Goal: Task Accomplishment & Management: Manage account settings

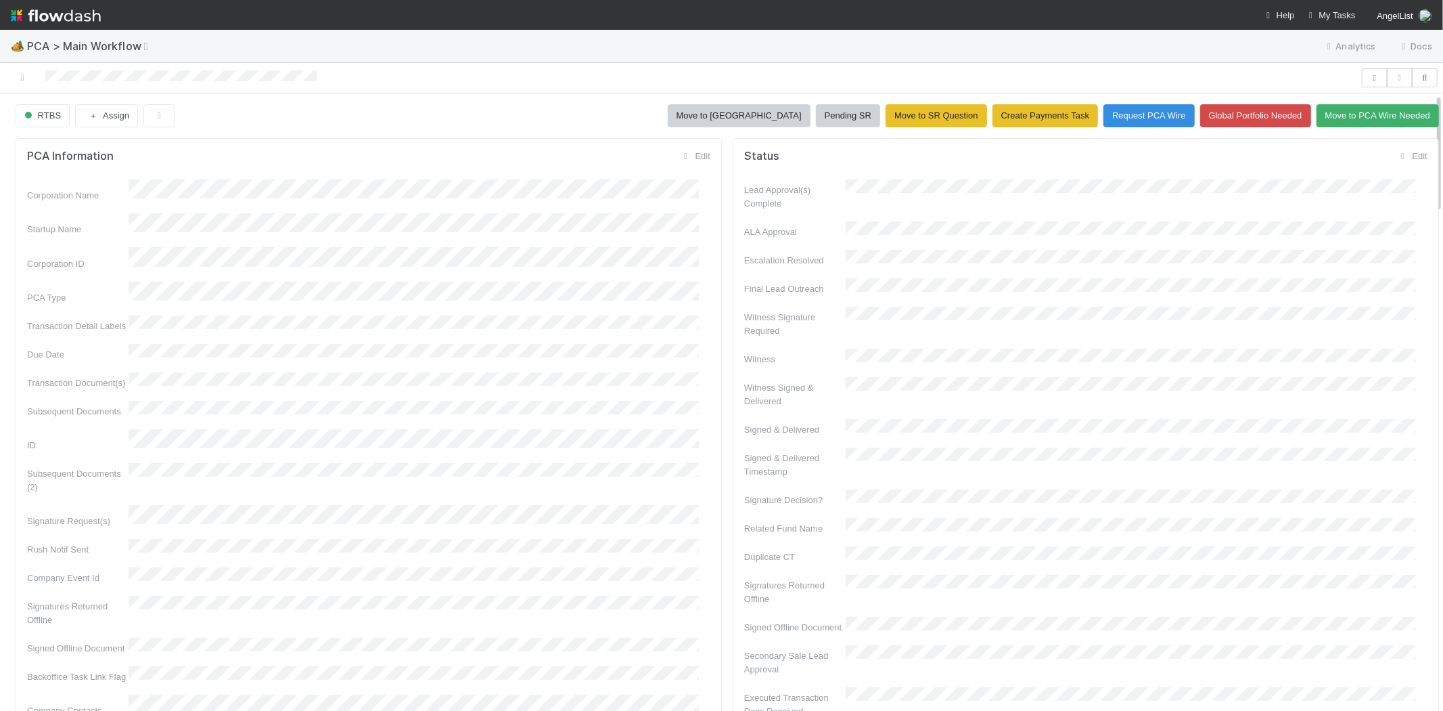
click at [125, 76] on div at bounding box center [680, 77] width 1350 height 19
click at [1397, 161] on div "Edit" at bounding box center [1412, 157] width 31 height 14
click at [1397, 157] on link "Edit" at bounding box center [1412, 156] width 31 height 10
click at [1340, 157] on button "Save" at bounding box center [1359, 161] width 38 height 23
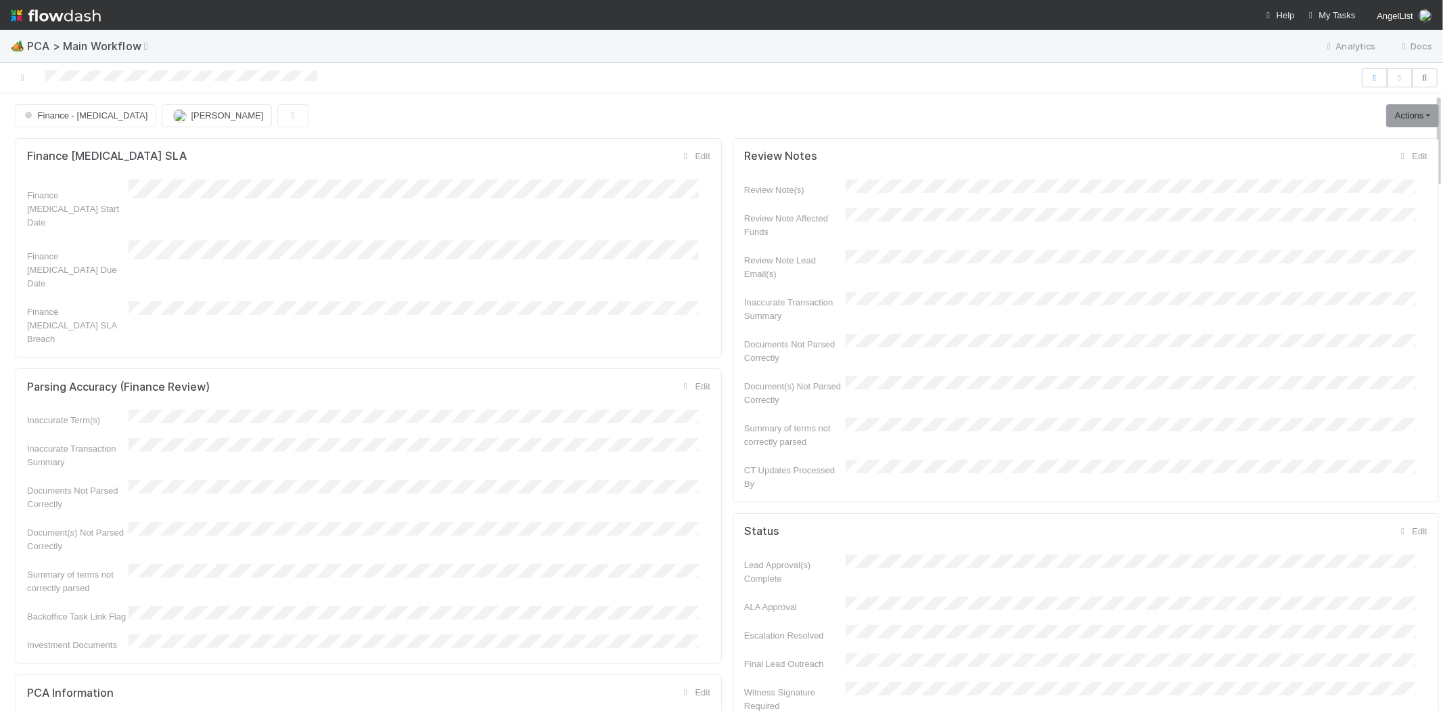
click at [1331, 3] on nav "Help My Tasks AngelList" at bounding box center [721, 15] width 1443 height 30
click at [1331, 7] on nav "Help My Tasks AngelList" at bounding box center [721, 15] width 1443 height 30
click at [1332, 10] on span "My Tasks" at bounding box center [1331, 15] width 50 height 10
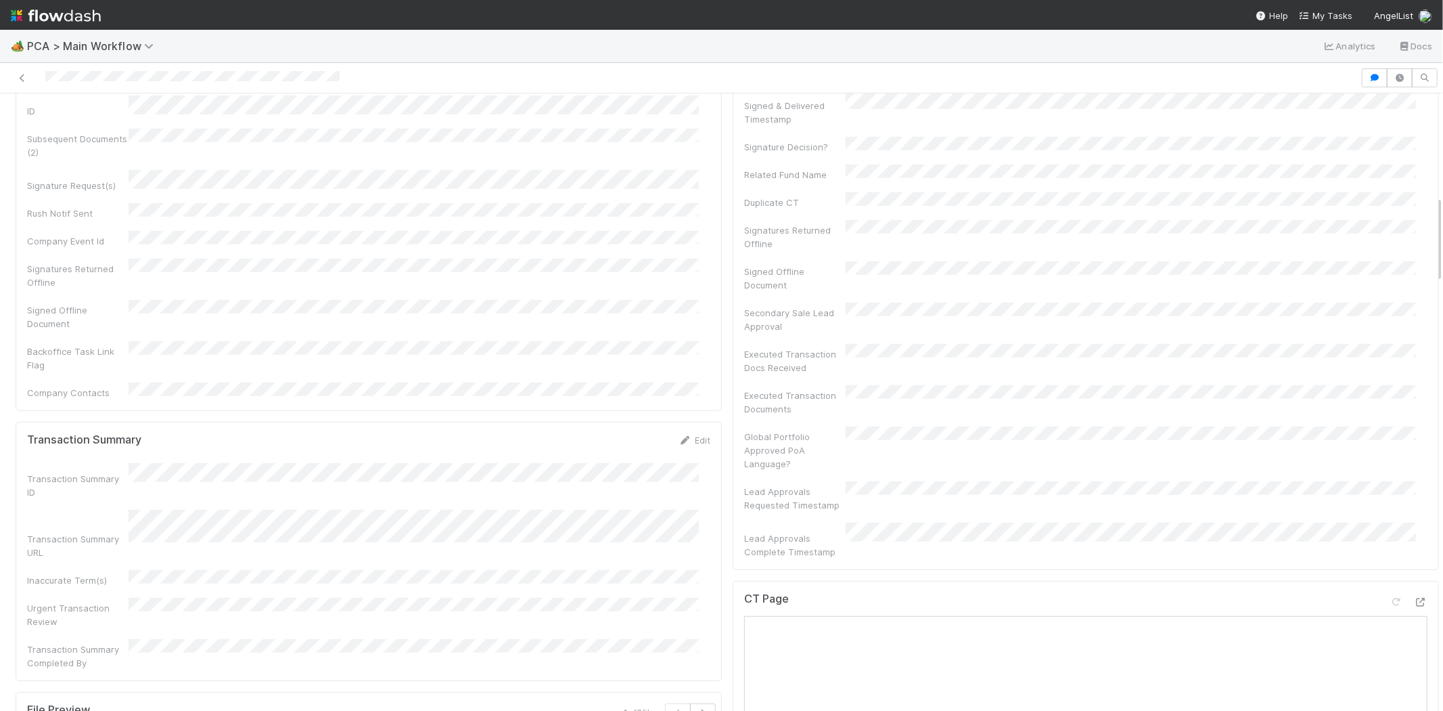
scroll to position [902, 0]
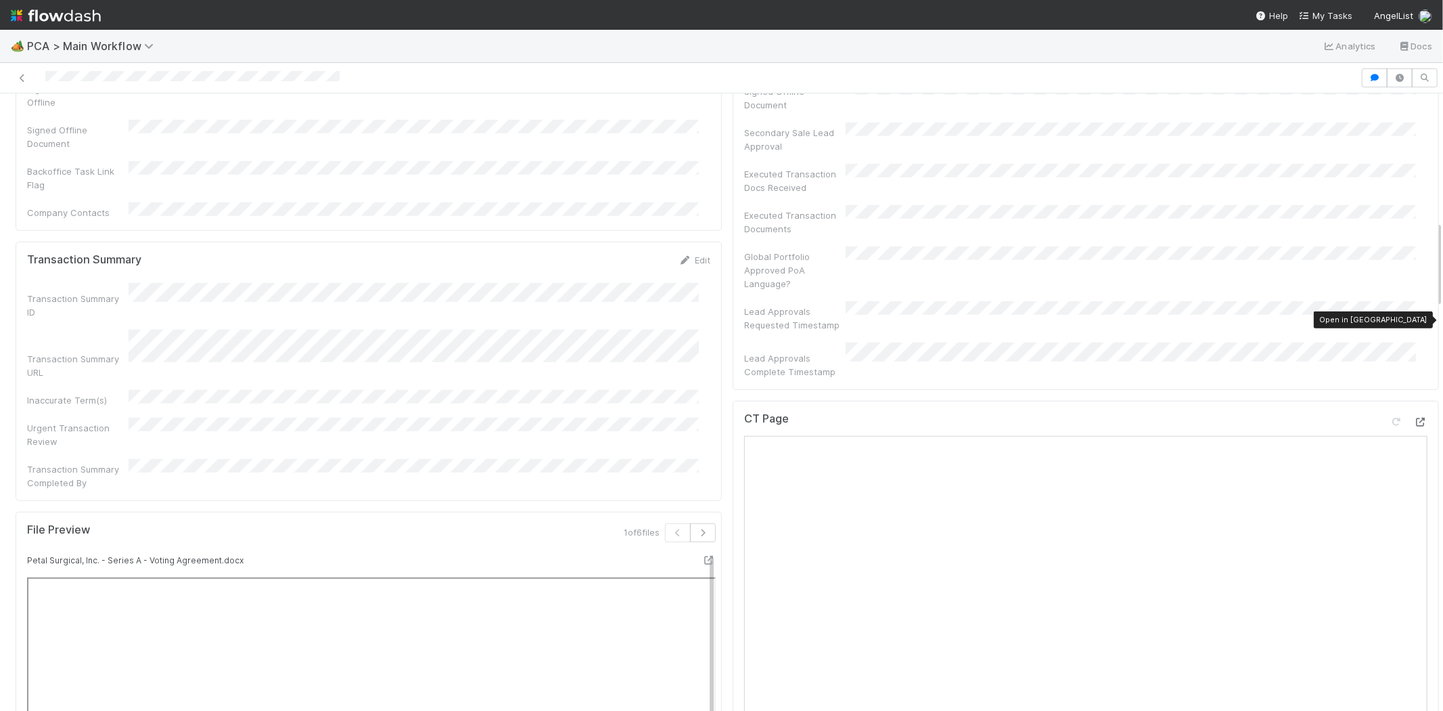
click at [1414, 418] on icon at bounding box center [1421, 422] width 14 height 9
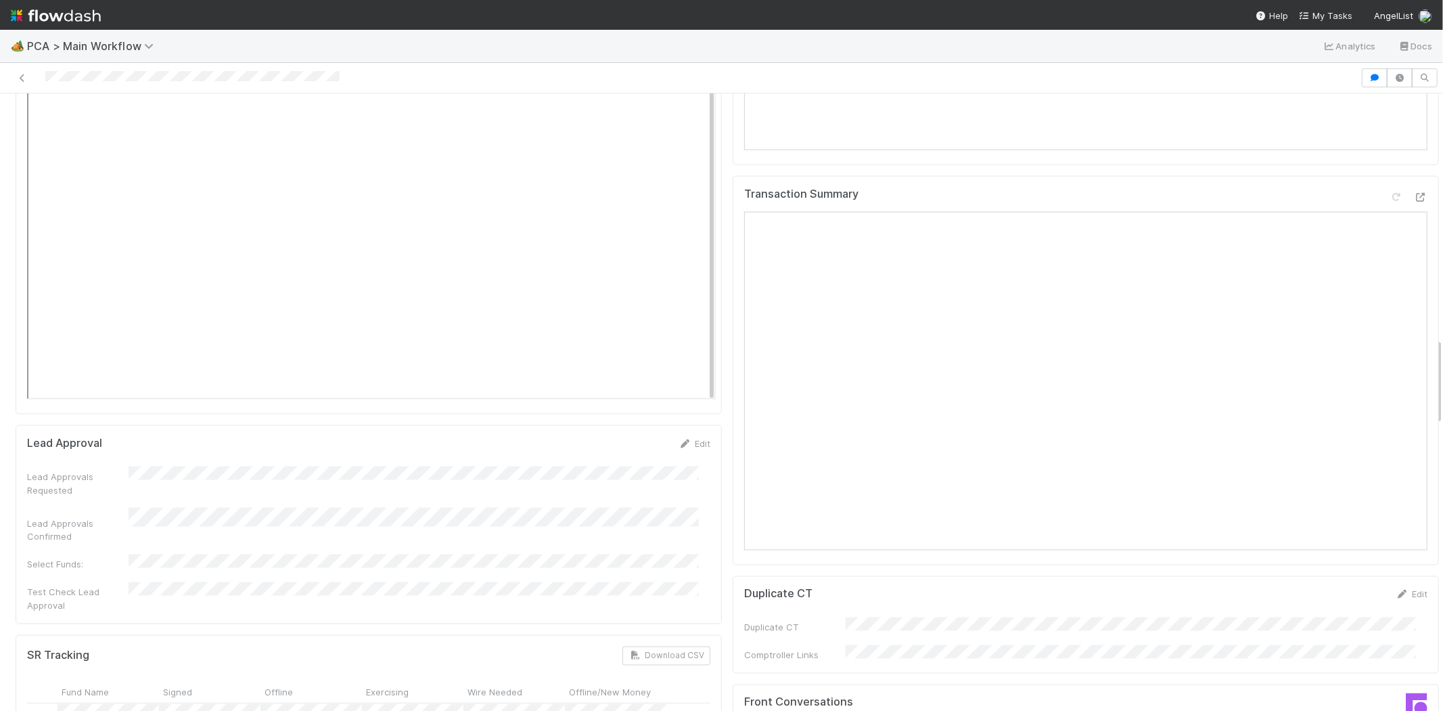
scroll to position [1879, 0]
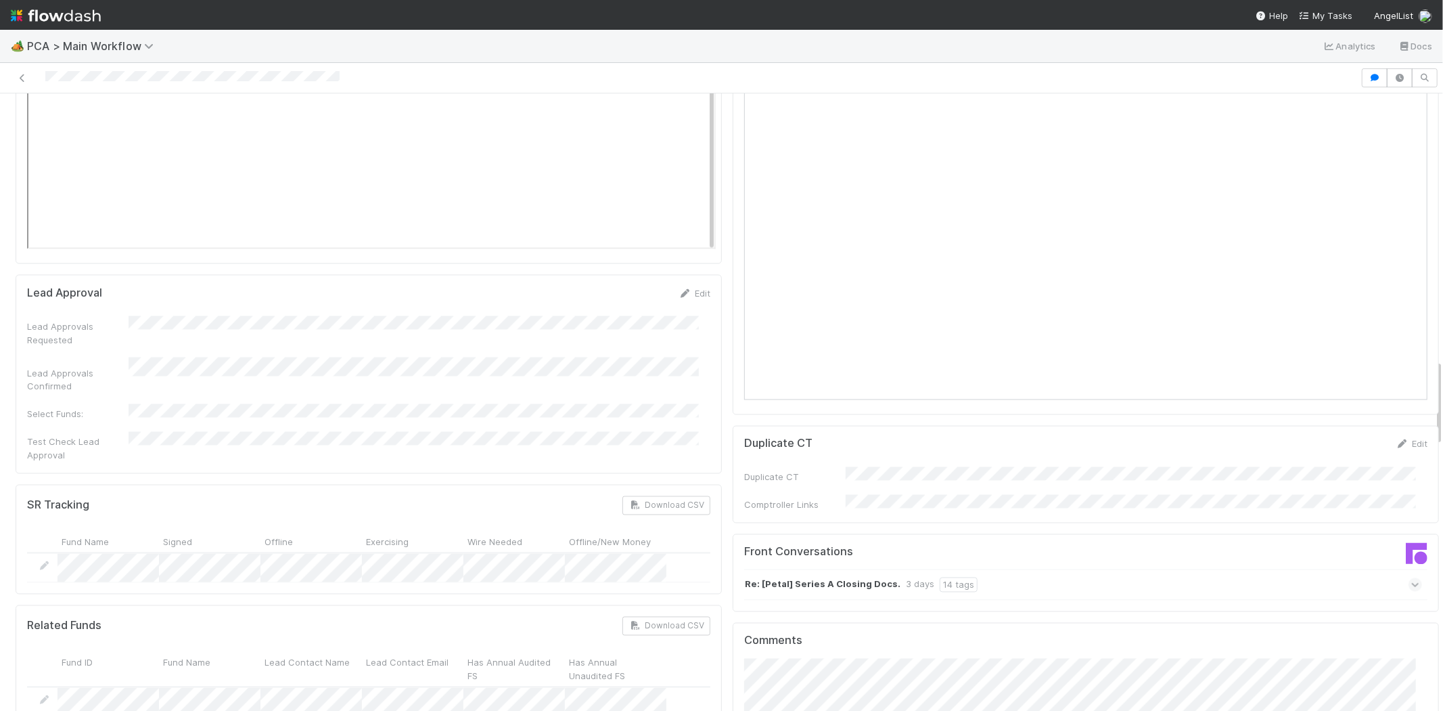
click at [1412, 578] on icon at bounding box center [1416, 585] width 9 height 14
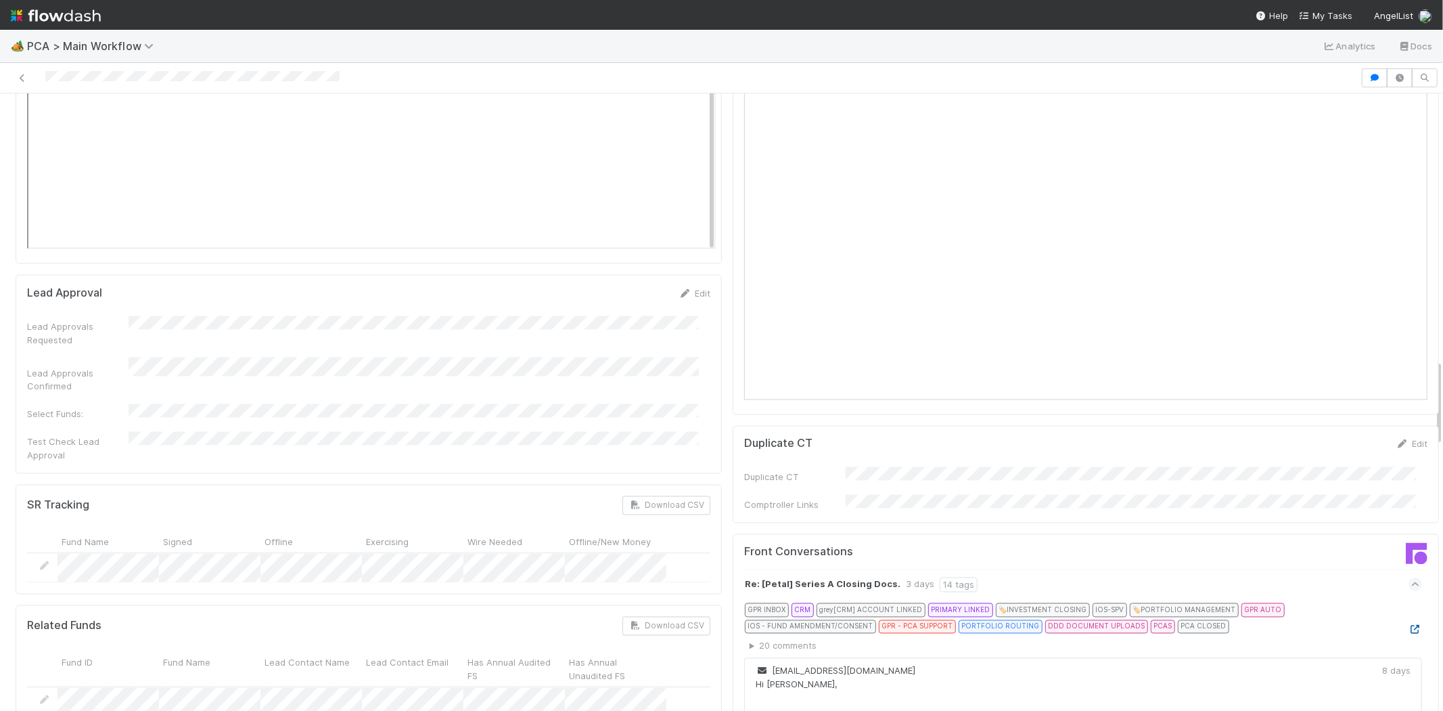
click at [1409, 625] on icon at bounding box center [1416, 629] width 14 height 9
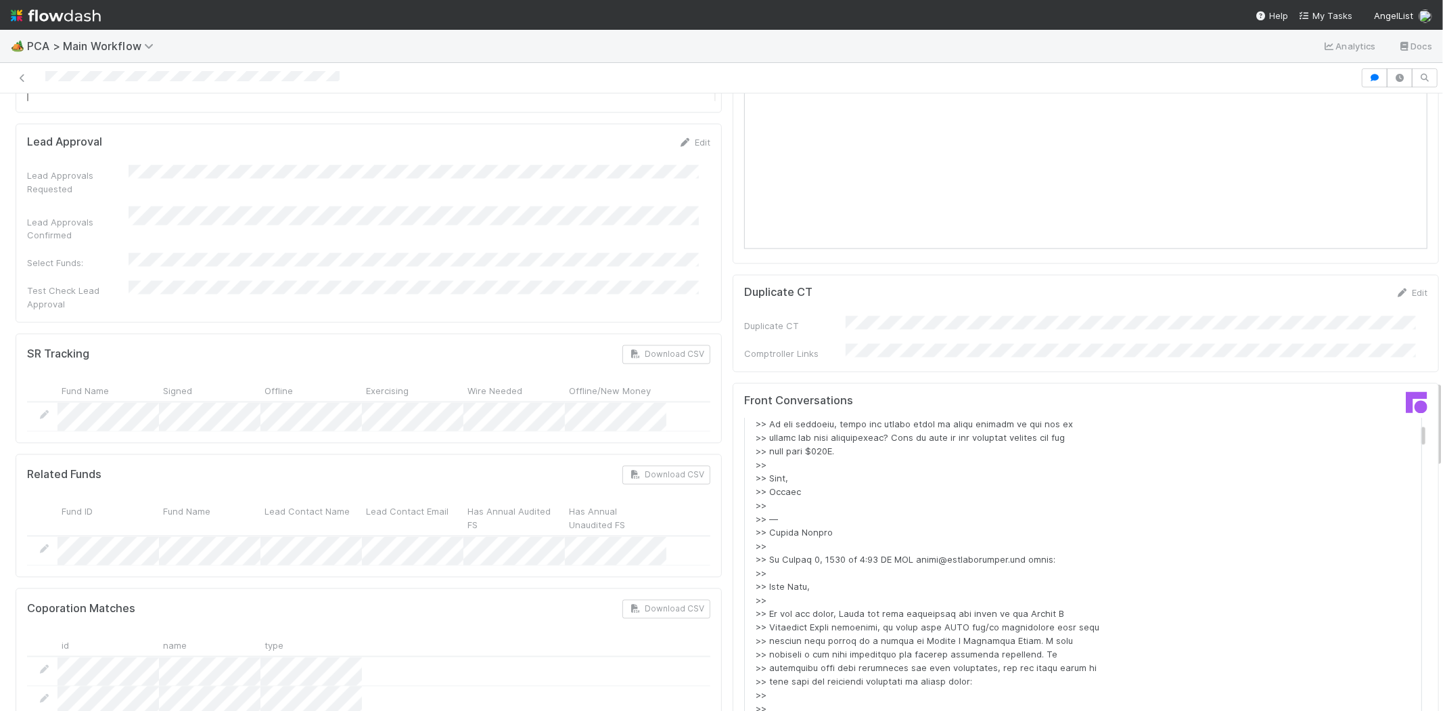
scroll to position [2481, 0]
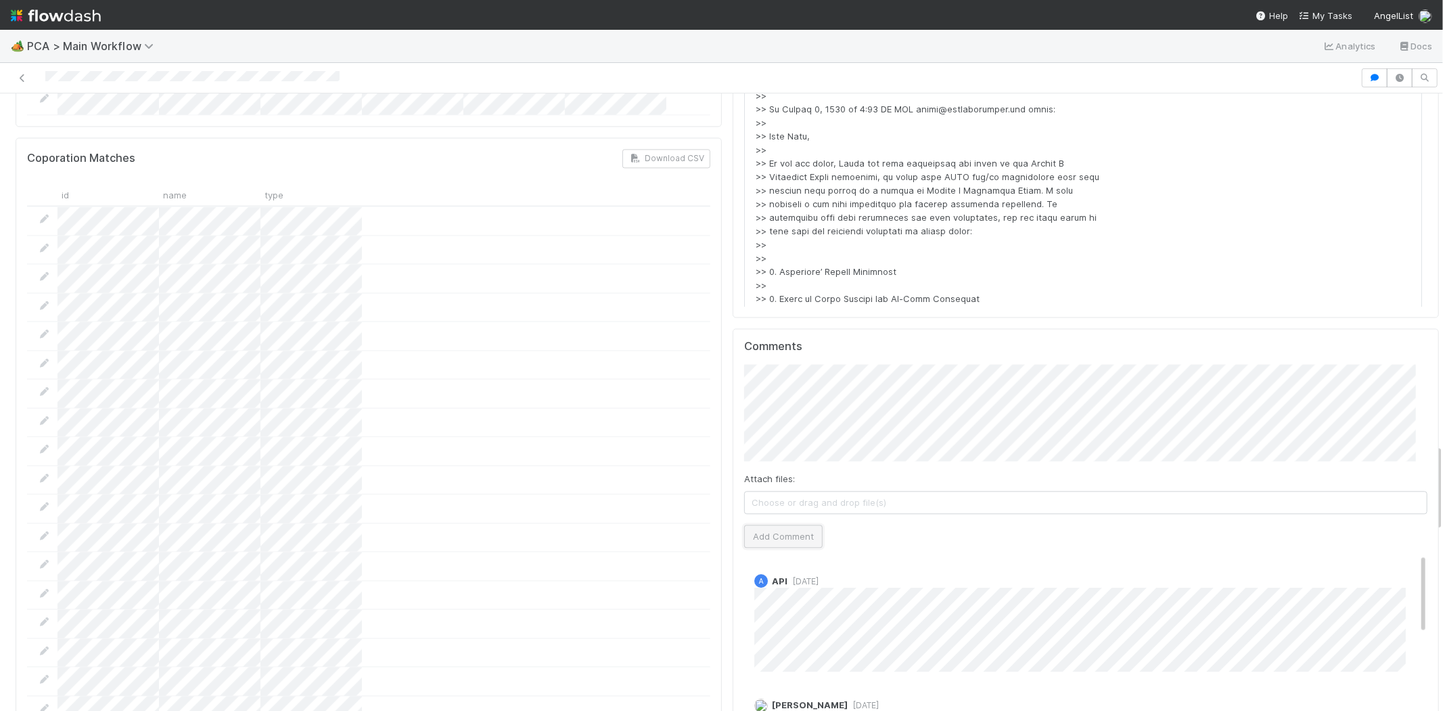
click at [796, 524] on button "Add Comment" at bounding box center [783, 535] width 78 height 23
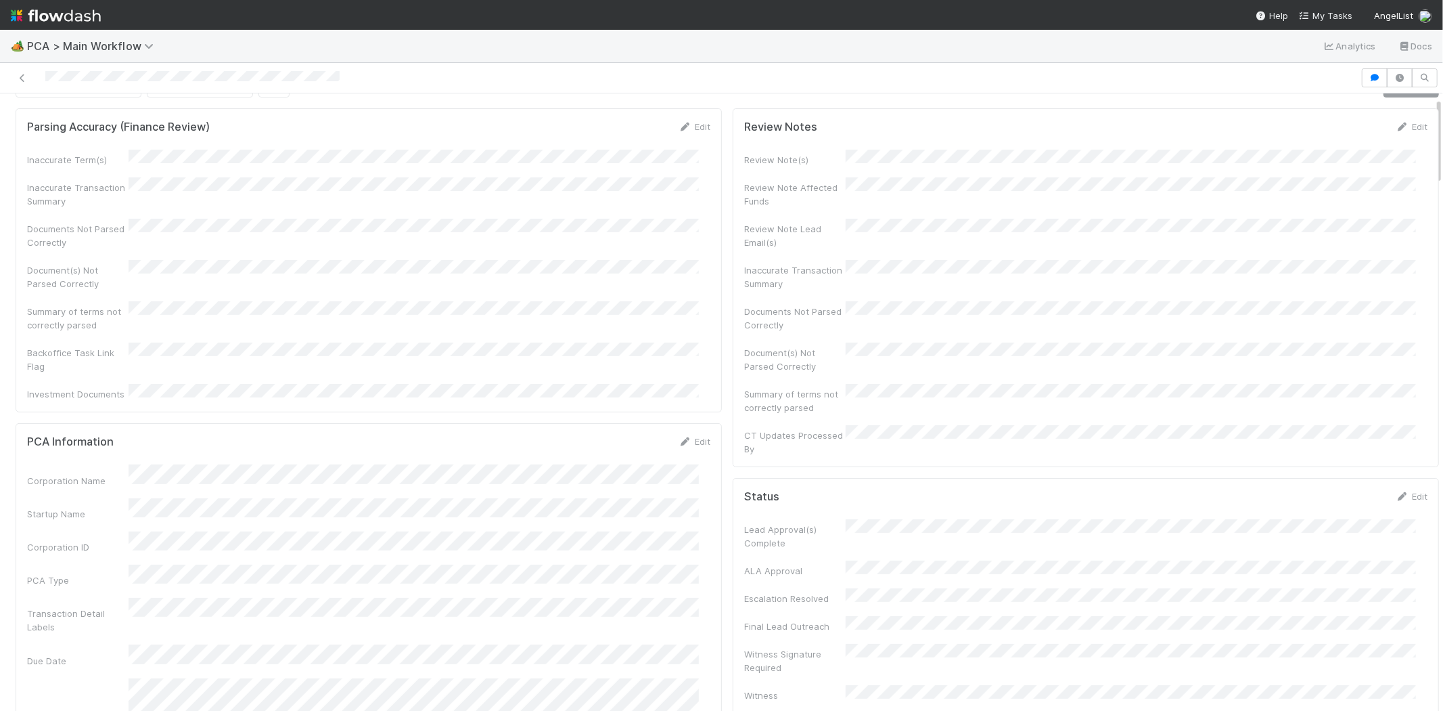
scroll to position [0, 0]
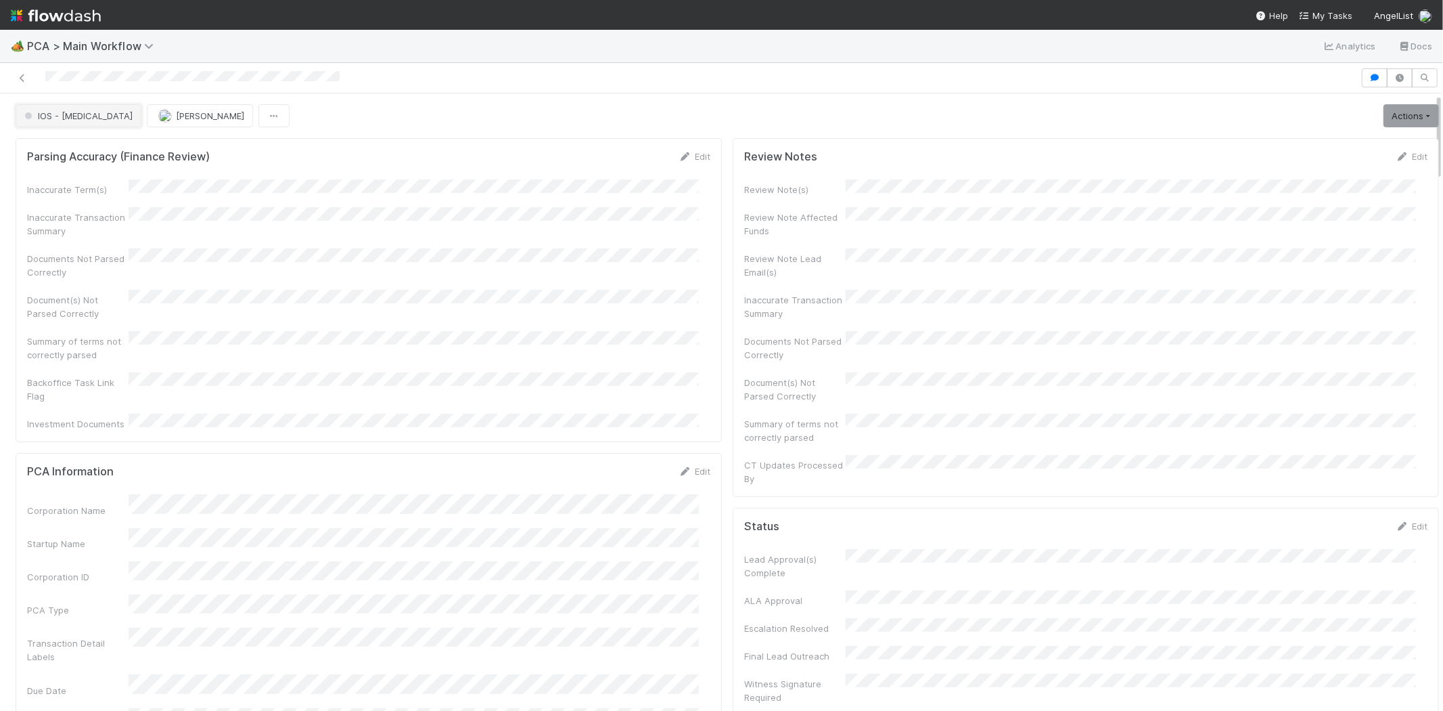
click at [58, 112] on span "IOS - [MEDICAL_DATA]" at bounding box center [77, 115] width 111 height 11
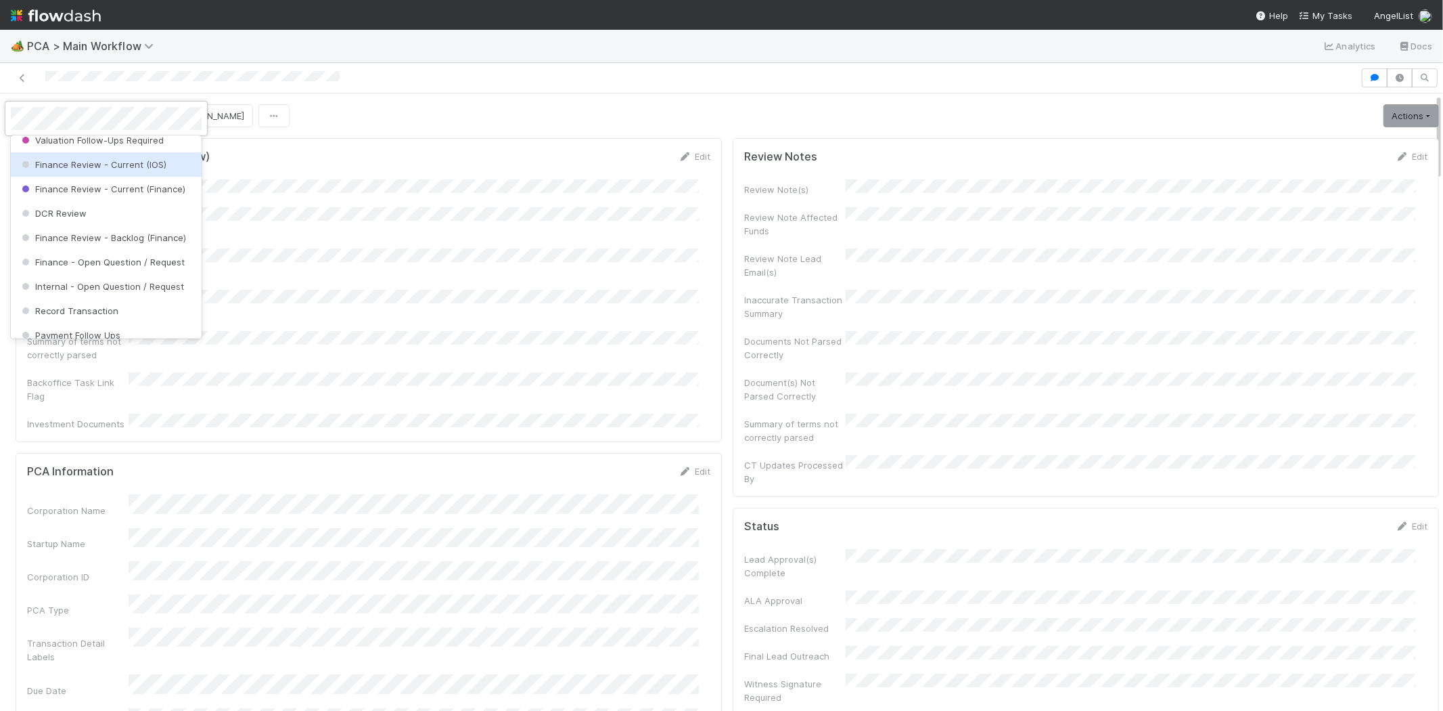
click at [140, 177] on div "Finance Review - Current (IOS)" at bounding box center [106, 164] width 191 height 24
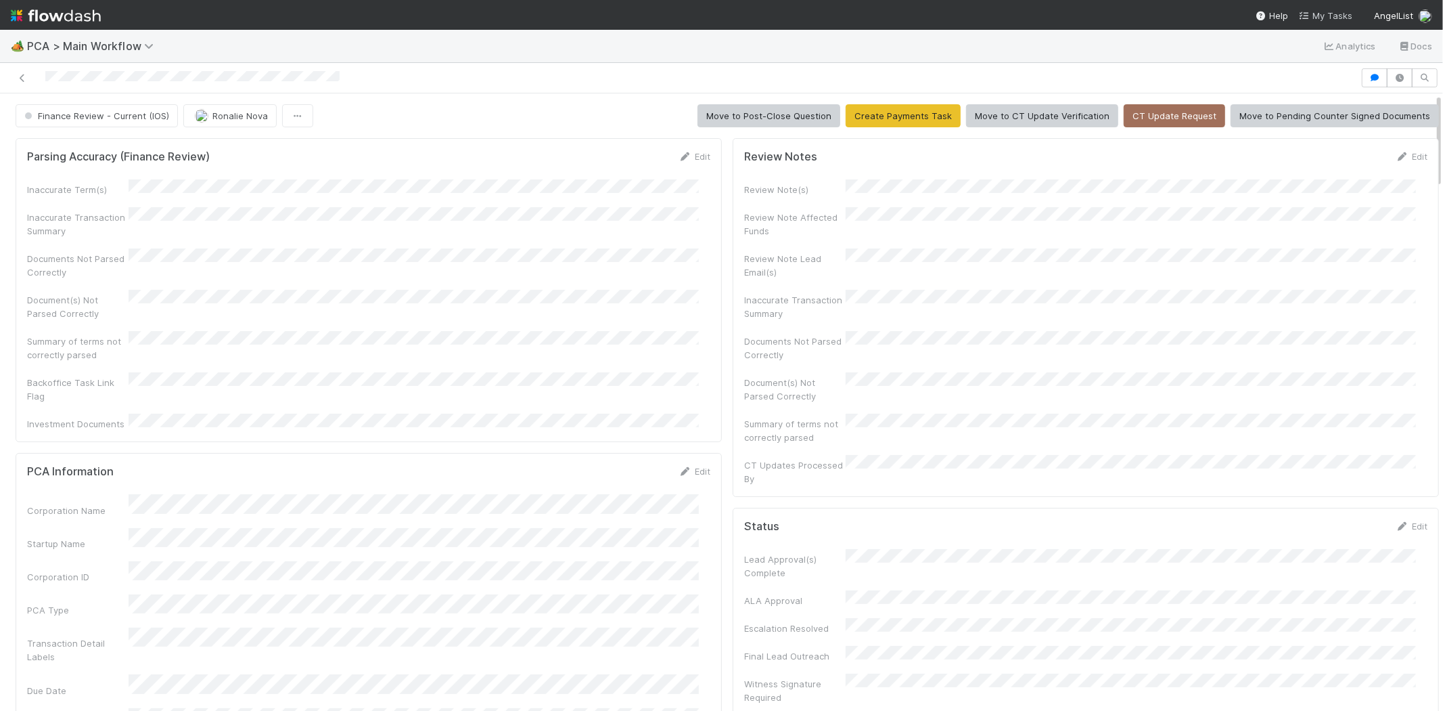
click at [1333, 14] on span "My Tasks" at bounding box center [1325, 15] width 53 height 11
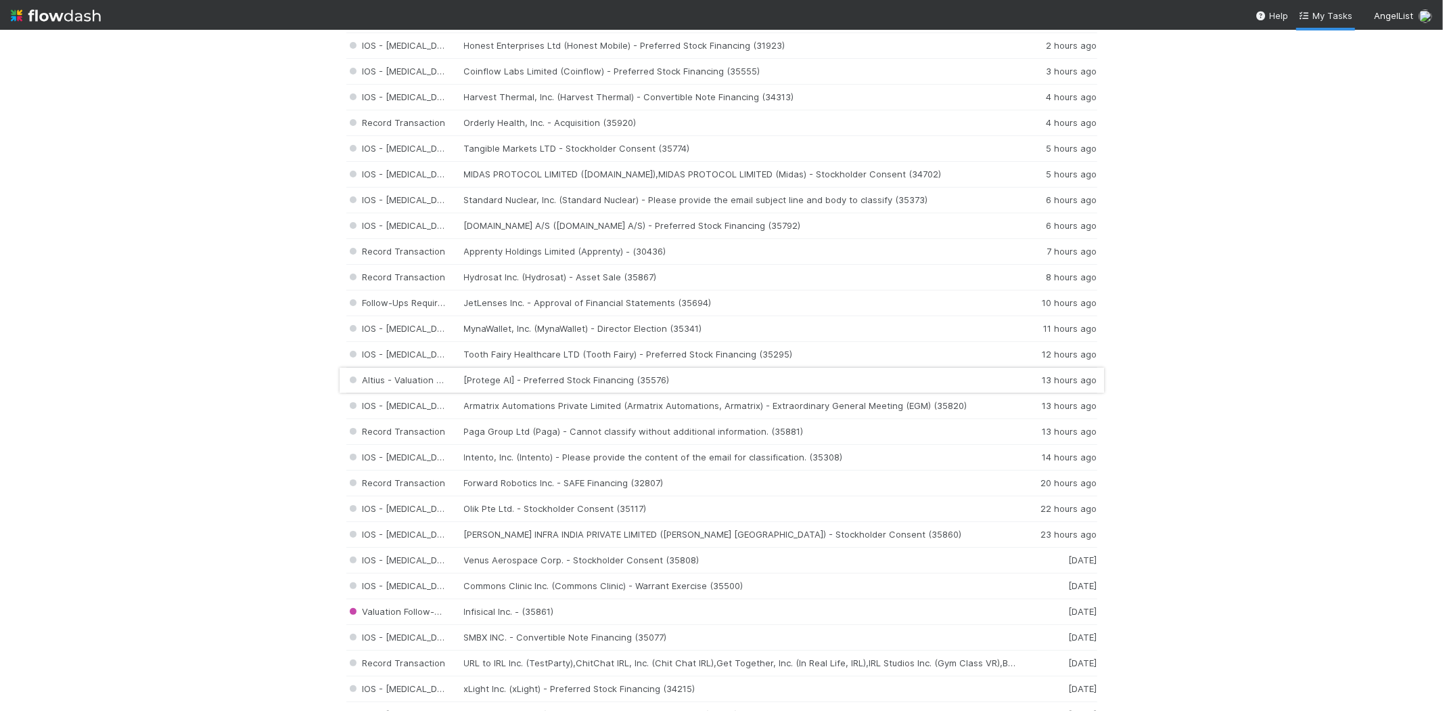
scroll to position [225, 0]
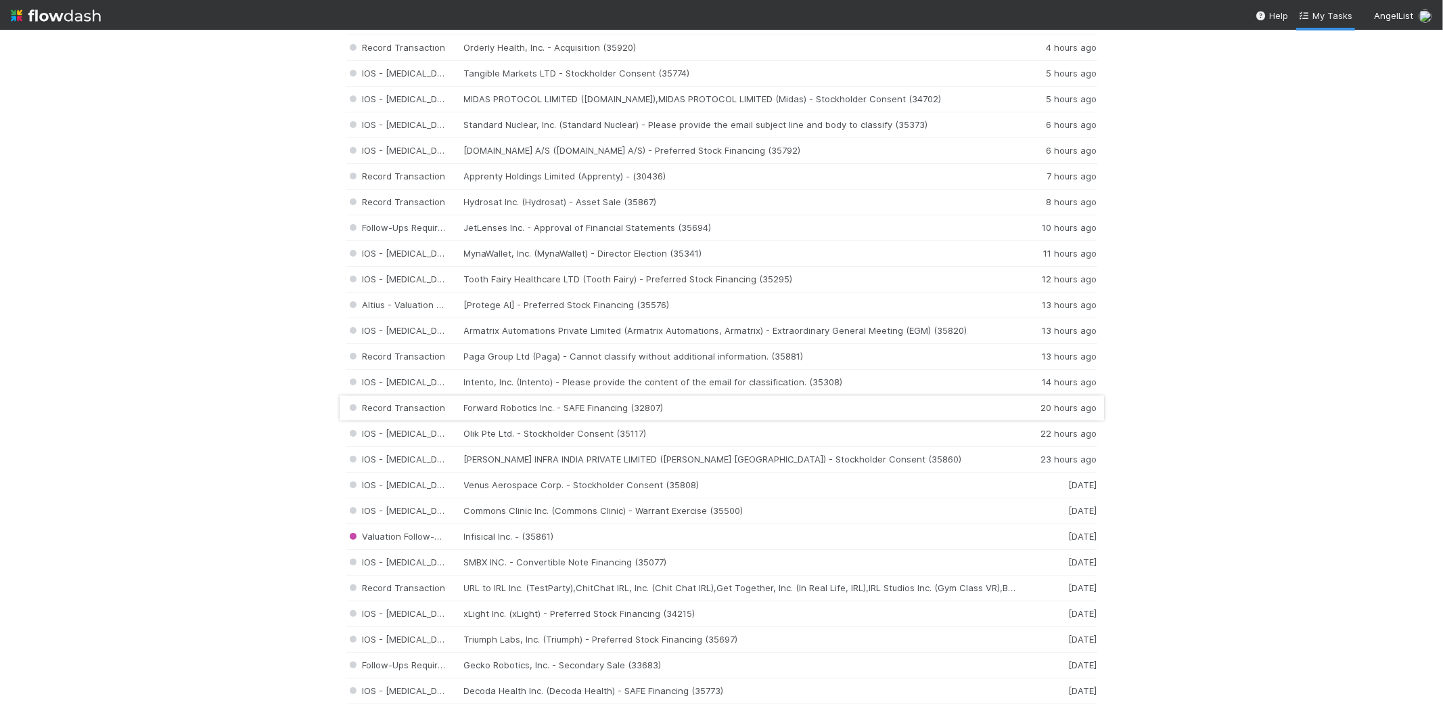
click at [542, 409] on div "Record Transaction Forward Robotics Inc. - SAFE Financing (32807) 20 hours ago" at bounding box center [721, 408] width 751 height 26
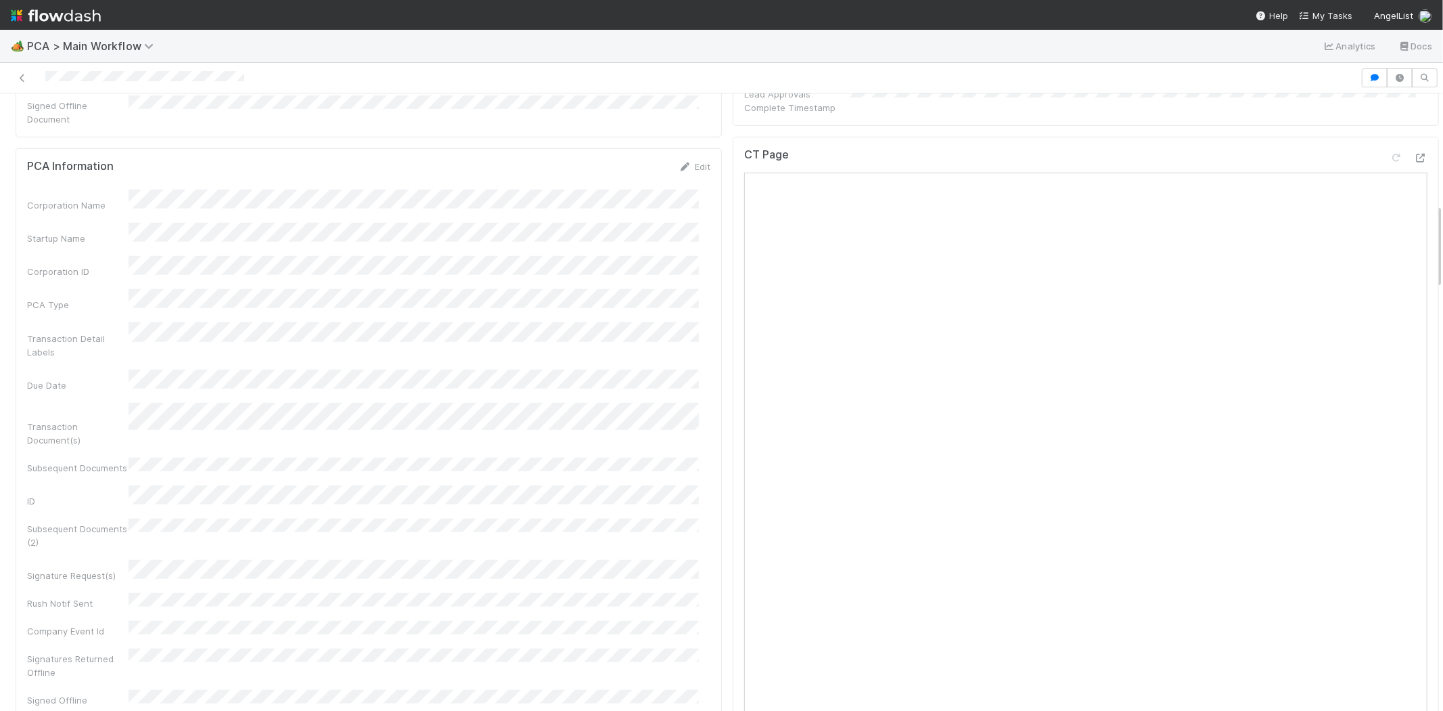
scroll to position [677, 0]
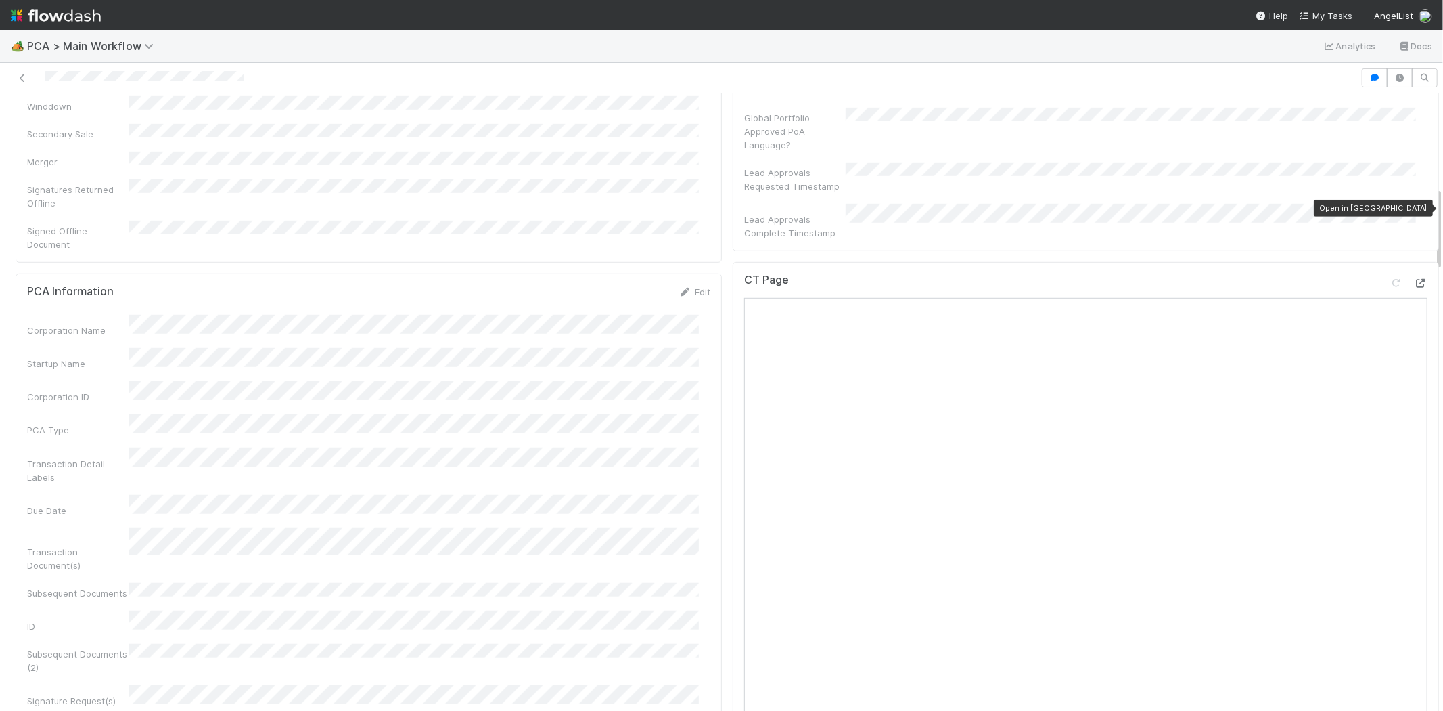
click at [1414, 279] on icon at bounding box center [1421, 283] width 14 height 9
click at [44, 74] on div at bounding box center [680, 77] width 1350 height 19
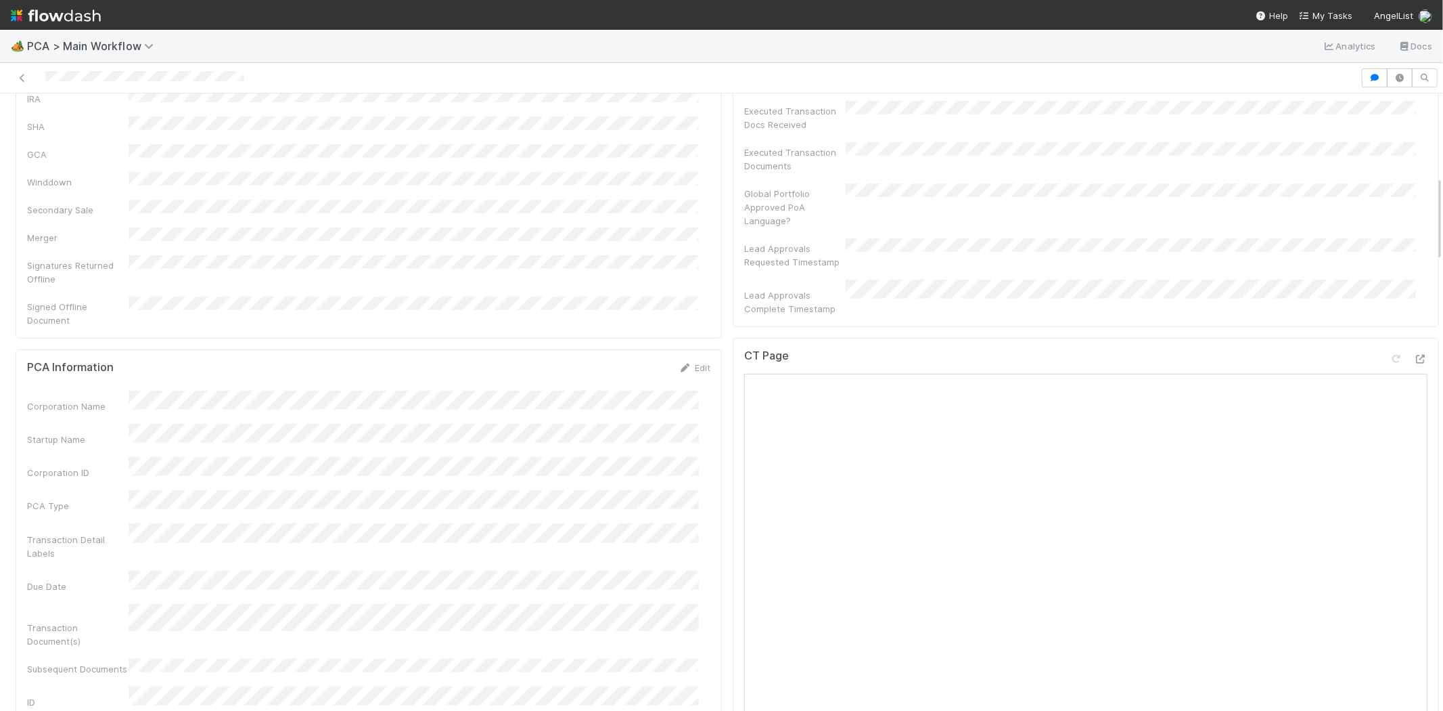
click at [87, 65] on div at bounding box center [721, 78] width 1443 height 30
drag, startPoint x: 43, startPoint y: 75, endPoint x: 132, endPoint y: 70, distance: 88.8
click at [132, 70] on div at bounding box center [680, 77] width 1350 height 19
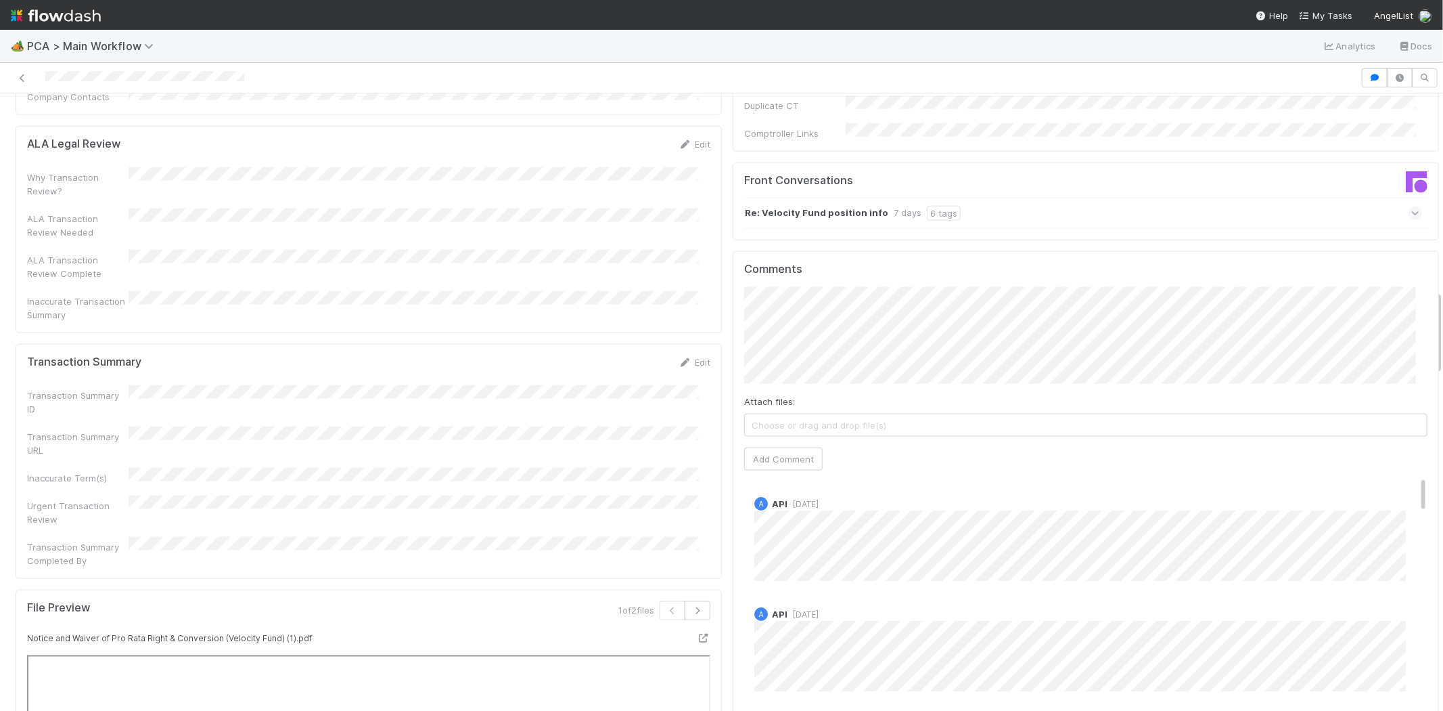
scroll to position [1428, 0]
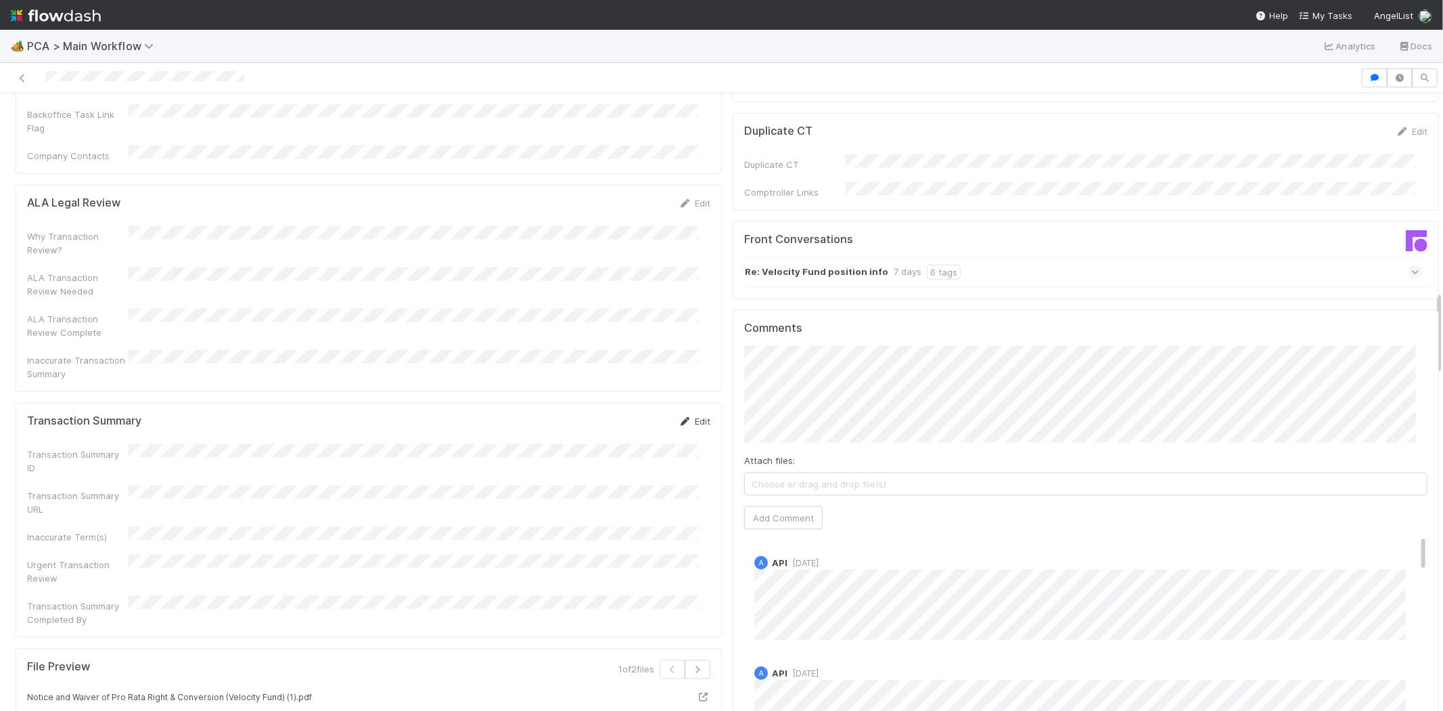
click at [681, 415] on link "Edit" at bounding box center [695, 420] width 32 height 11
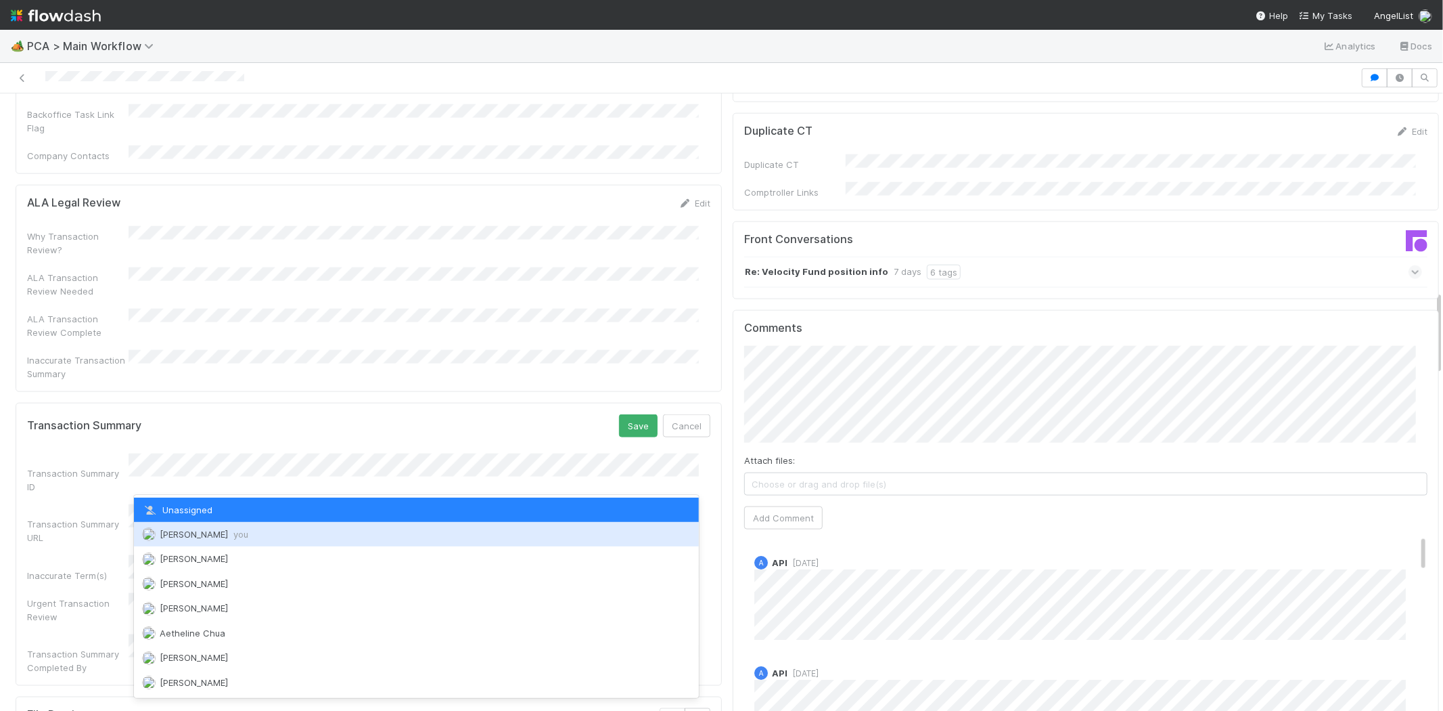
click at [347, 528] on div "Michael Capilitan you" at bounding box center [416, 534] width 565 height 24
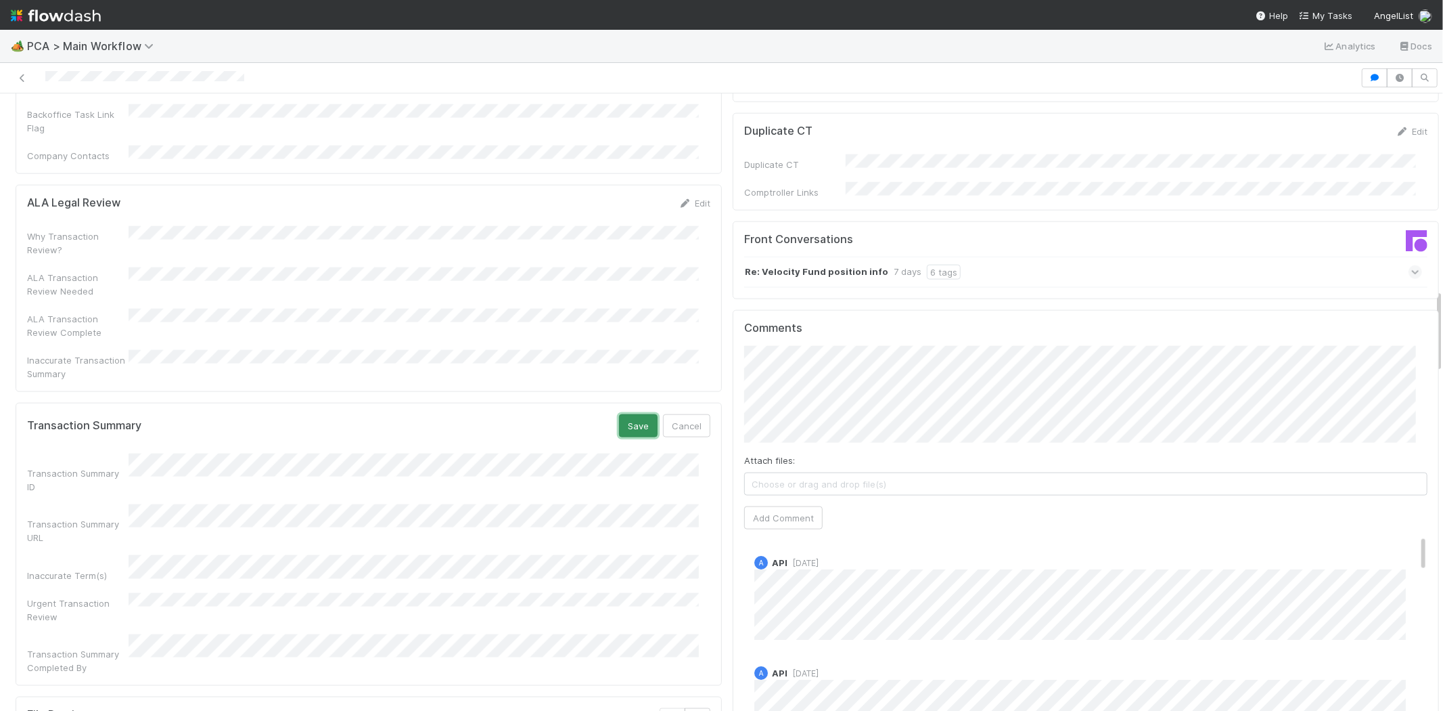
click at [619, 414] on button "Save" at bounding box center [638, 425] width 39 height 23
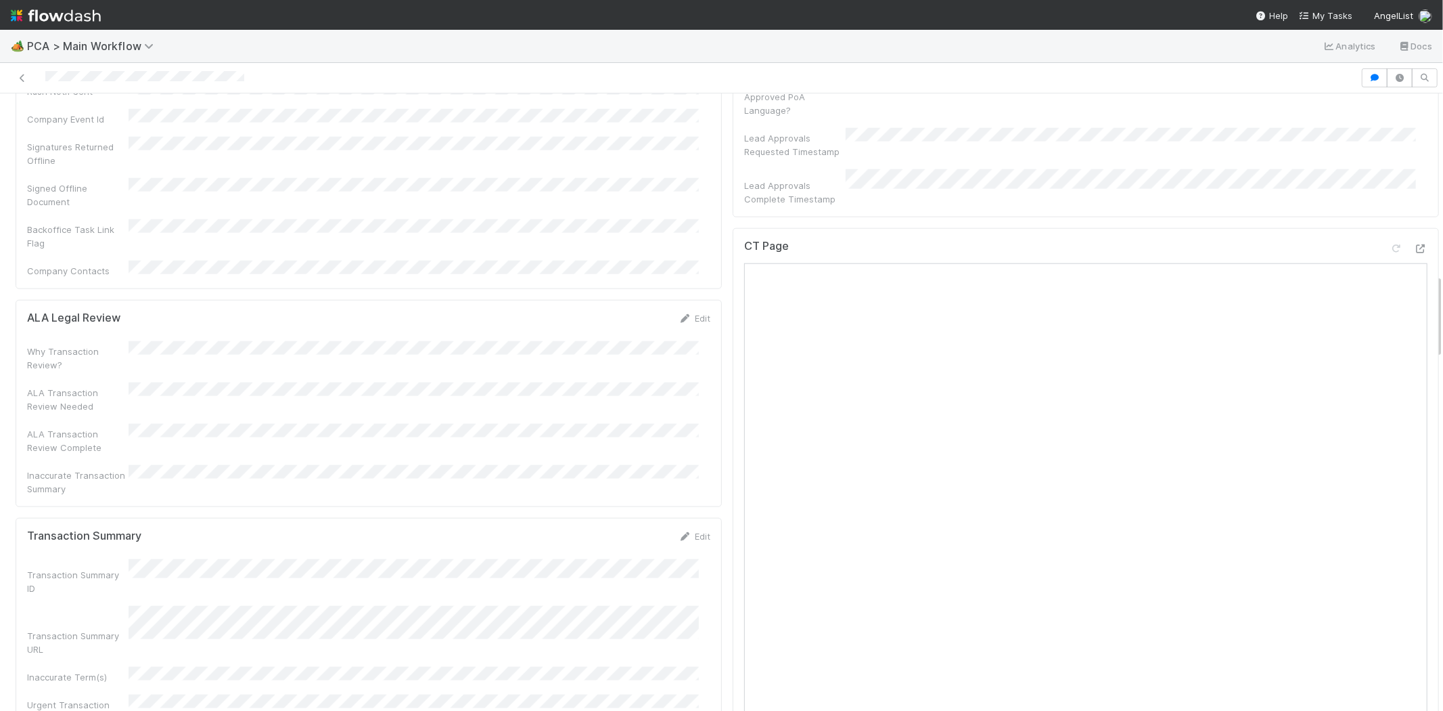
scroll to position [1202, 0]
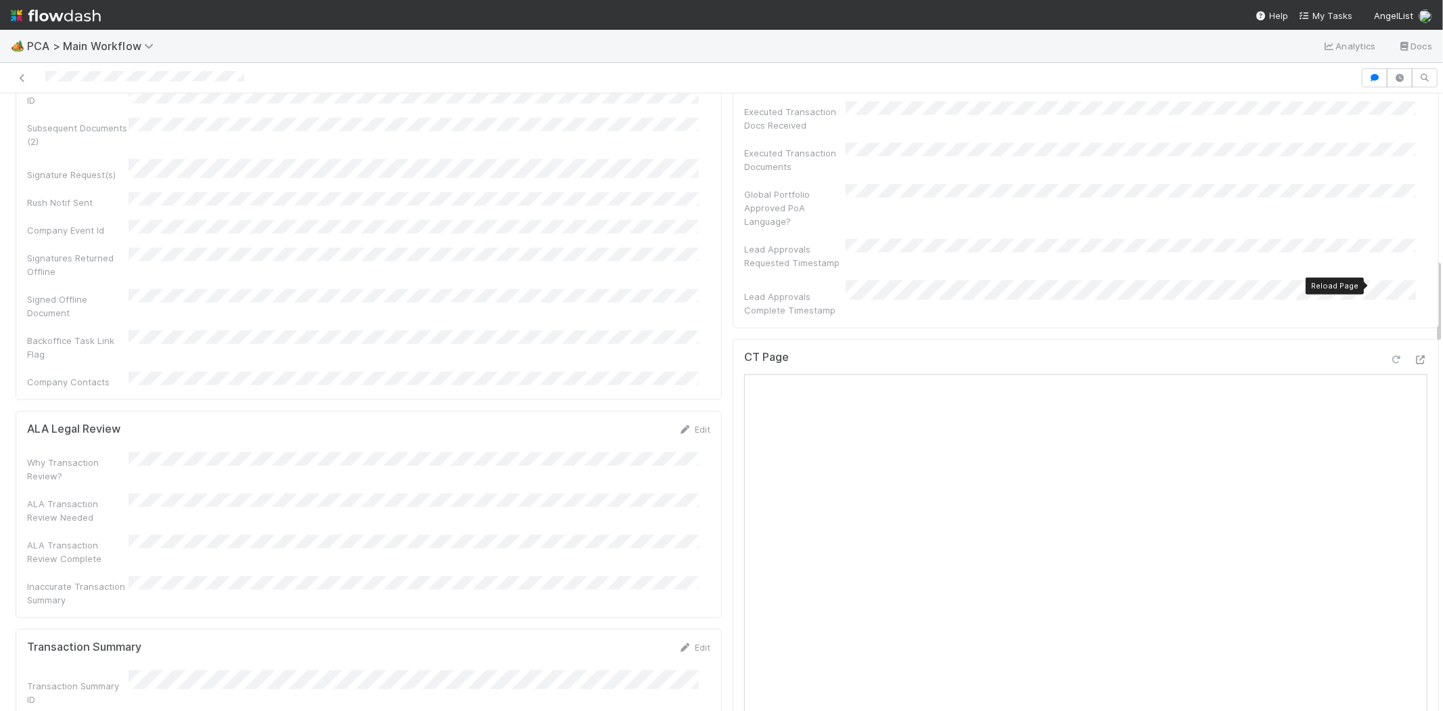
click at [1390, 353] on div at bounding box center [1397, 360] width 14 height 14
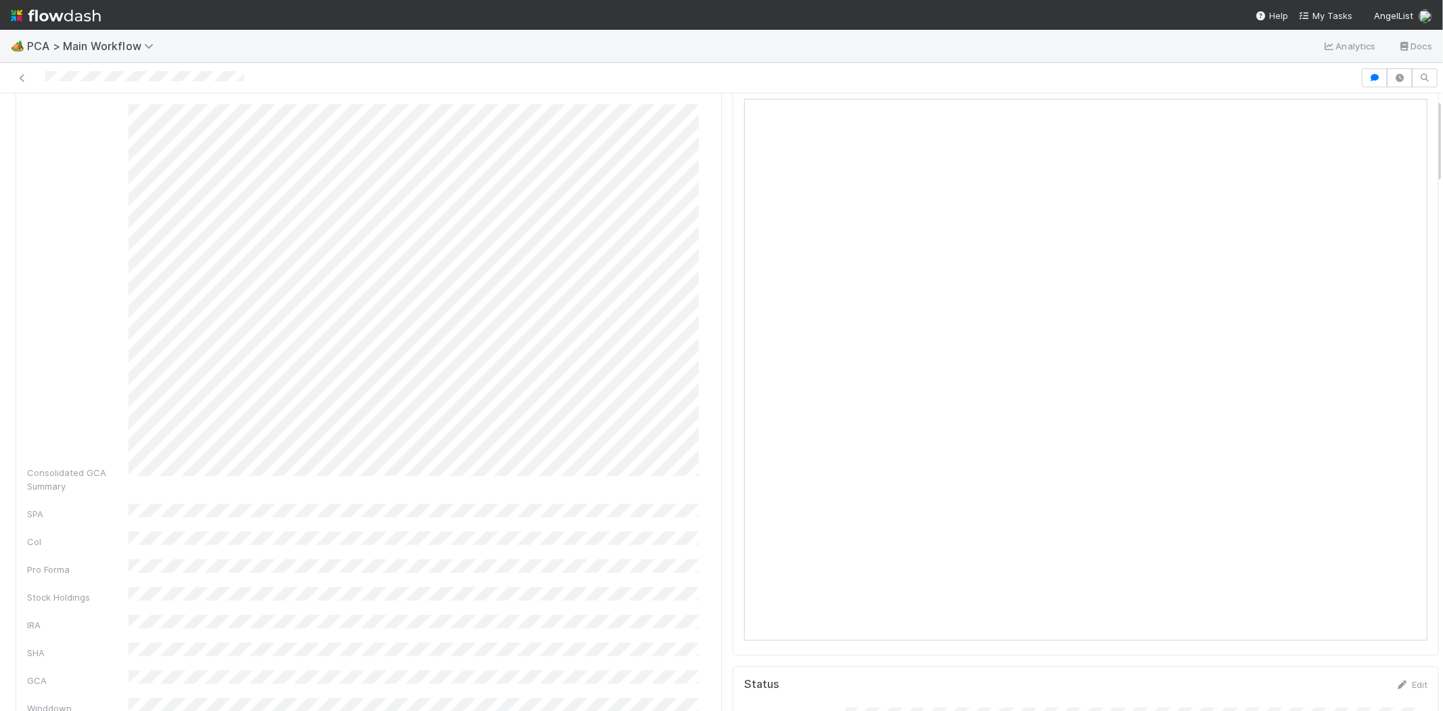
scroll to position [0, 0]
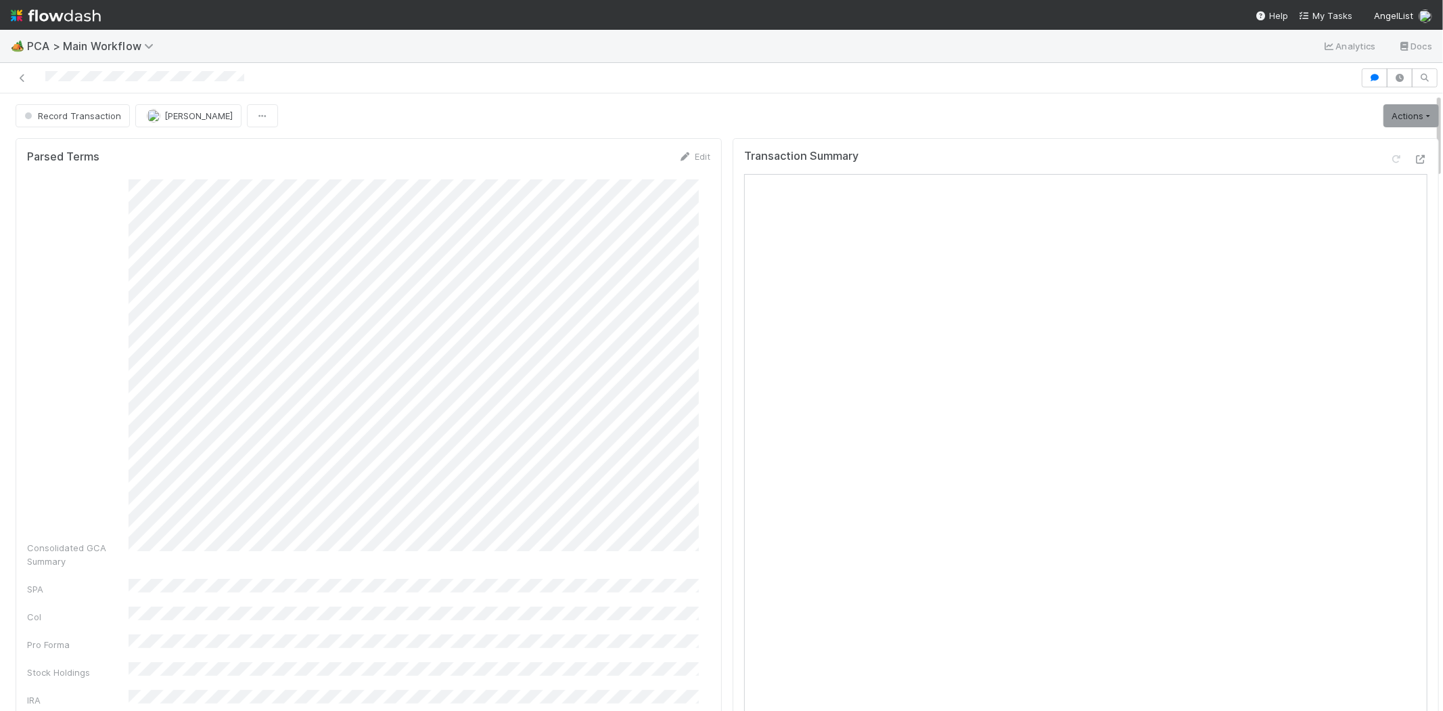
drag, startPoint x: 42, startPoint y: 72, endPoint x: 136, endPoint y: 84, distance: 94.8
click at [136, 84] on div at bounding box center [680, 77] width 1350 height 19
click at [1384, 120] on link "Actions" at bounding box center [1411, 115] width 55 height 23
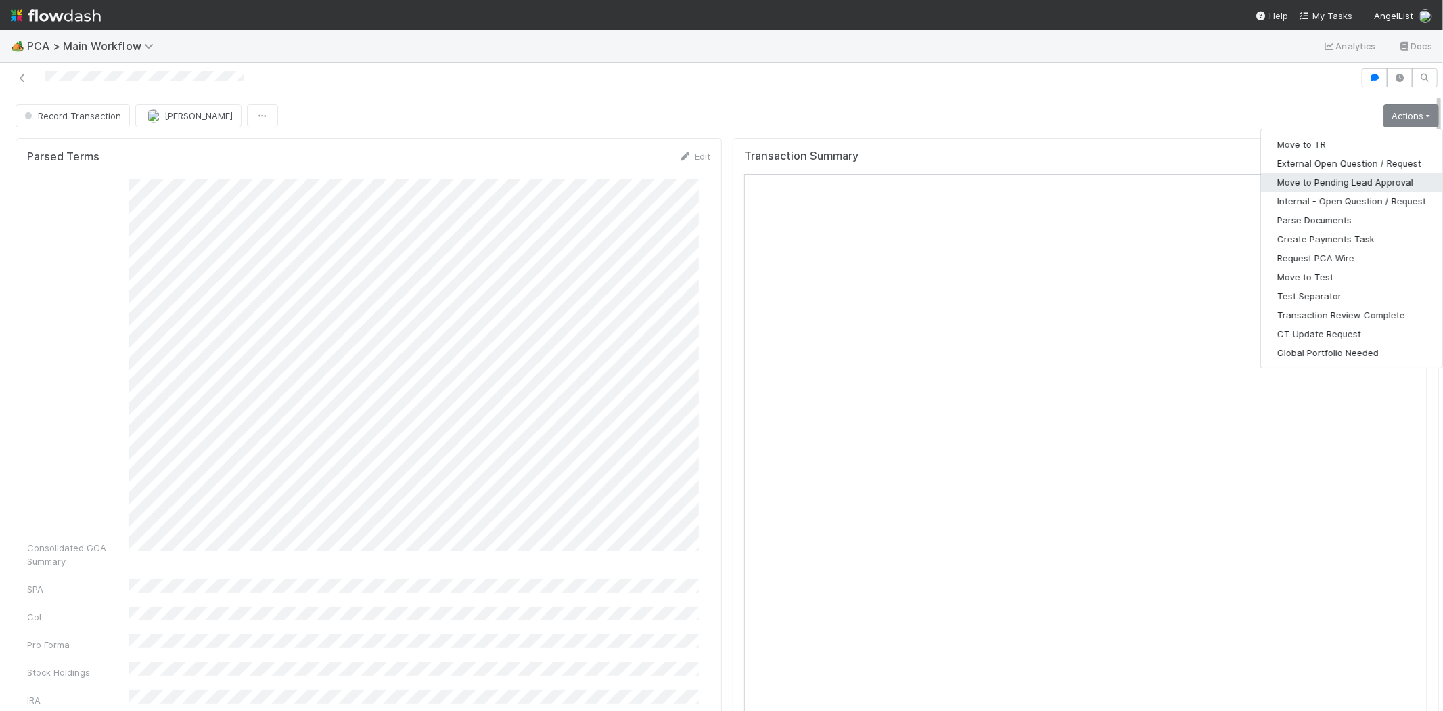
click at [1338, 185] on button "Move to Pending Lead Approval" at bounding box center [1351, 182] width 181 height 19
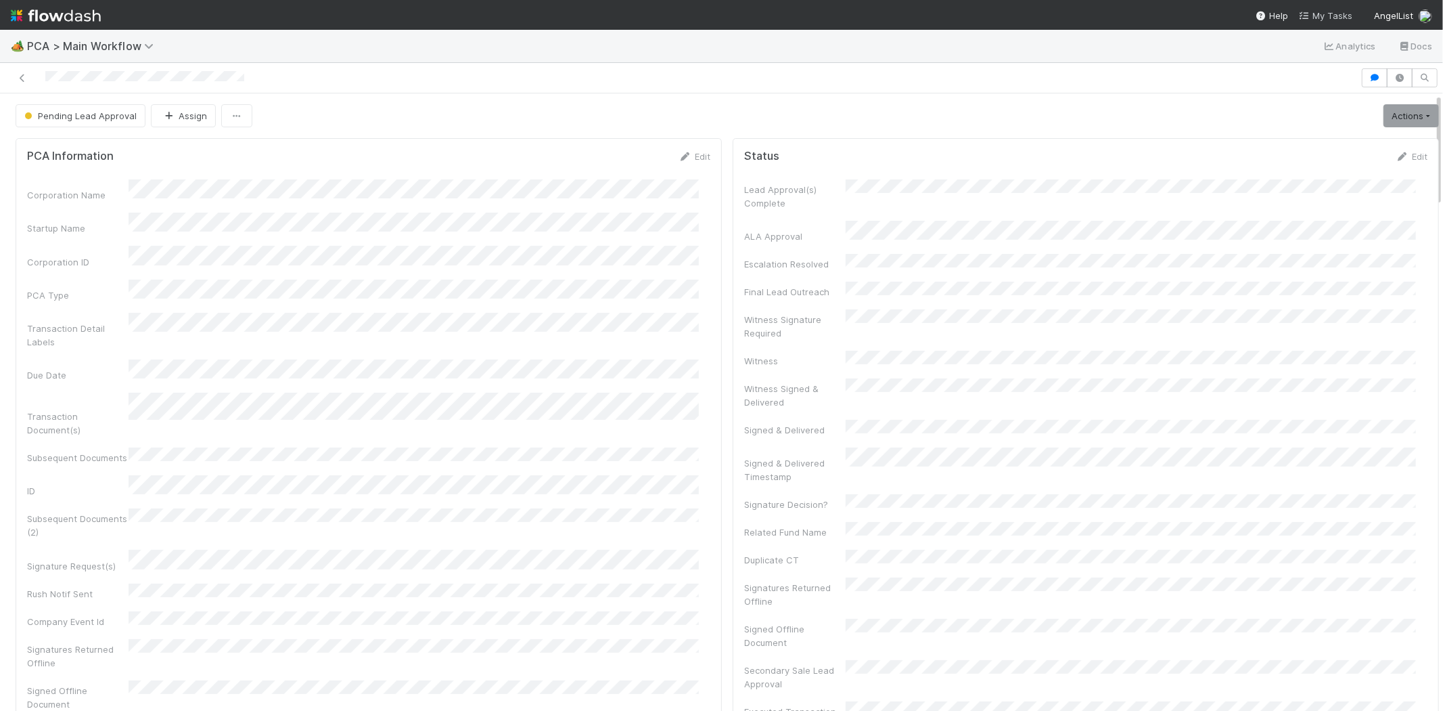
click at [1331, 10] on span "My Tasks" at bounding box center [1325, 15] width 53 height 11
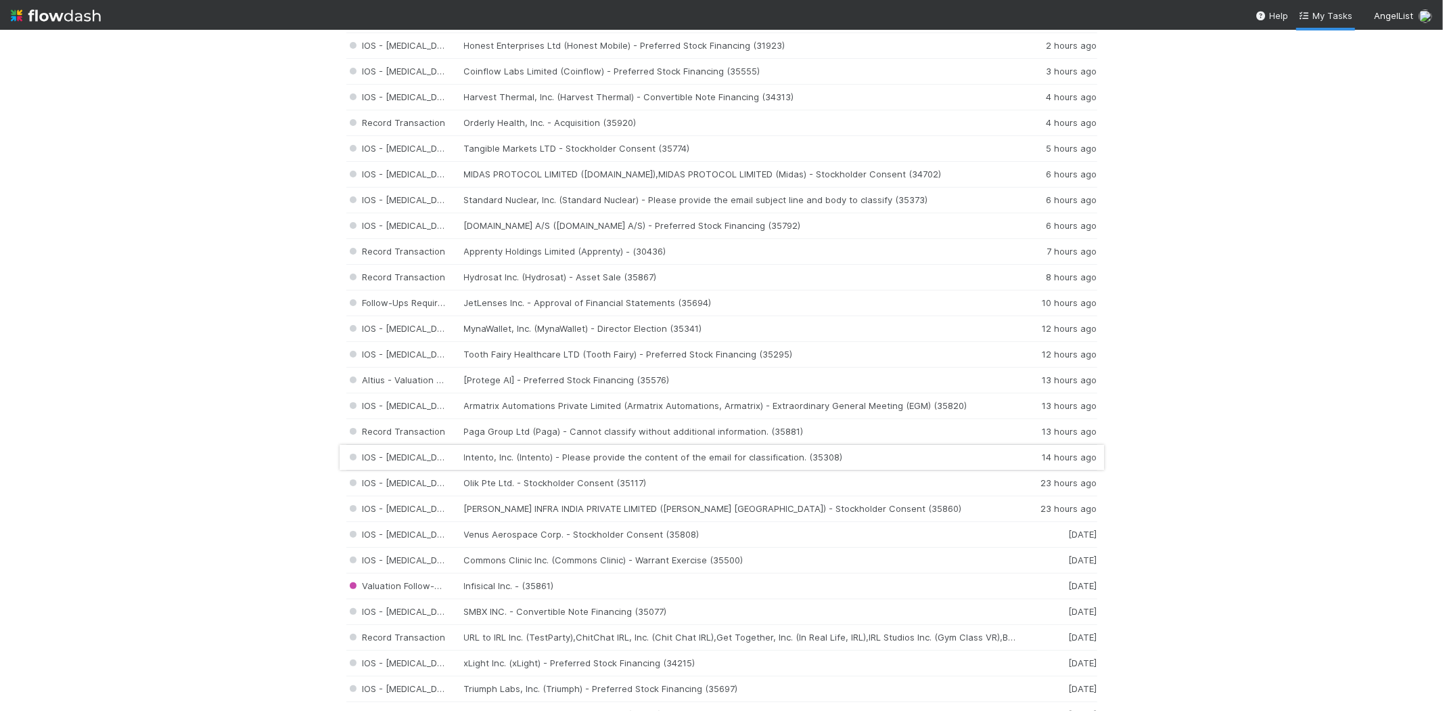
scroll to position [225, 0]
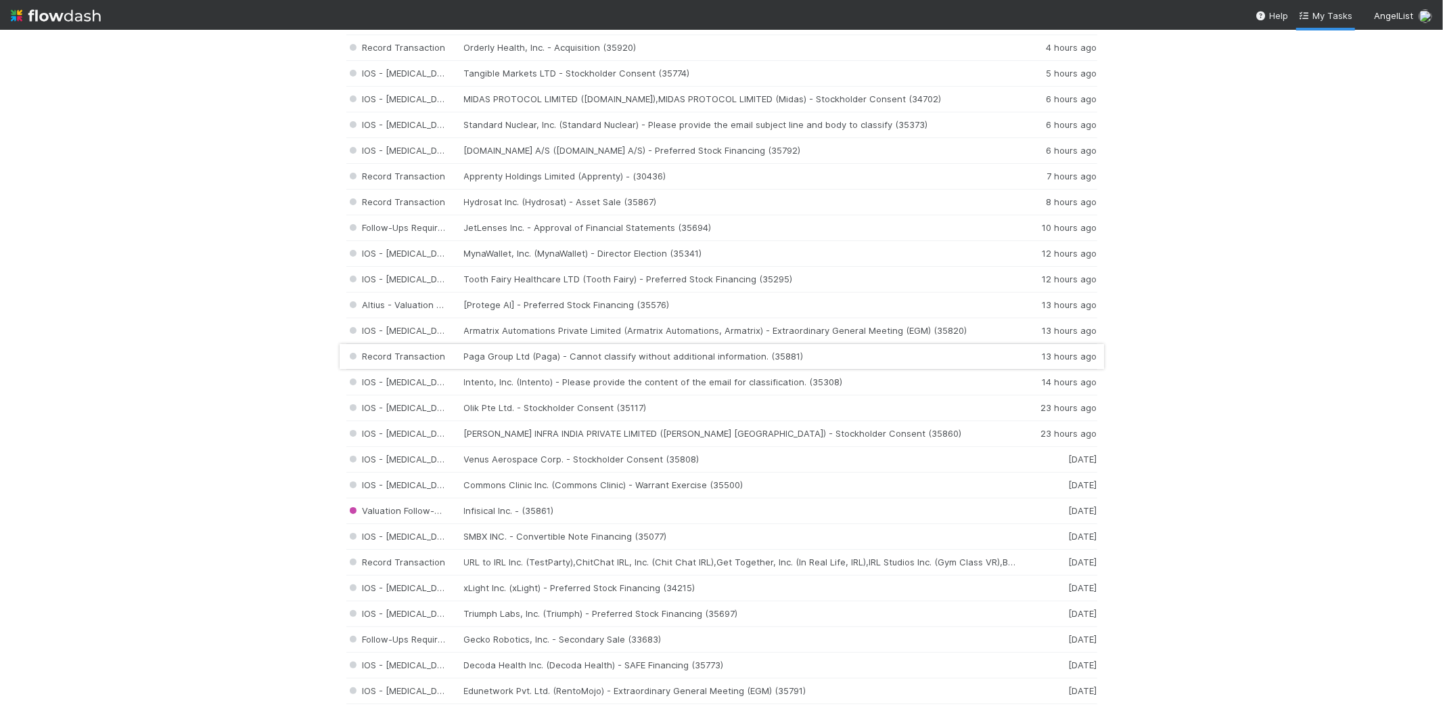
click at [591, 352] on div "Record Transaction Paga Group Ltd (Paga) - Cannot classify without additional i…" at bounding box center [721, 357] width 751 height 26
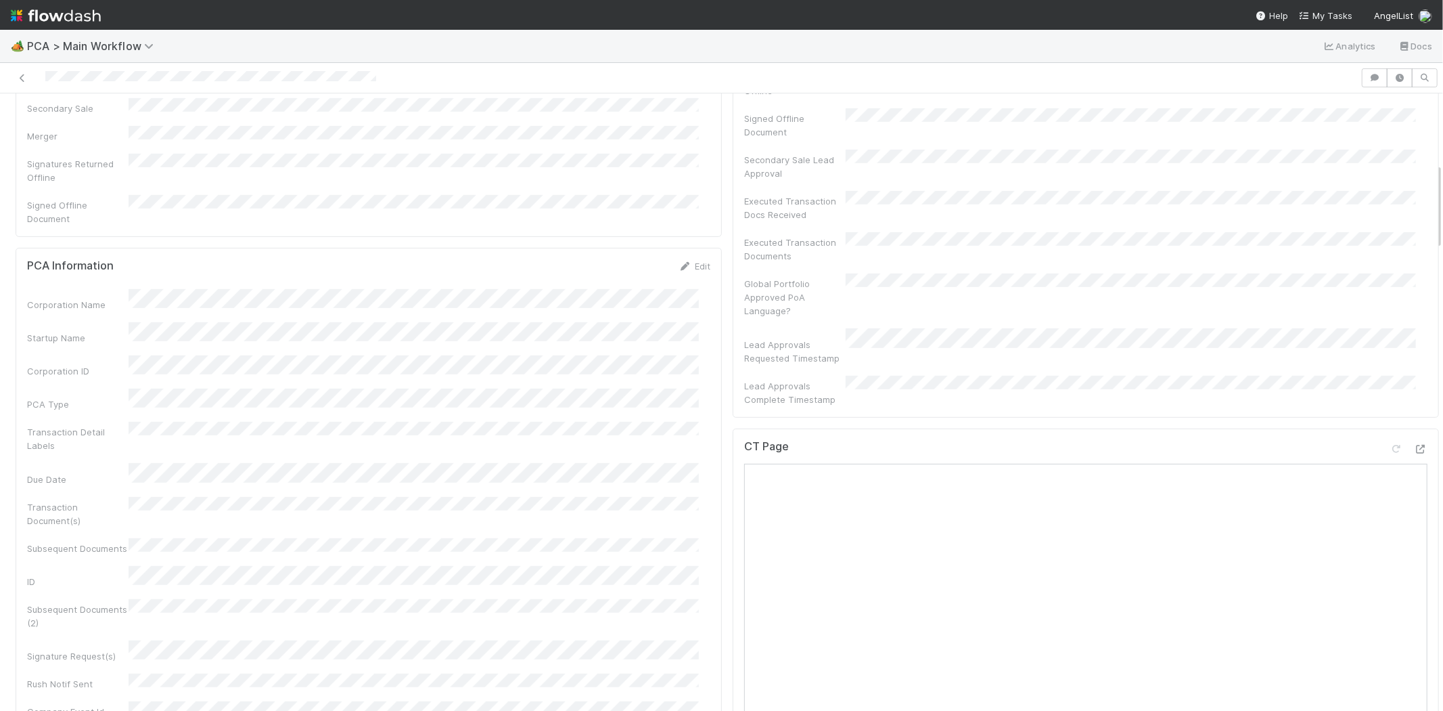
scroll to position [526, 0]
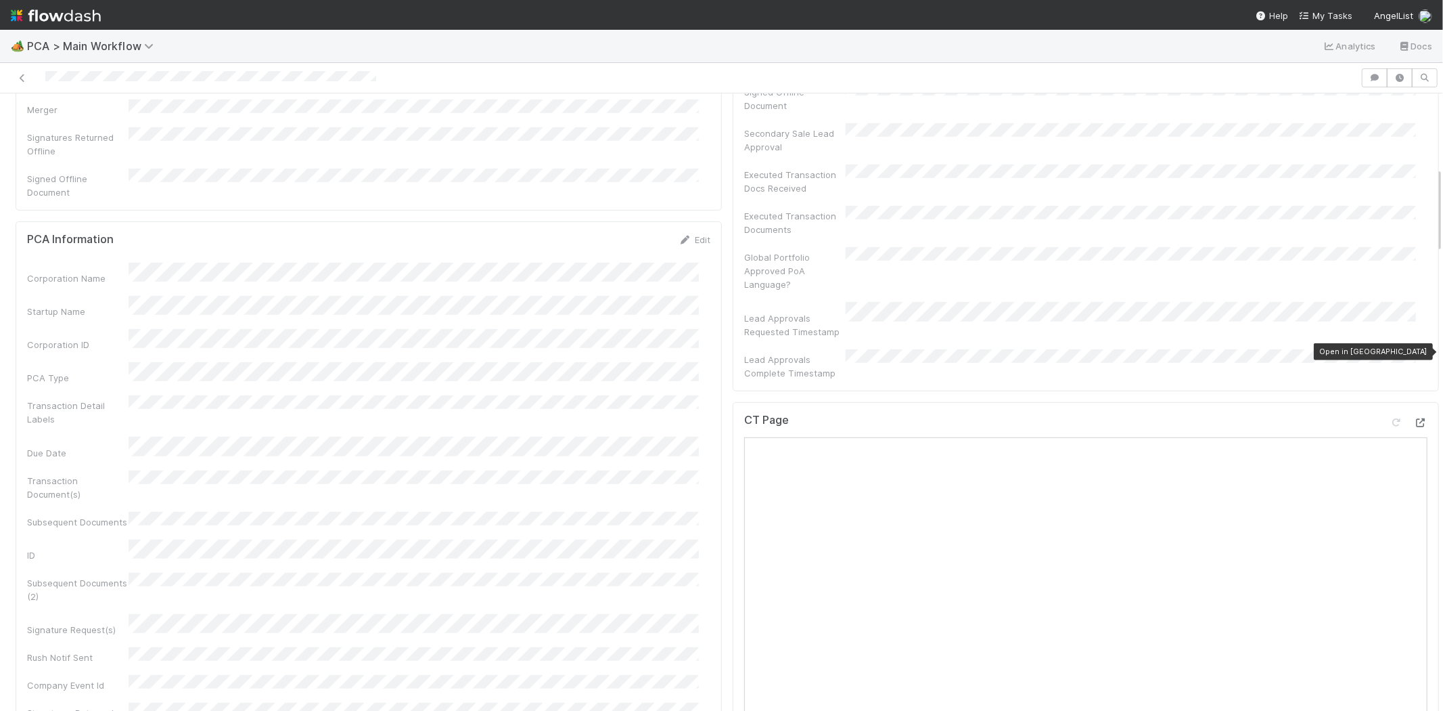
click at [1414, 418] on icon at bounding box center [1421, 422] width 14 height 9
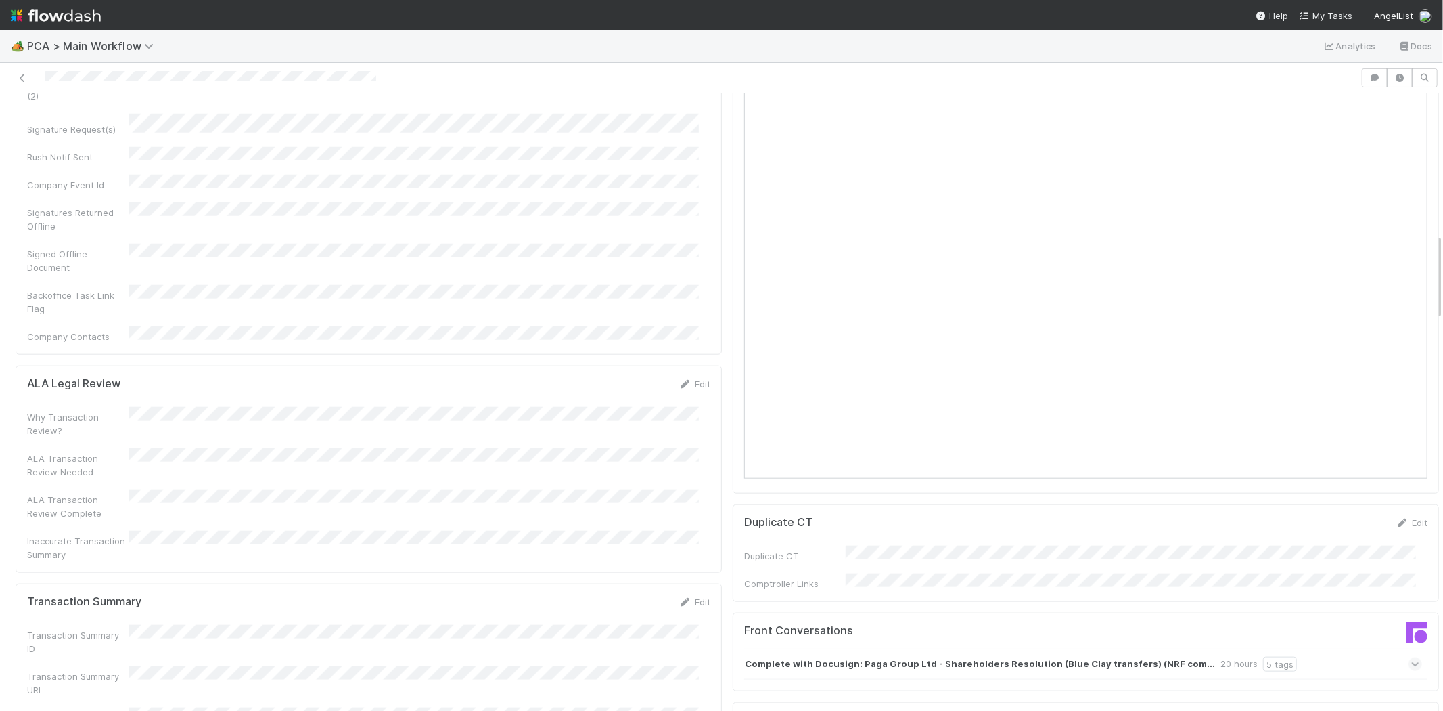
scroll to position [1052, 0]
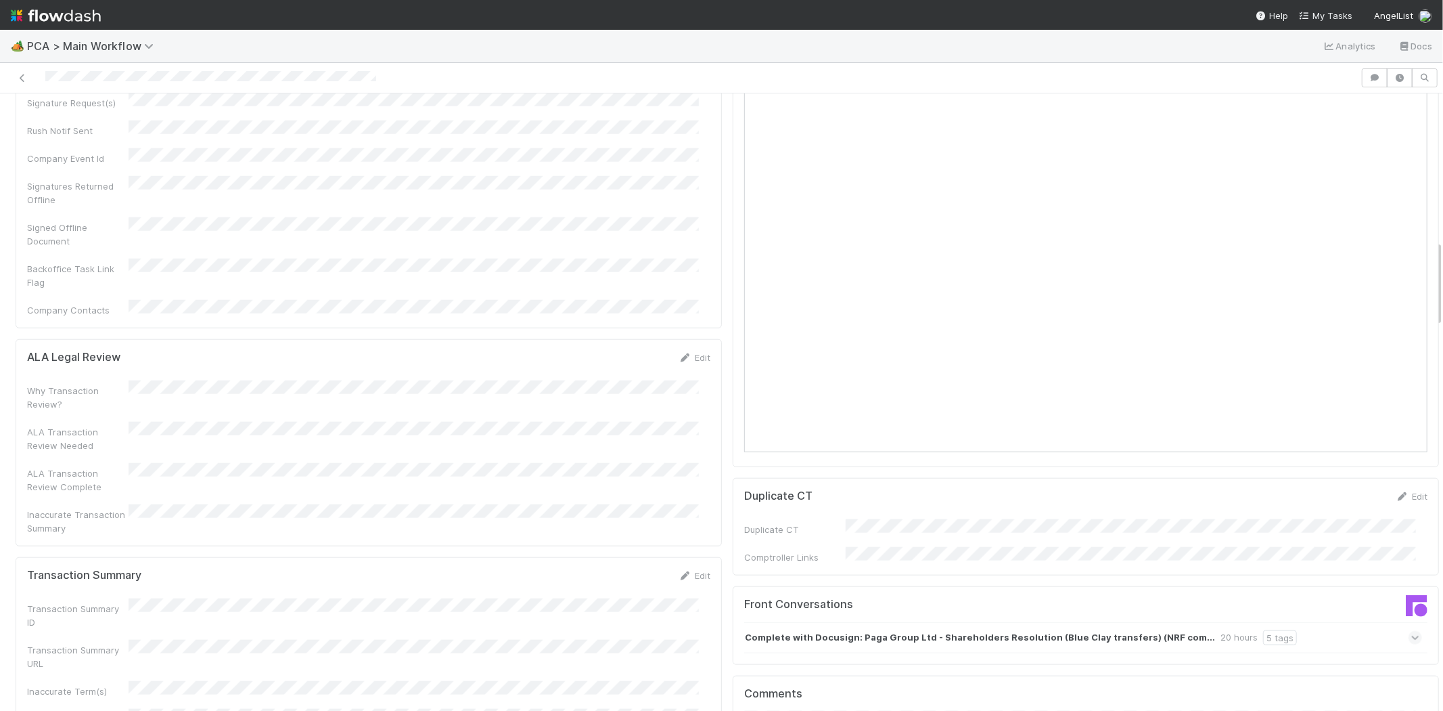
click at [699, 568] on div "Edit" at bounding box center [695, 575] width 32 height 14
click at [685, 570] on link "Edit" at bounding box center [695, 575] width 32 height 11
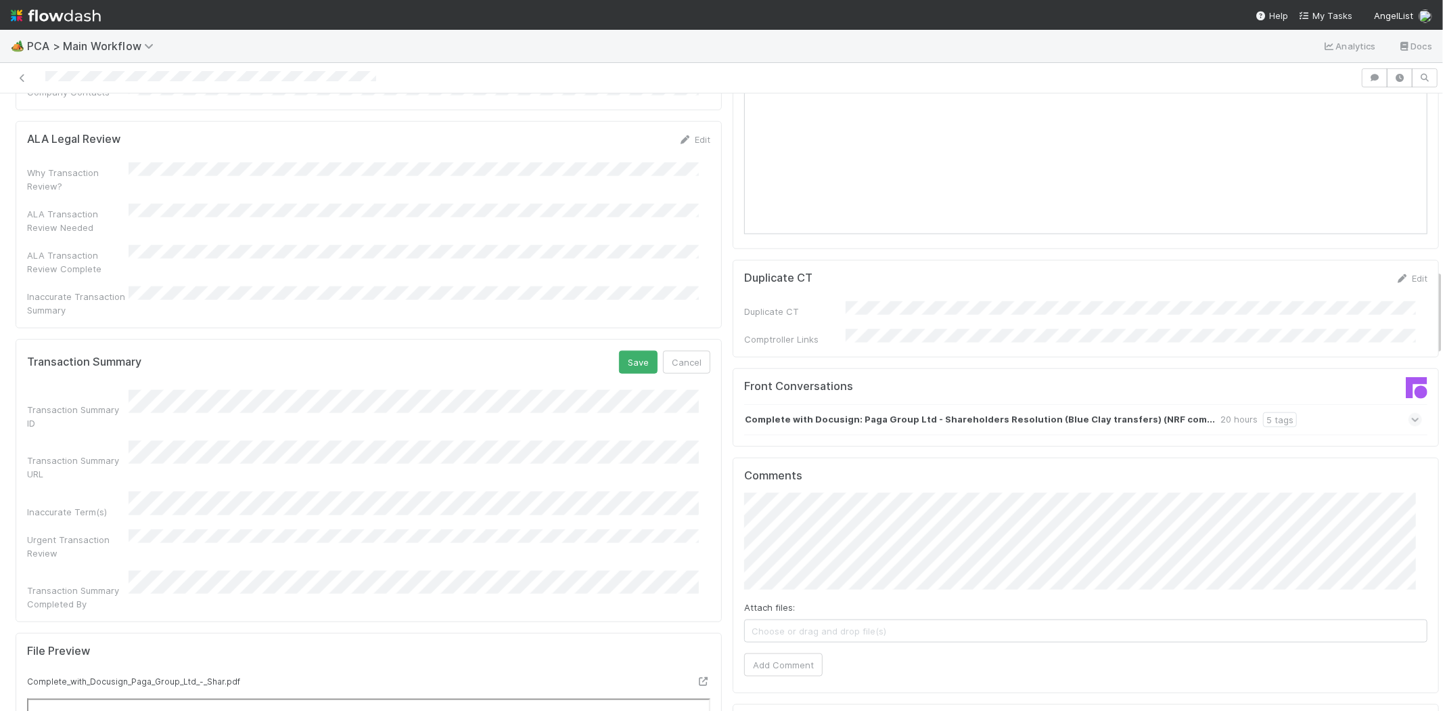
scroll to position [1278, 0]
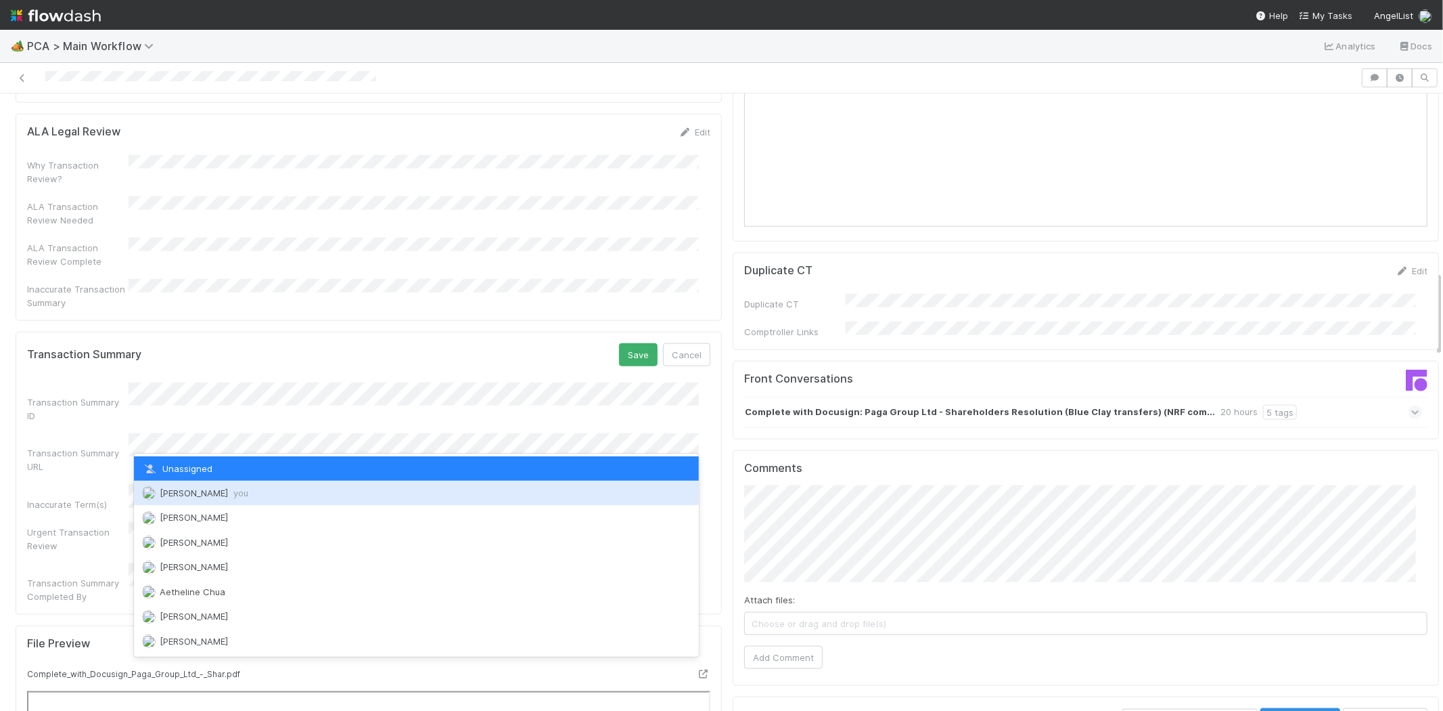
click at [298, 488] on div "[PERSON_NAME] you" at bounding box center [416, 492] width 565 height 24
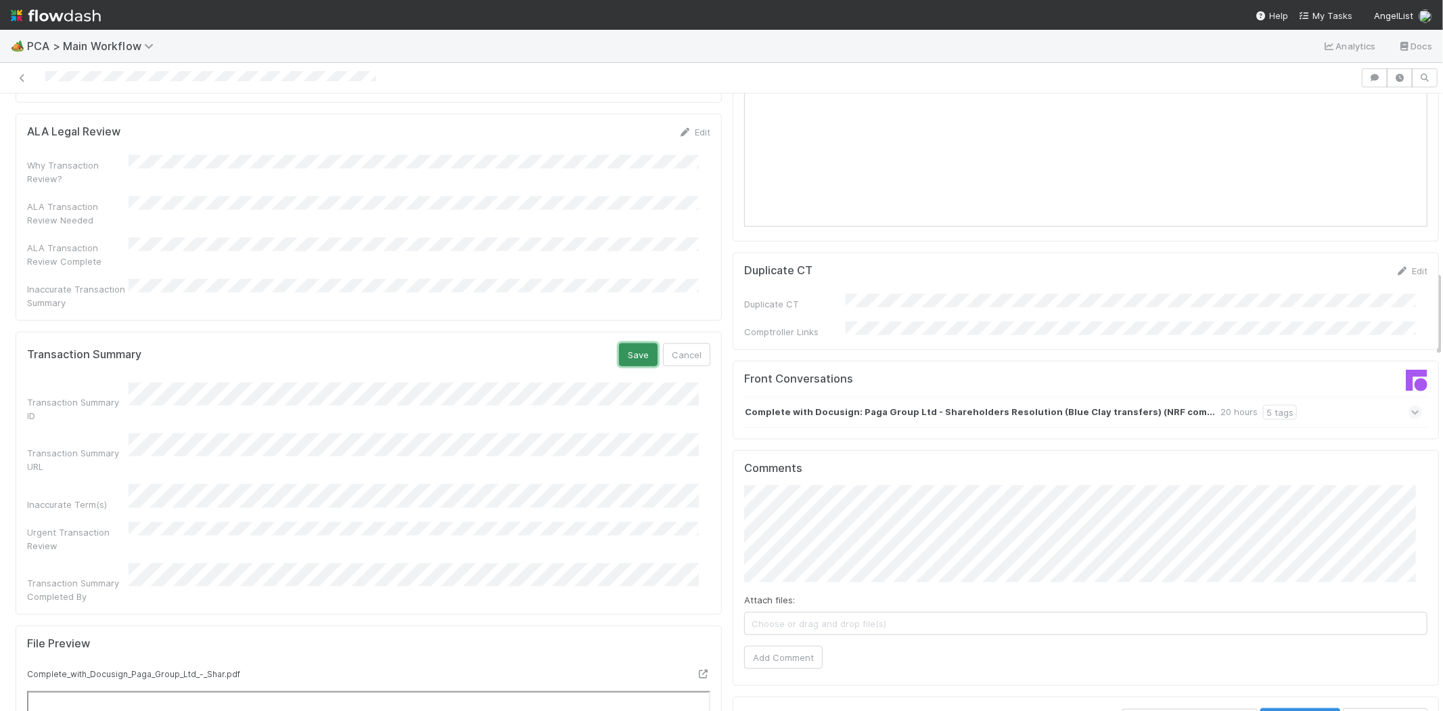
click at [619, 343] on button "Save" at bounding box center [638, 354] width 39 height 23
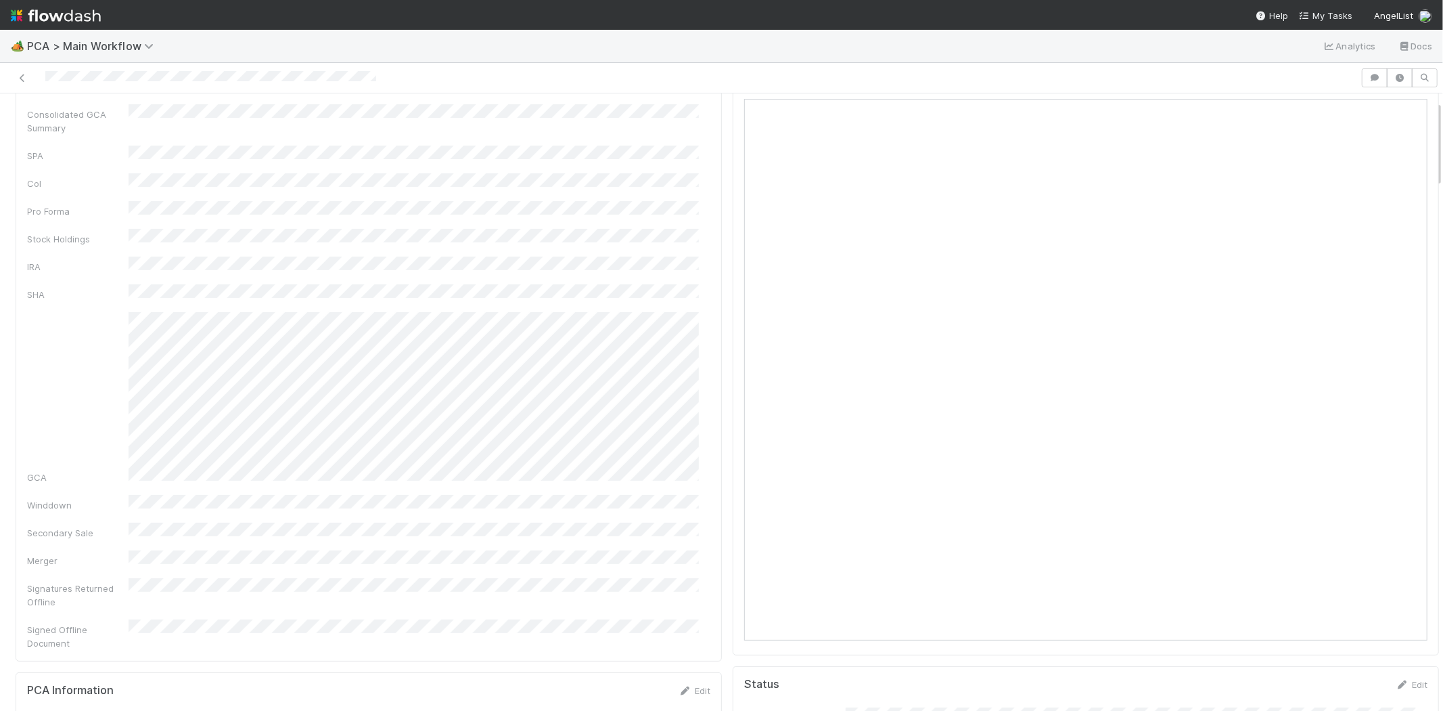
scroll to position [0, 0]
click at [110, 74] on div at bounding box center [680, 77] width 1350 height 19
click at [1384, 119] on link "Actions" at bounding box center [1411, 115] width 55 height 23
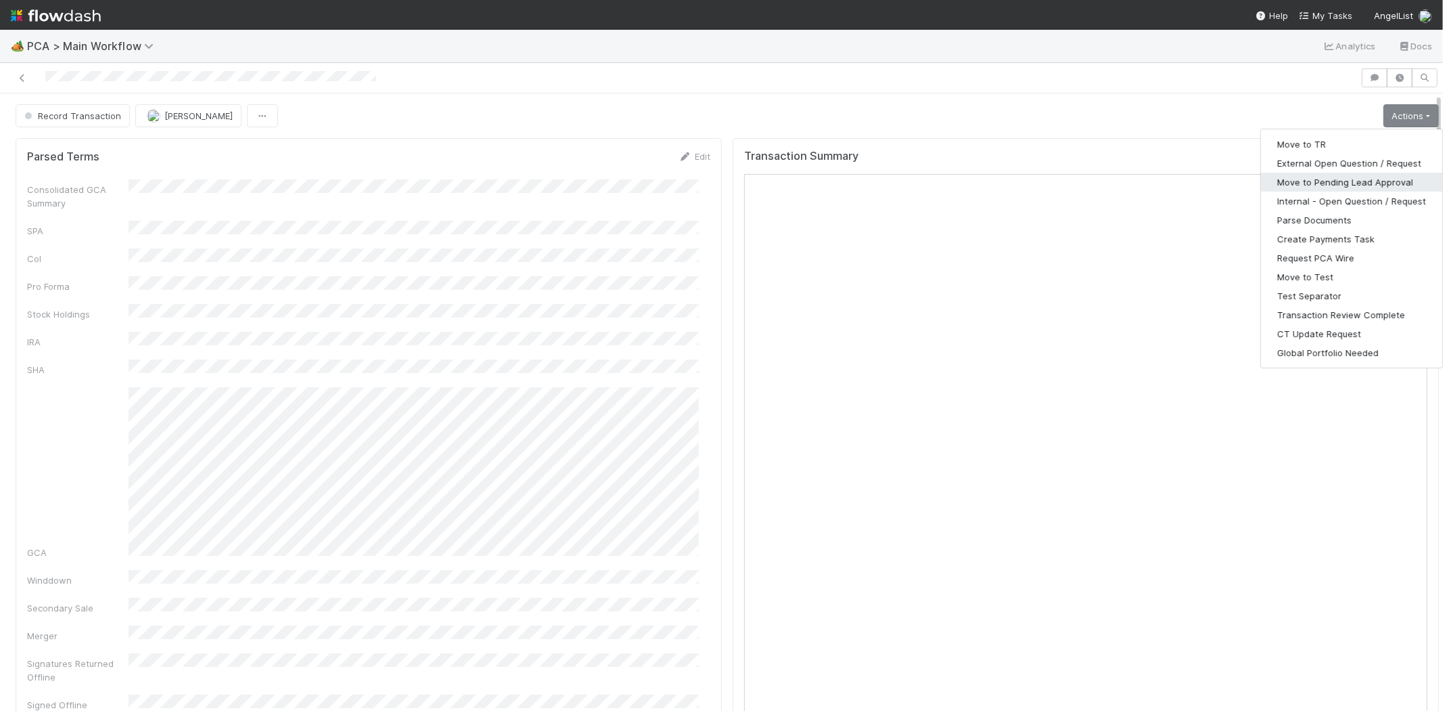
click at [1335, 183] on button "Move to Pending Lead Approval" at bounding box center [1351, 182] width 181 height 19
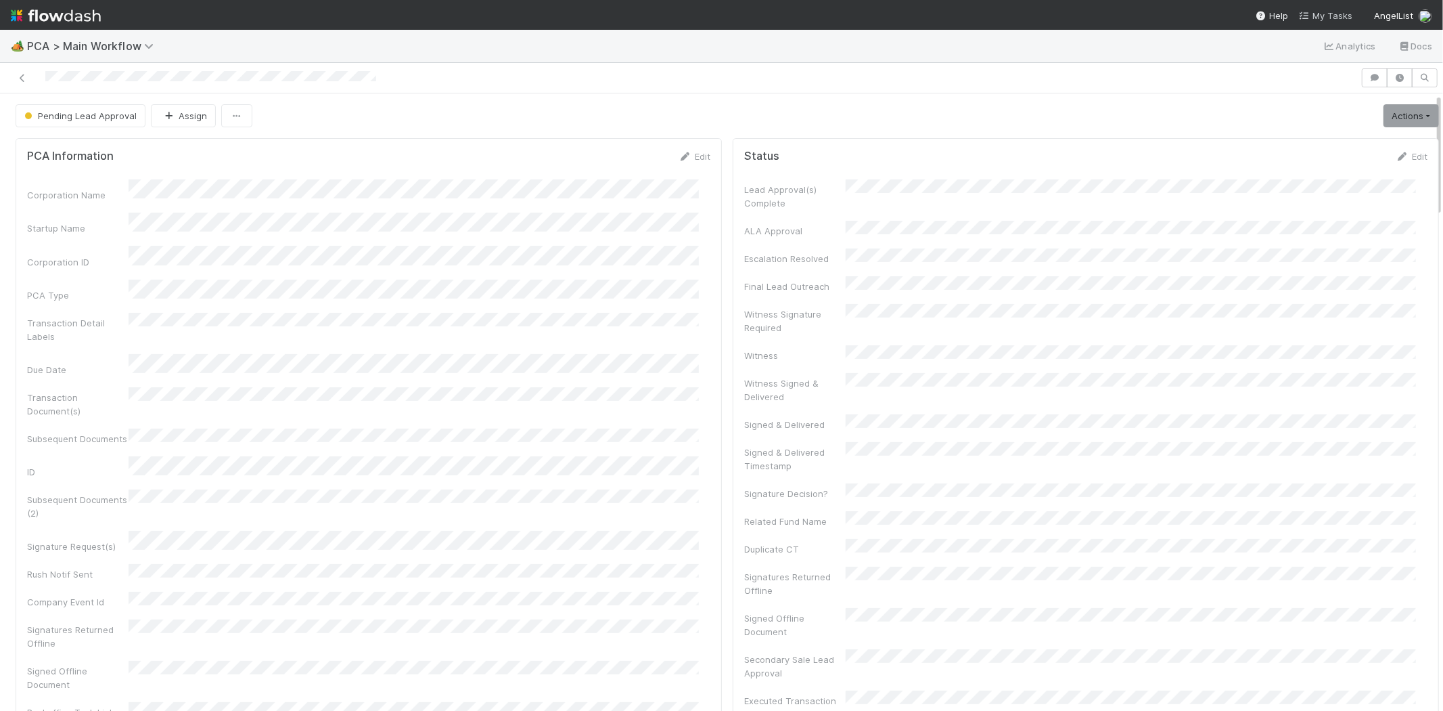
click at [1337, 12] on span "My Tasks" at bounding box center [1325, 15] width 53 height 11
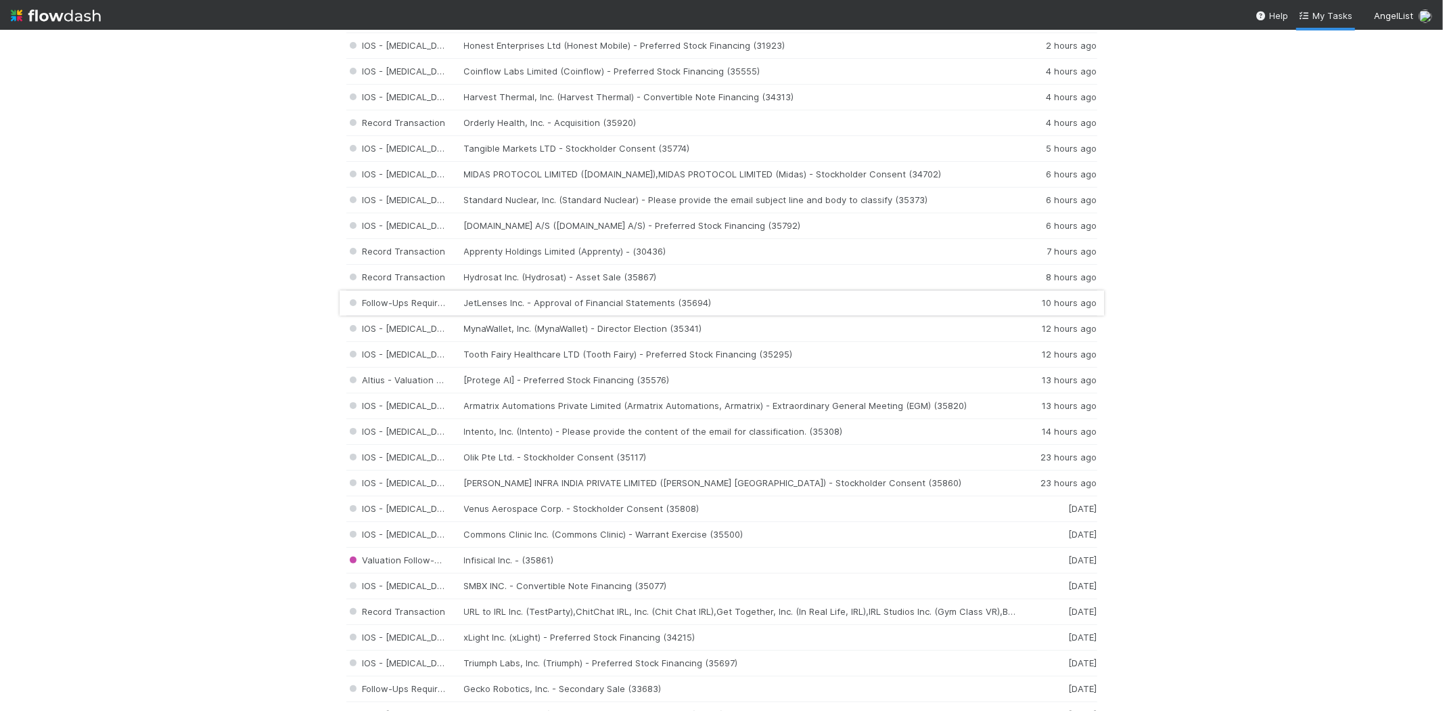
scroll to position [225, 0]
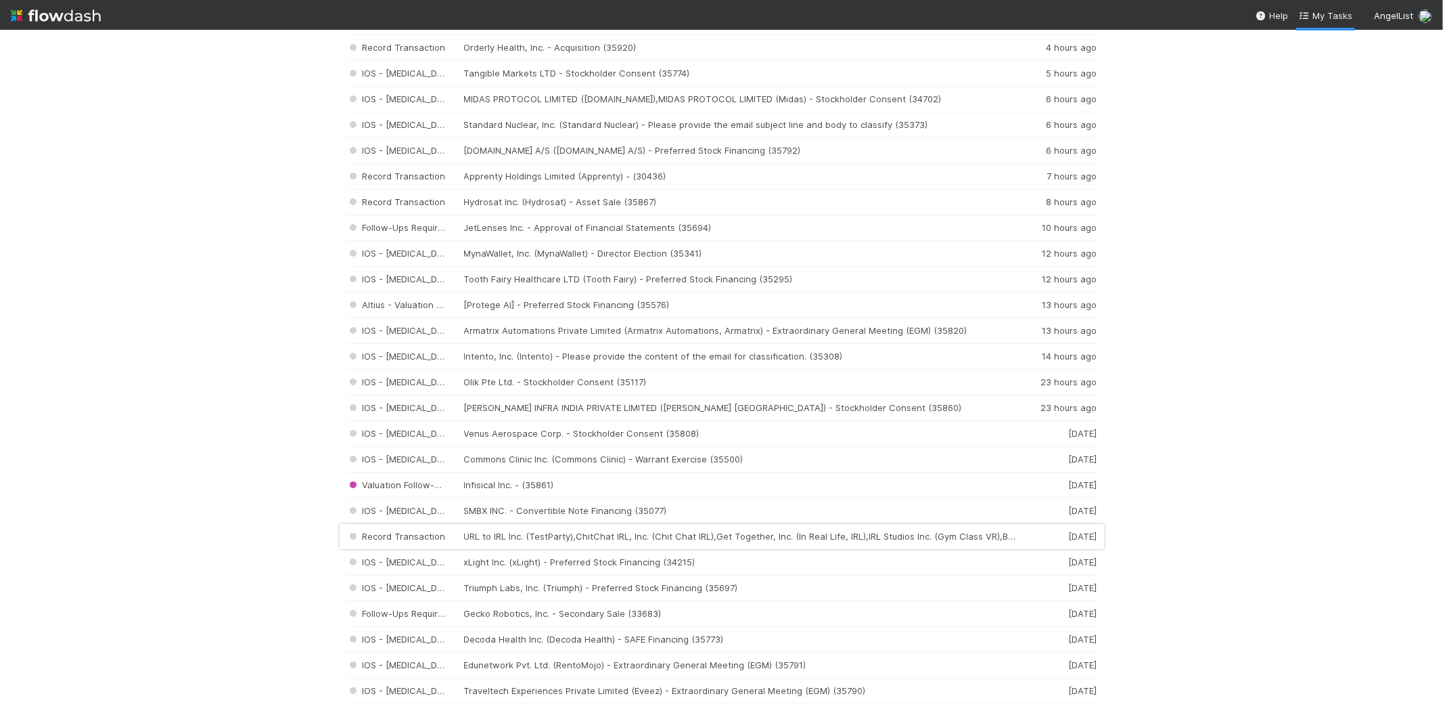
click at [586, 537] on div "Record Transaction URL to IRL Inc. (TestParty),ChitChat IRL, Inc. (Chit Chat IR…" at bounding box center [721, 537] width 751 height 26
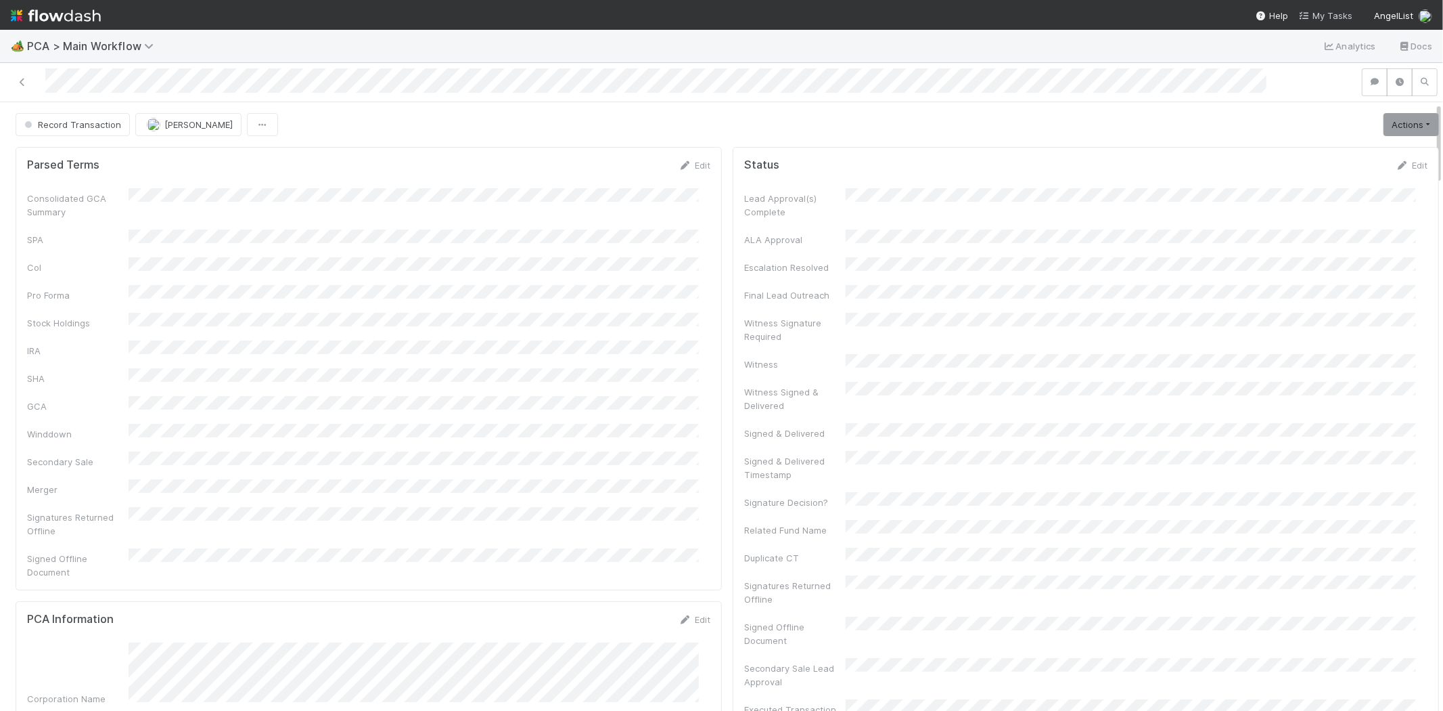
click at [1324, 20] on link "My Tasks" at bounding box center [1325, 16] width 53 height 14
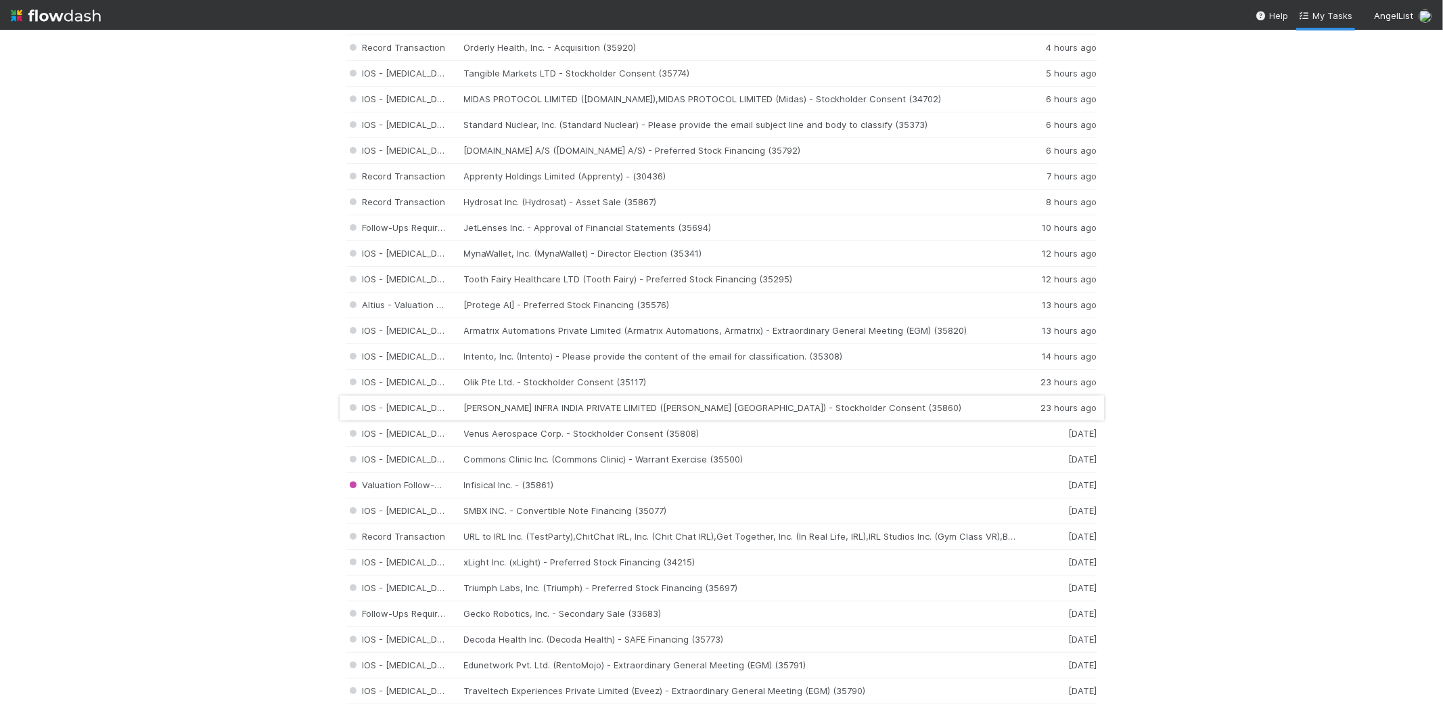
scroll to position [150, 0]
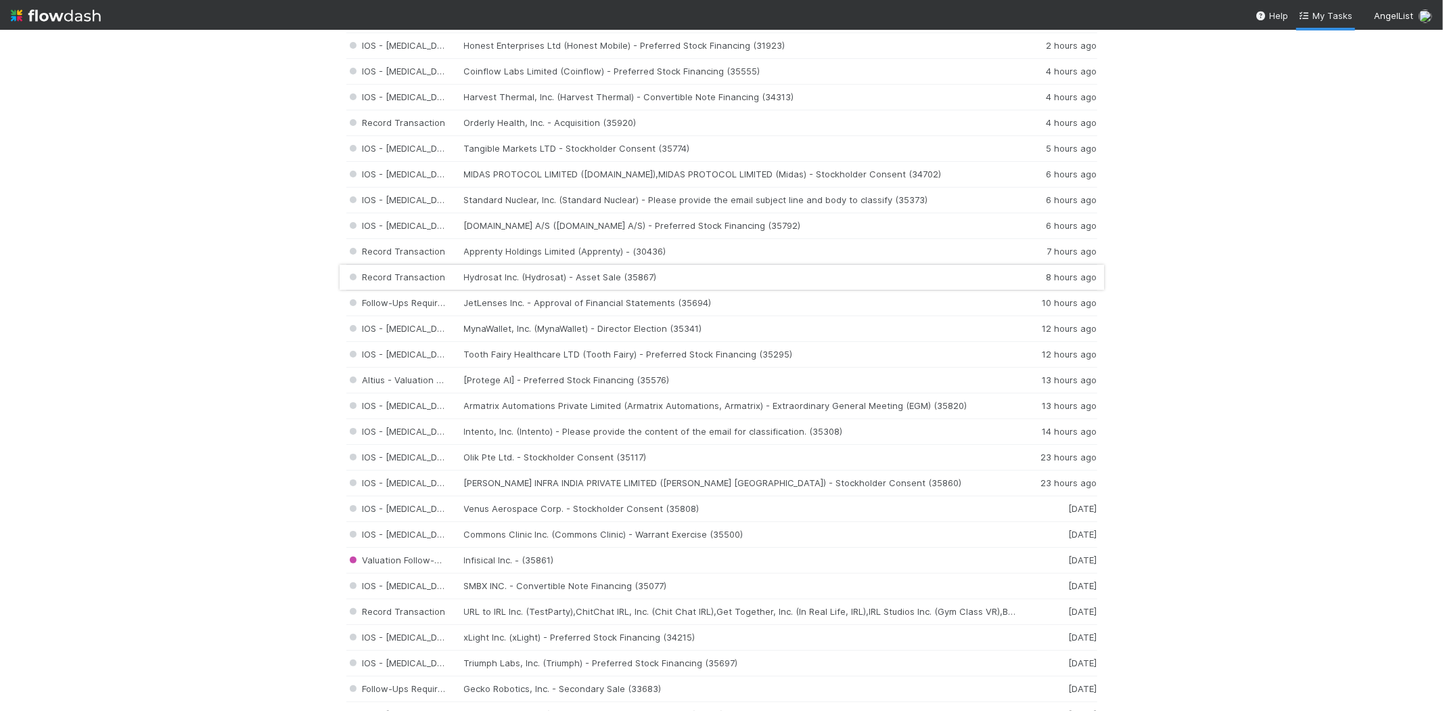
click at [515, 275] on div "Record Transaction Hydrosat Inc. (Hydrosat) - Asset Sale (35867) 8 hours ago" at bounding box center [721, 278] width 751 height 26
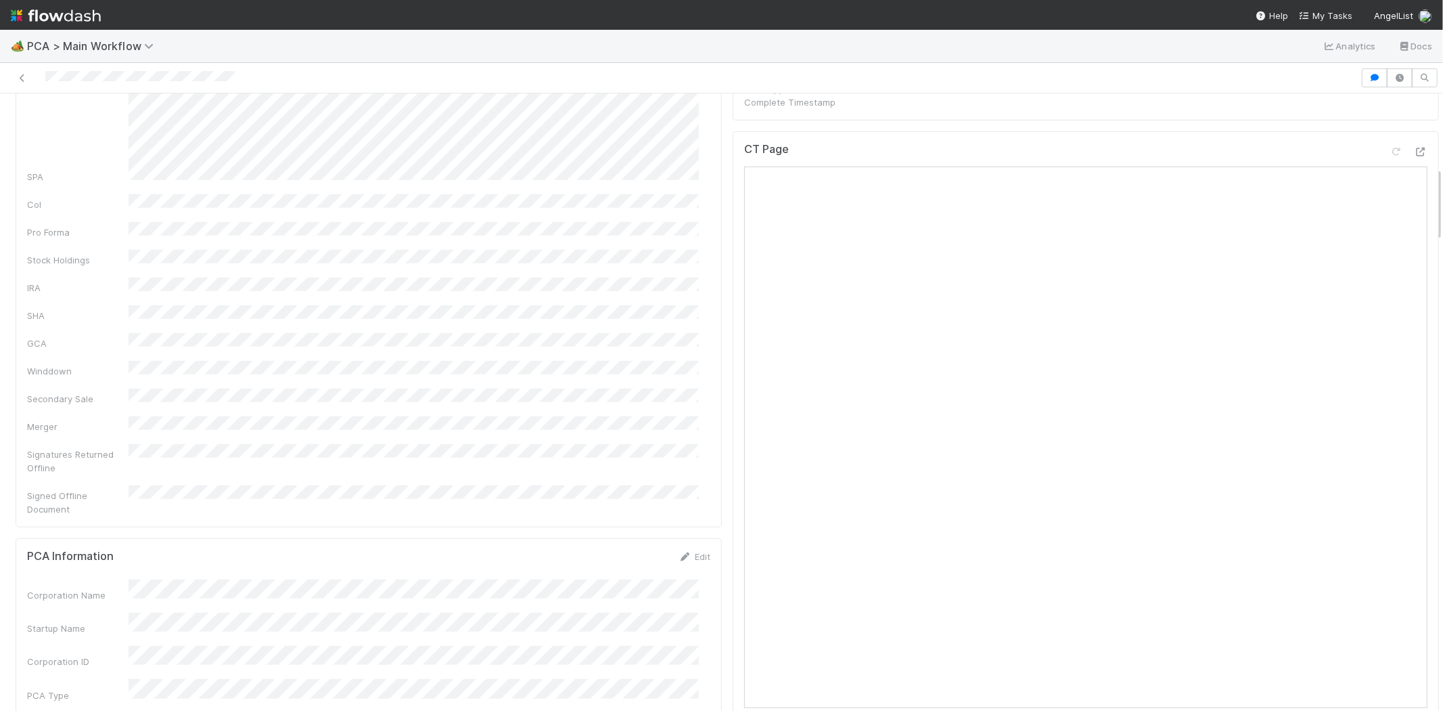
scroll to position [1052, 0]
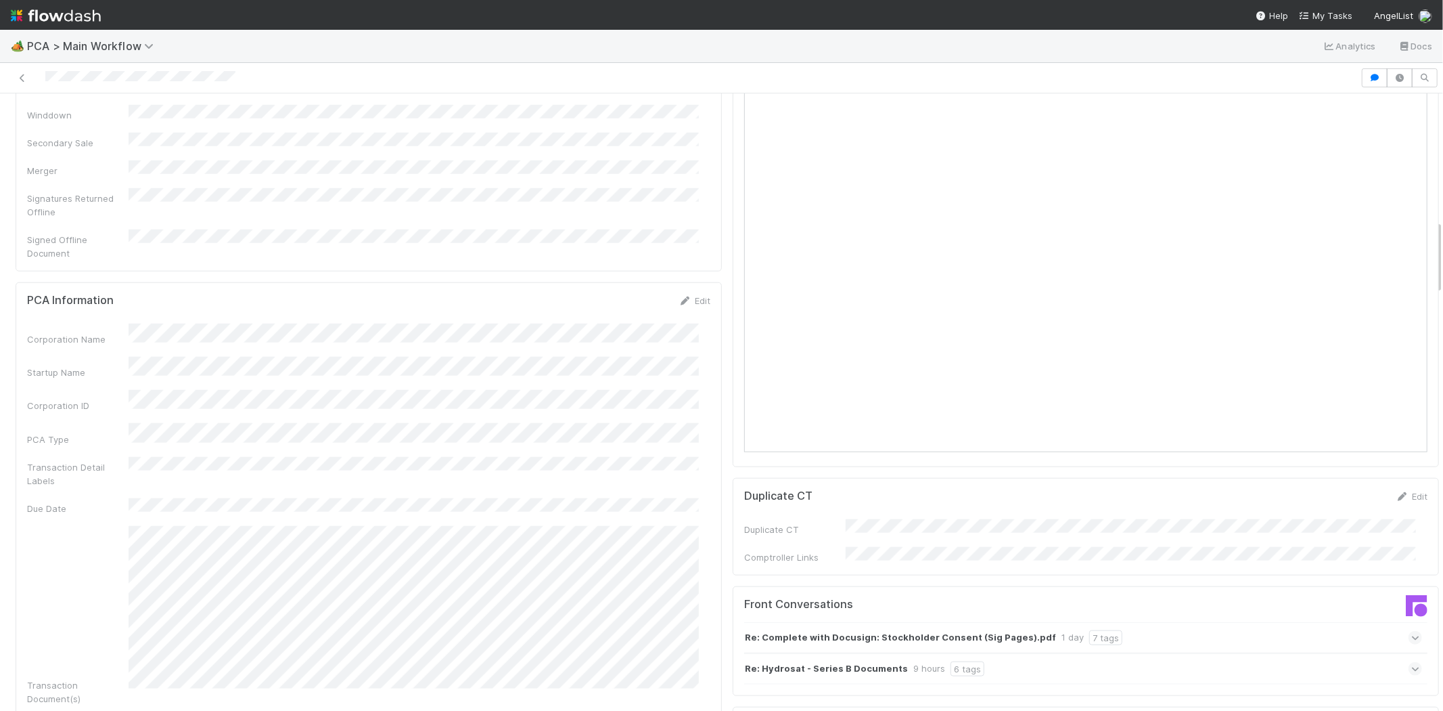
click at [102, 79] on div at bounding box center [680, 77] width 1350 height 19
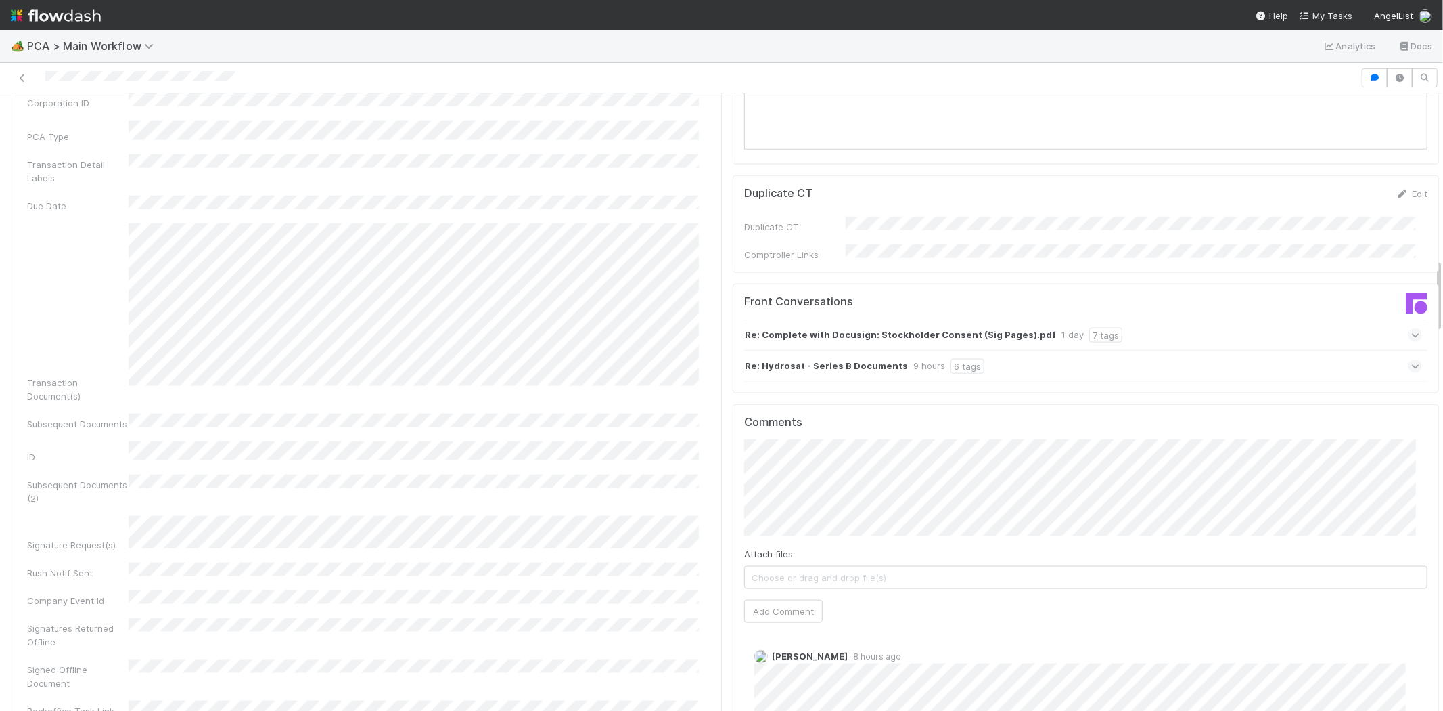
scroll to position [1353, 0]
click at [1412, 361] on icon at bounding box center [1416, 368] width 9 height 14
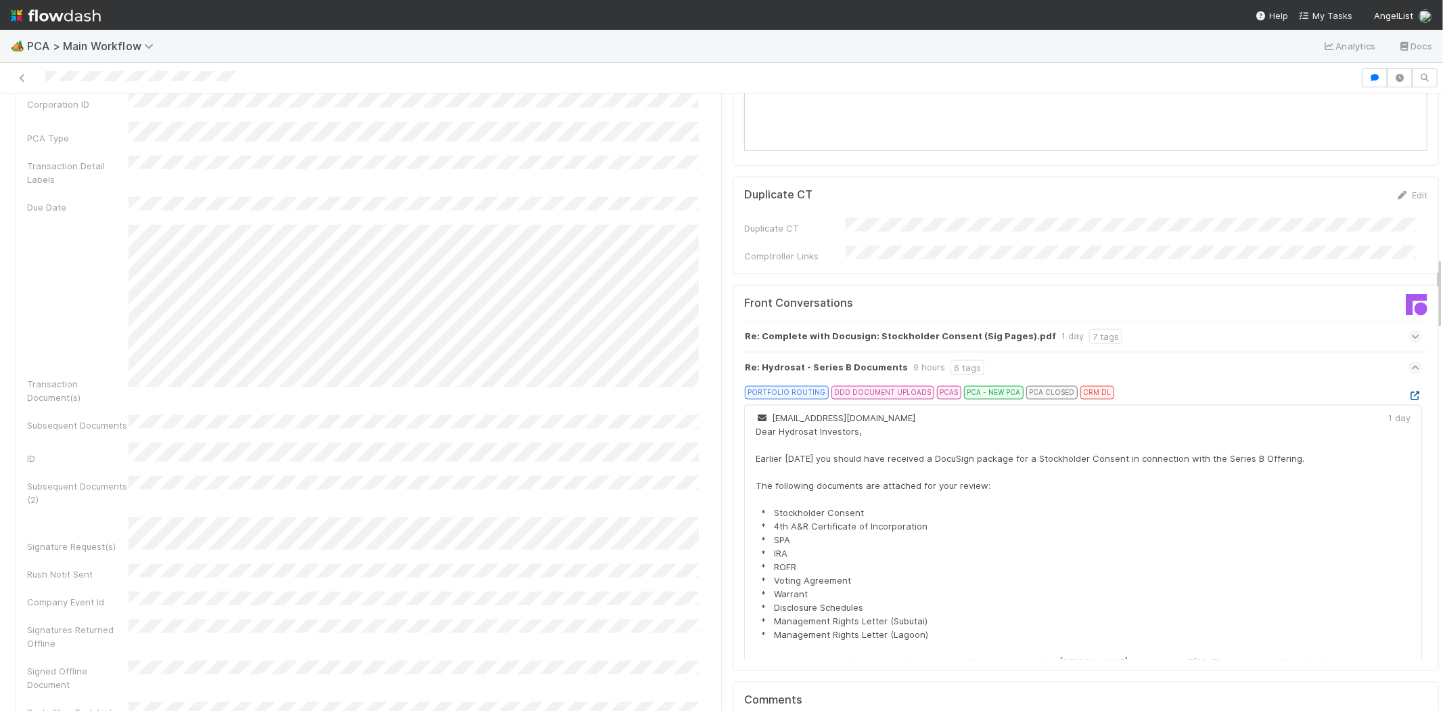
click at [1409, 391] on icon at bounding box center [1416, 395] width 14 height 9
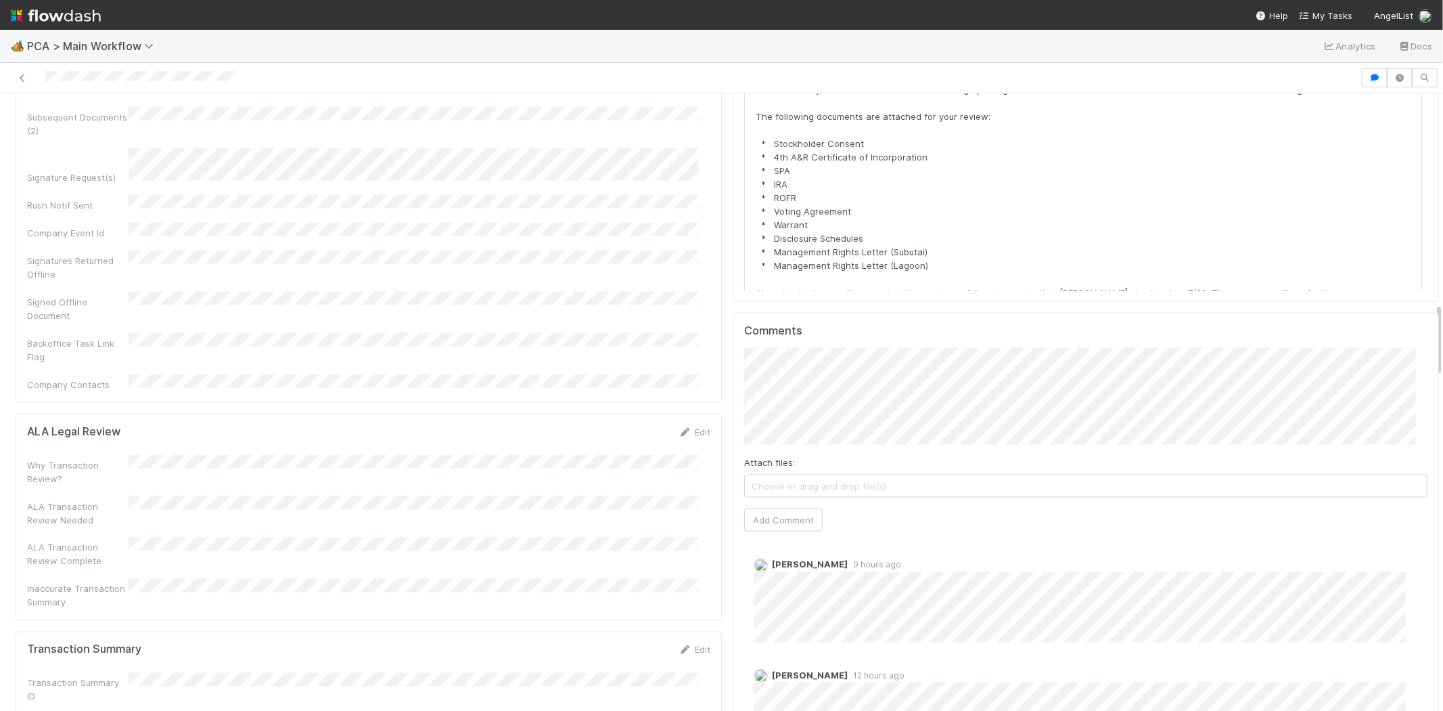
scroll to position [1804, 0]
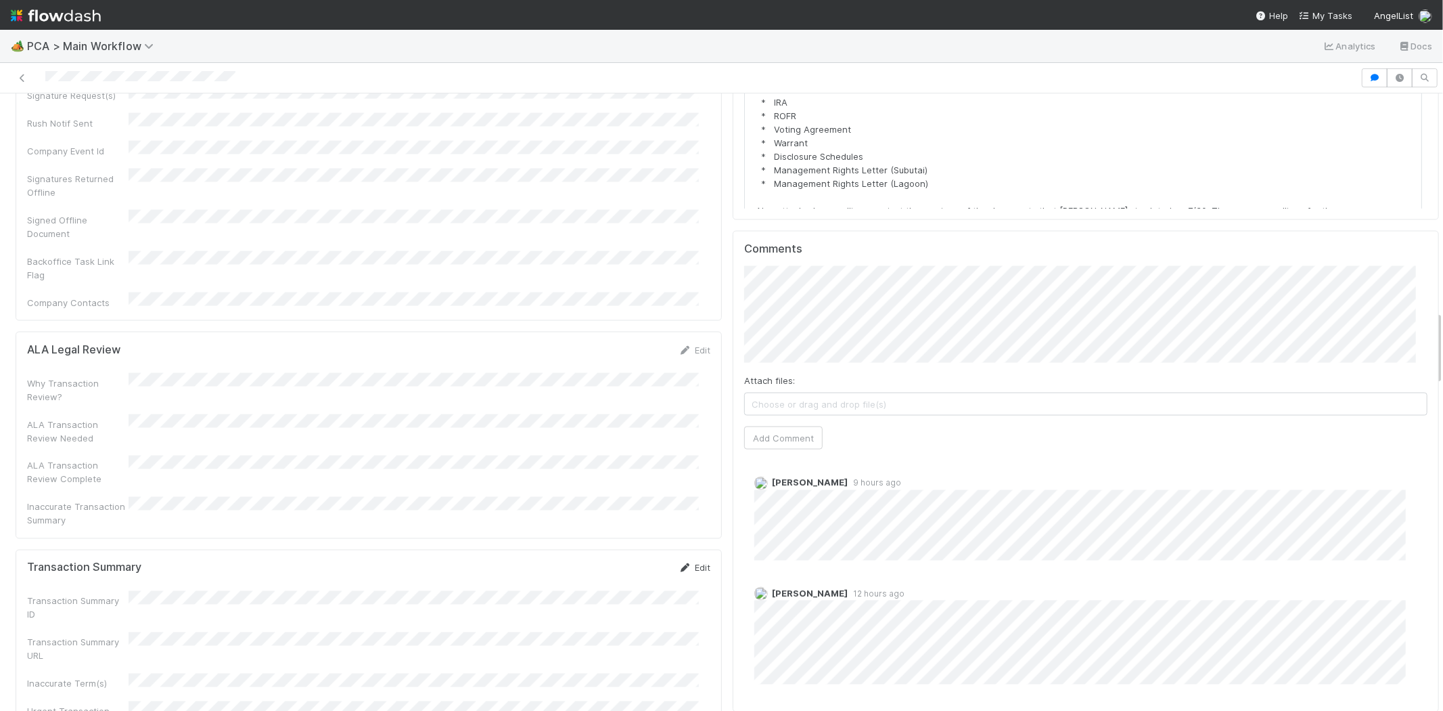
click at [683, 562] on link "Edit" at bounding box center [695, 567] width 32 height 11
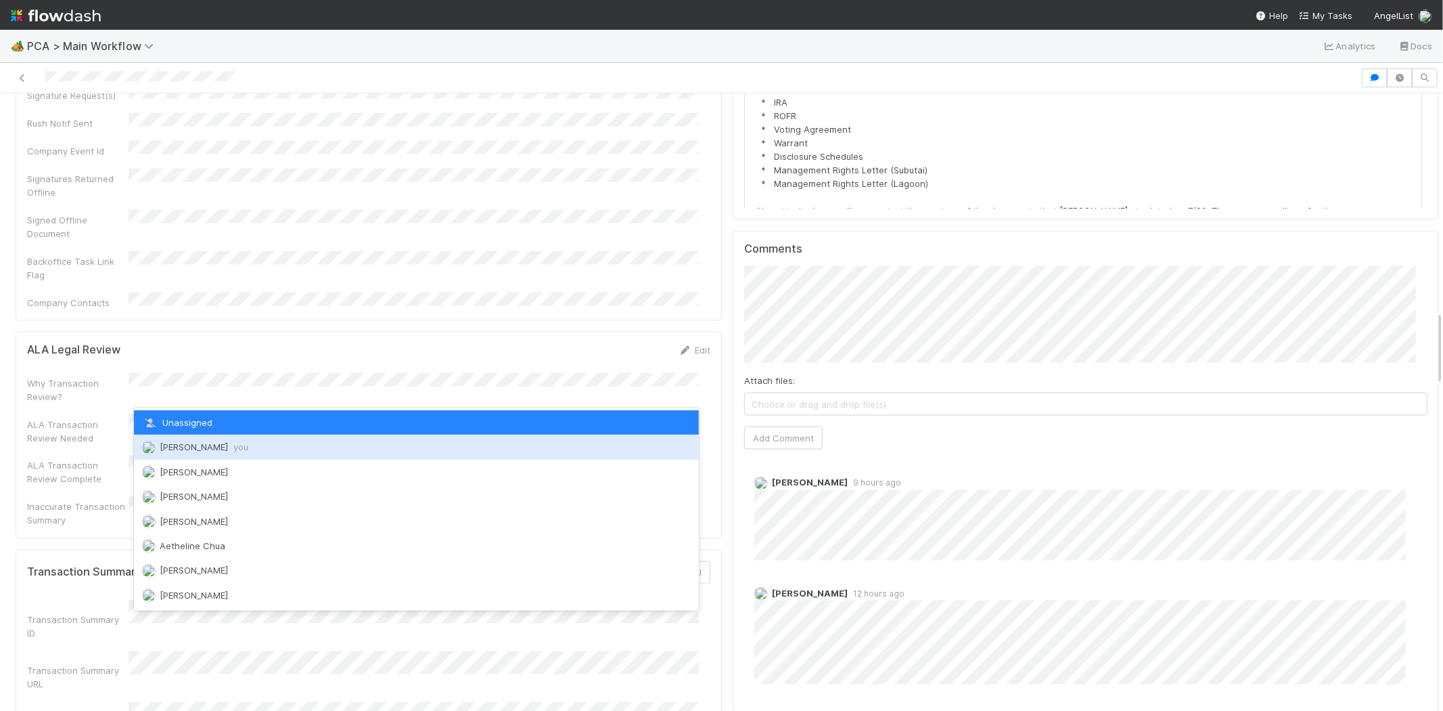
click at [234, 447] on span "Michael Capilitan you" at bounding box center [204, 446] width 89 height 11
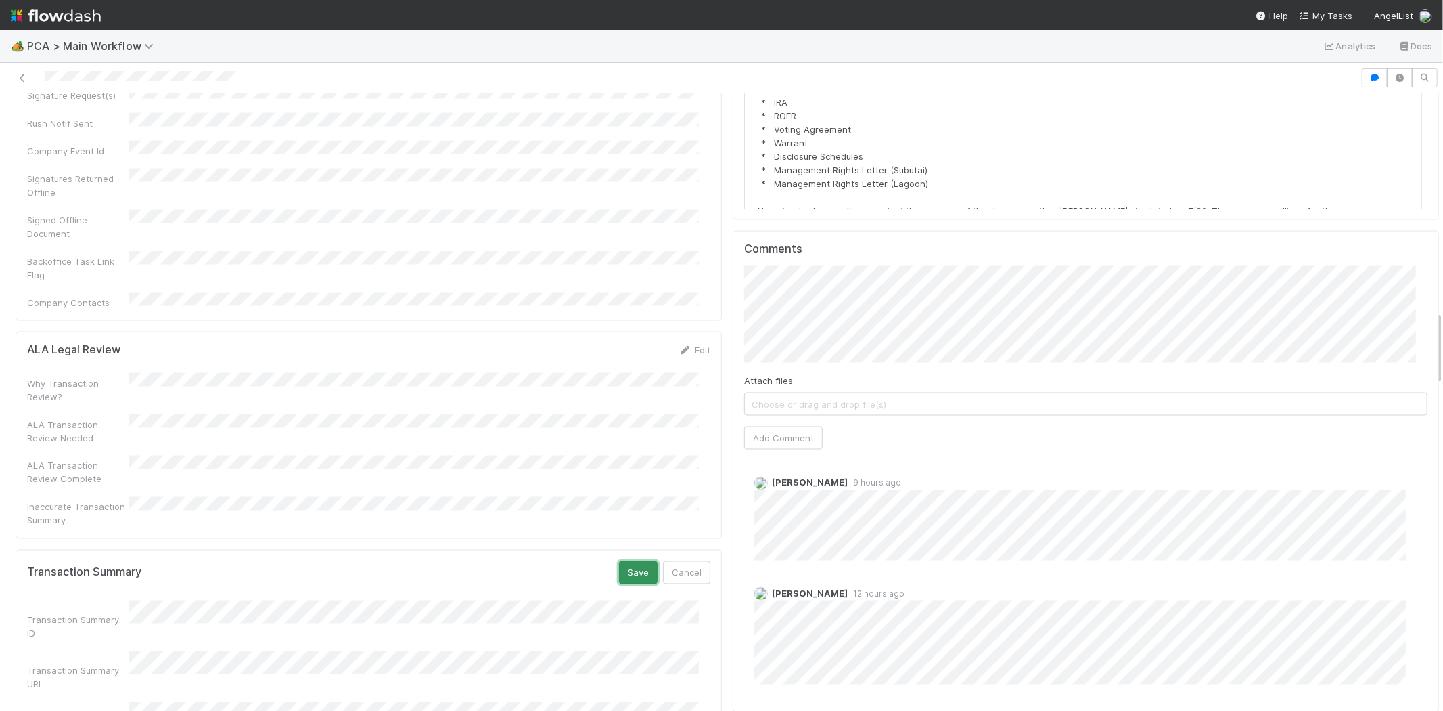
click at [619, 561] on button "Save" at bounding box center [638, 572] width 39 height 23
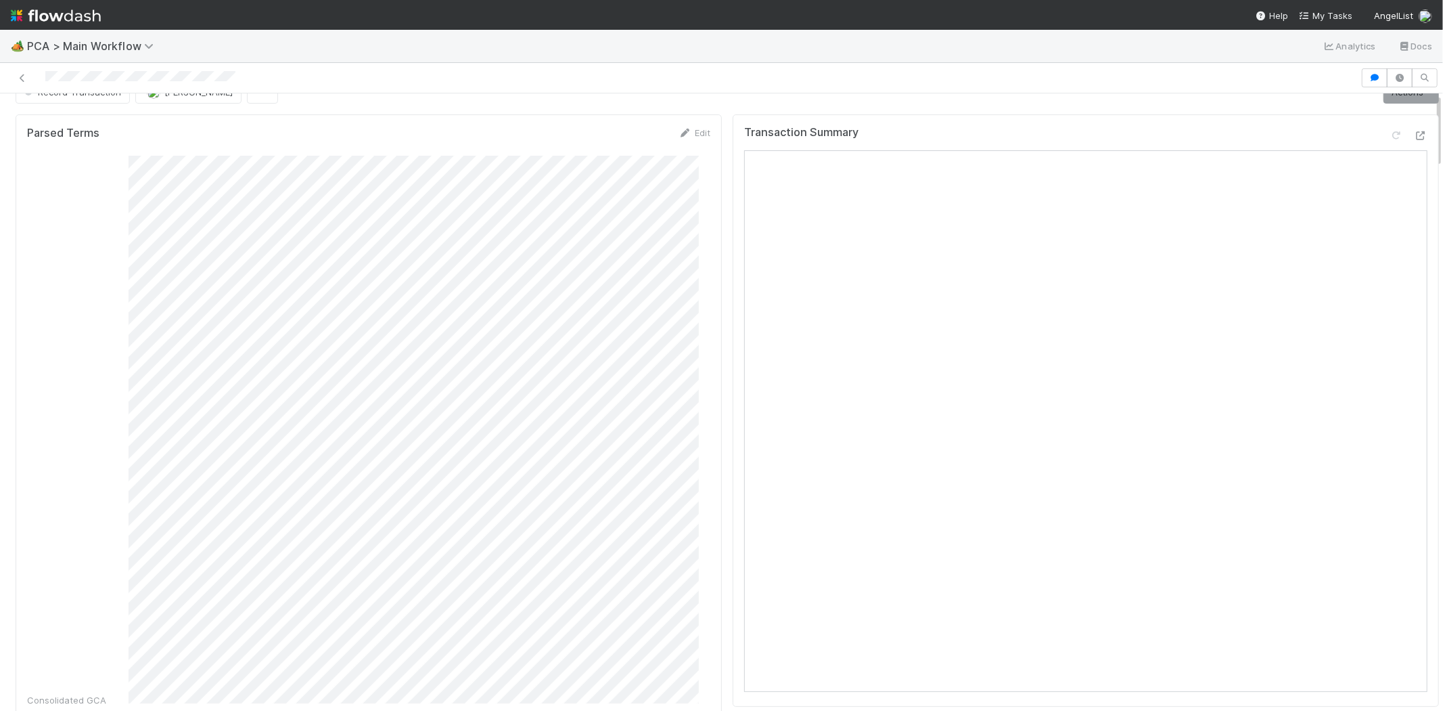
scroll to position [0, 0]
click at [99, 78] on div at bounding box center [680, 77] width 1350 height 19
click at [1384, 118] on link "Actions" at bounding box center [1411, 115] width 55 height 23
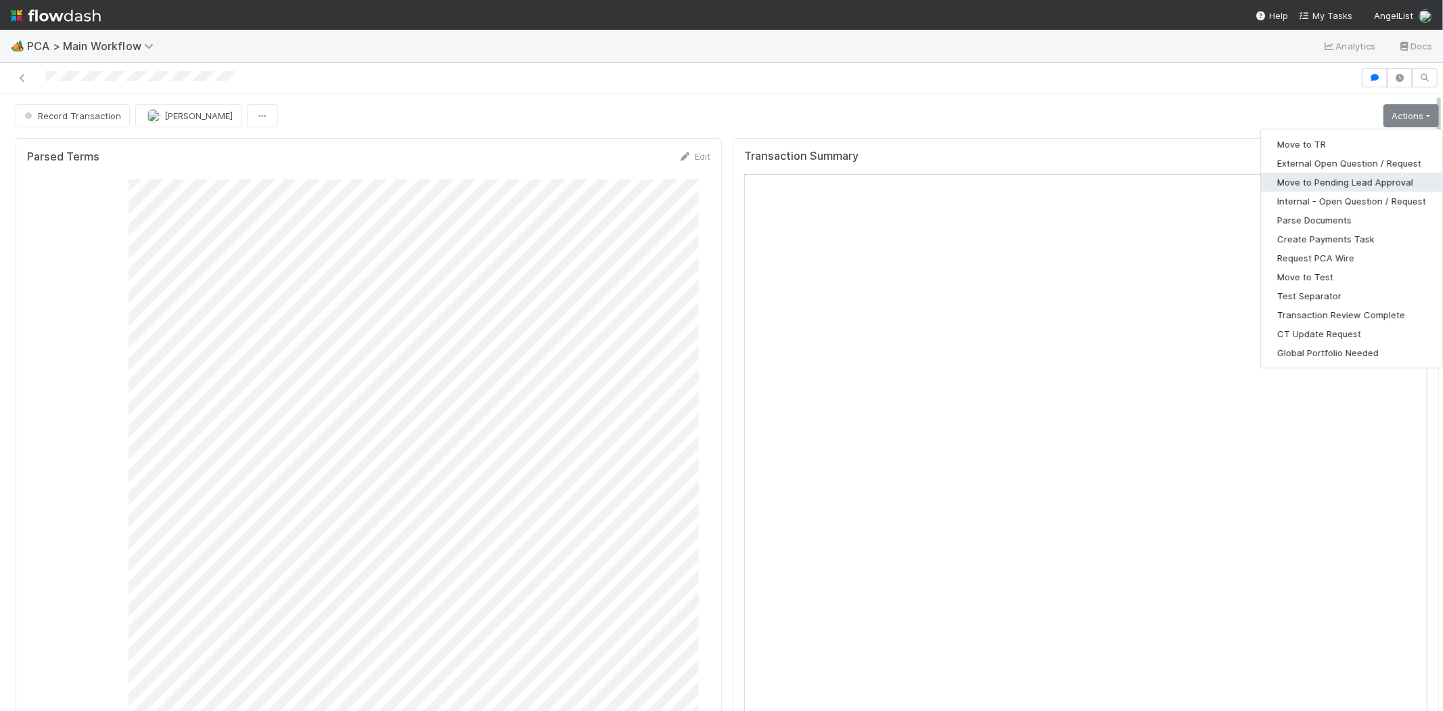
click at [1333, 181] on button "Move to Pending Lead Approval" at bounding box center [1351, 182] width 181 height 19
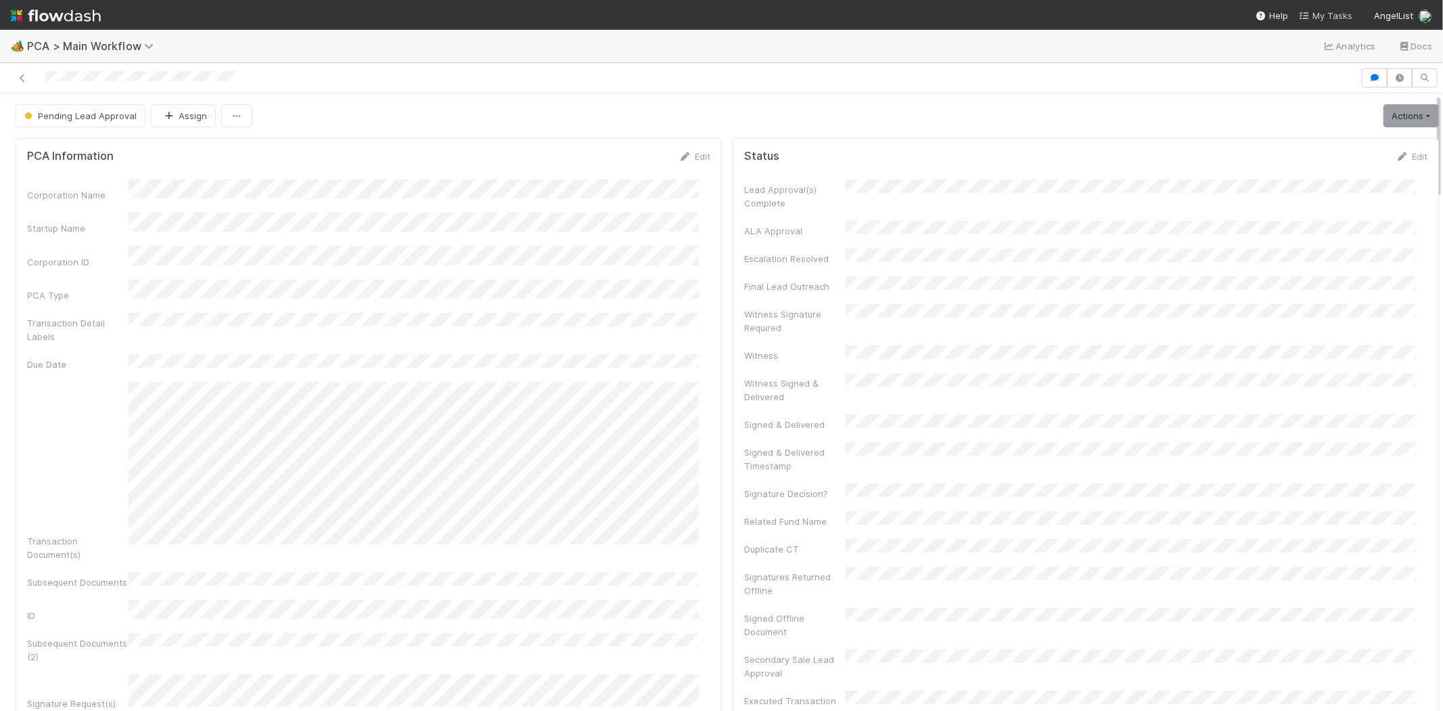
click at [1334, 14] on span "My Tasks" at bounding box center [1325, 15] width 53 height 11
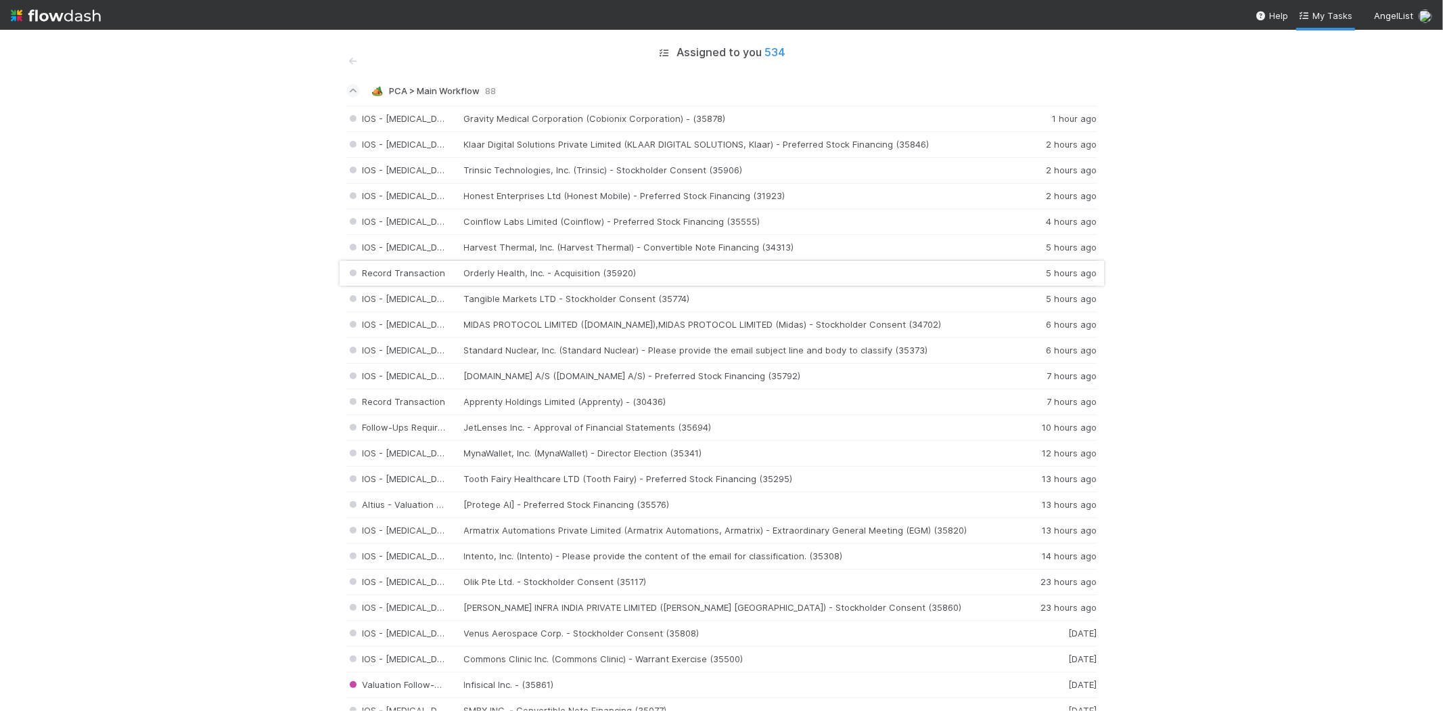
click at [535, 275] on div "Record Transaction Orderly Health, Inc. - Acquisition (35920) 5 hours ago" at bounding box center [721, 274] width 751 height 26
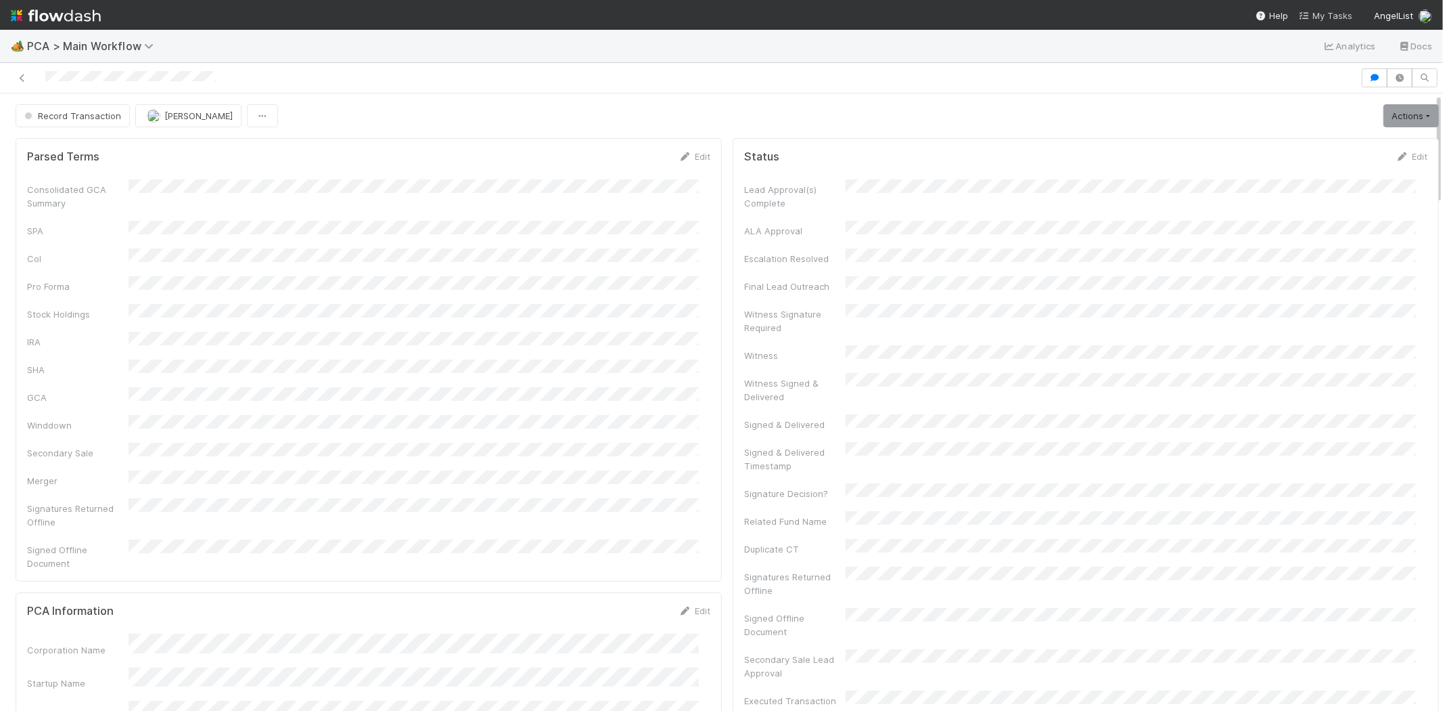
click at [1328, 10] on span "My Tasks" at bounding box center [1325, 15] width 53 height 11
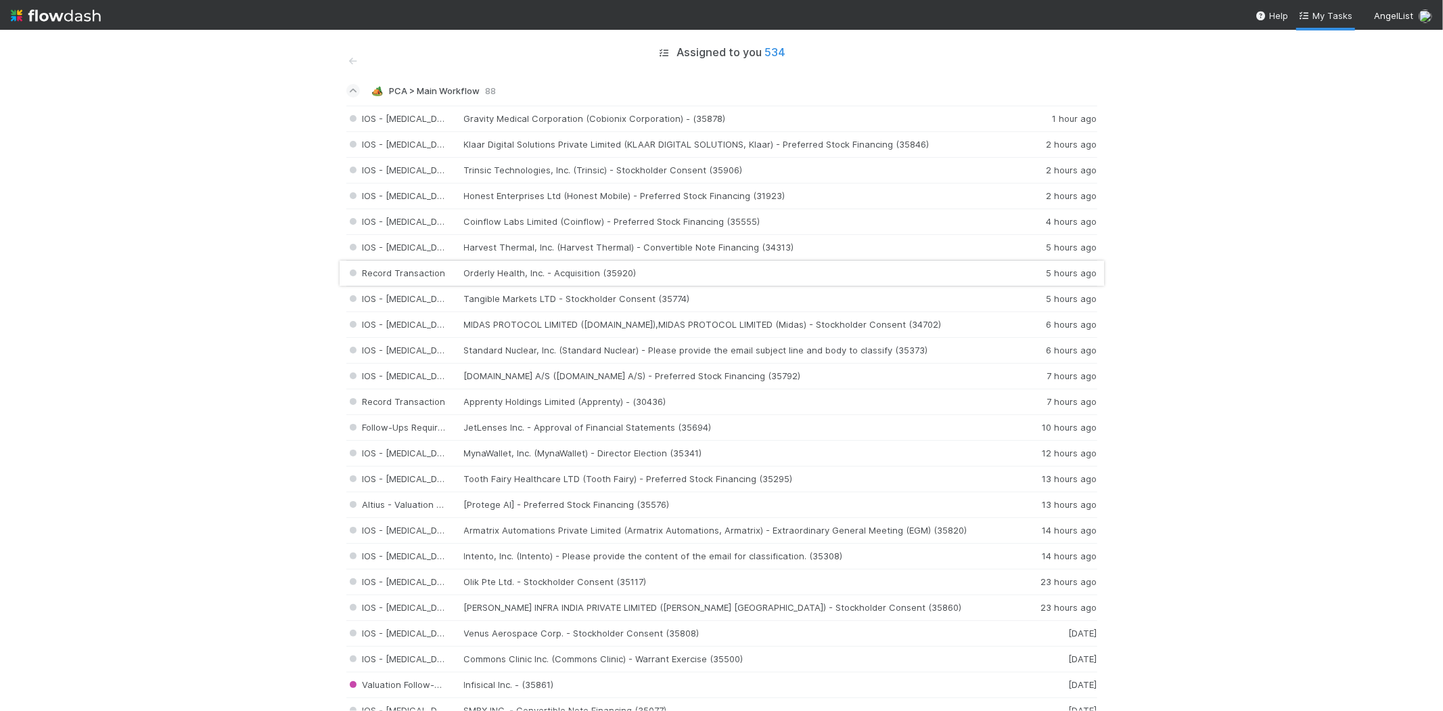
click at [593, 269] on div "Record Transaction Orderly Health, Inc. - Acquisition (35920) 5 hours ago" at bounding box center [721, 274] width 751 height 26
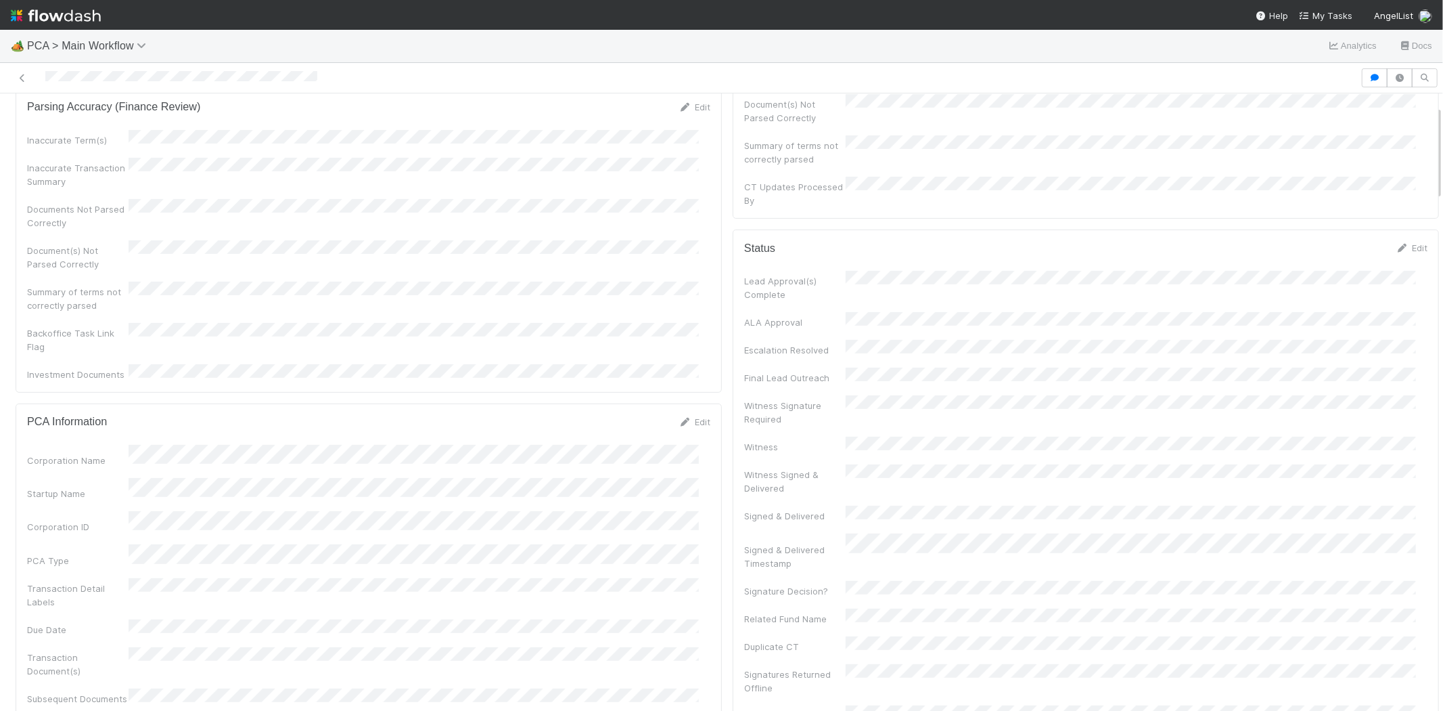
scroll to position [300, 0]
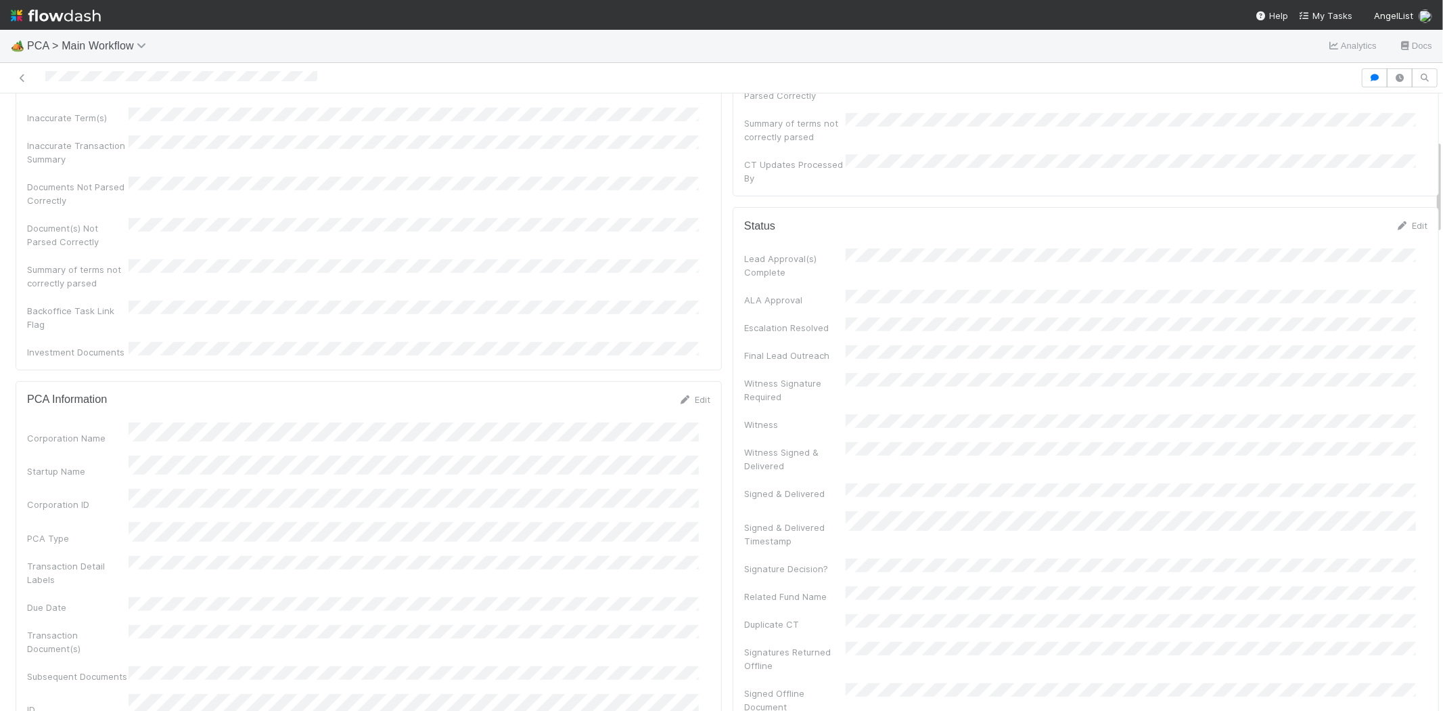
click at [695, 392] on div "Edit" at bounding box center [695, 399] width 32 height 14
click at [683, 394] on link "Edit" at bounding box center [695, 399] width 32 height 11
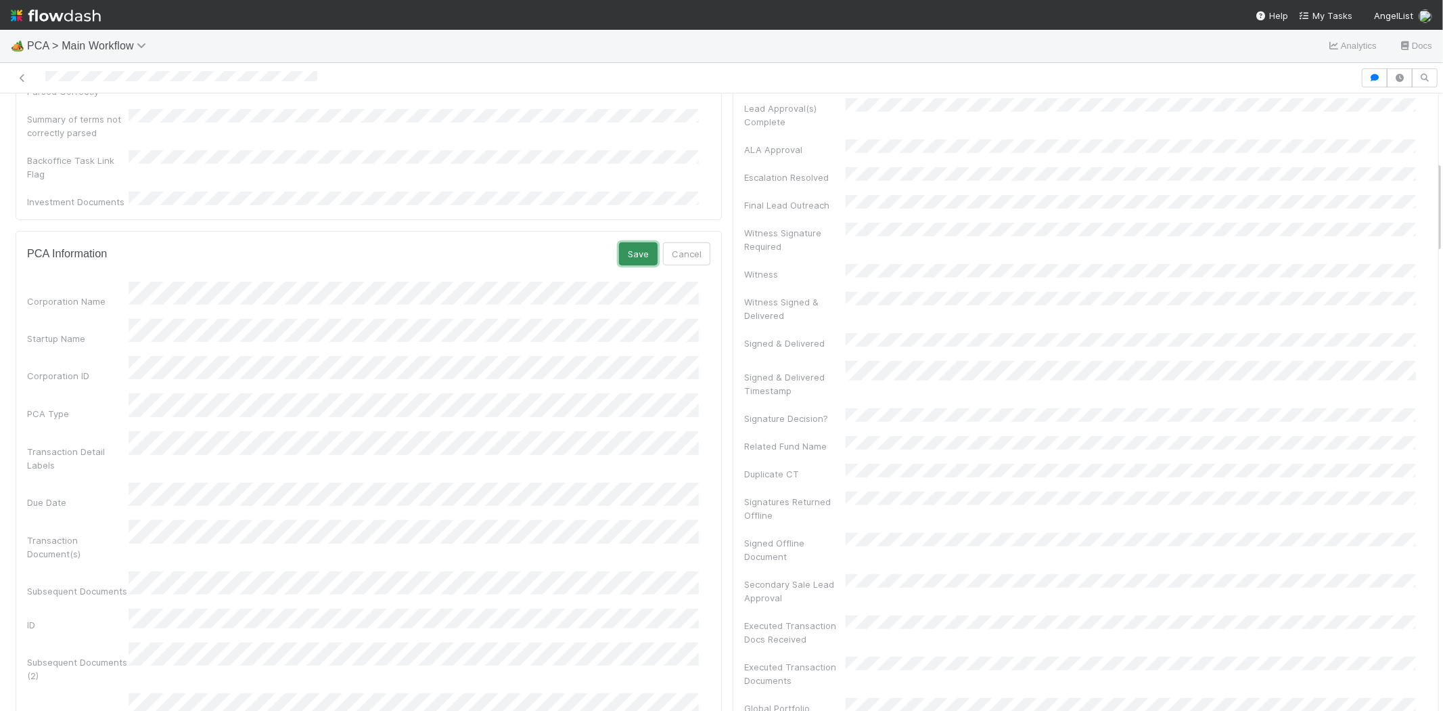
click at [621, 242] on button "Save" at bounding box center [638, 253] width 39 height 23
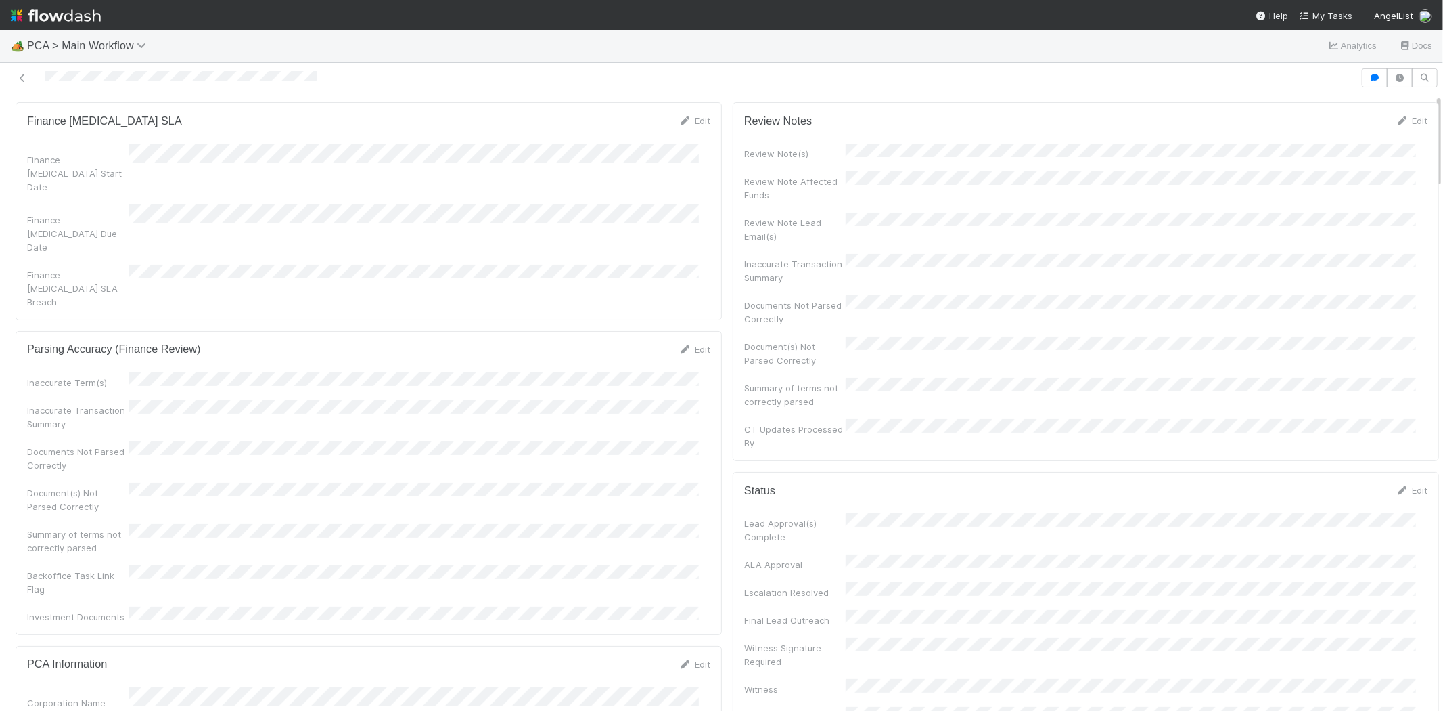
scroll to position [0, 0]
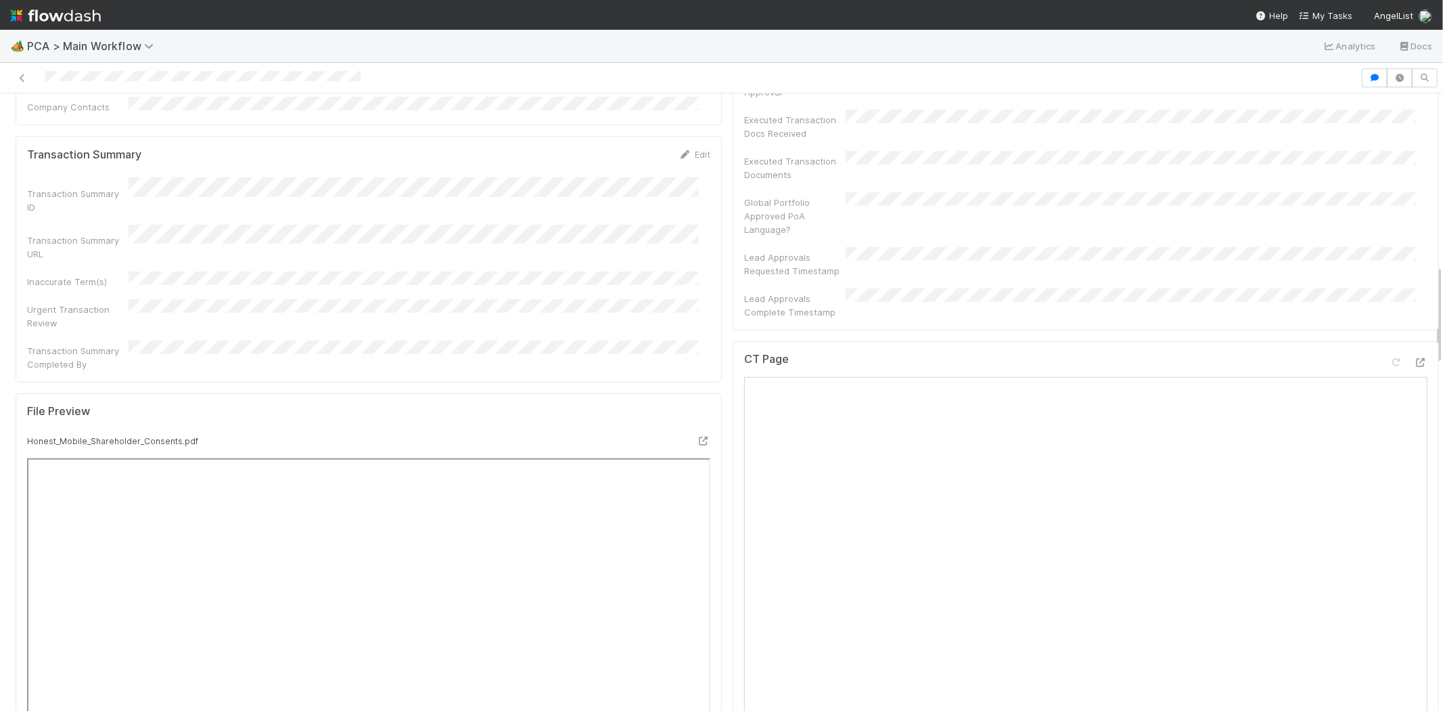
scroll to position [1052, 0]
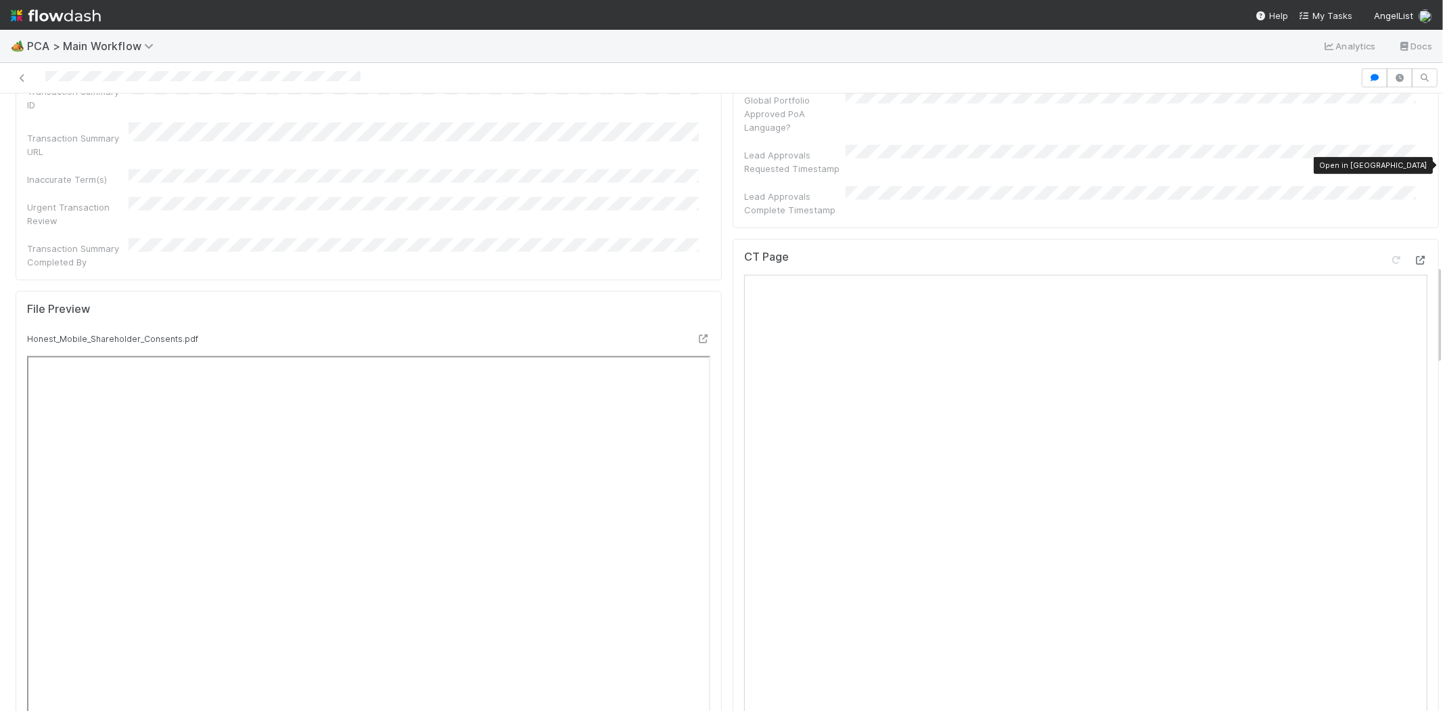
click at [1414, 256] on icon at bounding box center [1421, 260] width 14 height 9
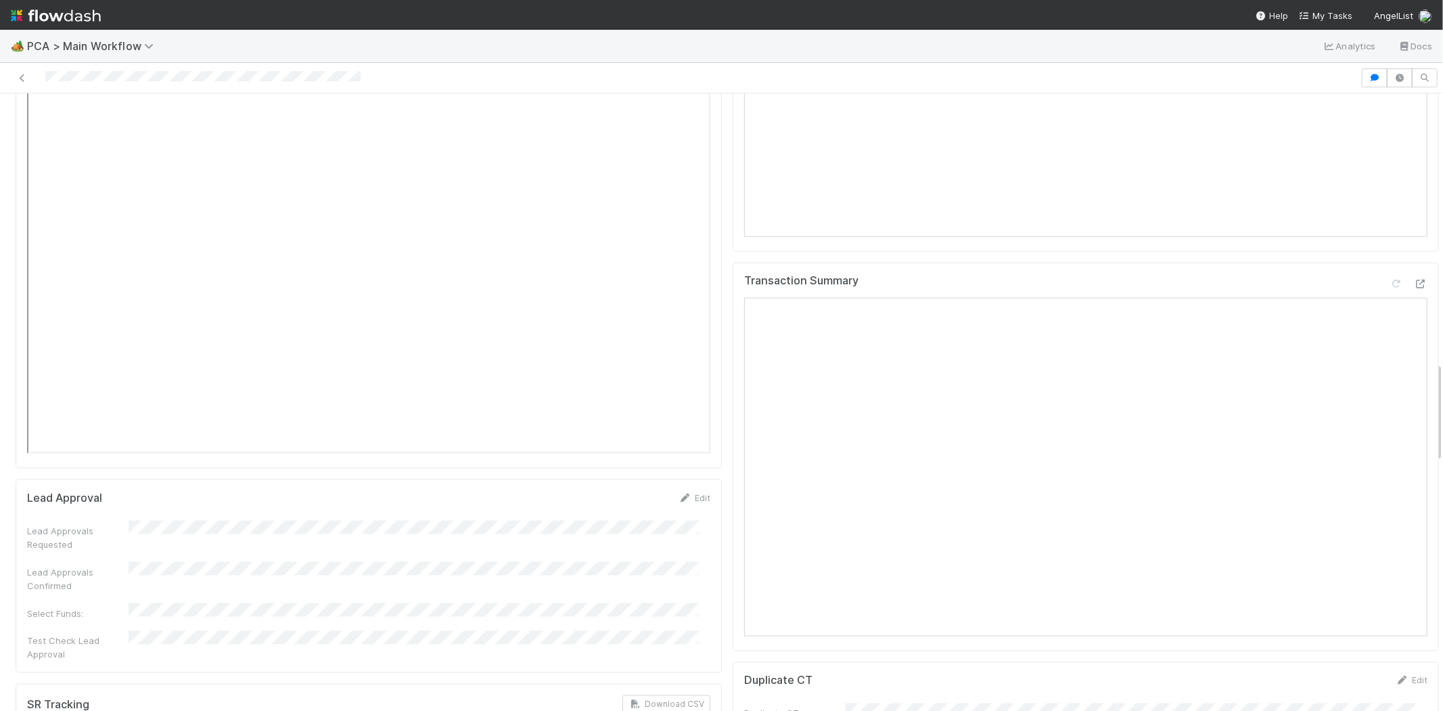
scroll to position [1654, 0]
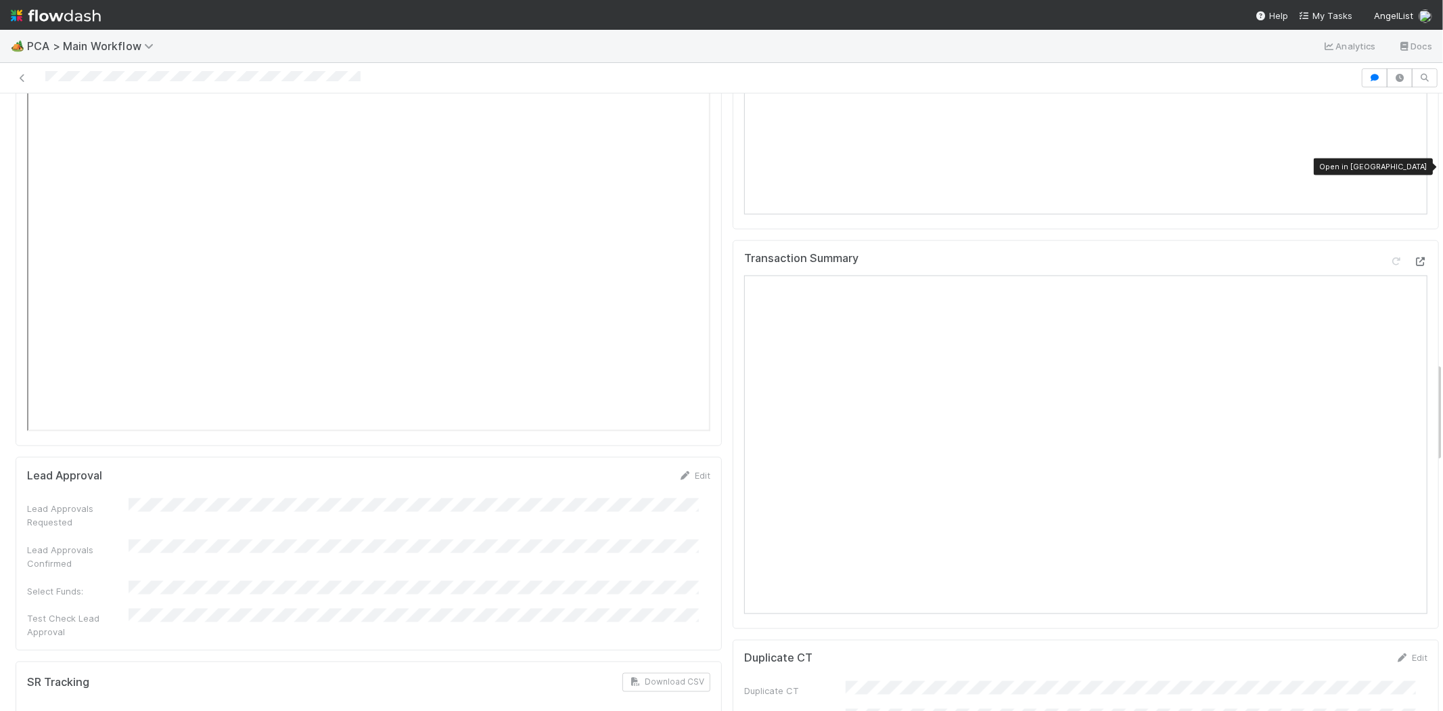
click at [1414, 257] on icon at bounding box center [1421, 261] width 14 height 9
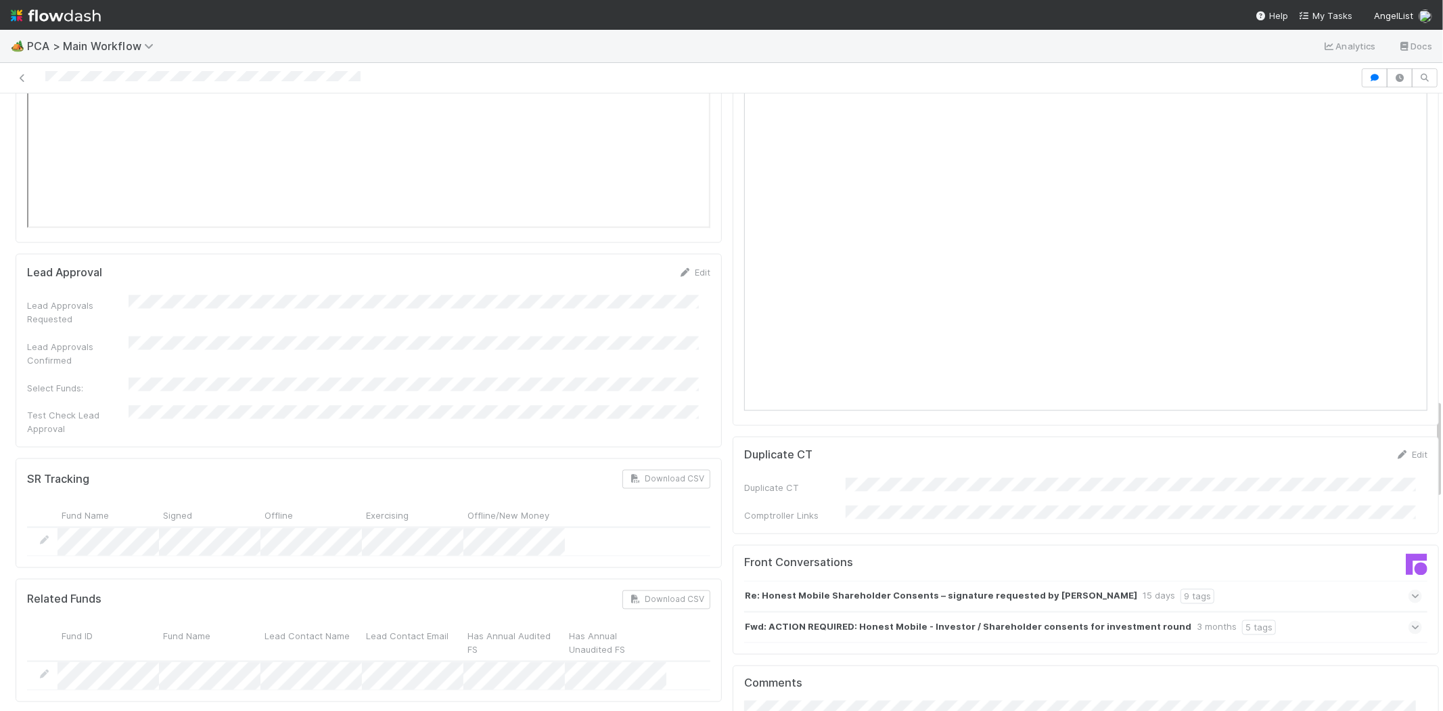
scroll to position [1879, 0]
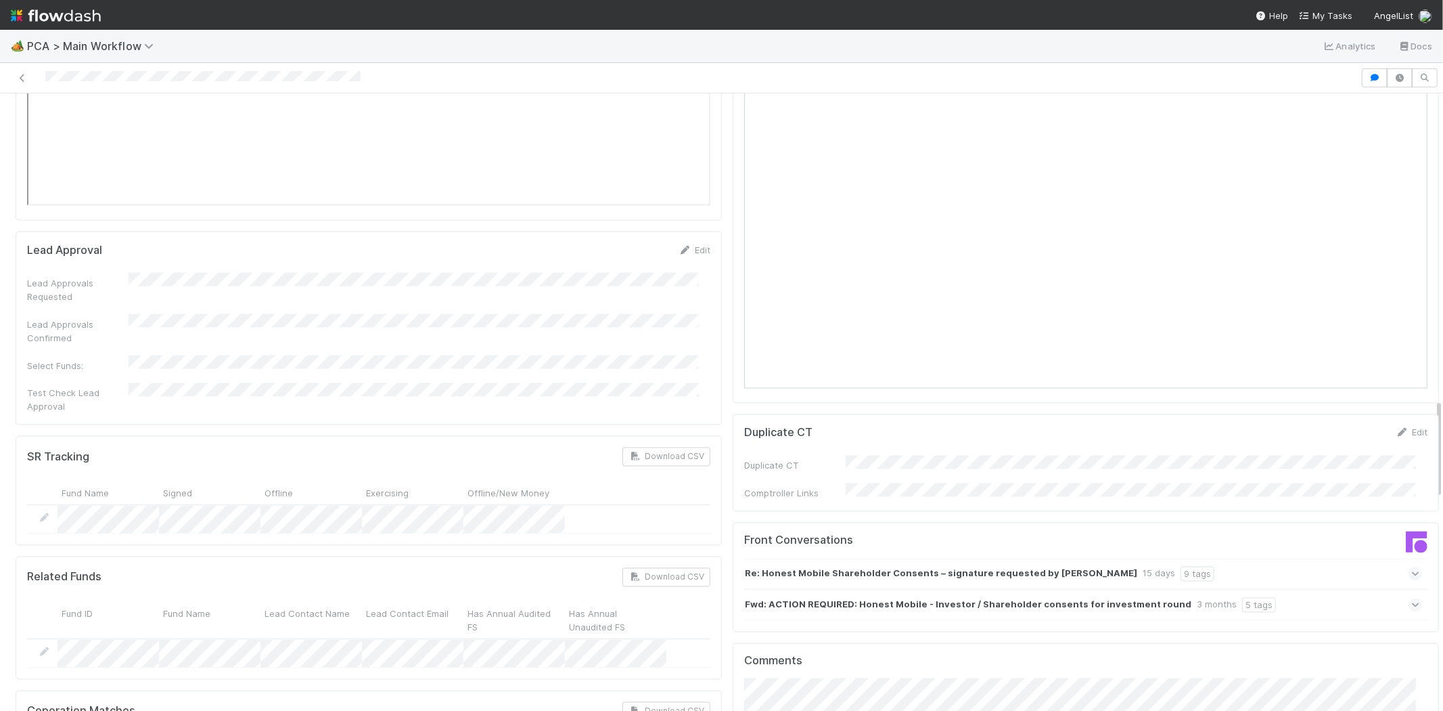
click at [1412, 598] on icon at bounding box center [1416, 605] width 9 height 14
click at [1409, 629] on icon at bounding box center [1416, 633] width 14 height 9
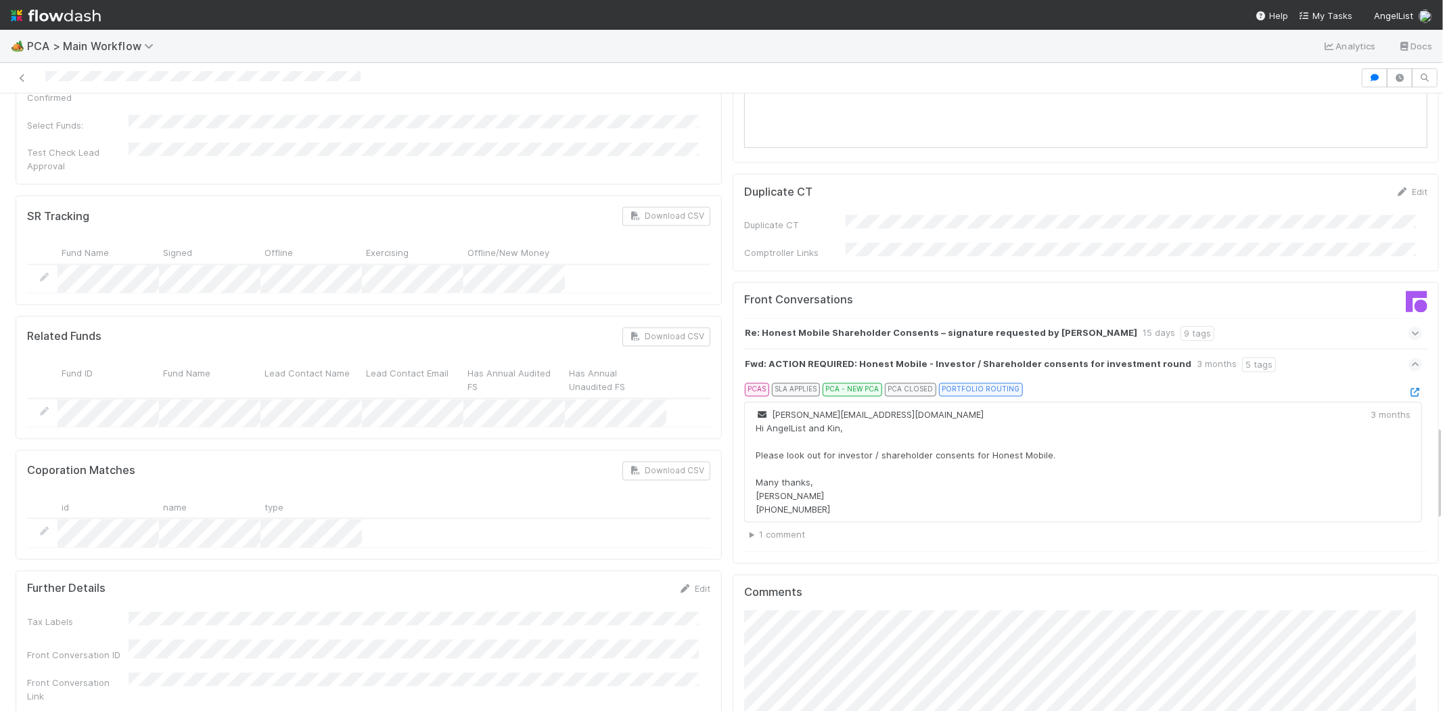
scroll to position [2406, 0]
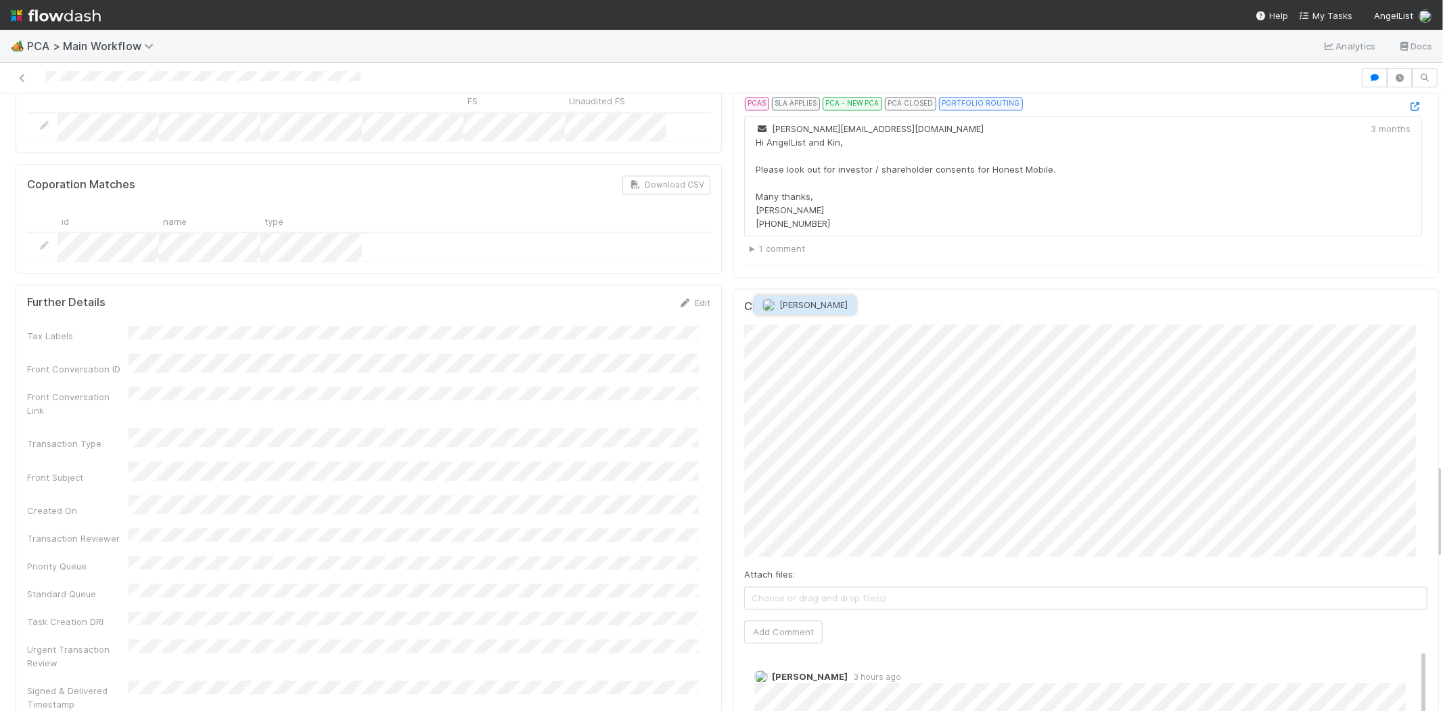
click at [821, 303] on span "Marenz Trajano" at bounding box center [814, 305] width 68 height 11
click at [794, 620] on button "Add Comment" at bounding box center [783, 631] width 78 height 23
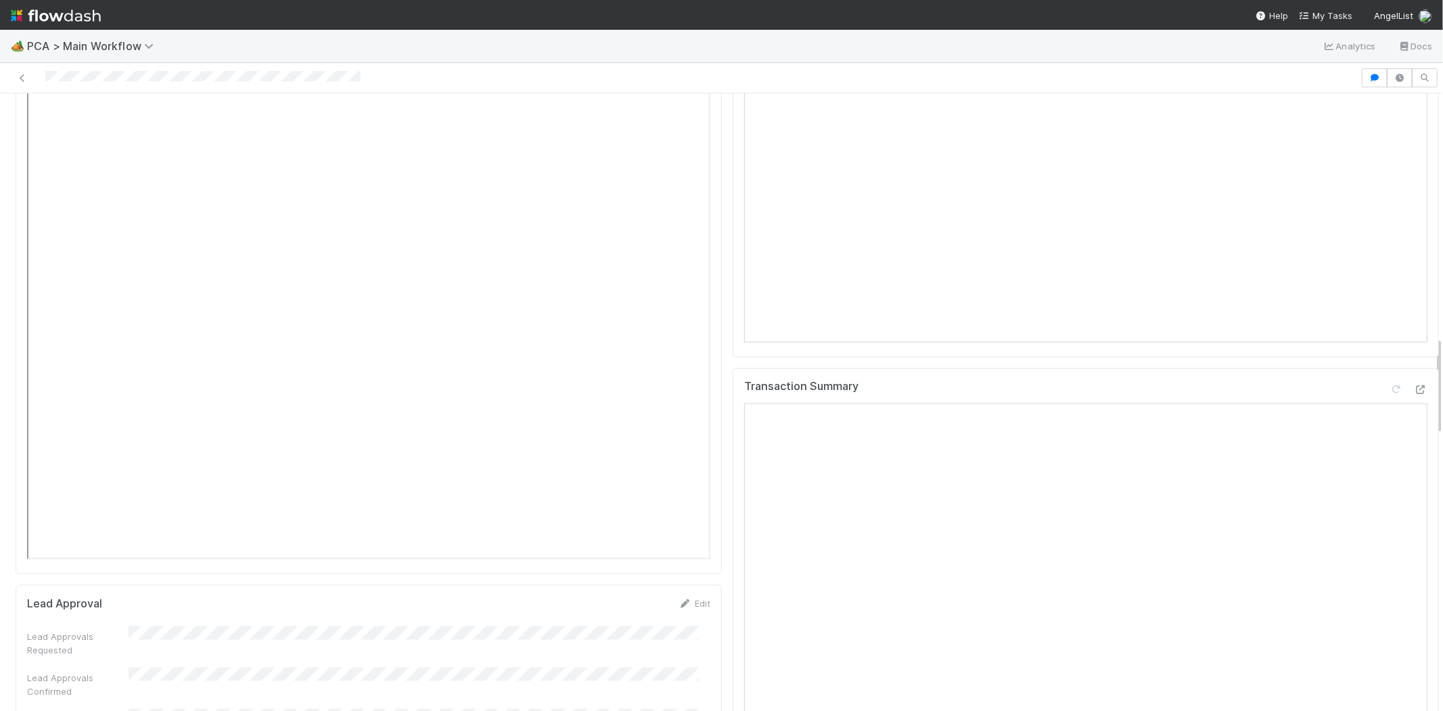
scroll to position [1451, 0]
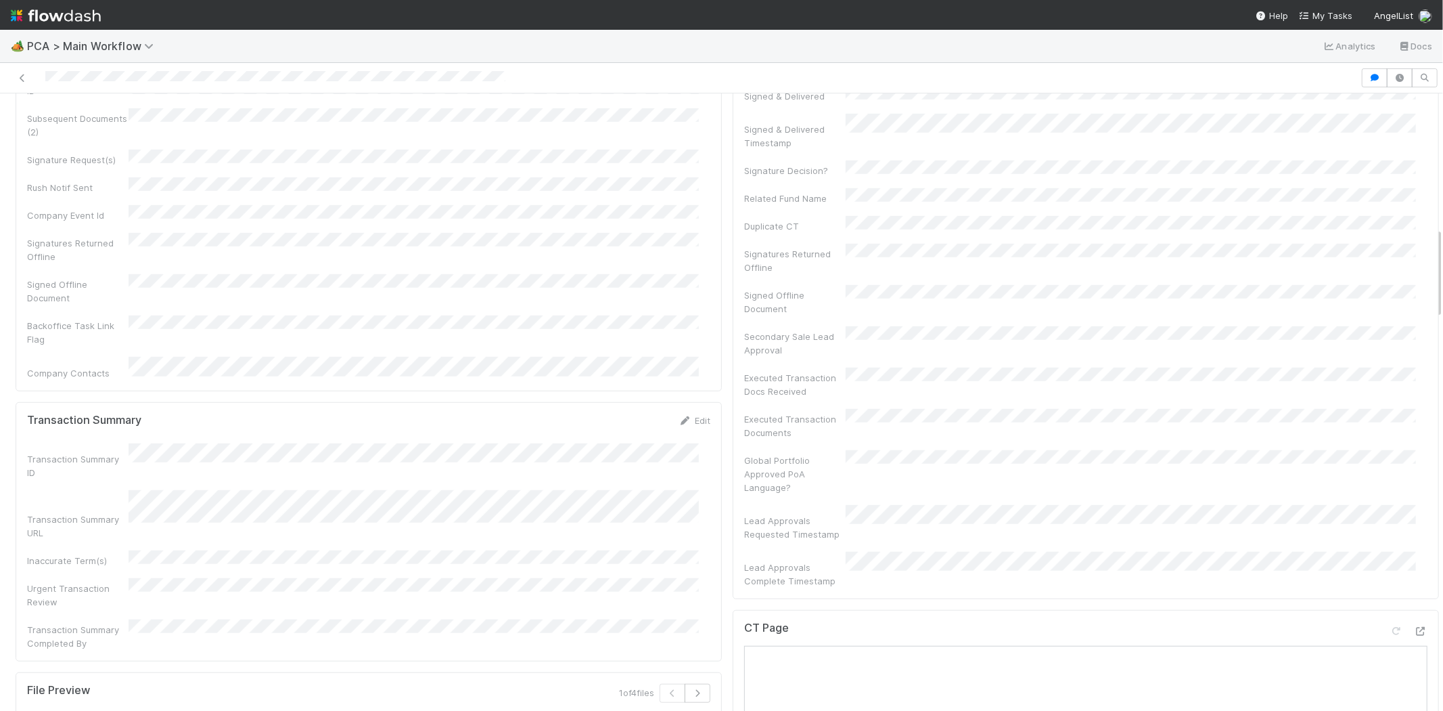
scroll to position [902, 0]
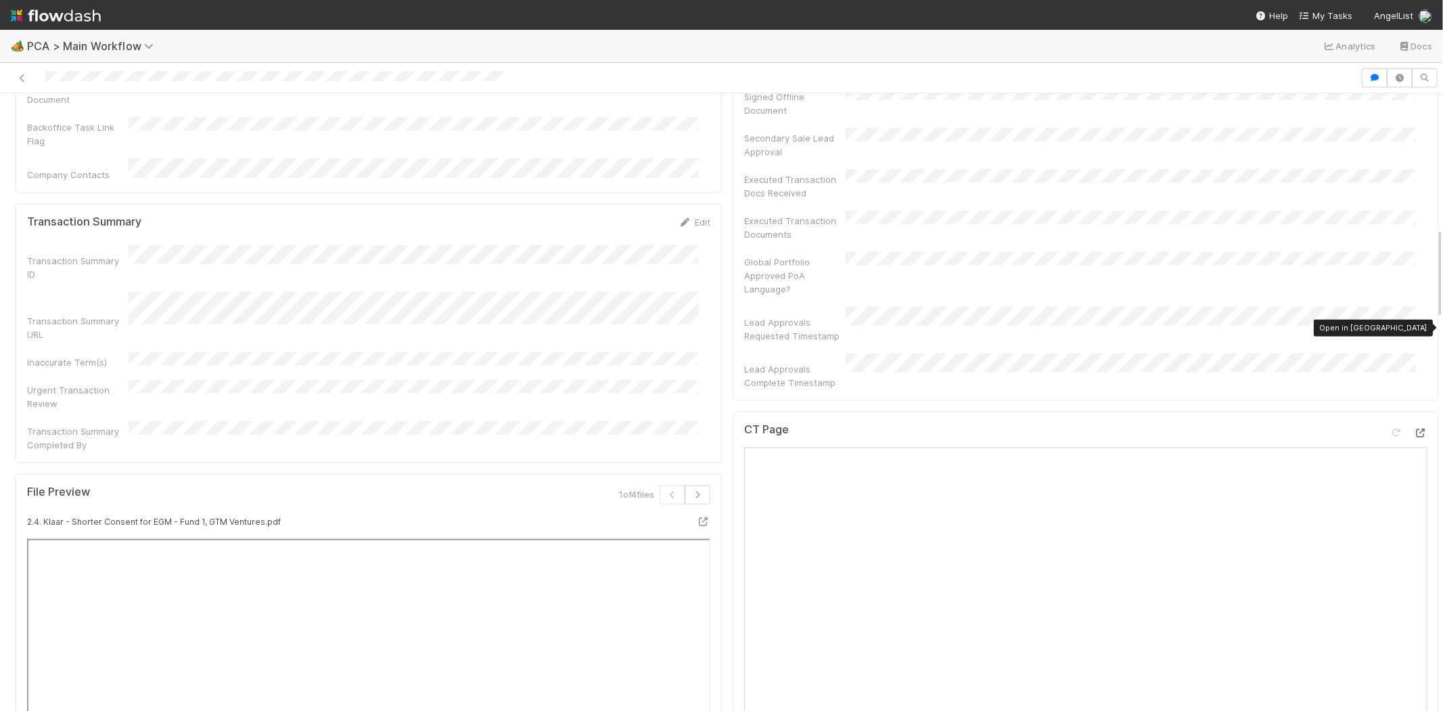
click at [1414, 428] on icon at bounding box center [1421, 432] width 14 height 9
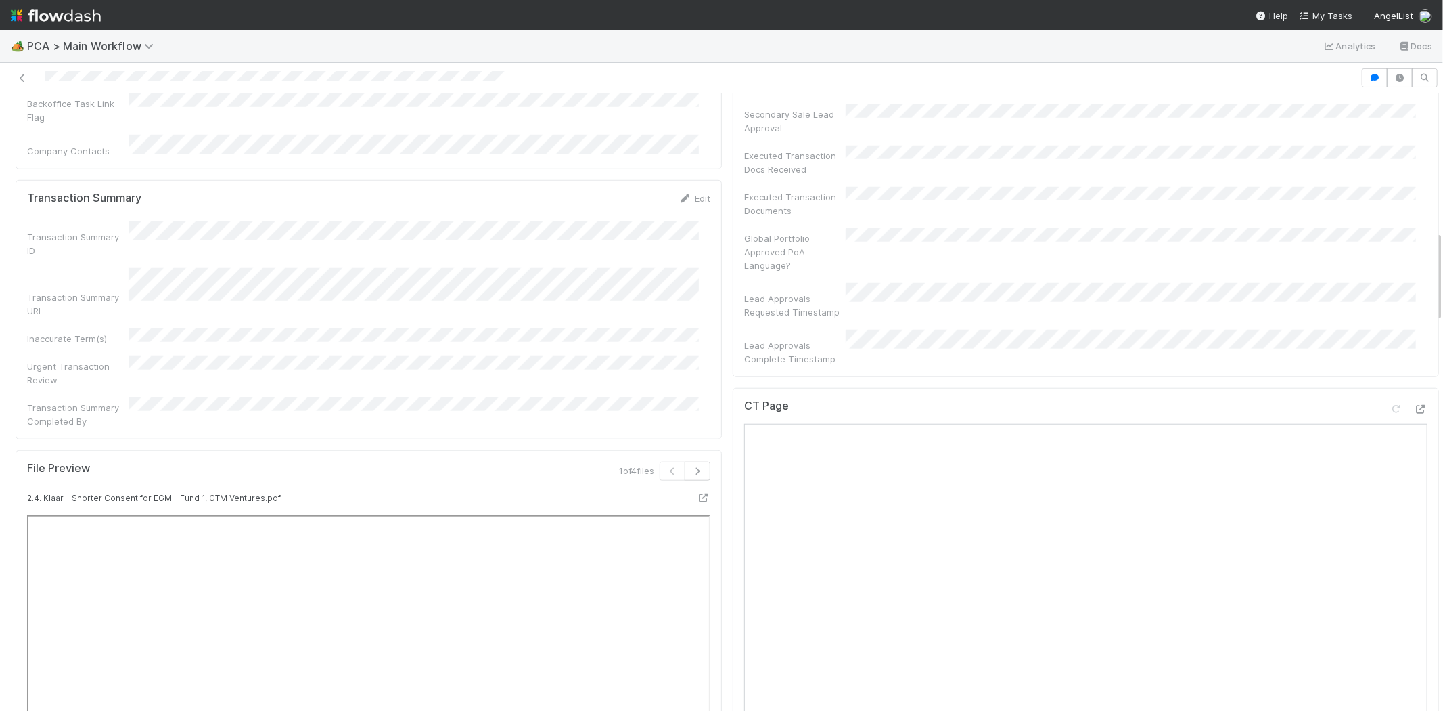
scroll to position [775, 0]
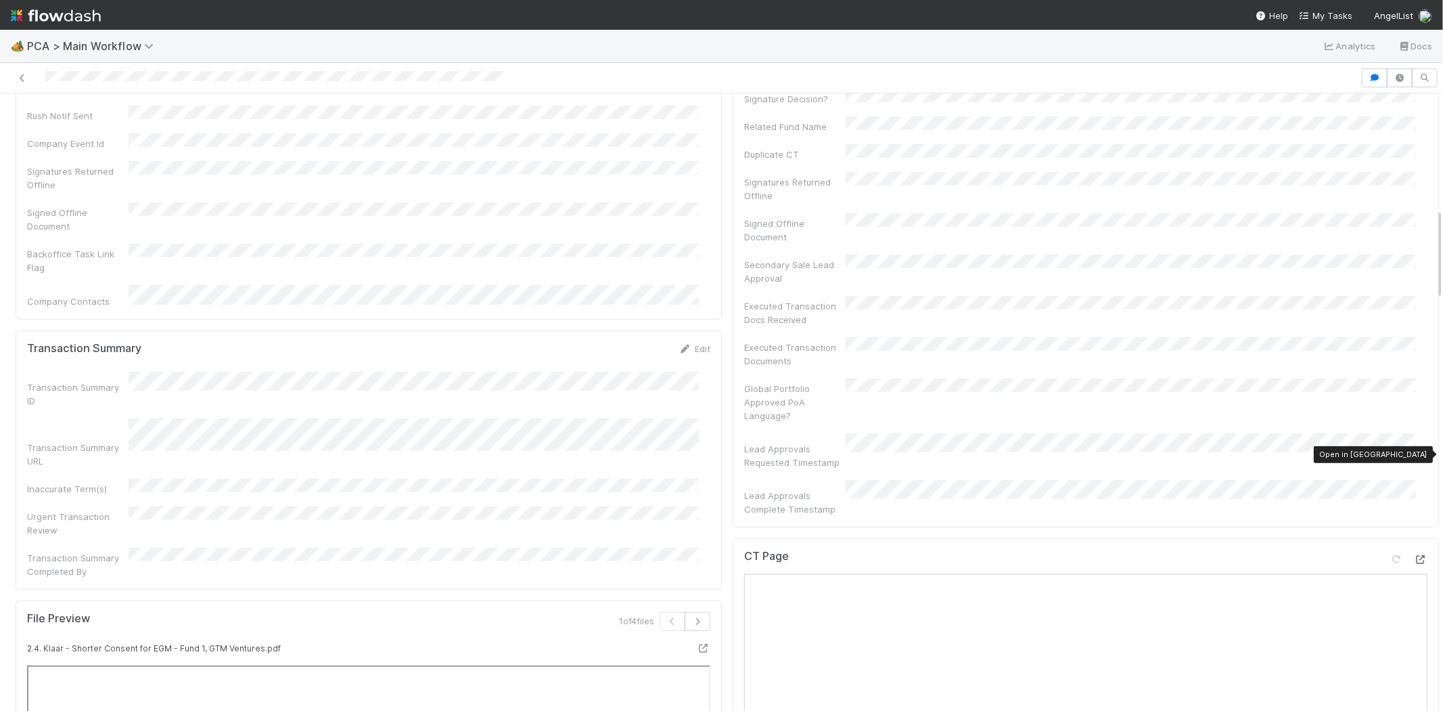
click at [1414, 555] on icon at bounding box center [1421, 559] width 14 height 9
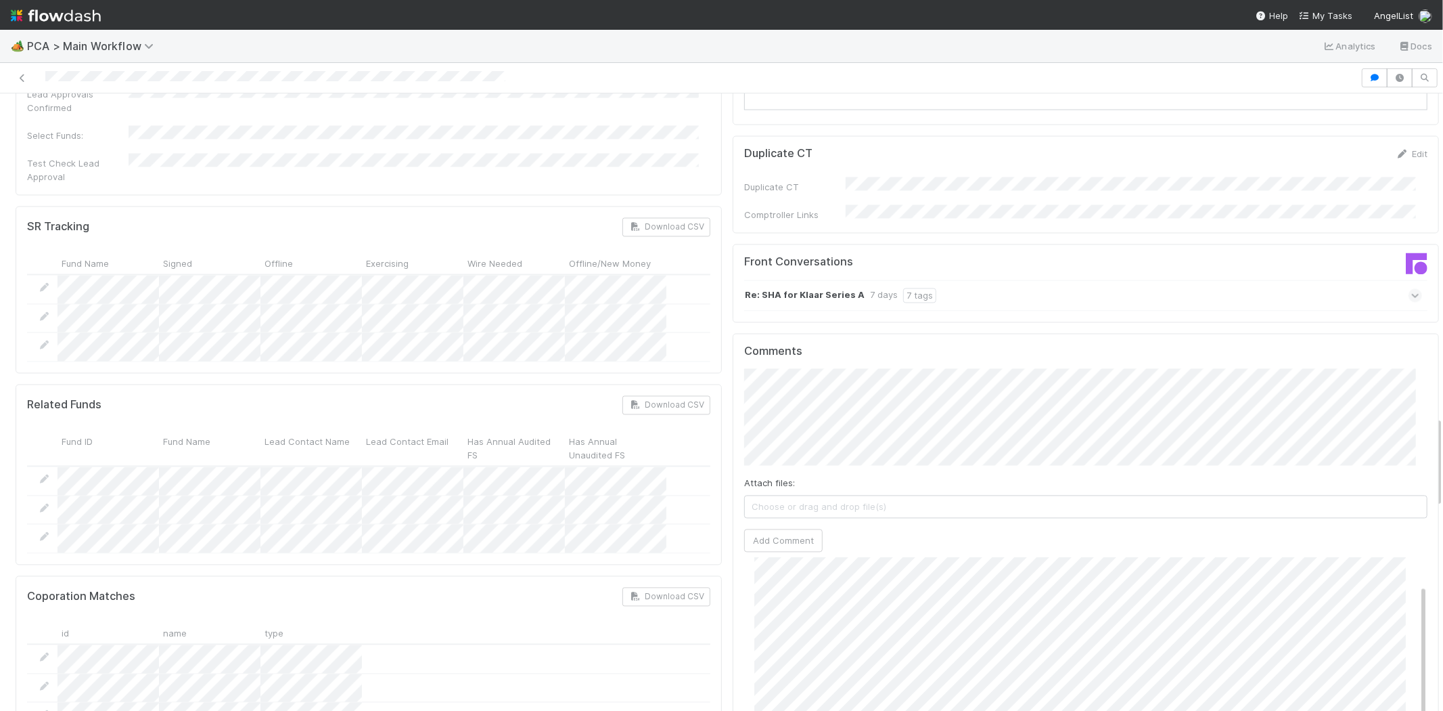
scroll to position [0, 0]
click at [817, 313] on span "[PERSON_NAME]" at bounding box center [803, 312] width 68 height 11
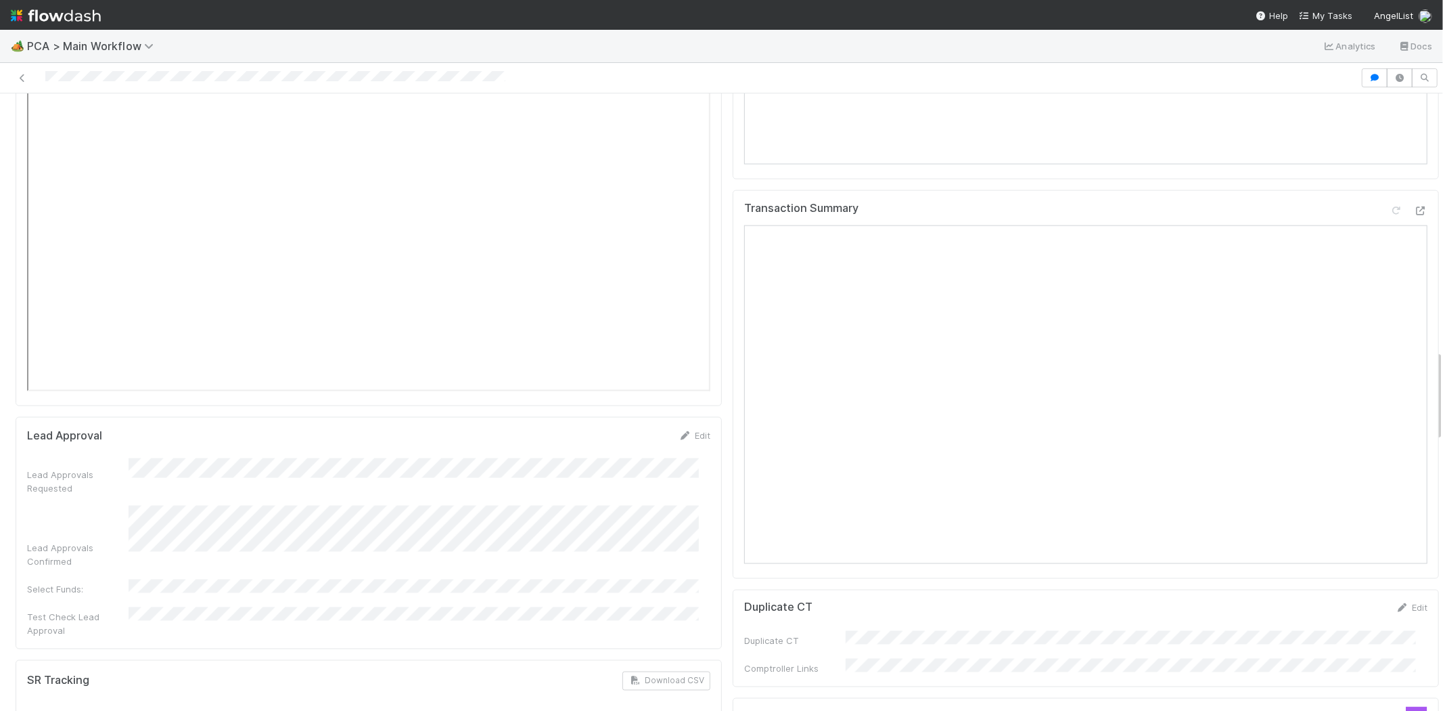
scroll to position [1729, 0]
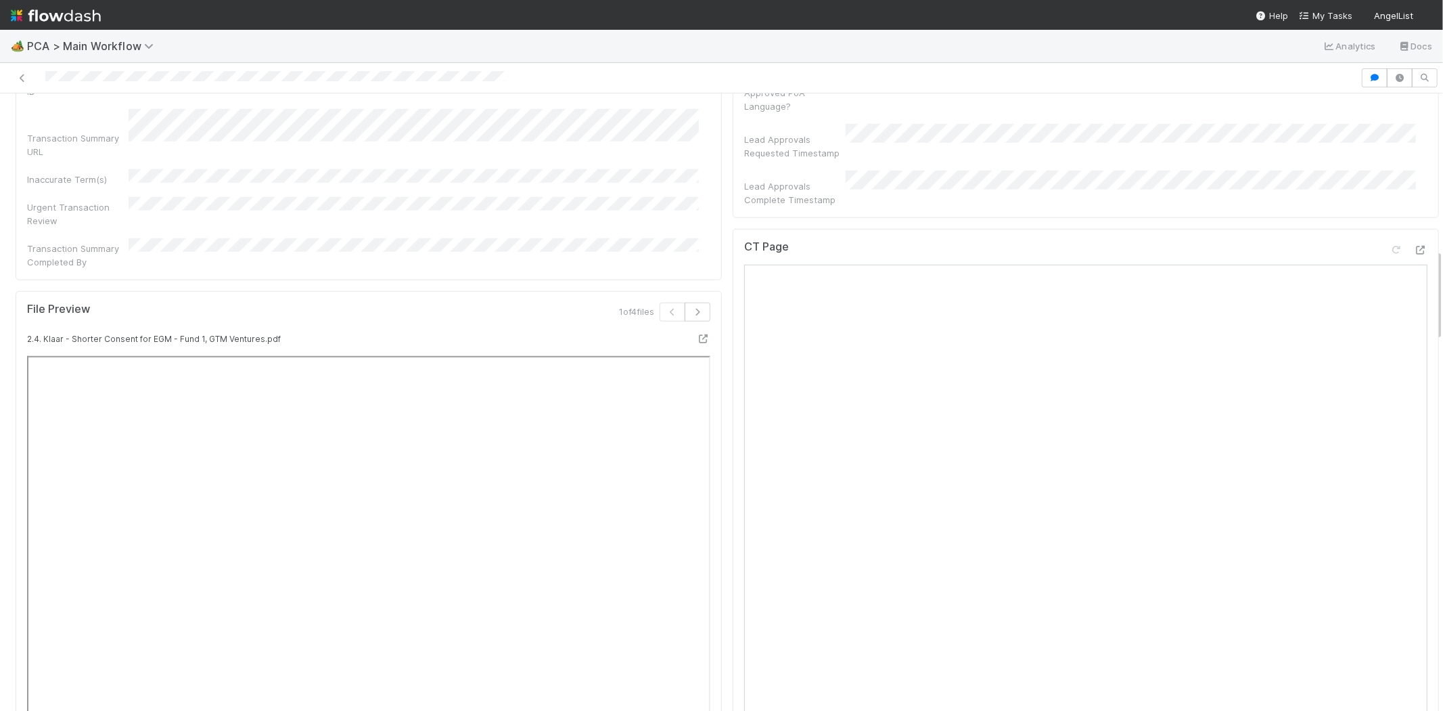
scroll to position [1052, 0]
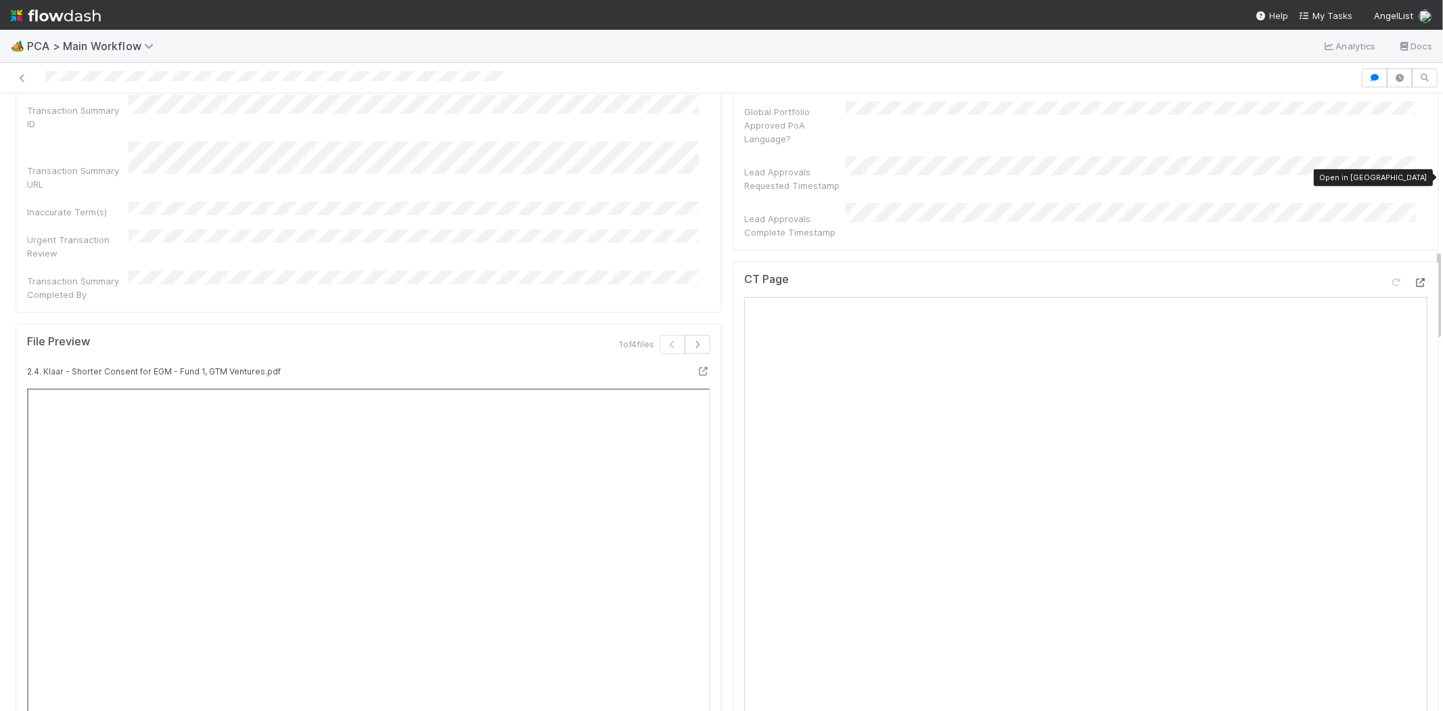
click at [1414, 275] on div at bounding box center [1421, 282] width 14 height 14
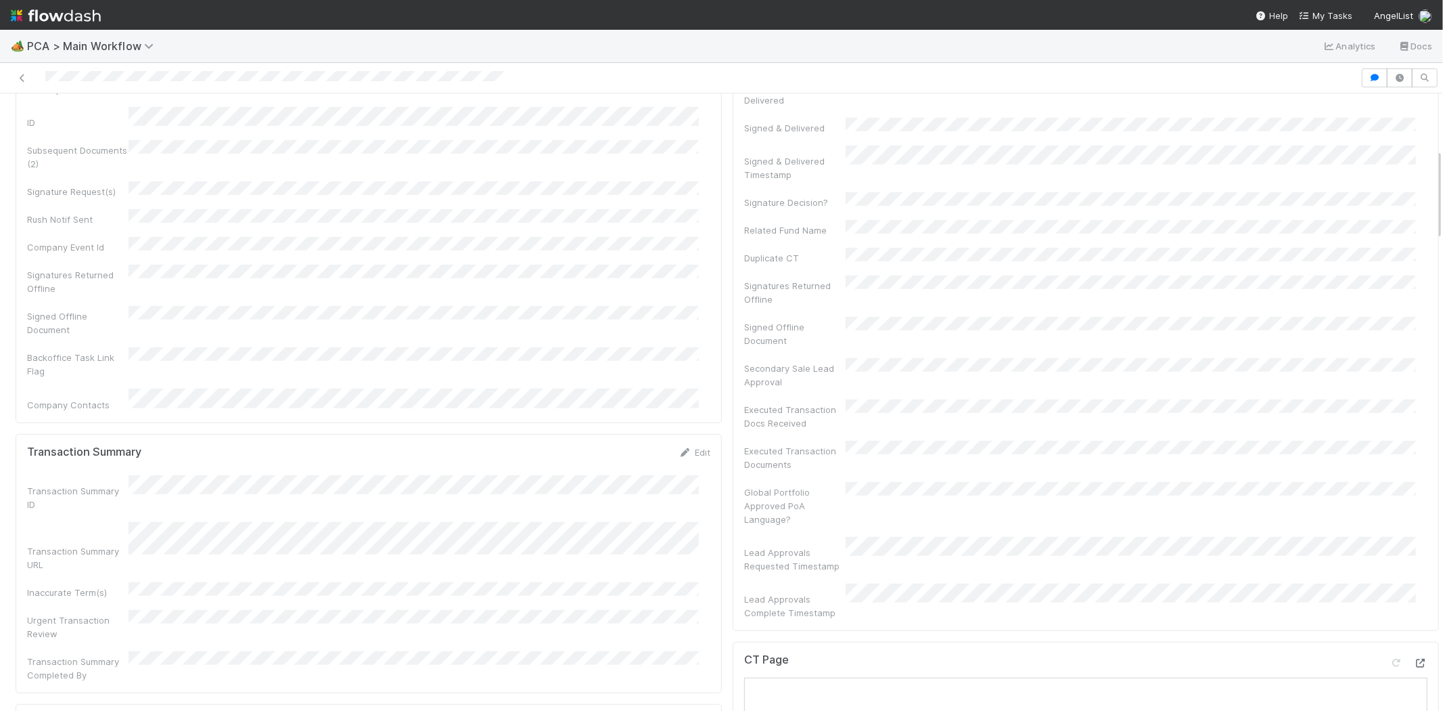
scroll to position [902, 0]
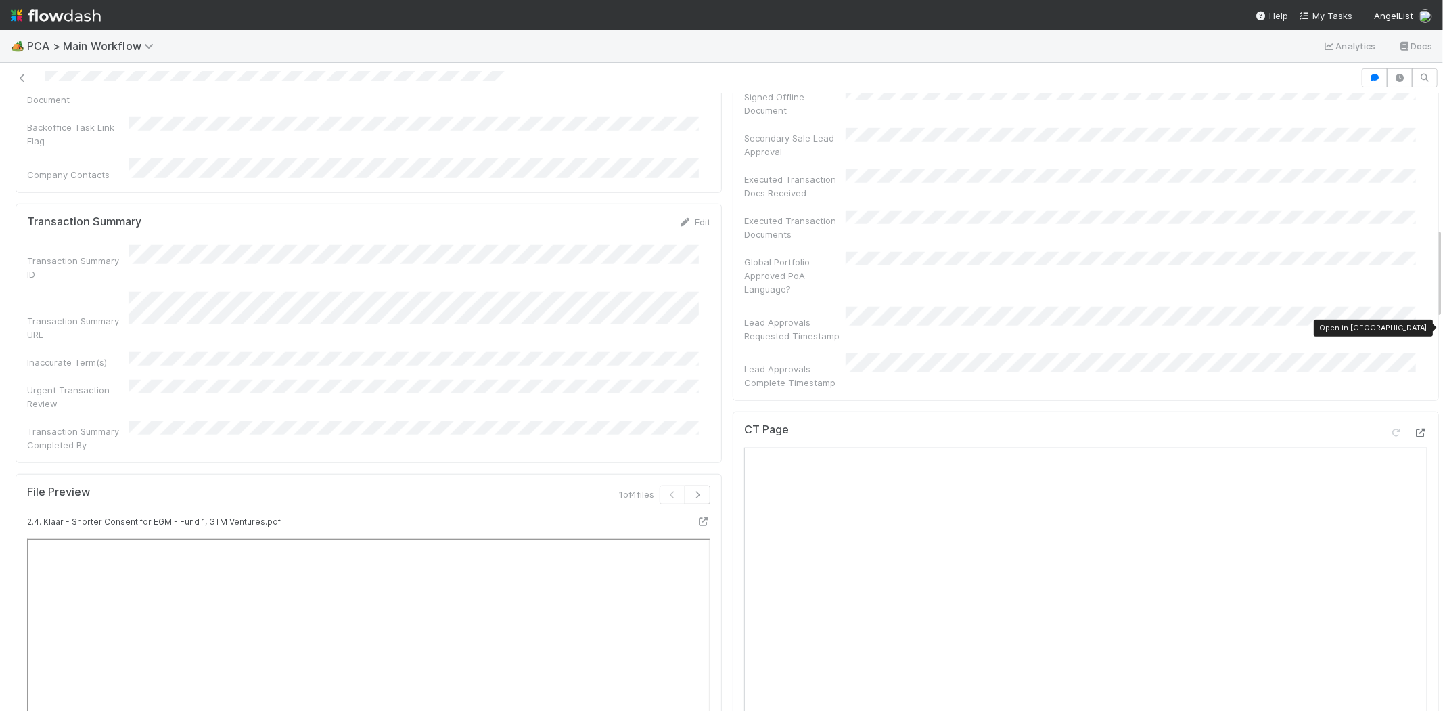
click at [1414, 428] on icon at bounding box center [1421, 432] width 14 height 9
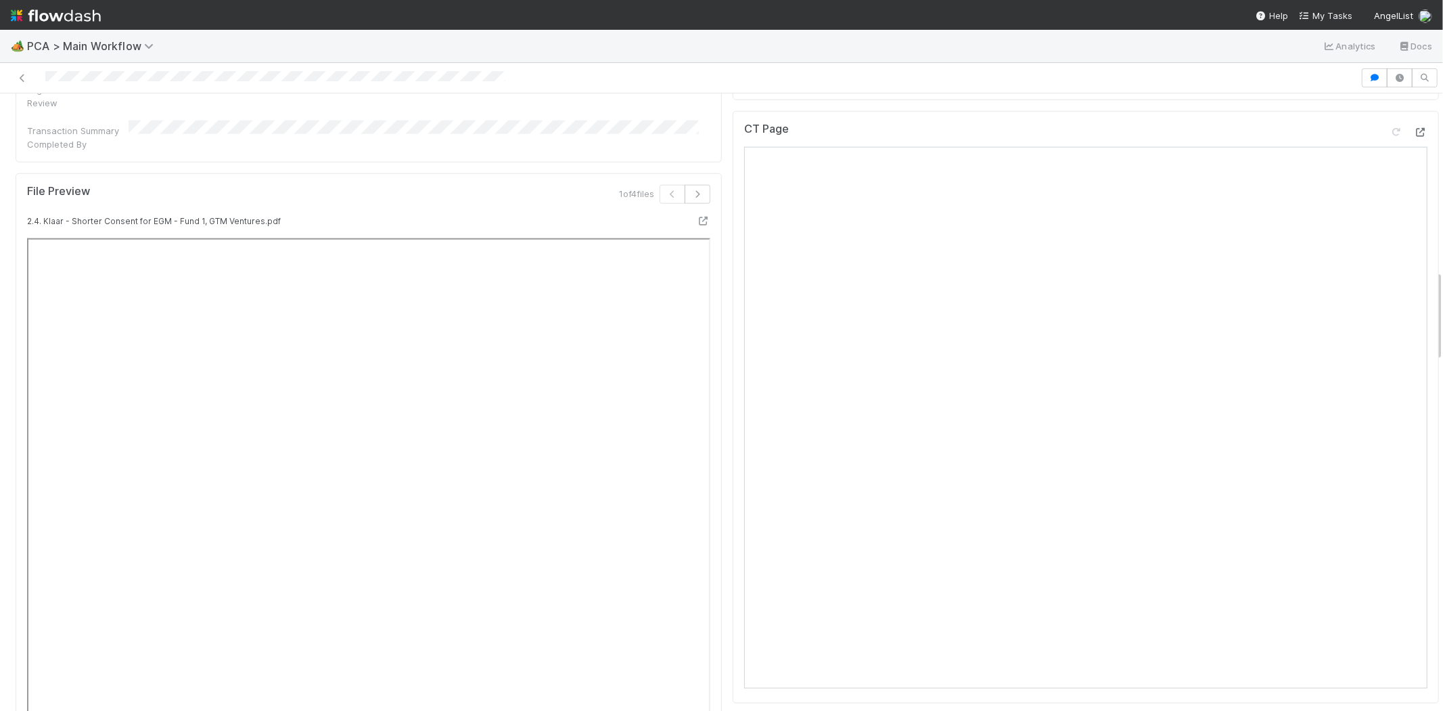
scroll to position [1052, 0]
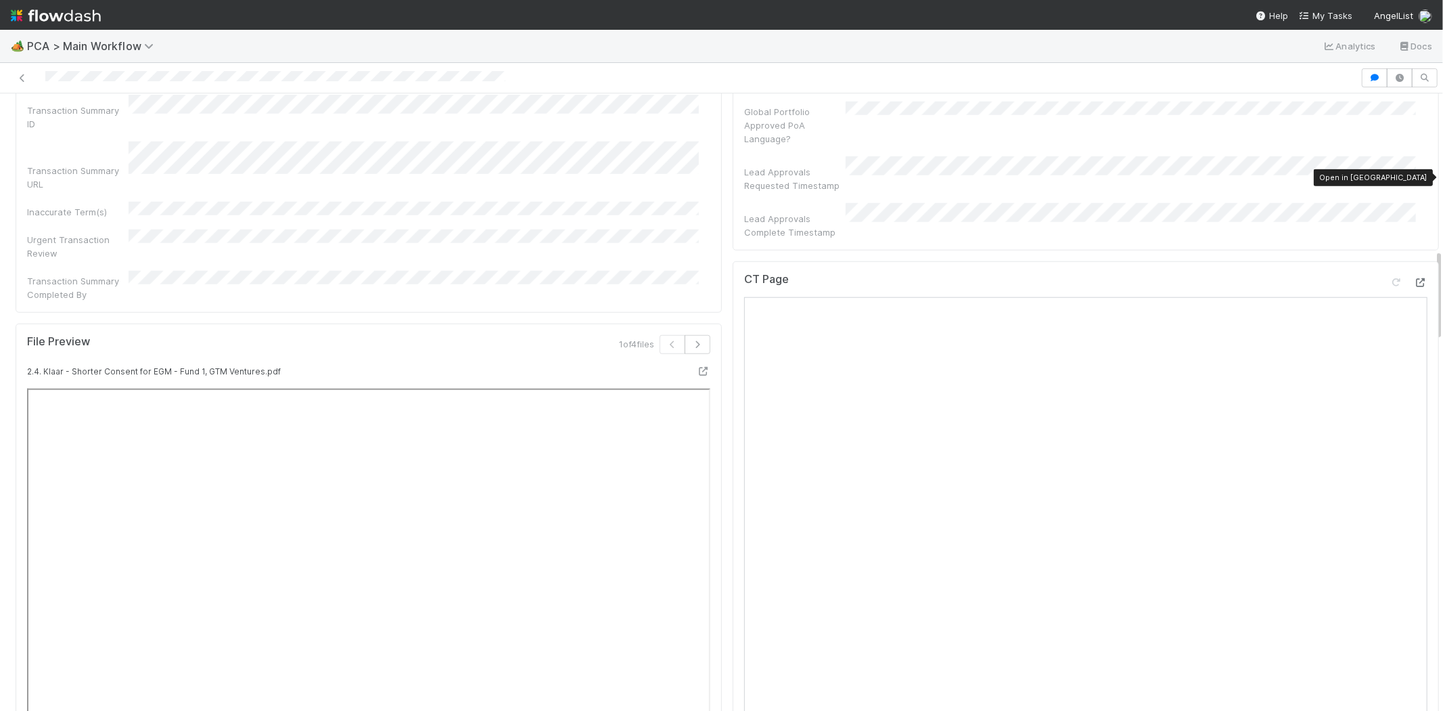
click at [1414, 278] on icon at bounding box center [1421, 282] width 14 height 9
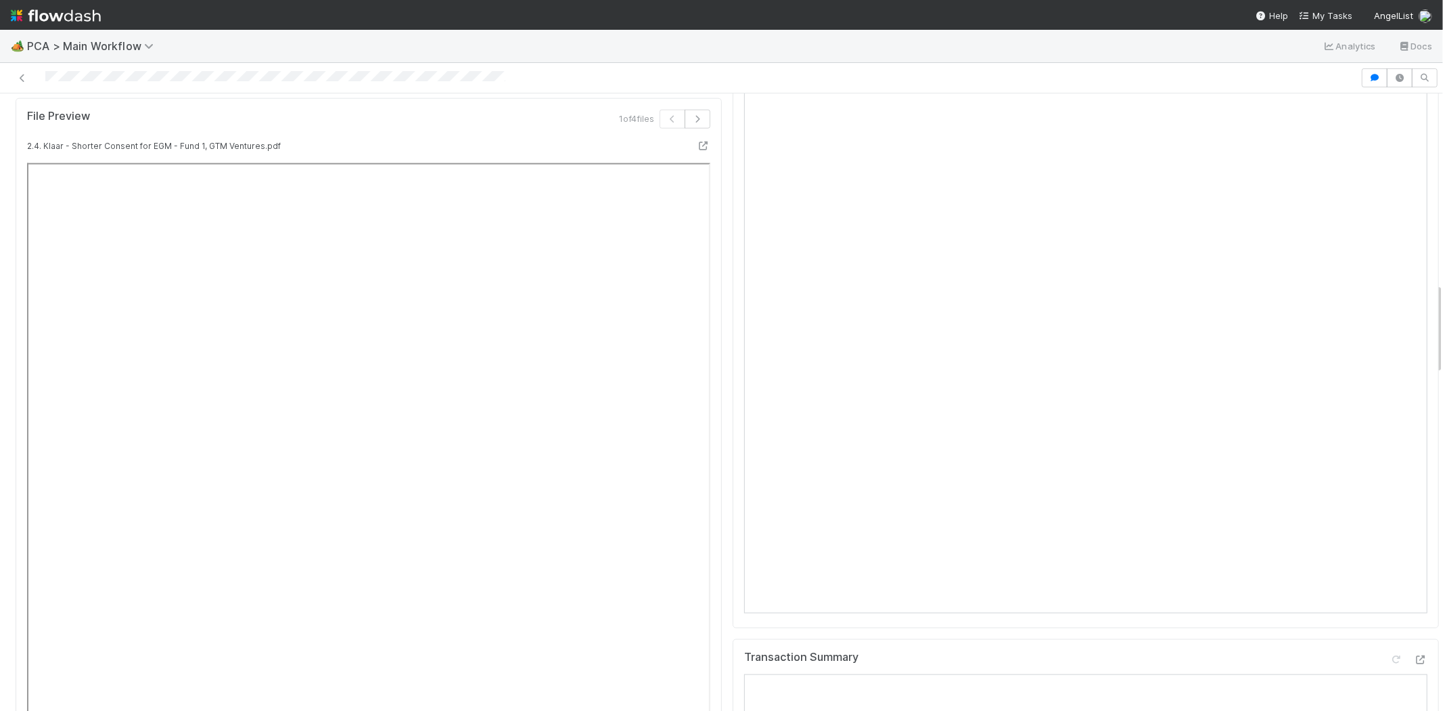
scroll to position [11, 0]
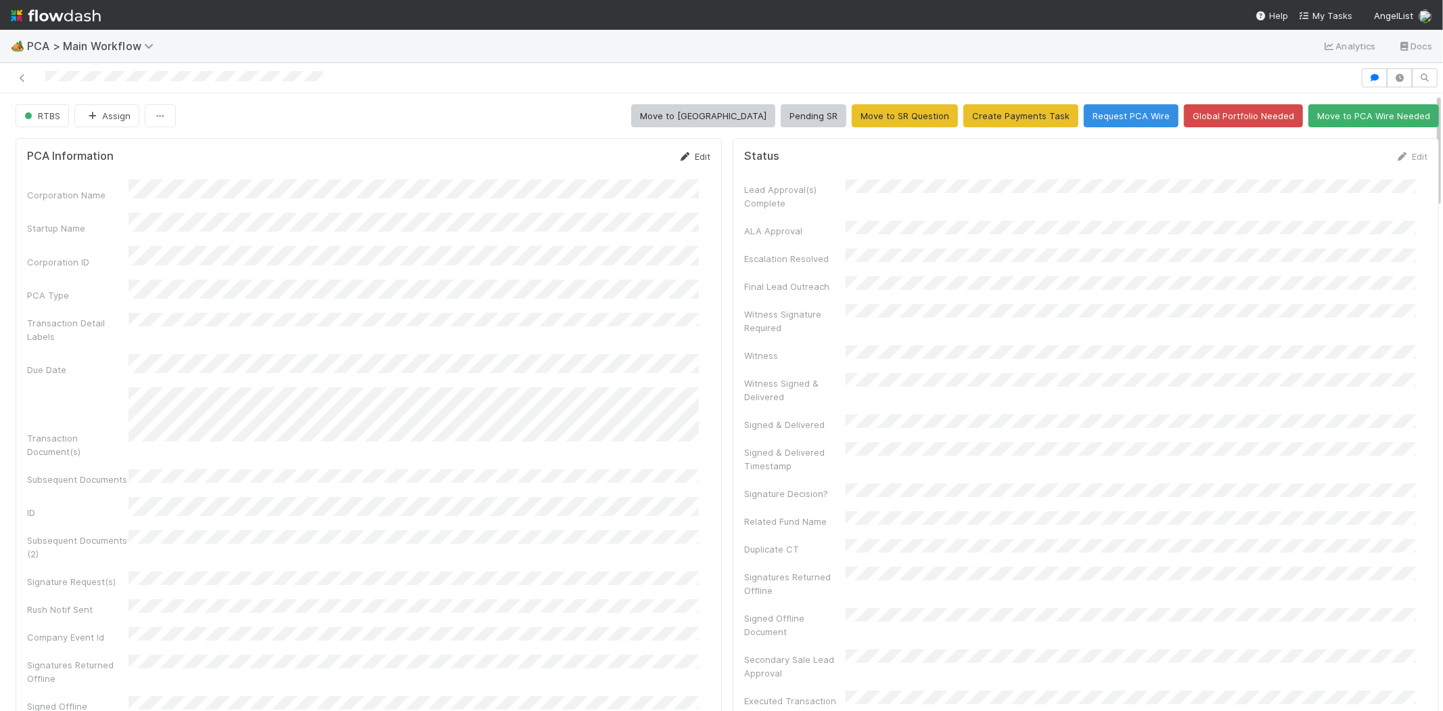
click at [686, 157] on link "Edit" at bounding box center [695, 156] width 32 height 11
click at [619, 156] on button "Save" at bounding box center [638, 161] width 39 height 23
click at [1403, 154] on link "Edit" at bounding box center [1412, 156] width 32 height 11
click at [1341, 159] on button "Save" at bounding box center [1355, 161] width 39 height 23
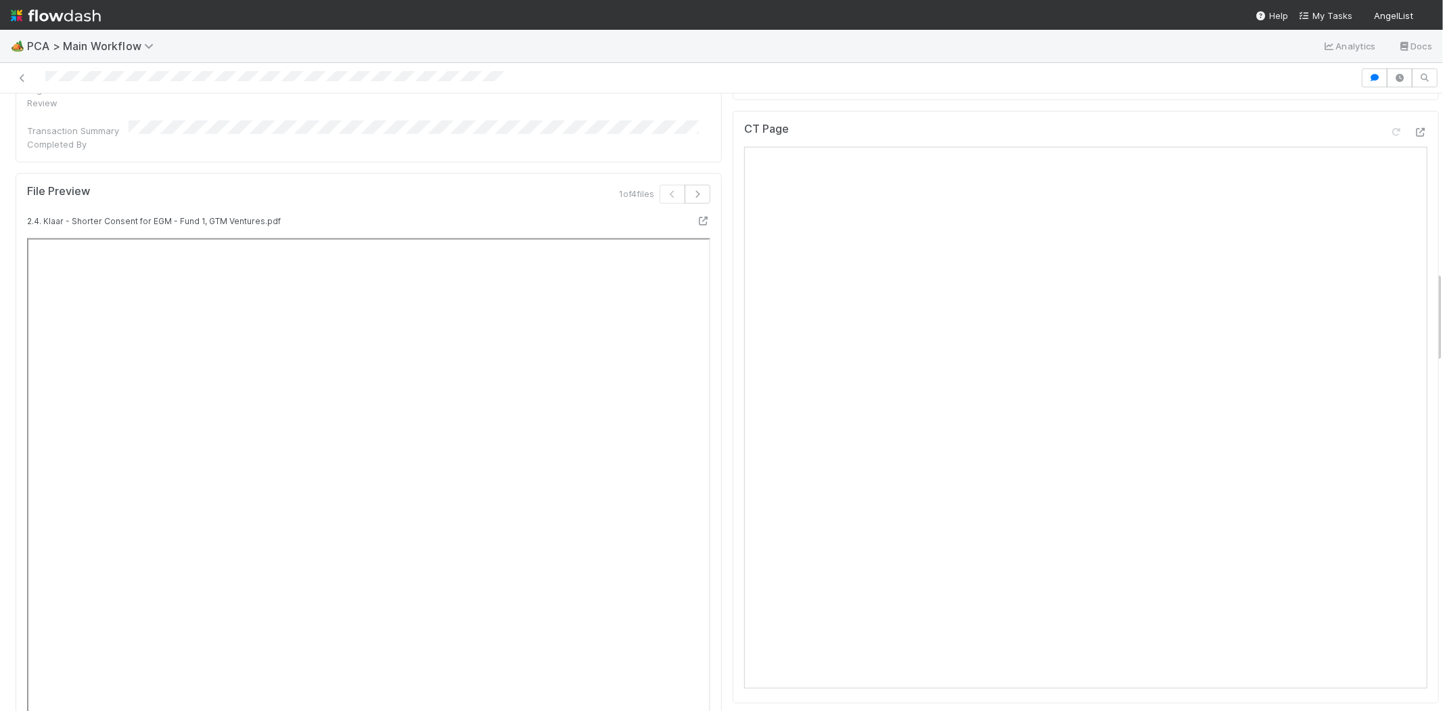
scroll to position [1428, 0]
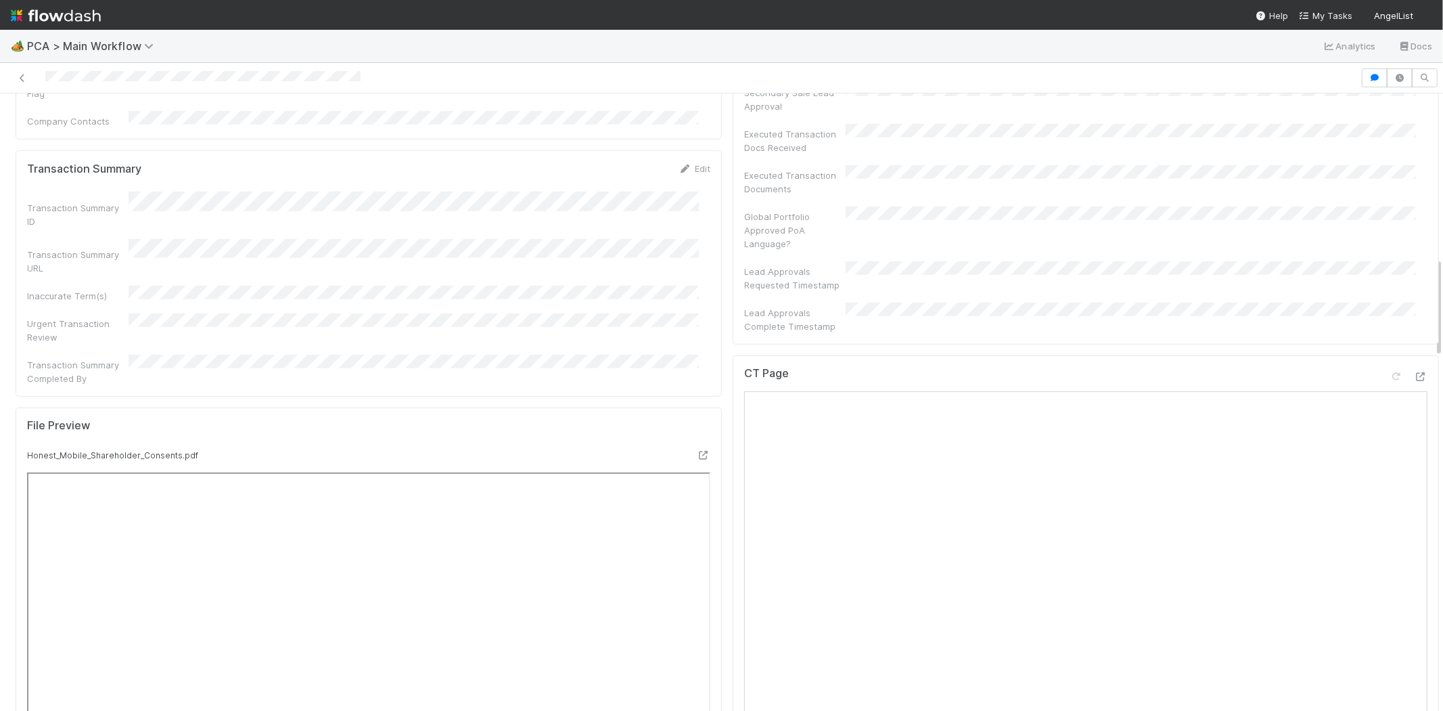
scroll to position [902, 0]
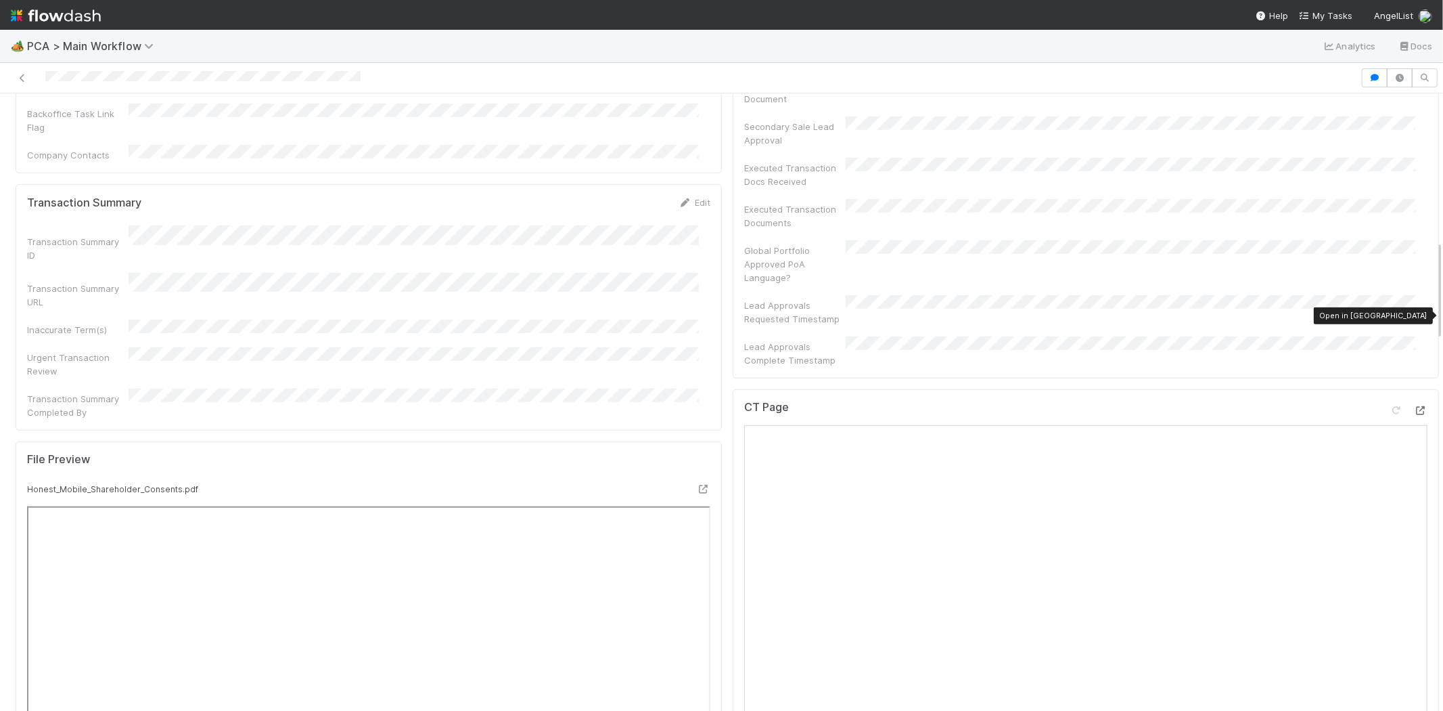
click at [1414, 406] on icon at bounding box center [1421, 410] width 14 height 9
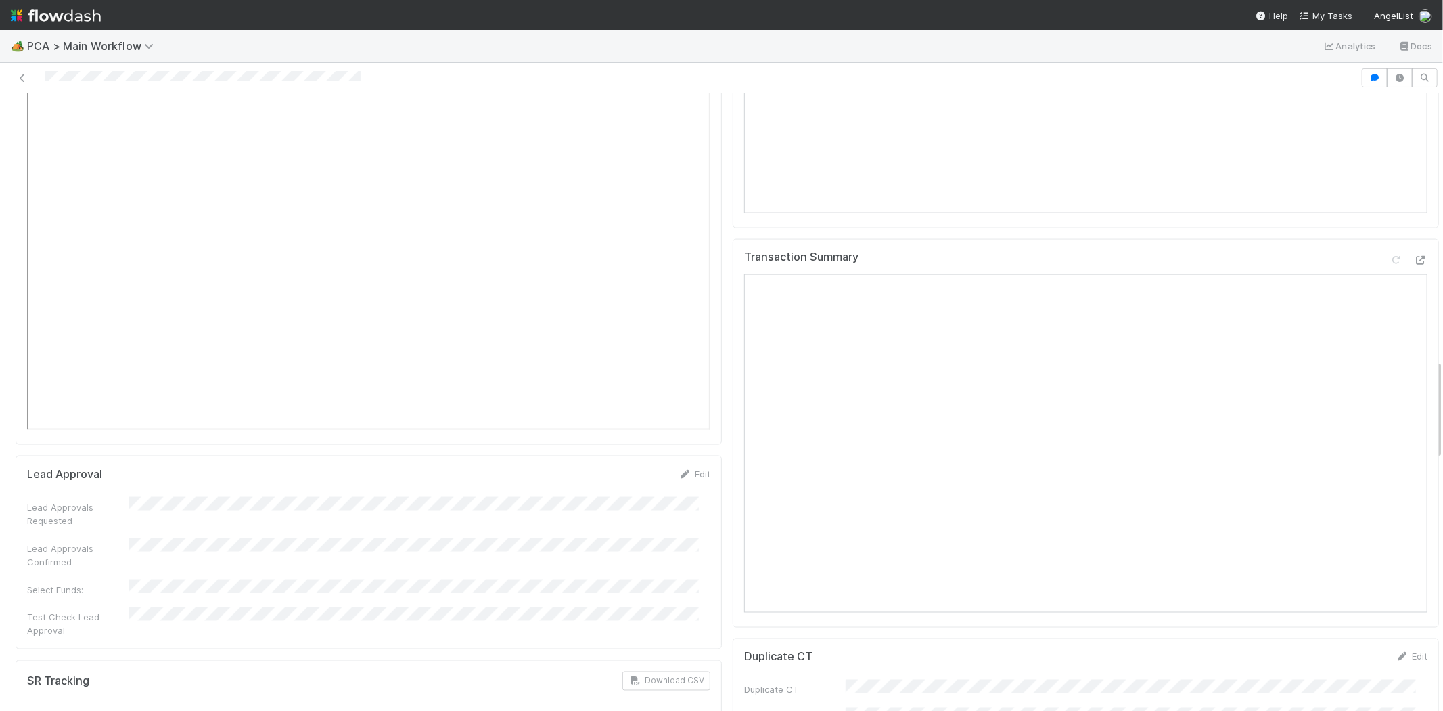
scroll to position [1579, 0]
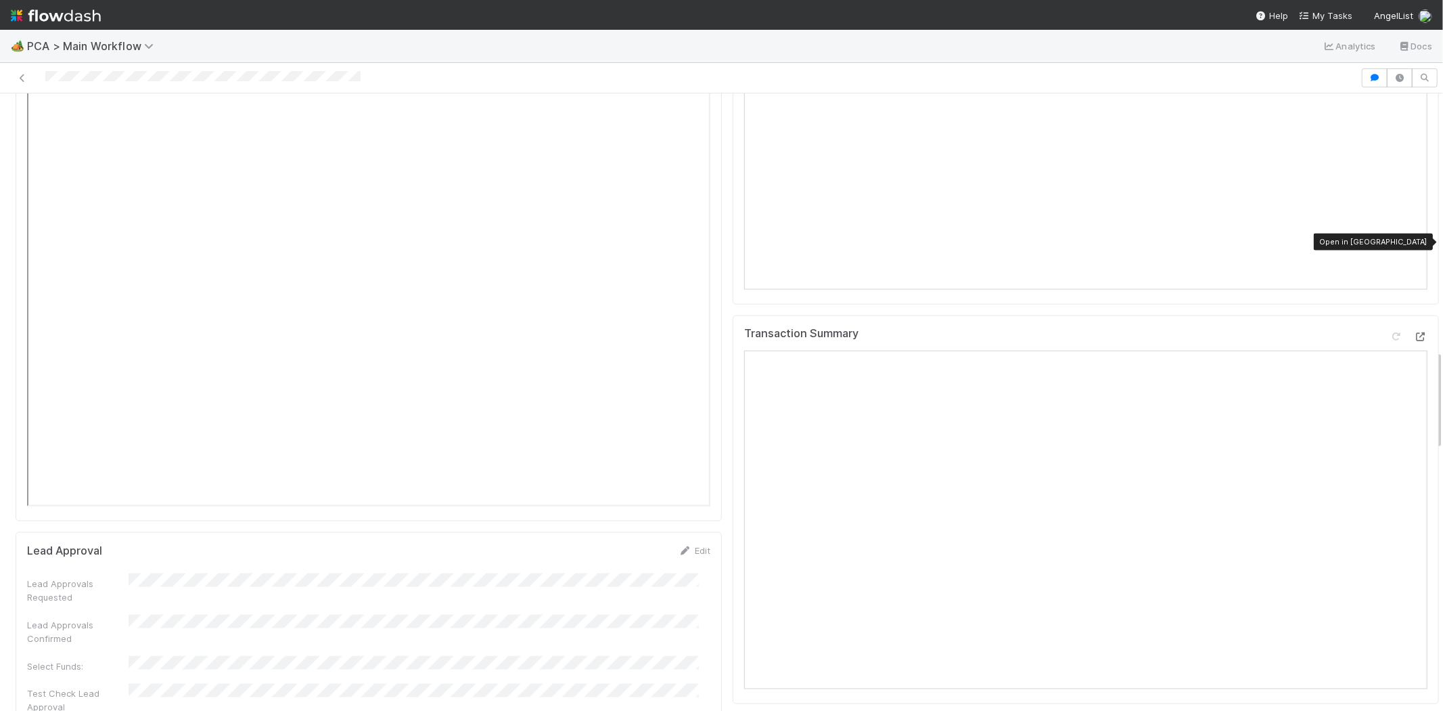
click at [1414, 332] on icon at bounding box center [1421, 336] width 14 height 9
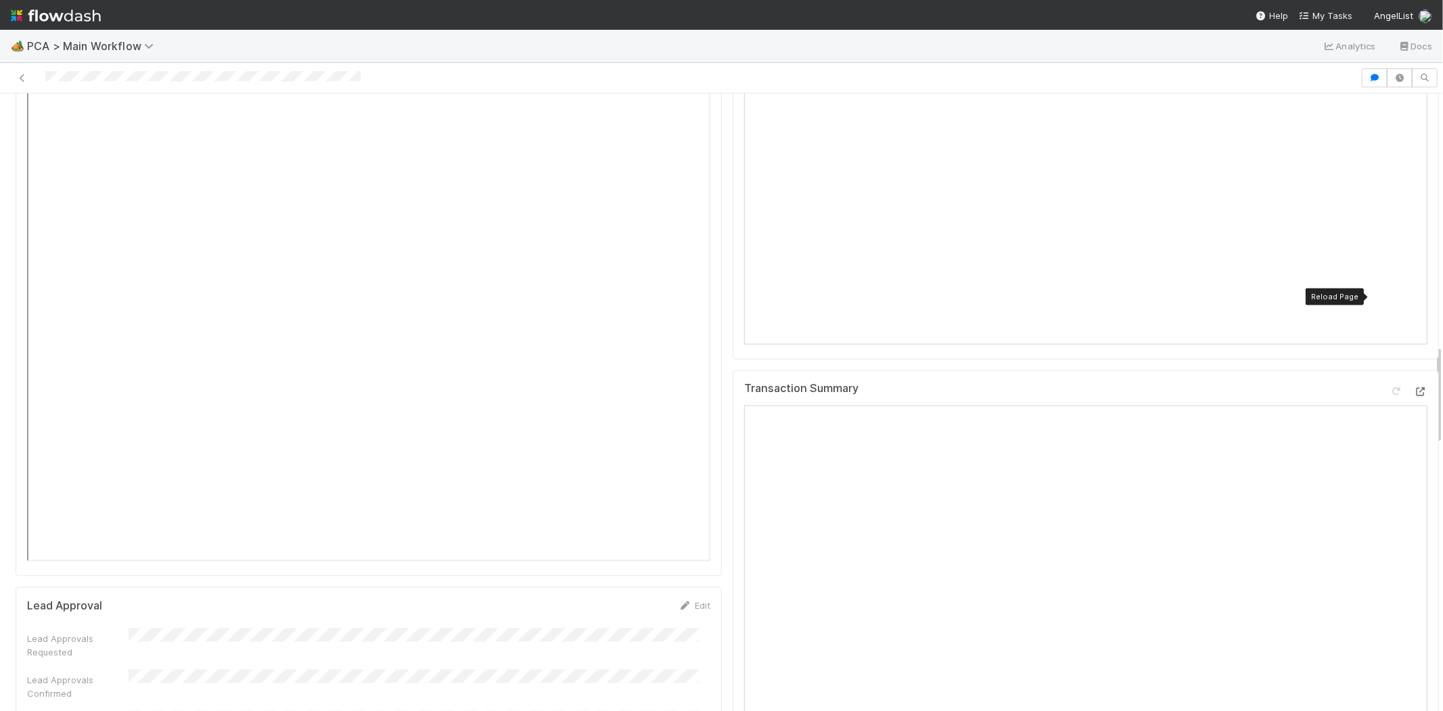
scroll to position [1504, 0]
click at [1414, 407] on icon at bounding box center [1421, 411] width 14 height 9
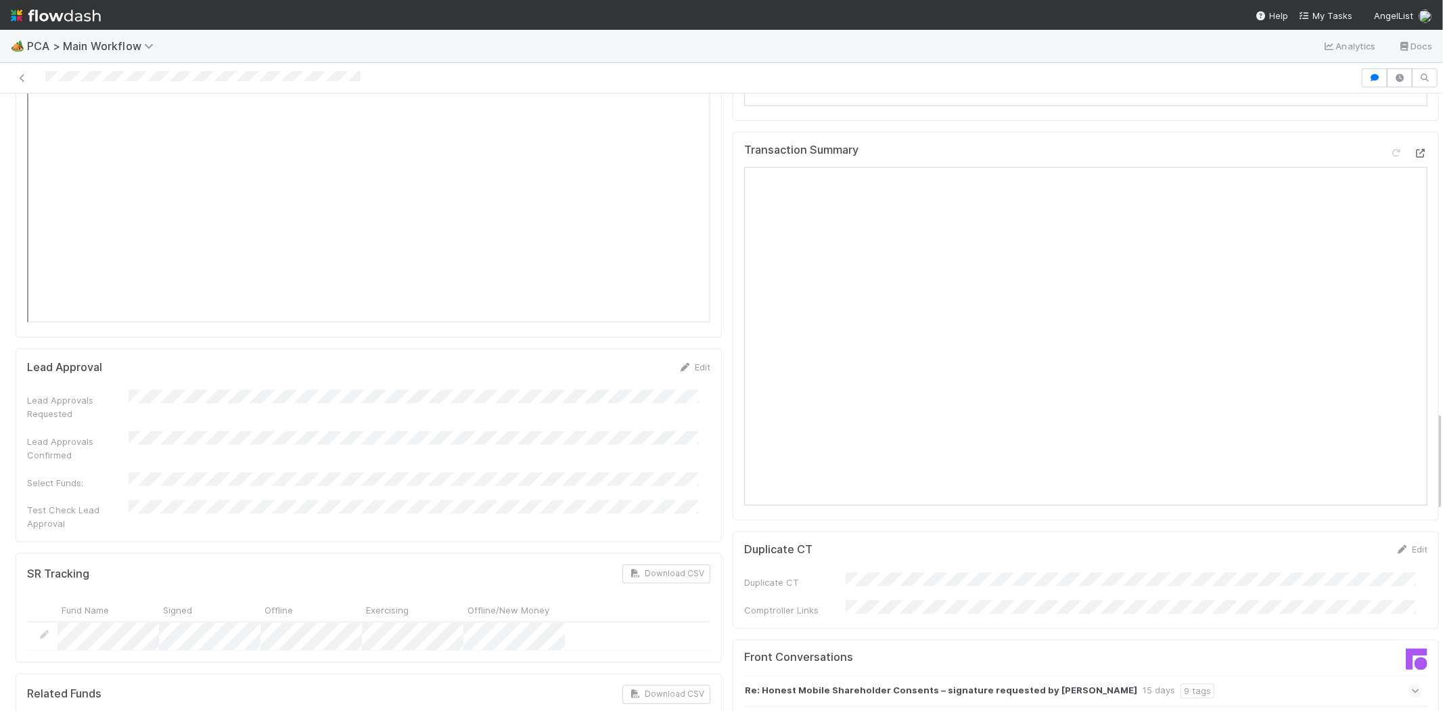
scroll to position [1954, 0]
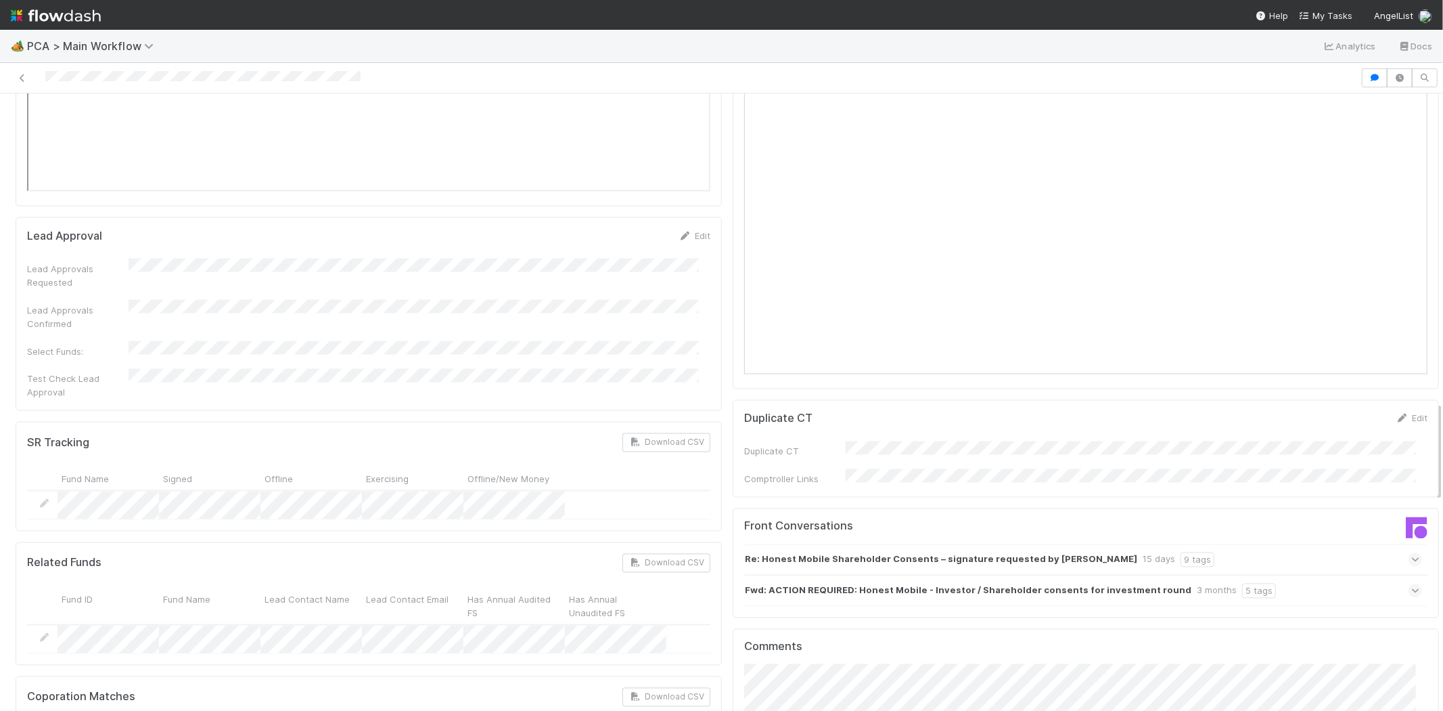
scroll to position [2044, 0]
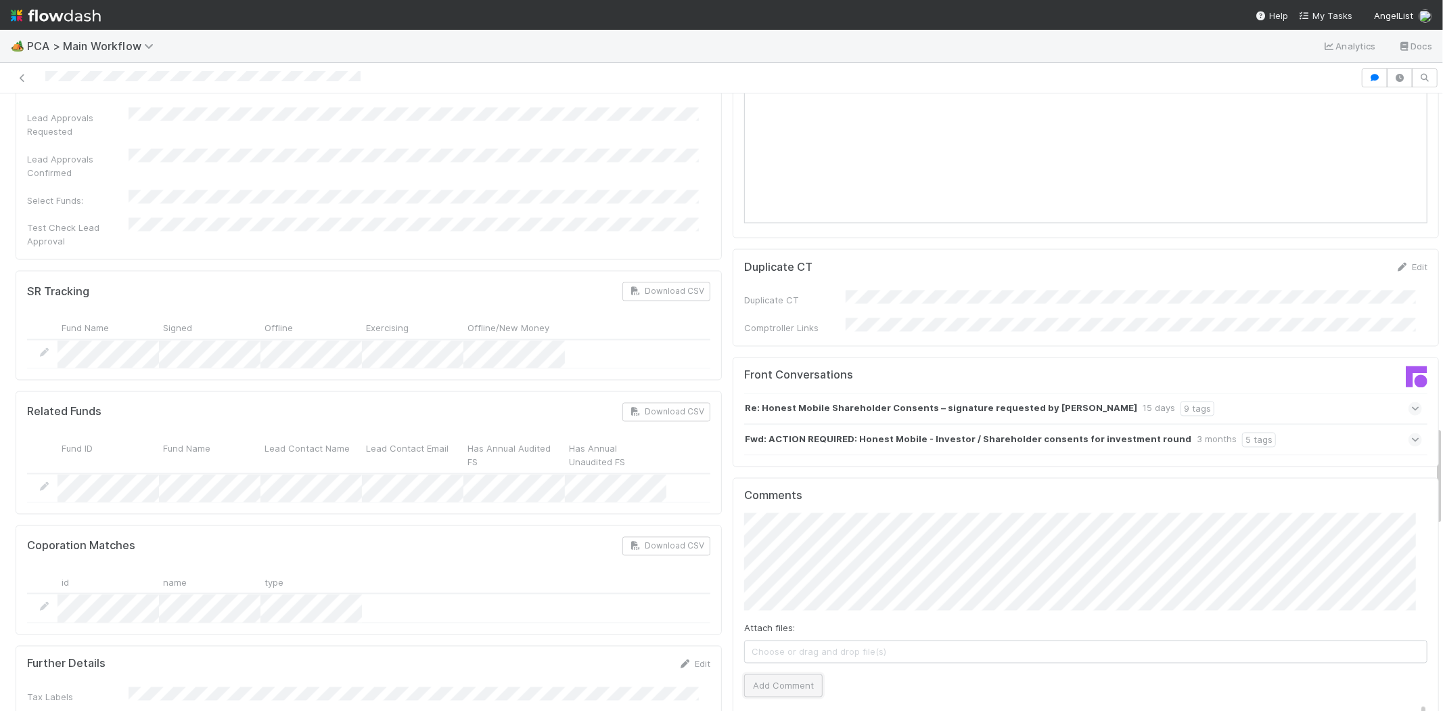
click at [790, 674] on button "Add Comment" at bounding box center [783, 685] width 78 height 23
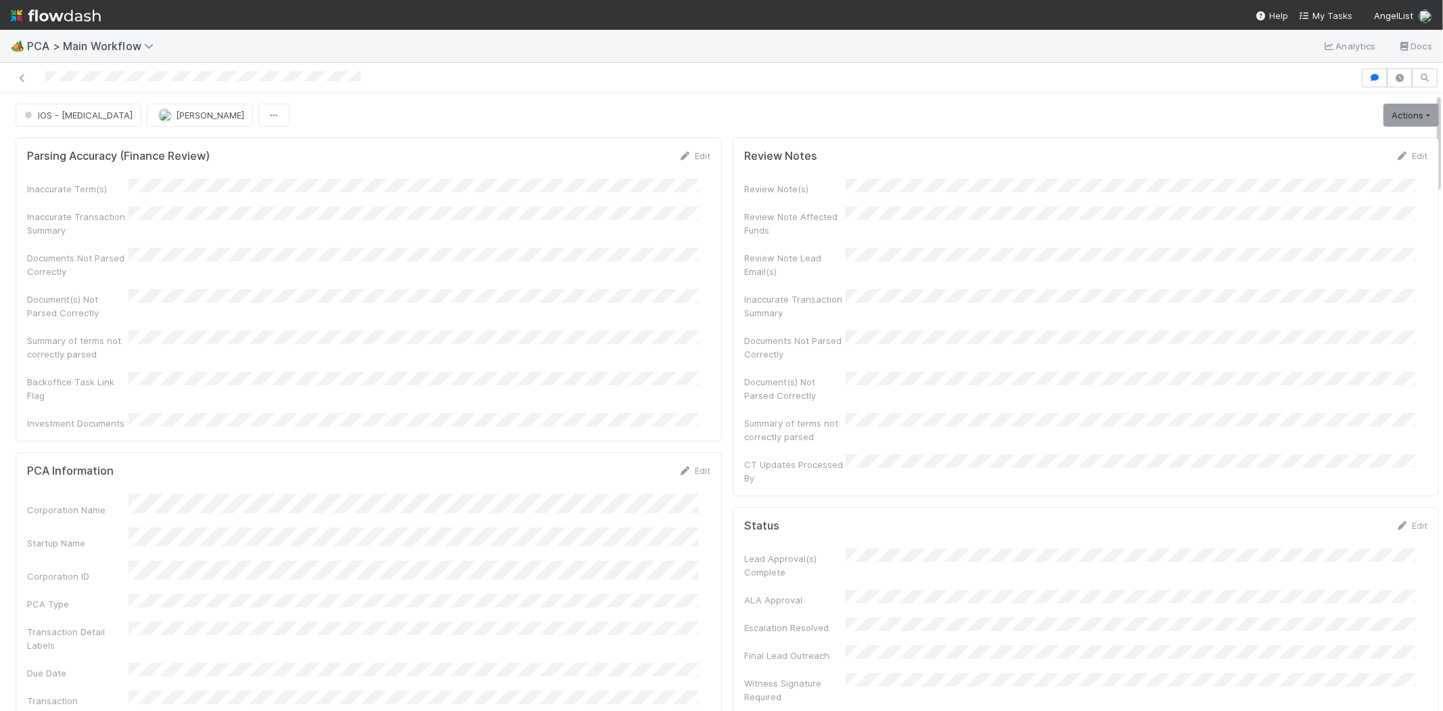
scroll to position [0, 0]
click at [139, 71] on div at bounding box center [202, 78] width 315 height 14
click at [41, 119] on span "IOS - [MEDICAL_DATA]" at bounding box center [77, 115] width 111 height 11
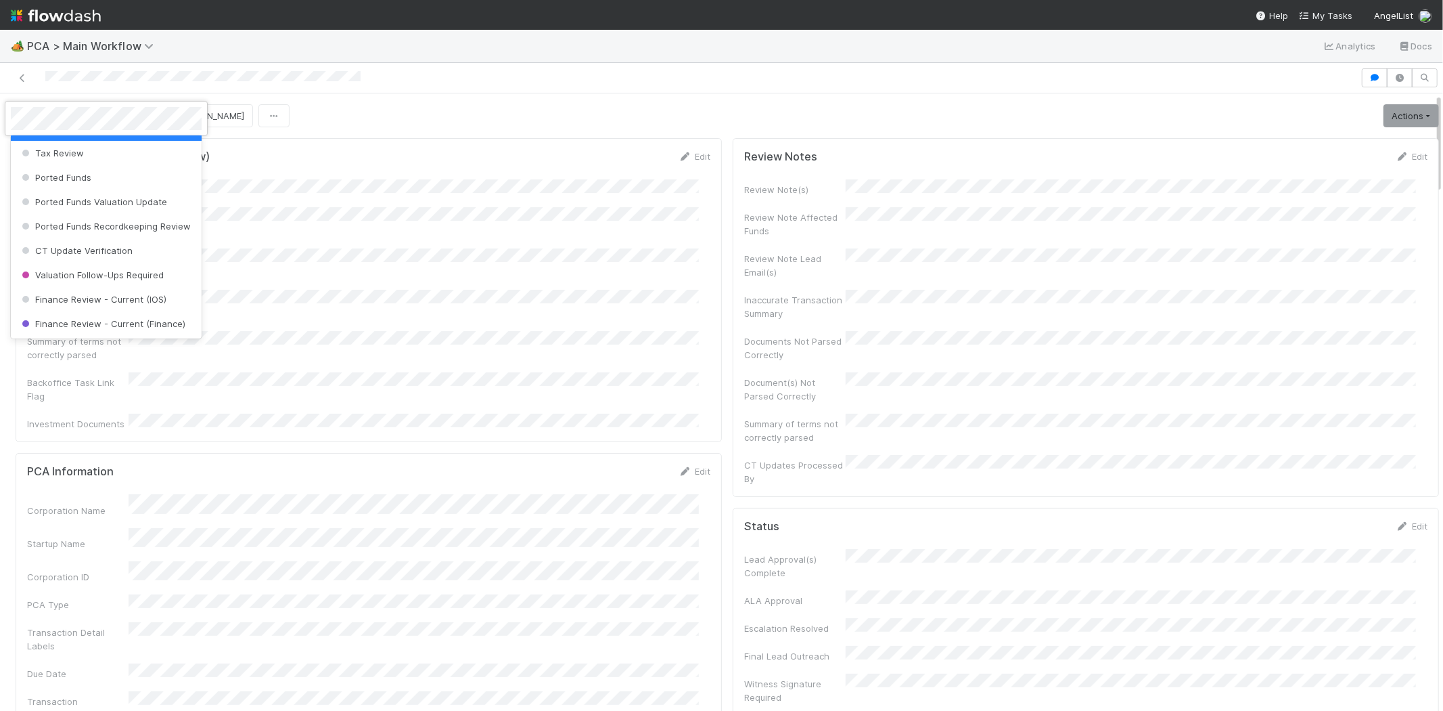
scroll to position [634, 0]
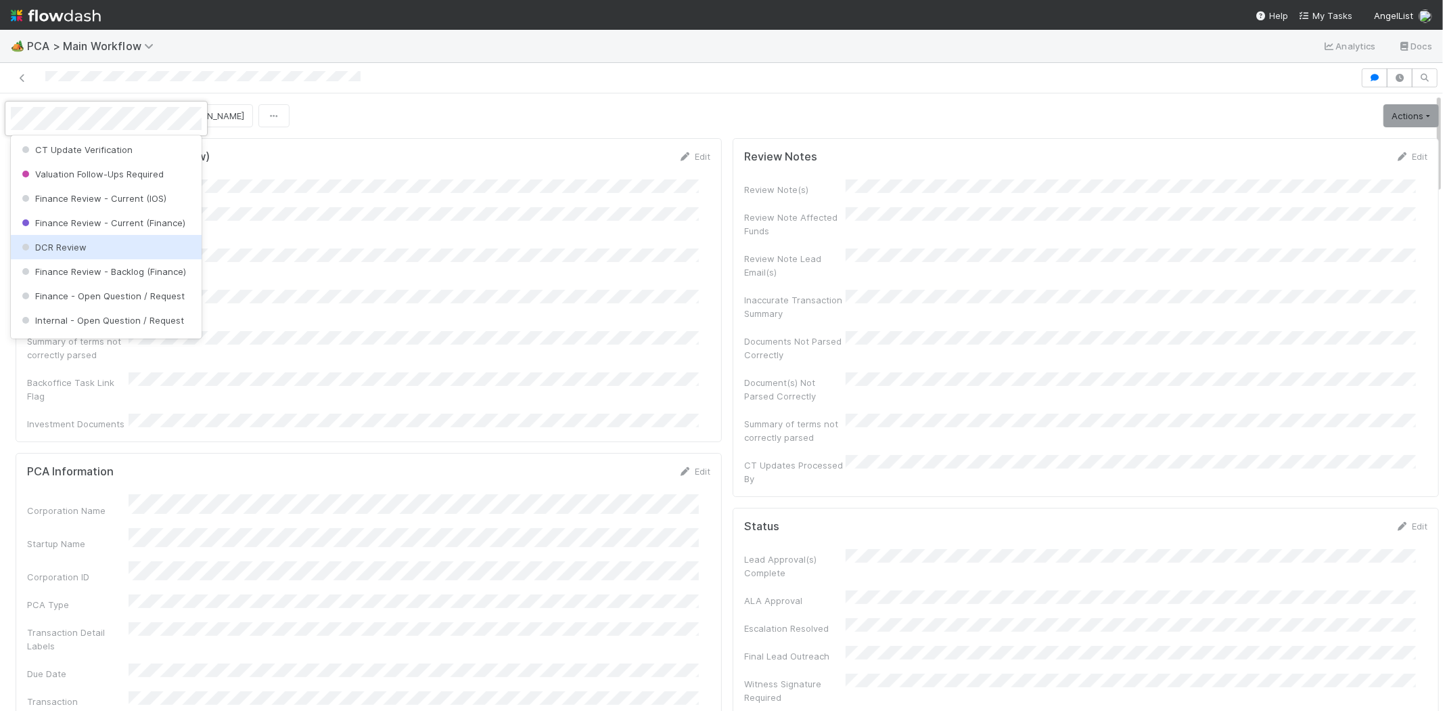
click at [135, 258] on div "DCR Review" at bounding box center [106, 247] width 191 height 24
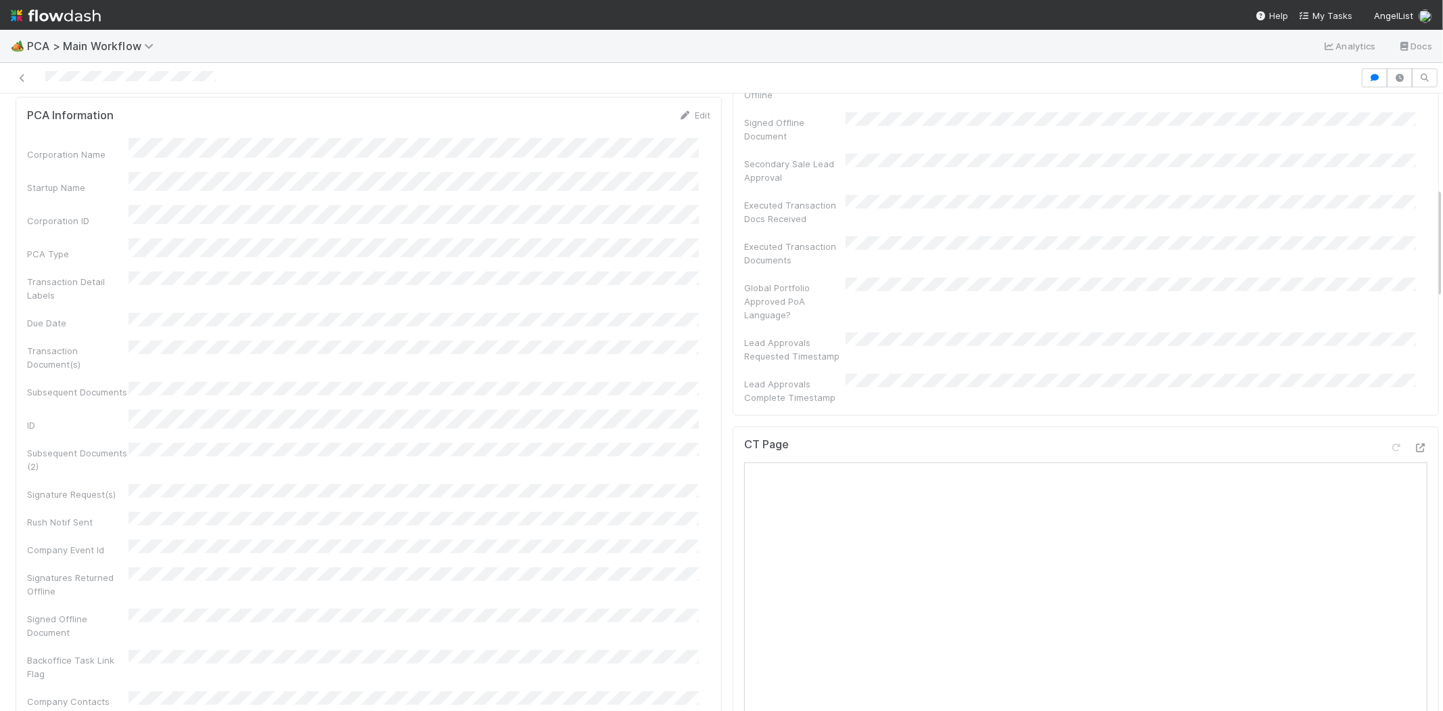
scroll to position [526, 0]
click at [1336, 12] on span "My Tasks" at bounding box center [1325, 15] width 53 height 11
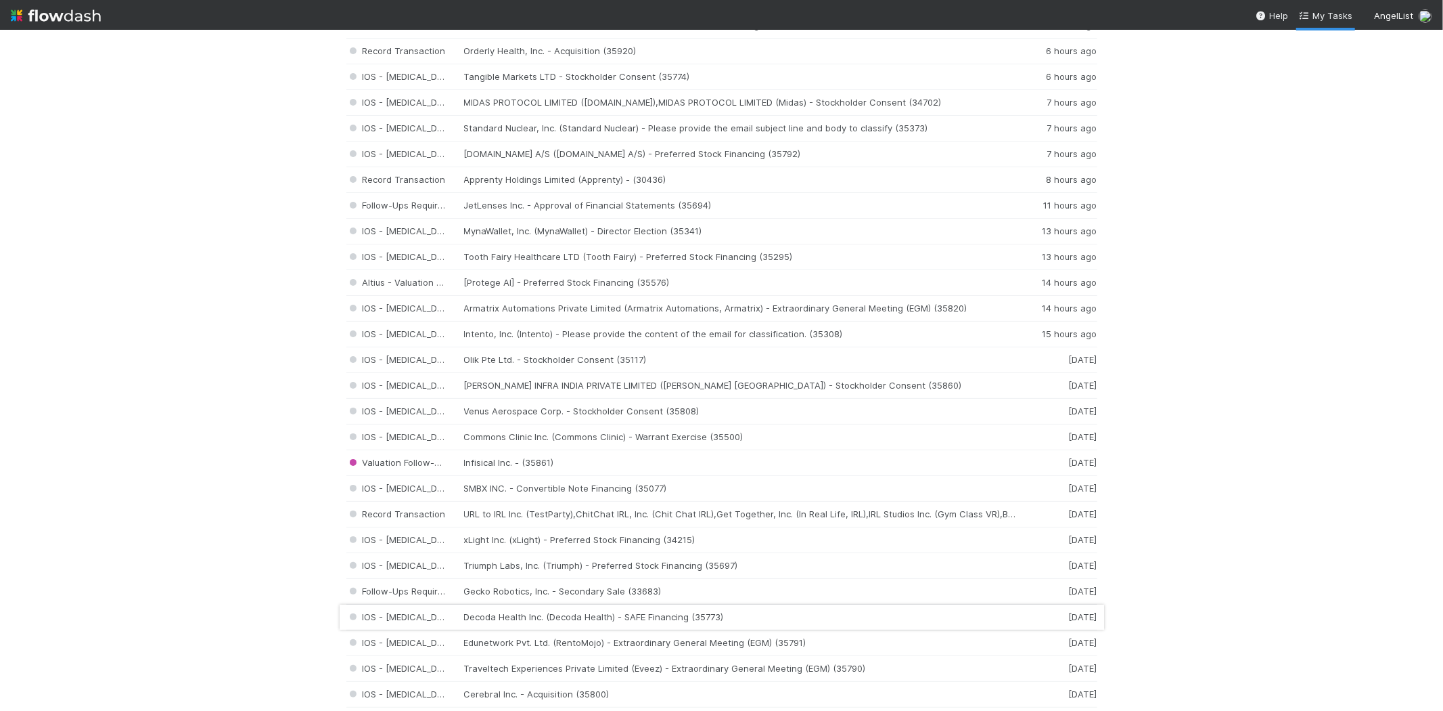
scroll to position [225, 0]
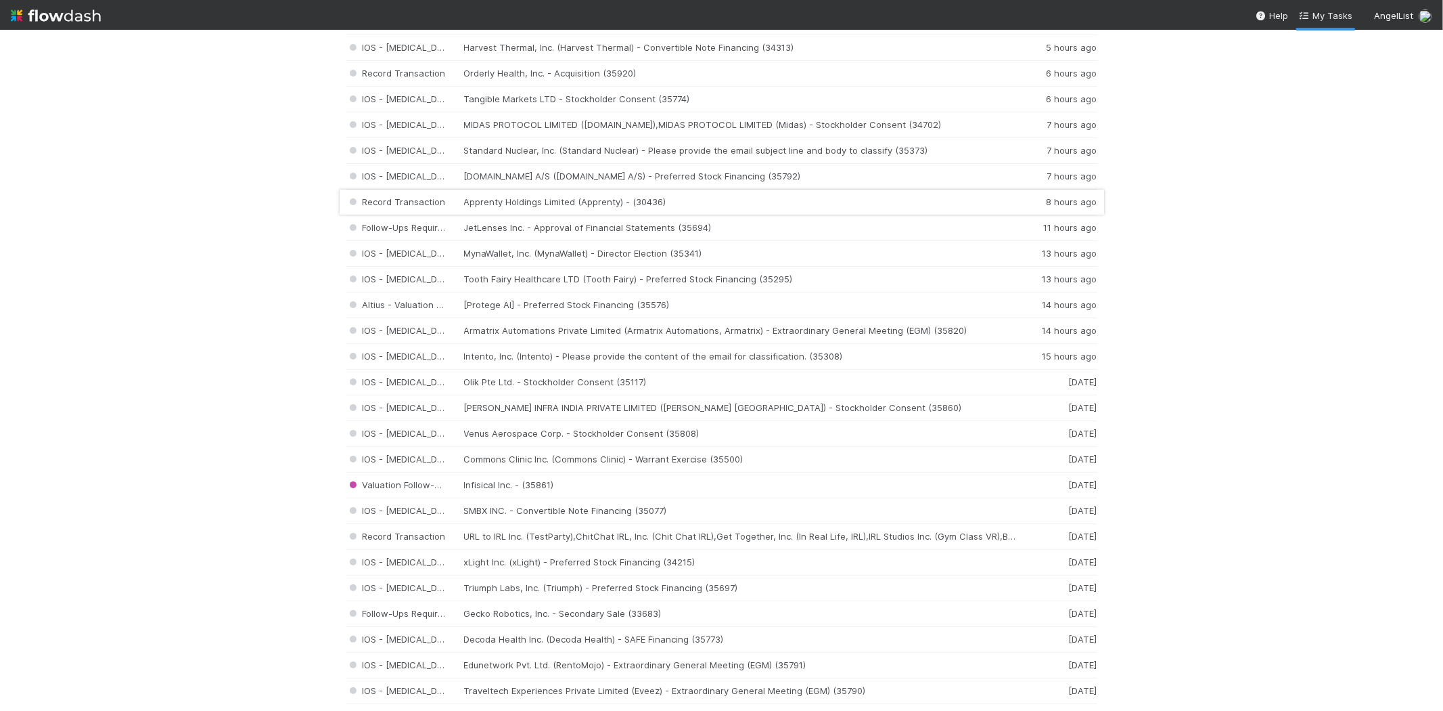
click at [565, 198] on div "Record Transaction Apprenty Holdings Limited (Apprenty) - (30436) 8 hours ago" at bounding box center [721, 202] width 751 height 26
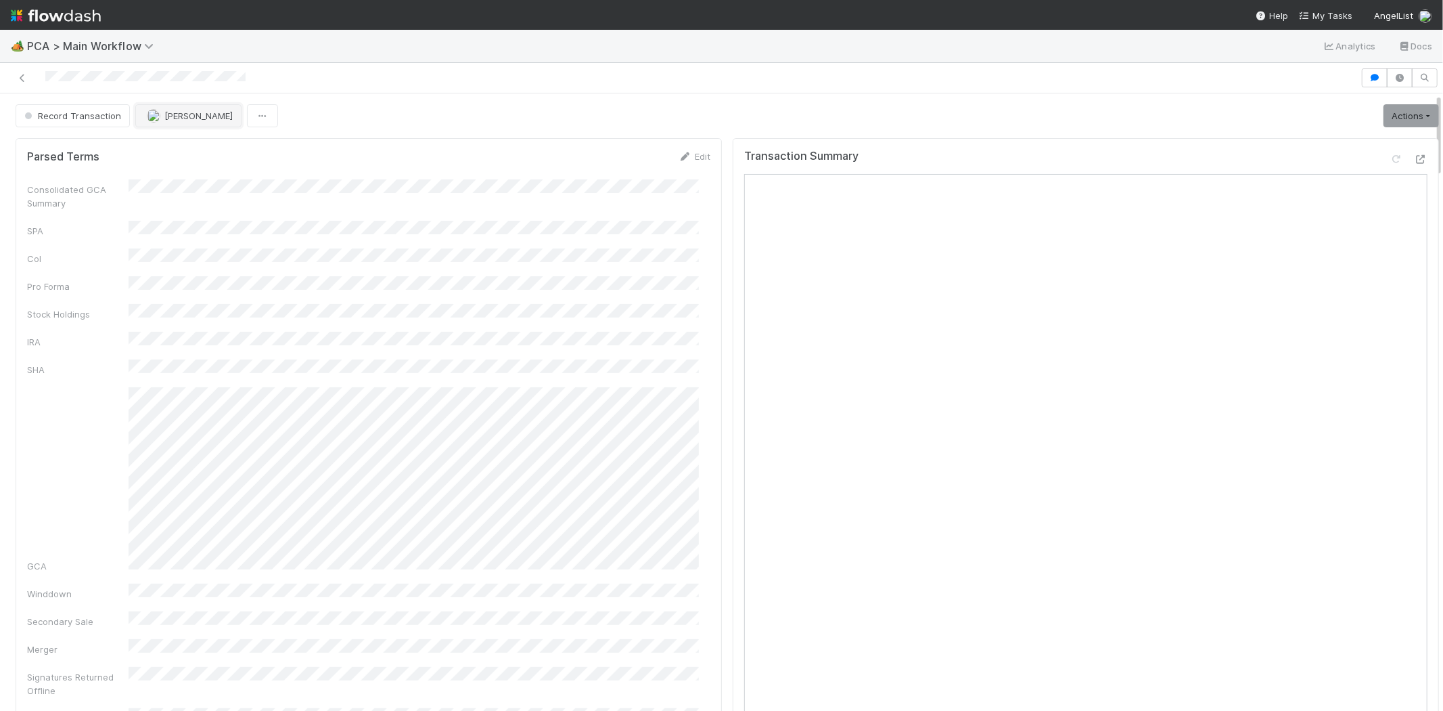
click at [187, 112] on span "[PERSON_NAME]" at bounding box center [198, 115] width 68 height 11
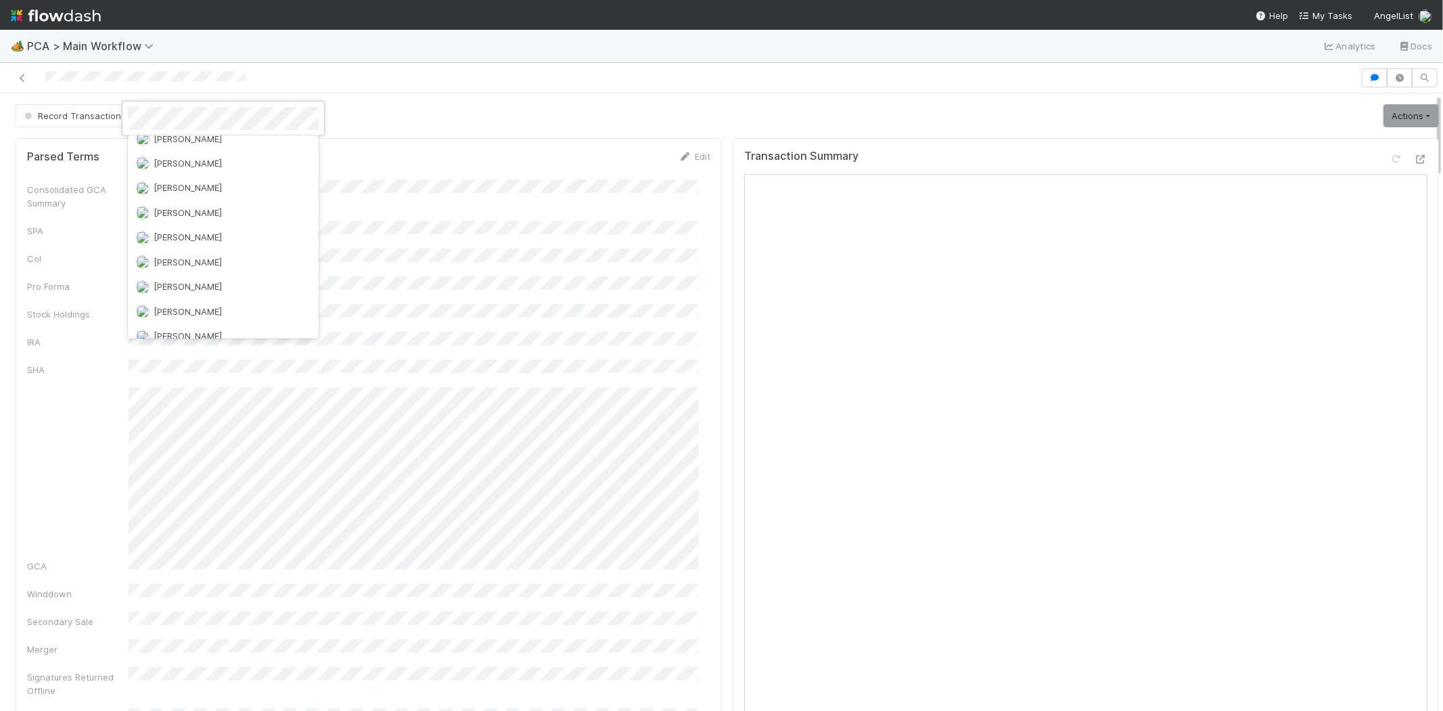
scroll to position [2986, 0]
click at [220, 260] on div "[PERSON_NAME]" at bounding box center [223, 272] width 191 height 24
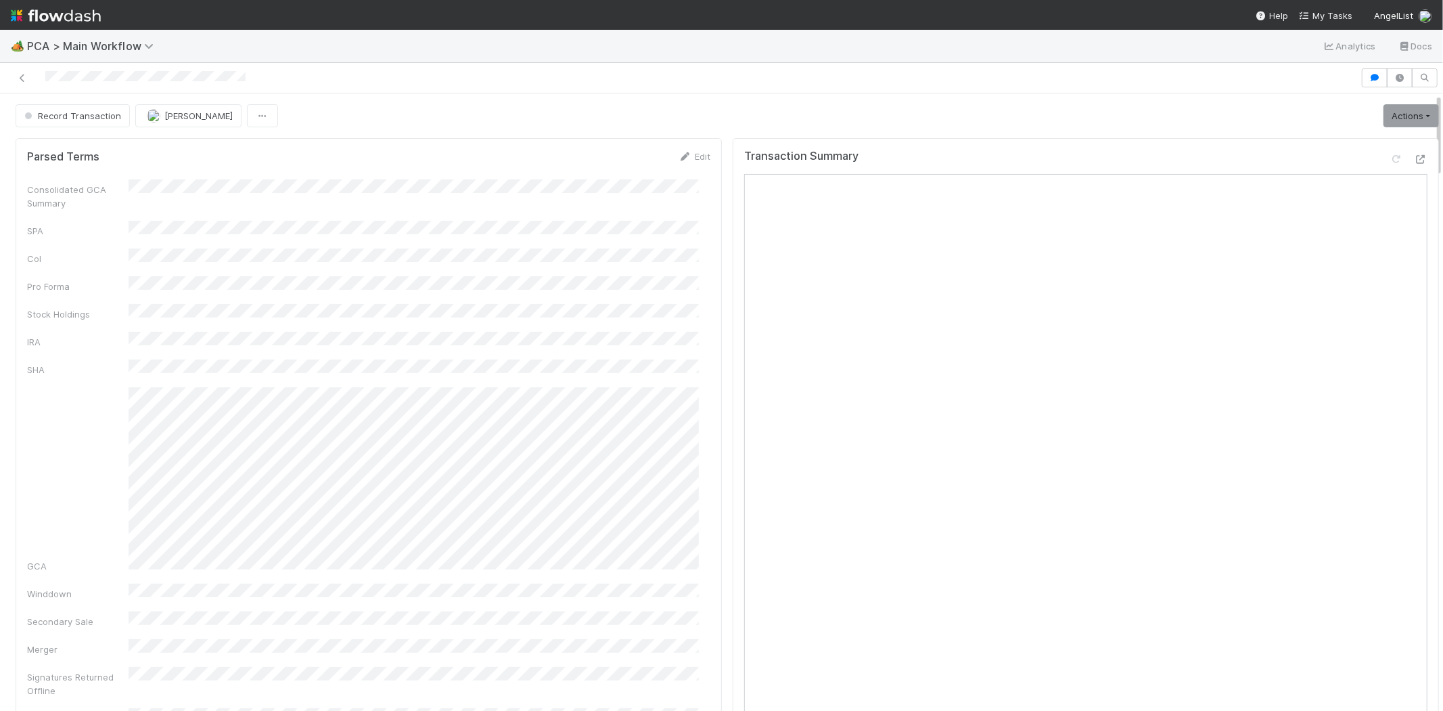
scroll to position [288, 0]
click at [1328, 16] on span "My Tasks" at bounding box center [1325, 15] width 53 height 11
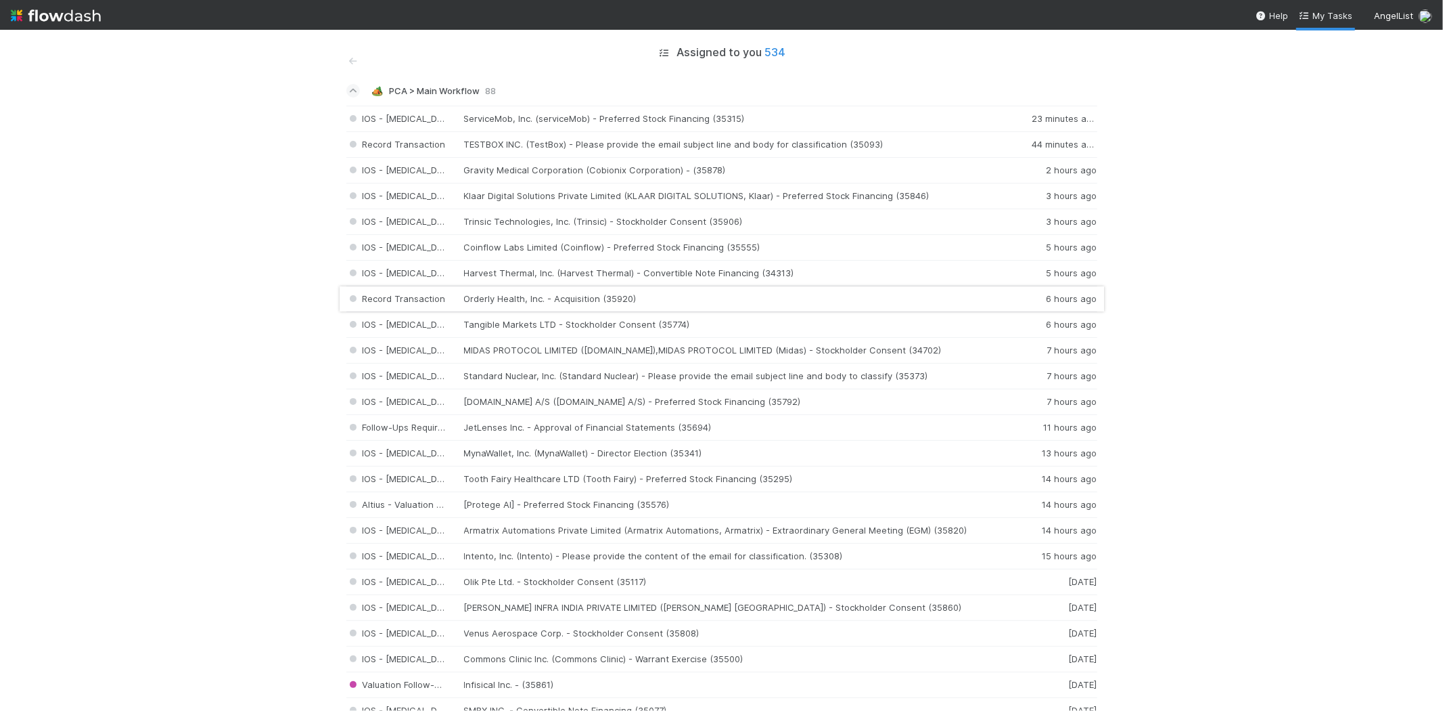
click at [537, 299] on div "Record Transaction Orderly Health, Inc. - Acquisition (35920) 6 hours ago" at bounding box center [721, 299] width 751 height 26
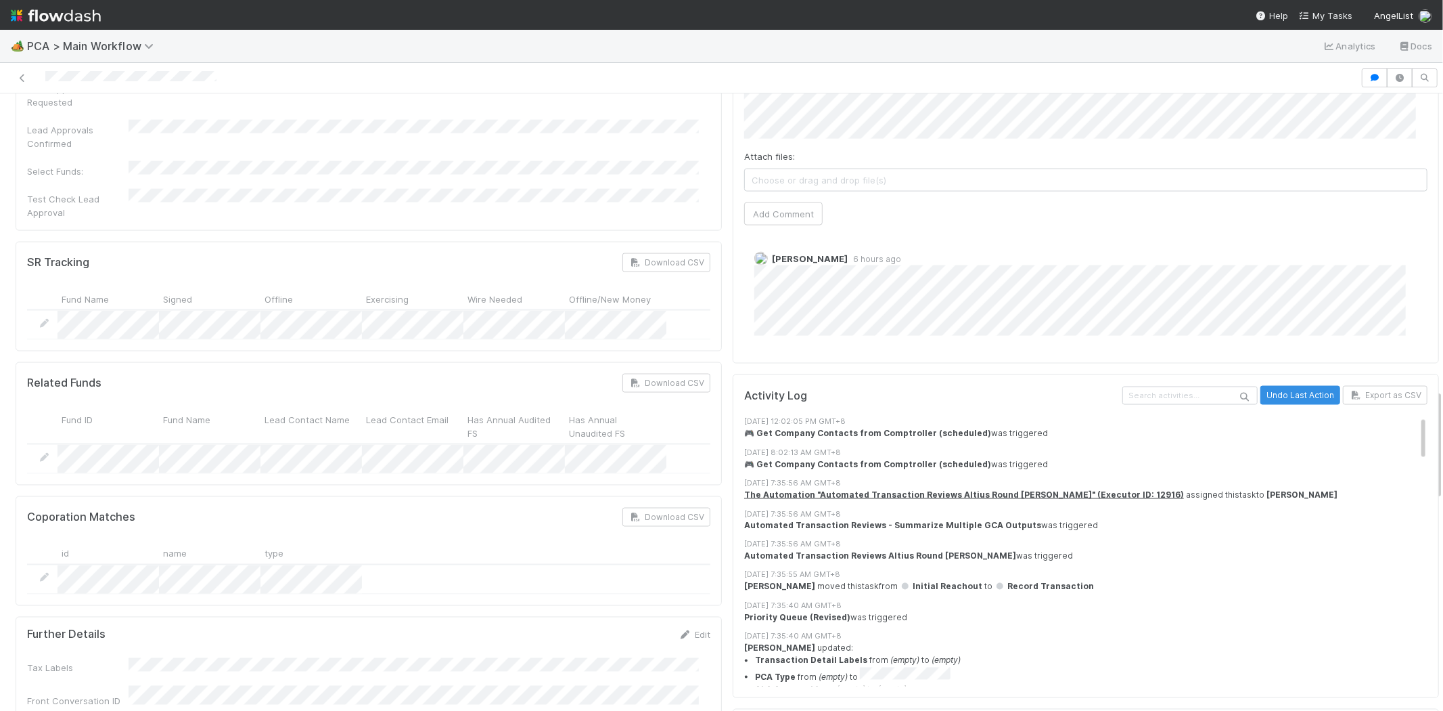
scroll to position [1504, 0]
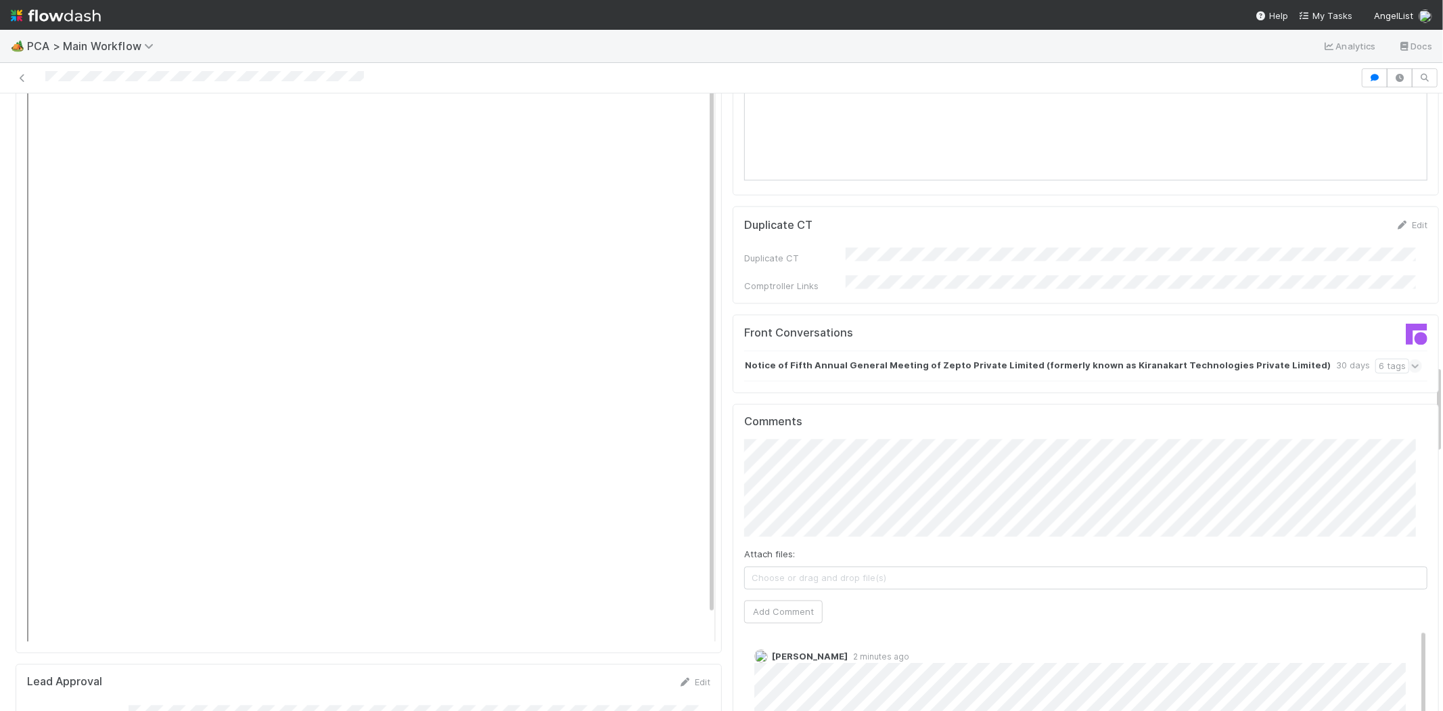
scroll to position [1954, 0]
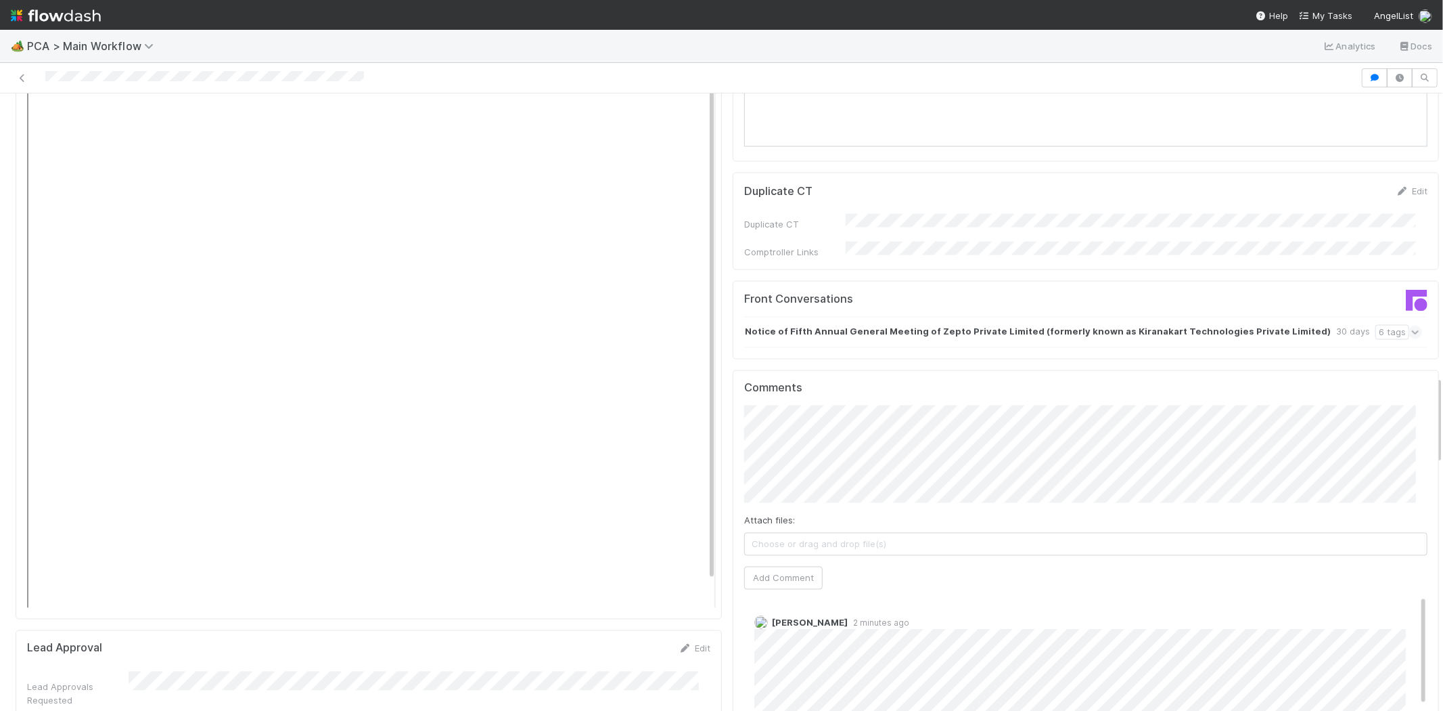
click at [857, 325] on strong "Notice of Fifth Annual General Meeting of Zepto Private Limited (formerly known…" at bounding box center [1038, 332] width 586 height 15
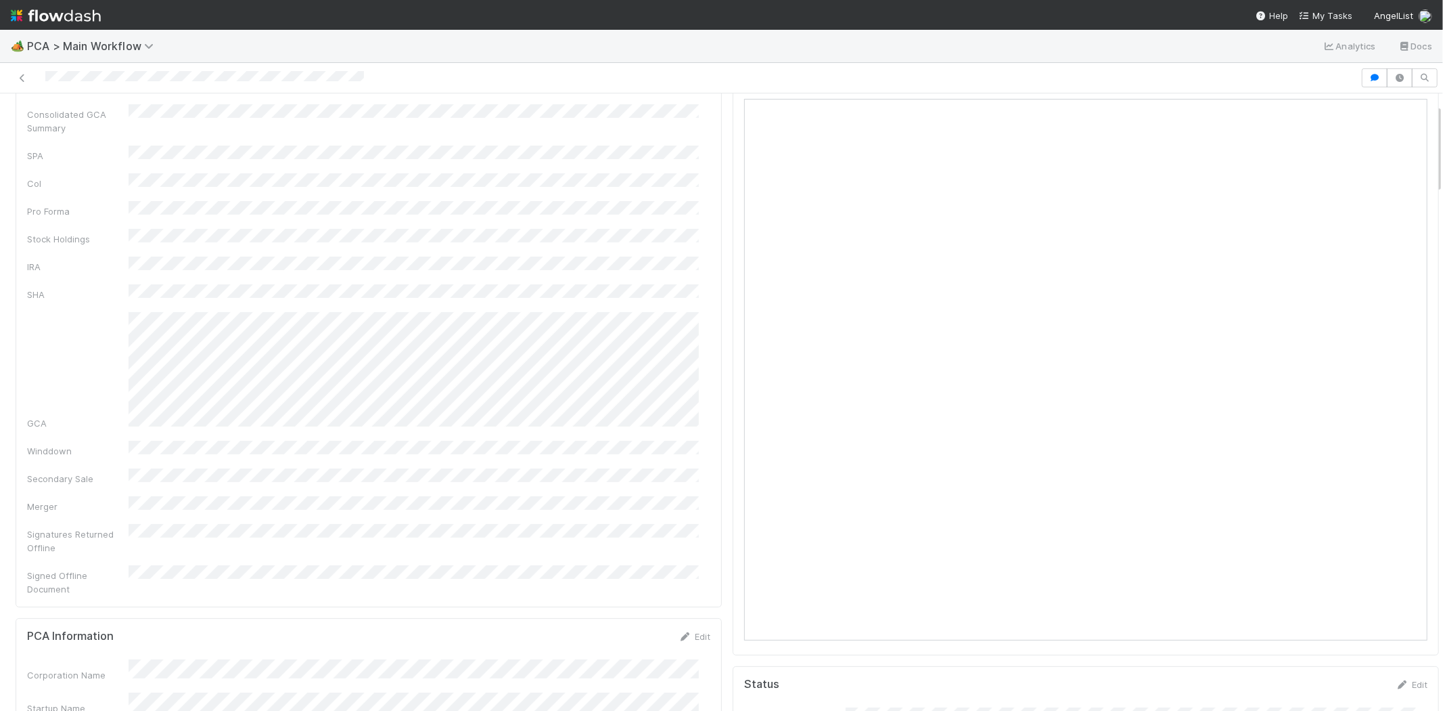
scroll to position [0, 0]
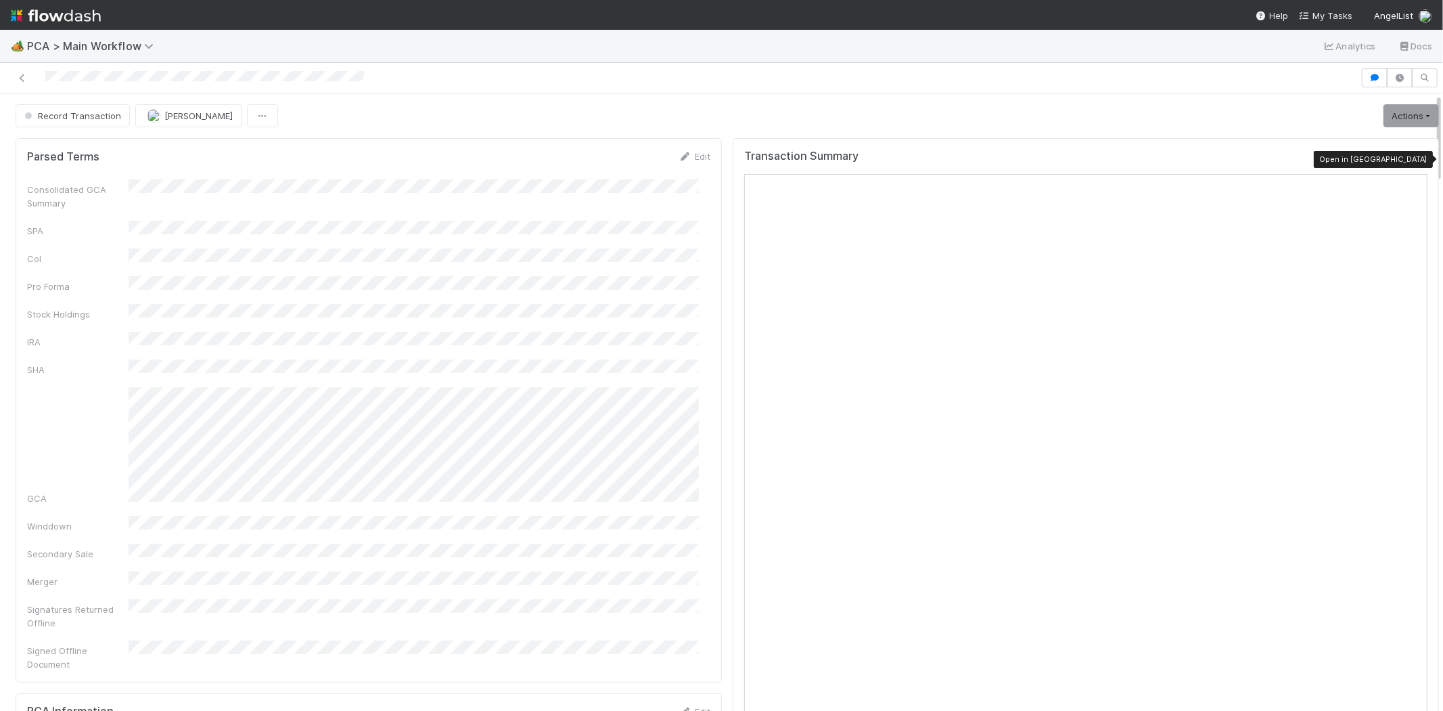
click at [1414, 159] on icon at bounding box center [1421, 159] width 14 height 9
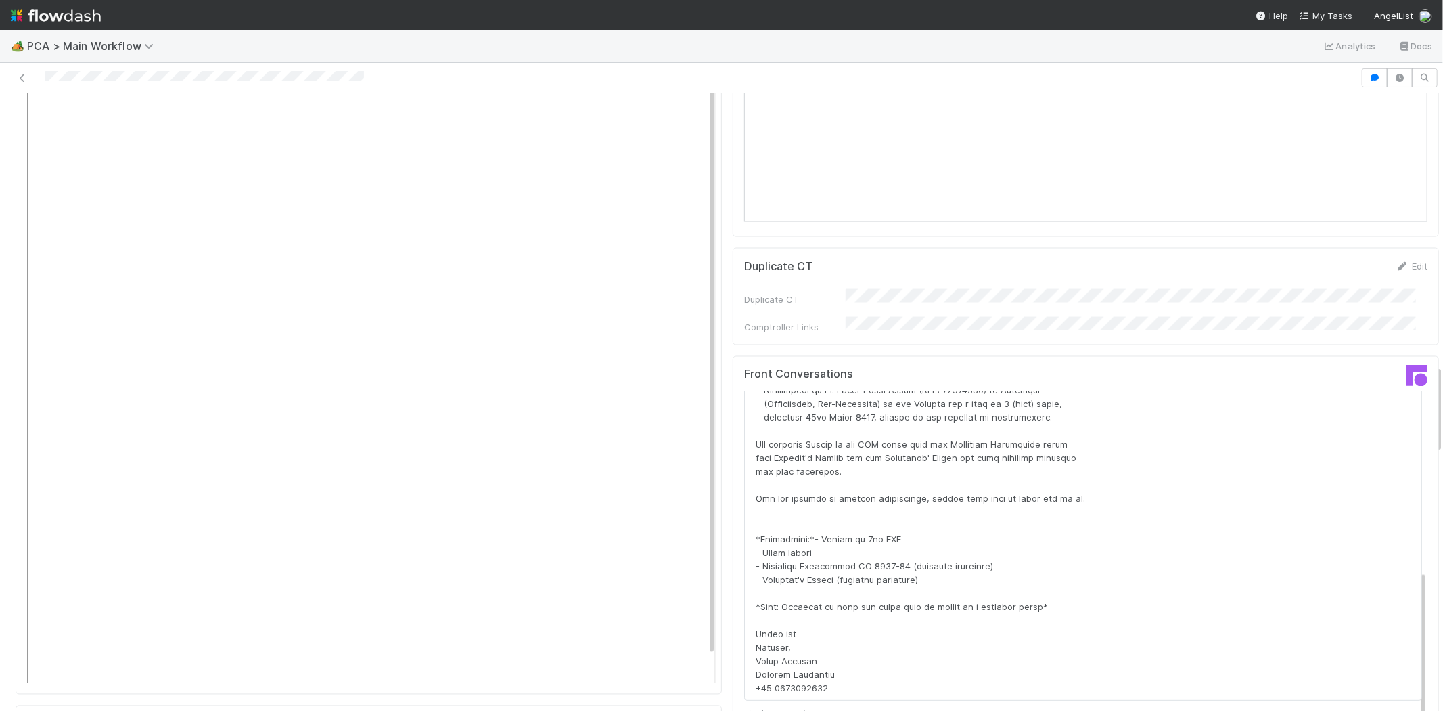
scroll to position [2331, 0]
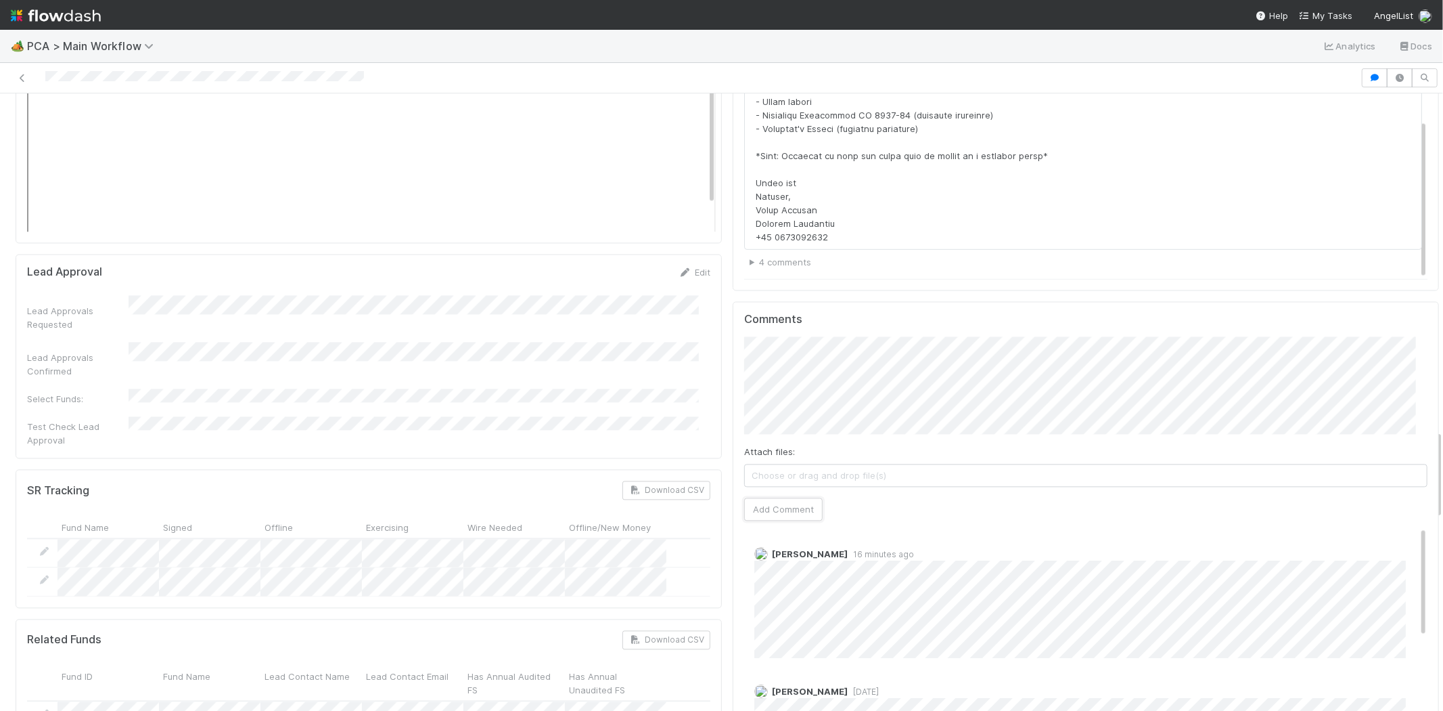
drag, startPoint x: 773, startPoint y: 437, endPoint x: 870, endPoint y: 435, distance: 96.8
click at [870, 435] on div "Attach files: Choose or drag and drop file(s) Add Comment" at bounding box center [1085, 427] width 683 height 183
click at [798, 497] on button "Add Comment" at bounding box center [783, 508] width 78 height 23
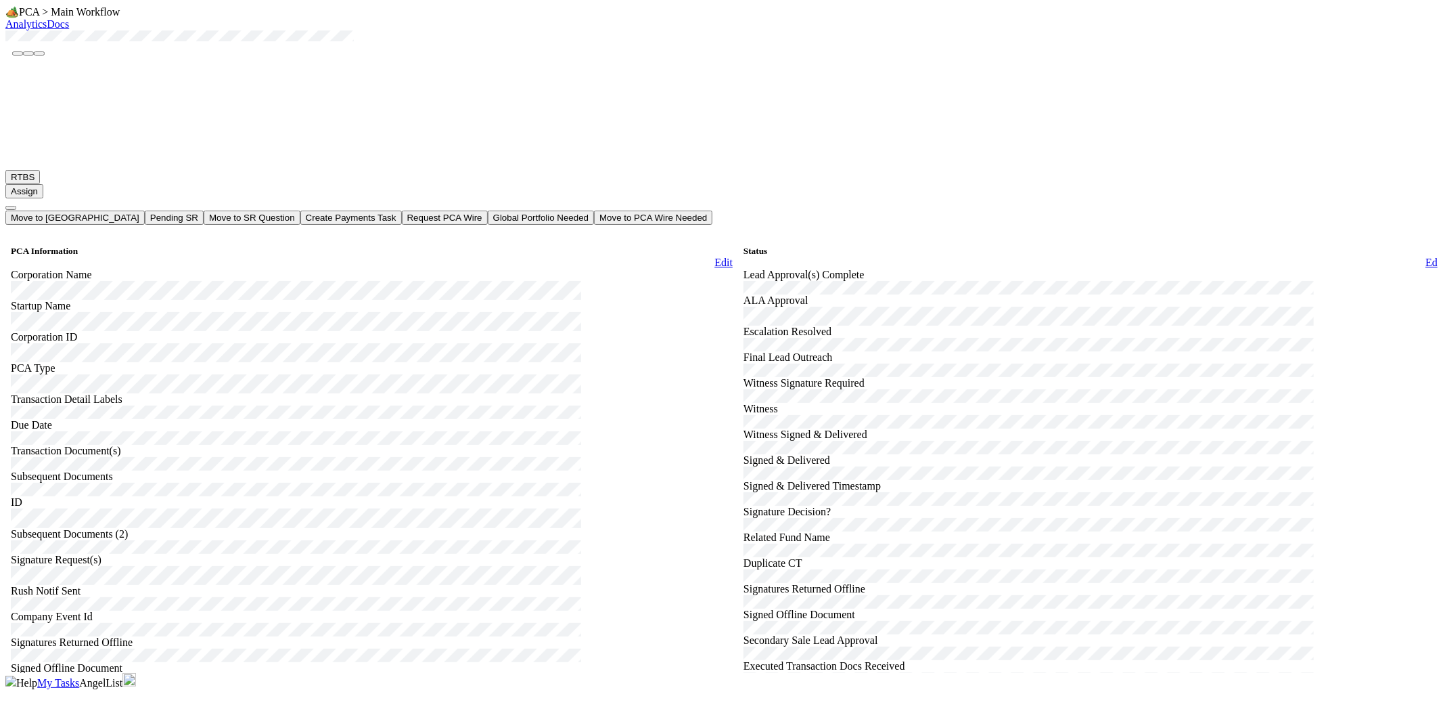
click at [715, 256] on link "Edit" at bounding box center [724, 262] width 18 height 12
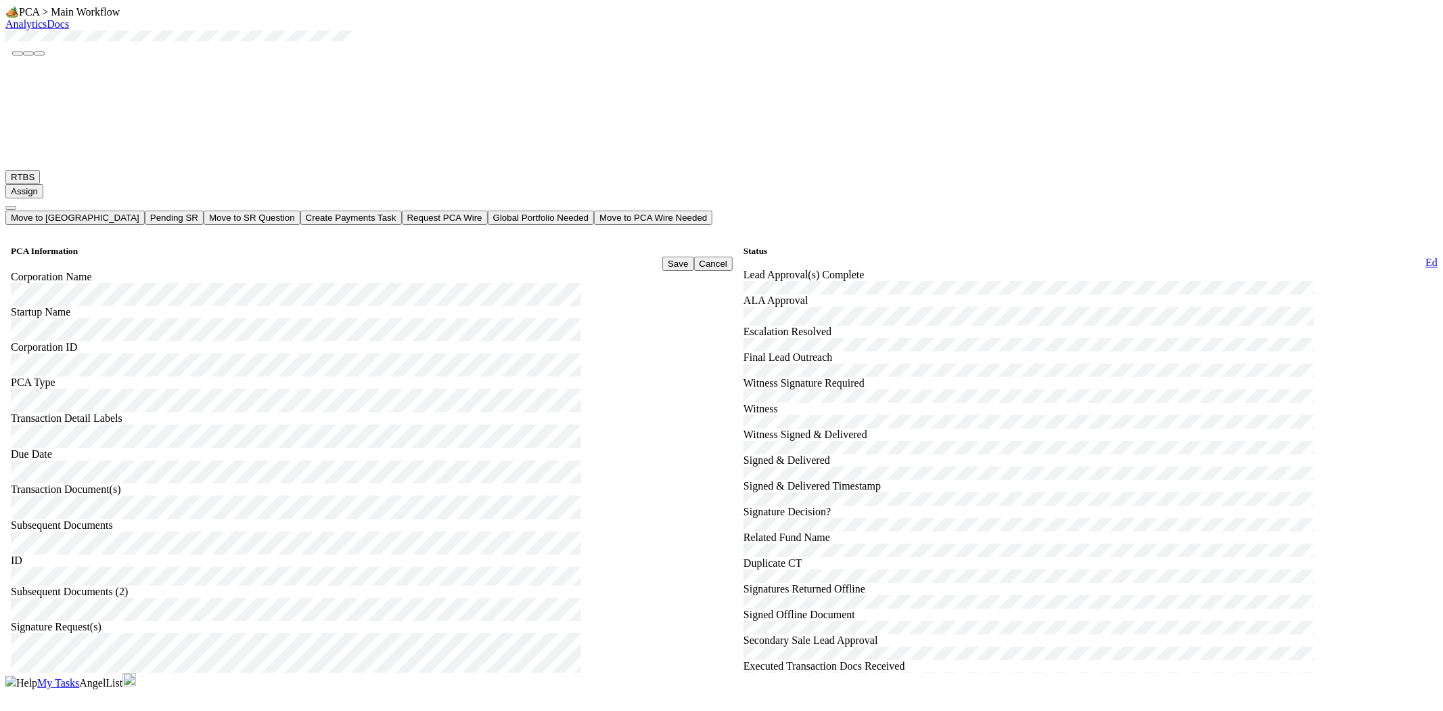
click at [127, 621] on div "Signature Request(s)" at bounding box center [372, 652] width 722 height 62
click at [662, 256] on button "Save" at bounding box center [677, 263] width 31 height 14
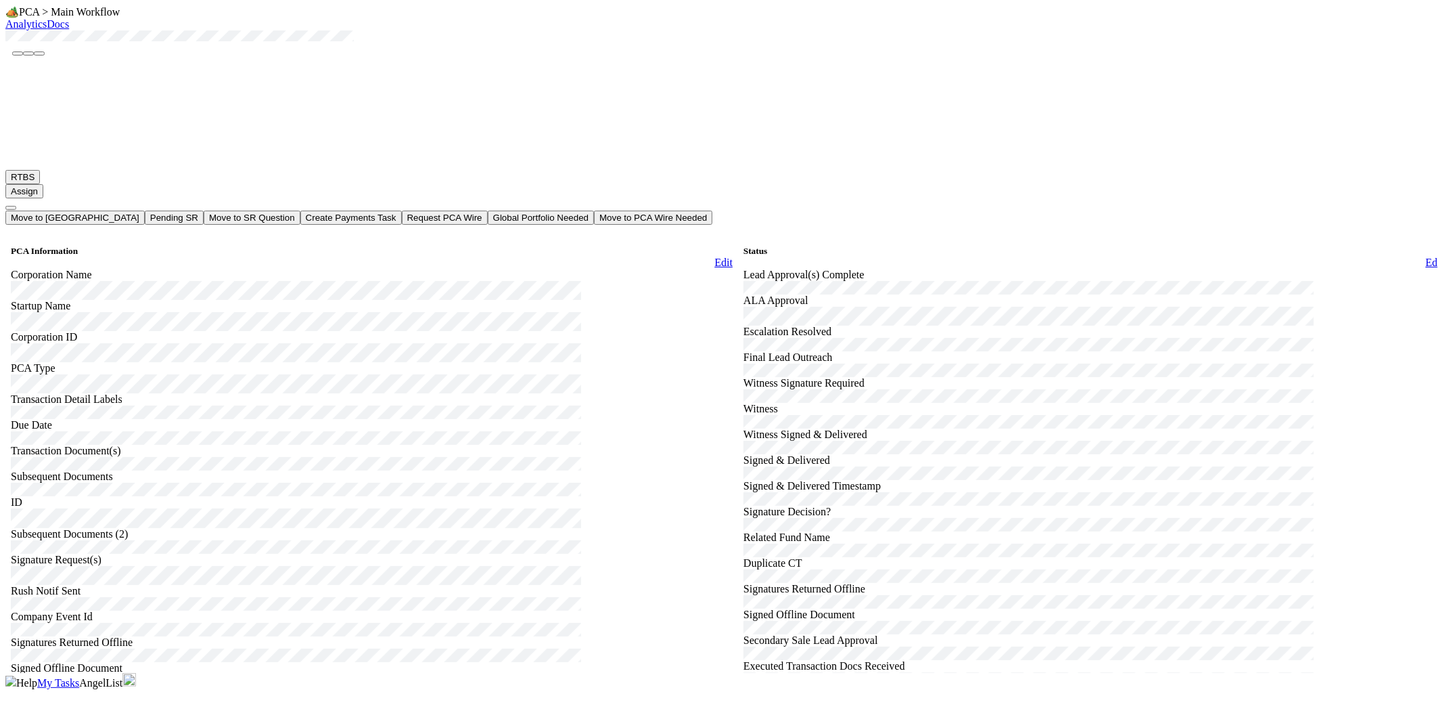
click at [1426, 256] on link "Edit" at bounding box center [1435, 262] width 18 height 12
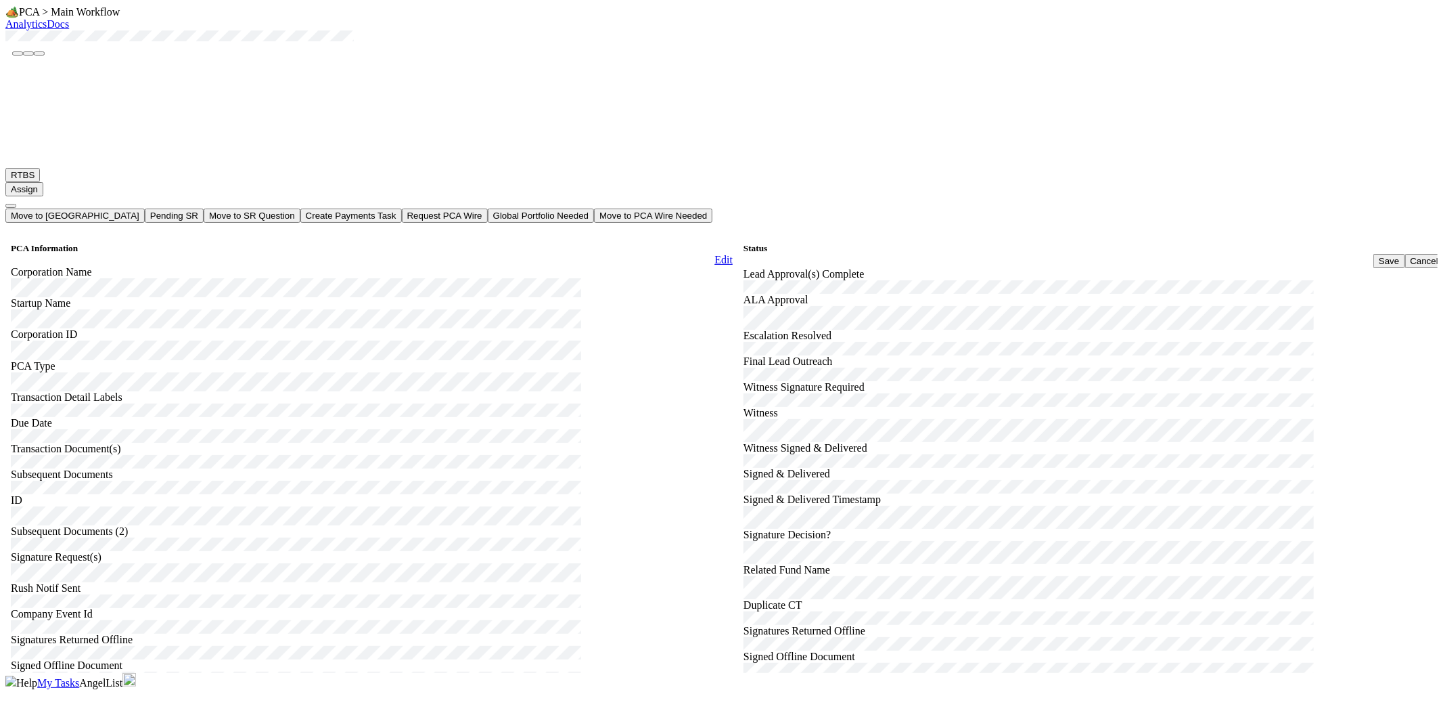
click at [1374, 254] on button "Save" at bounding box center [1389, 261] width 31 height 14
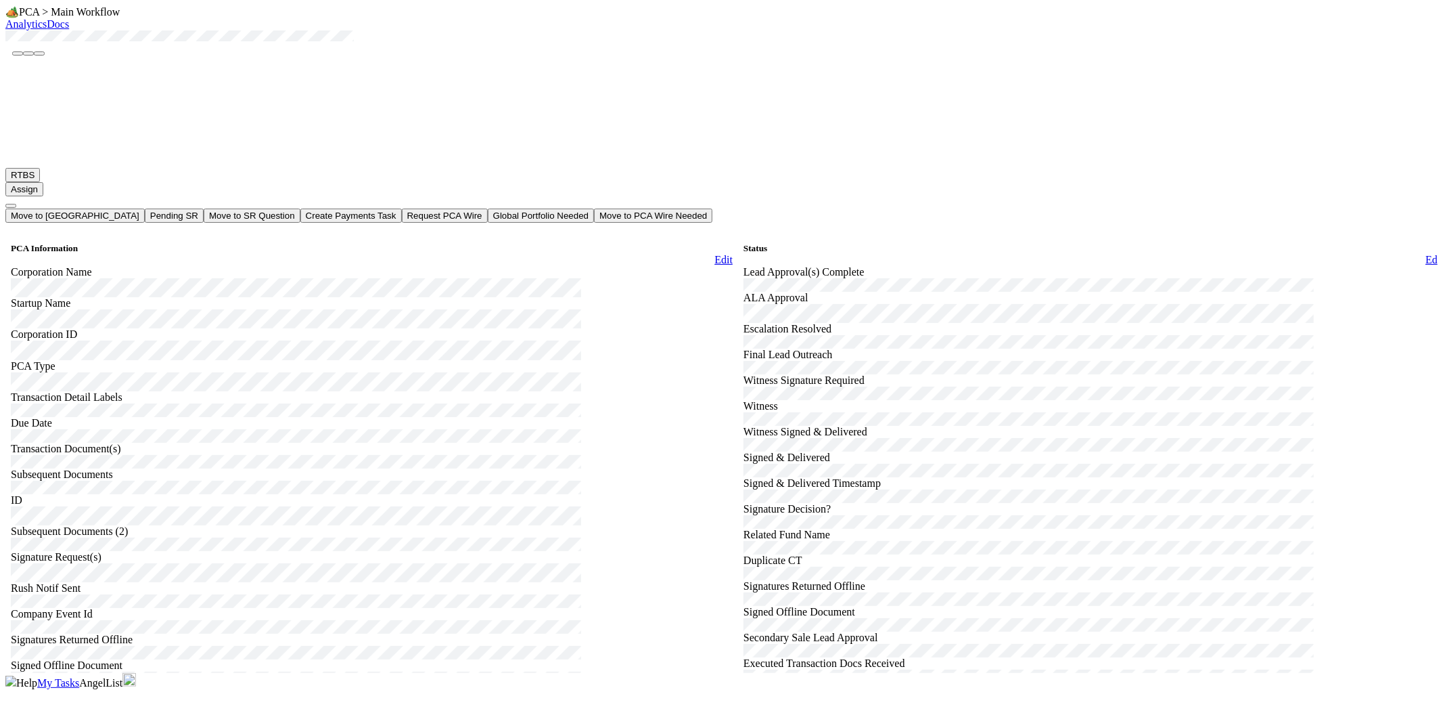
click at [97, 44] on div at bounding box center [721, 37] width 1433 height 14
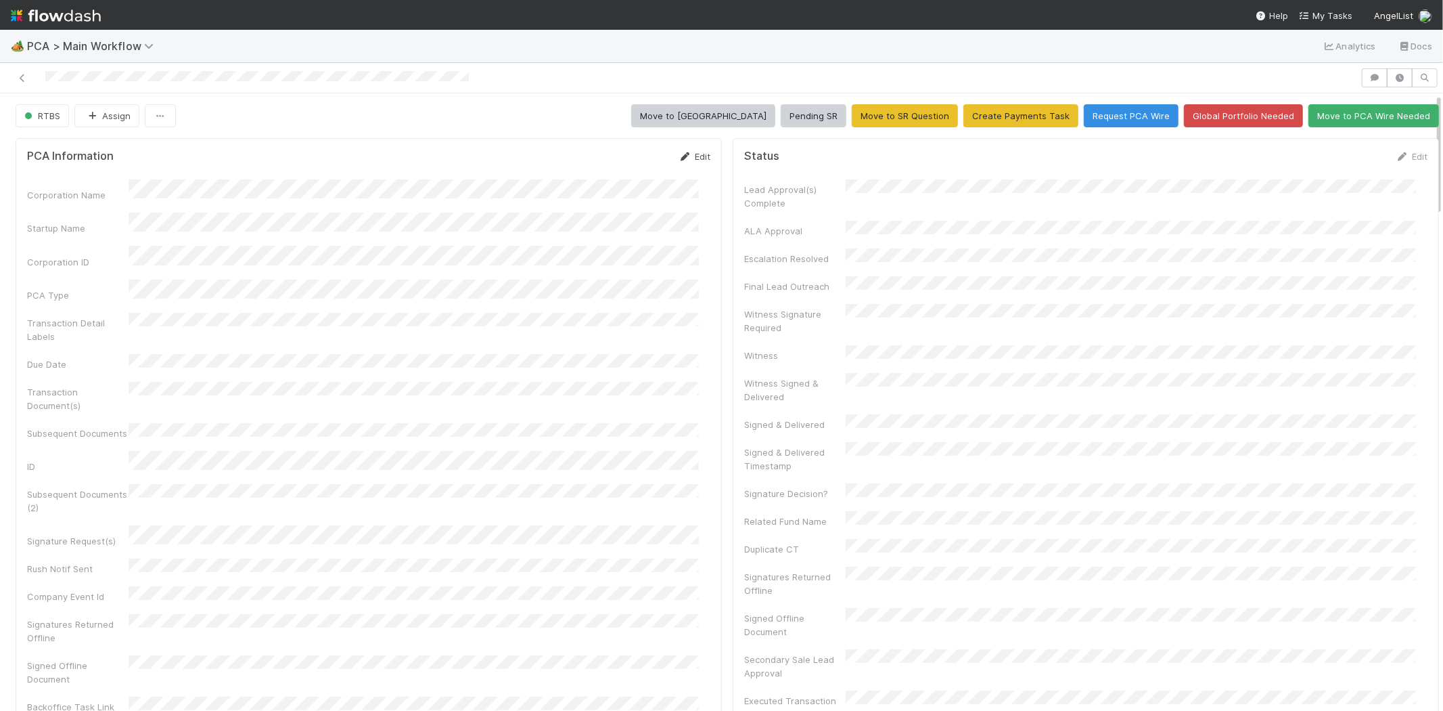
click at [690, 156] on link "Edit" at bounding box center [695, 156] width 32 height 11
click at [619, 157] on button "Save" at bounding box center [638, 161] width 39 height 23
click at [1396, 154] on link "Edit" at bounding box center [1412, 156] width 32 height 11
click at [1336, 154] on button "Save" at bounding box center [1355, 161] width 39 height 23
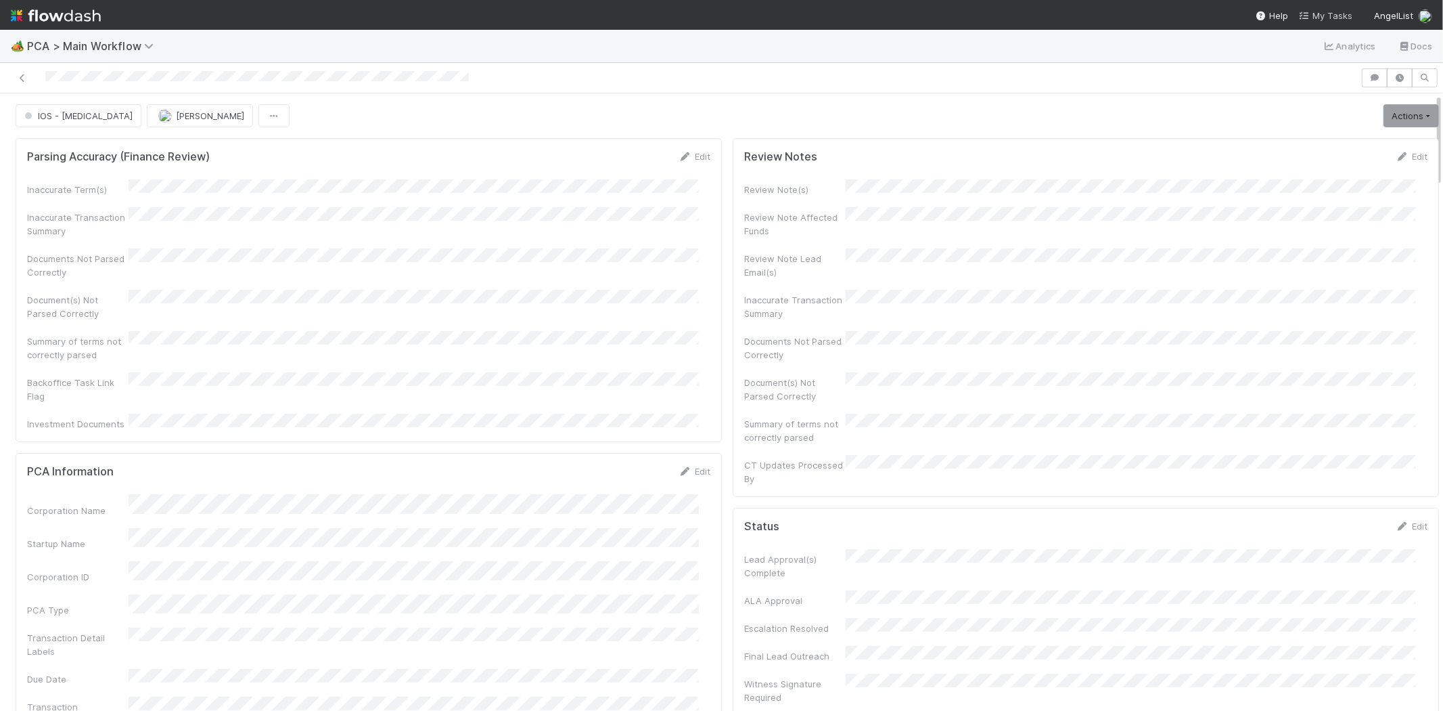
click at [1336, 9] on link "My Tasks" at bounding box center [1325, 16] width 53 height 14
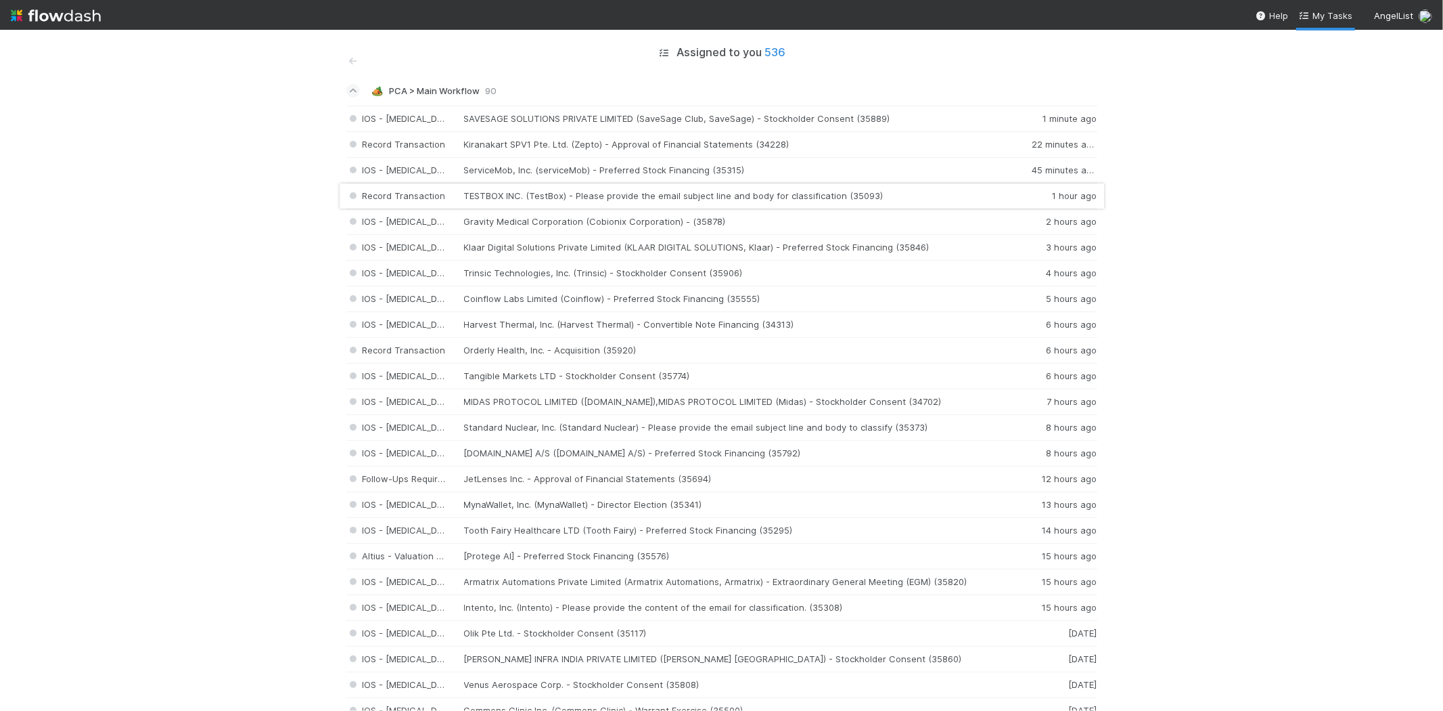
click at [586, 193] on div "Record Transaction TESTBOX INC. (TestBox) - Please provide the email subject li…" at bounding box center [721, 196] width 751 height 26
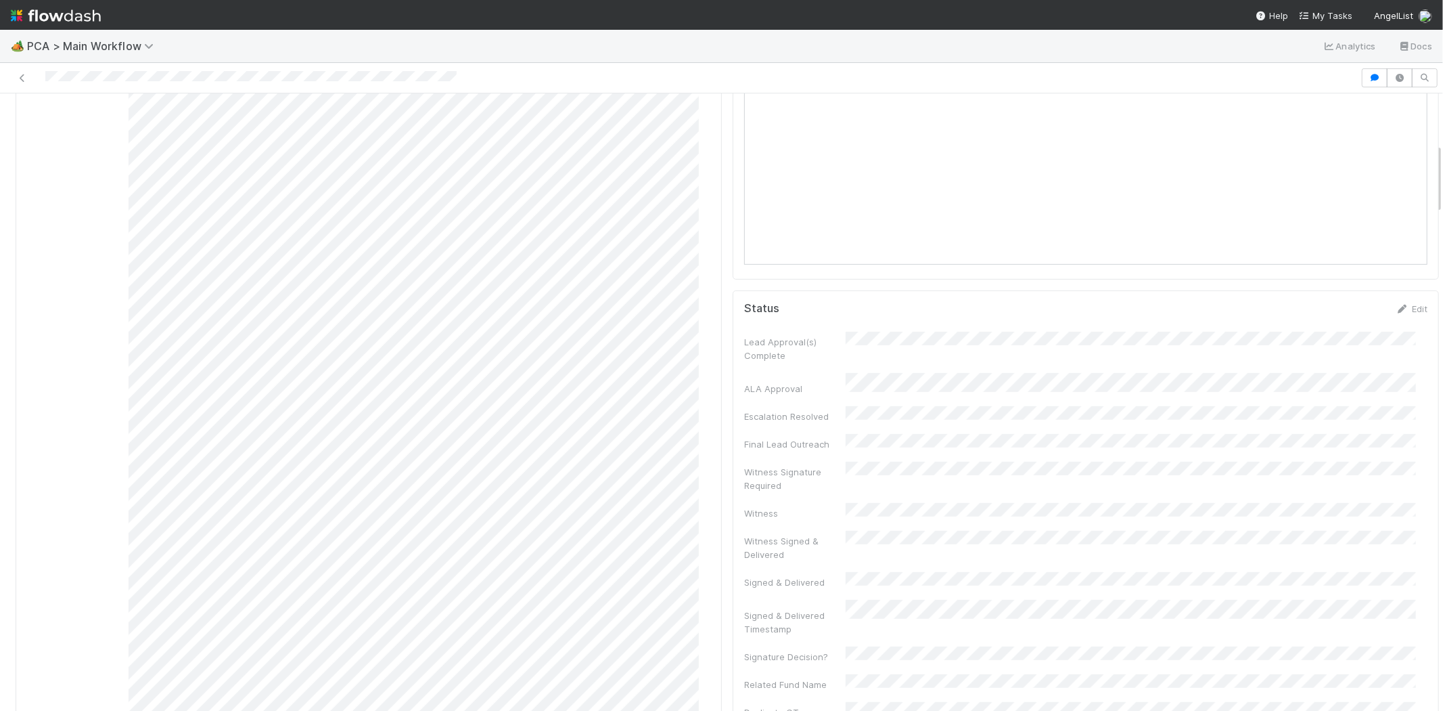
scroll to position [376, 0]
click at [1329, 16] on span "My Tasks" at bounding box center [1325, 15] width 53 height 11
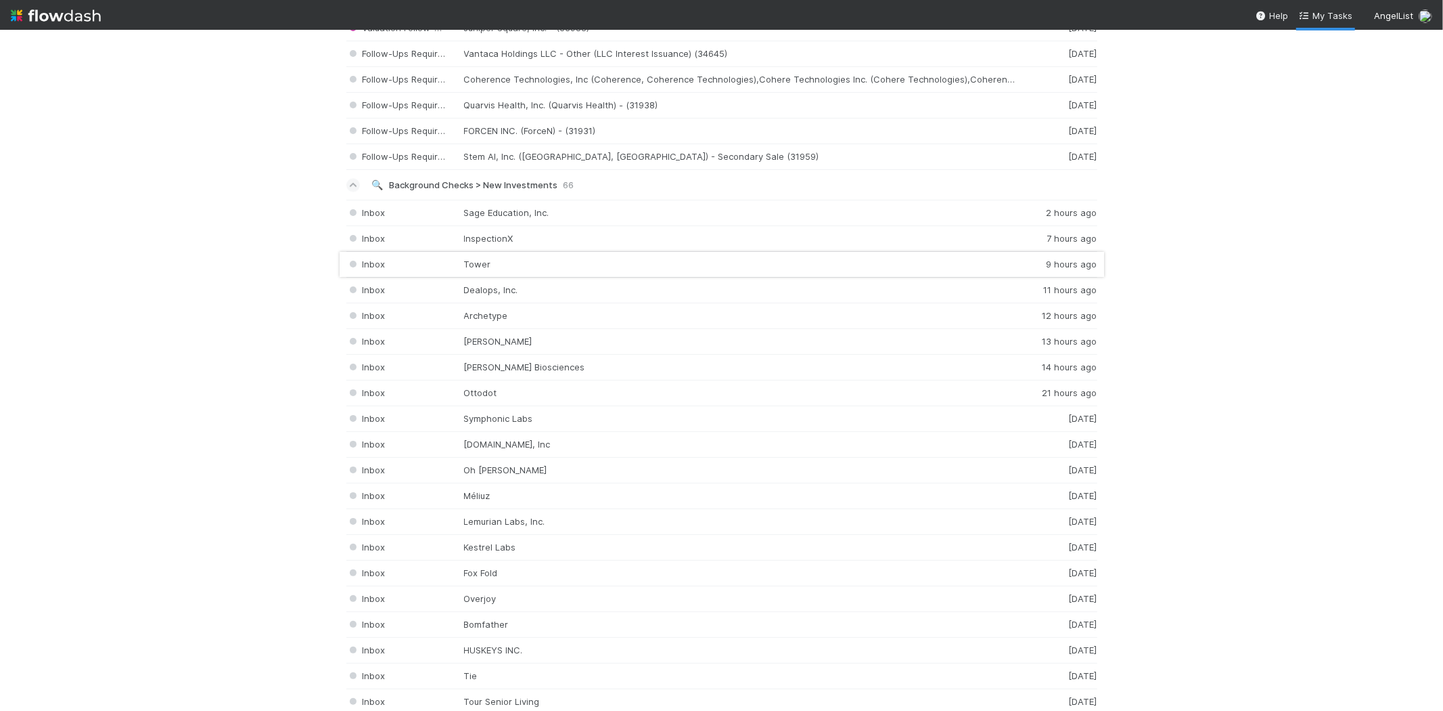
scroll to position [2255, 0]
click at [510, 184] on span "Background Checks > New Investments" at bounding box center [474, 180] width 168 height 11
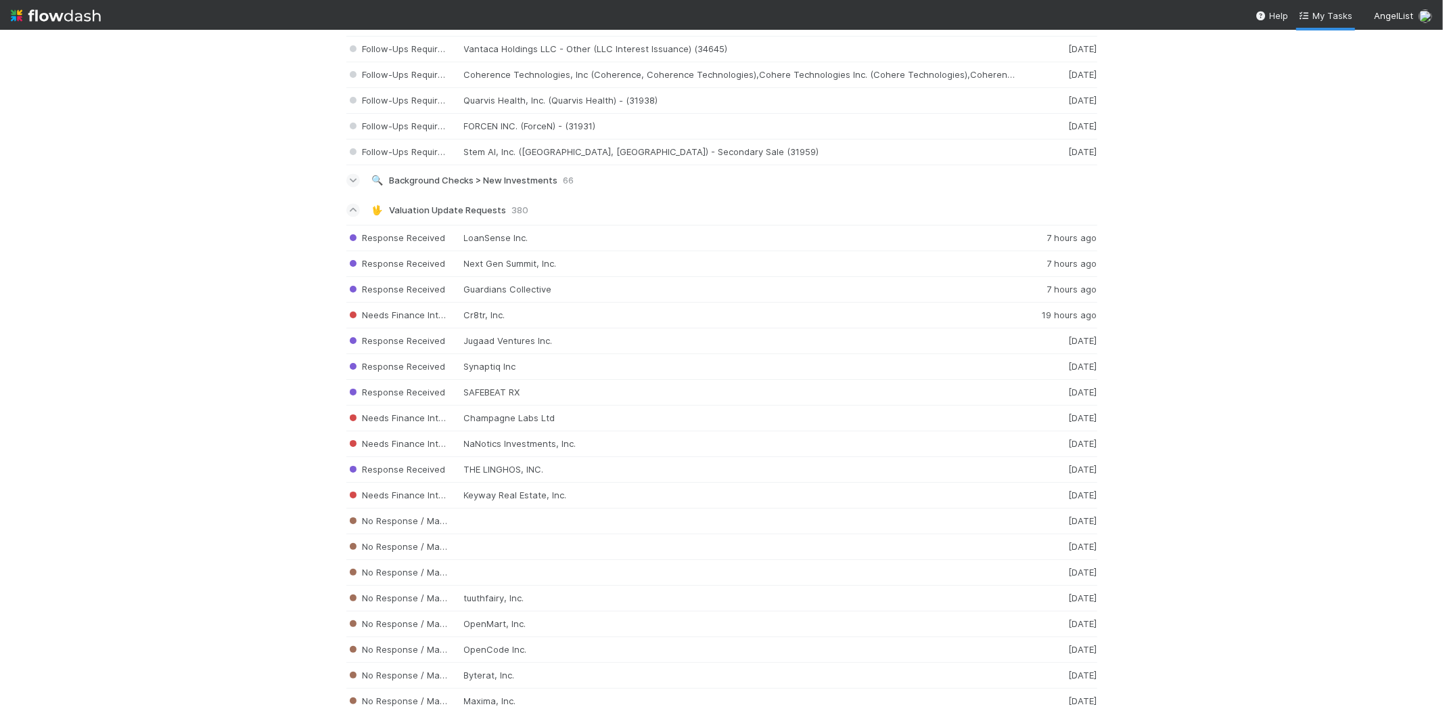
click at [424, 183] on span "Background Checks > New Investments" at bounding box center [474, 180] width 168 height 11
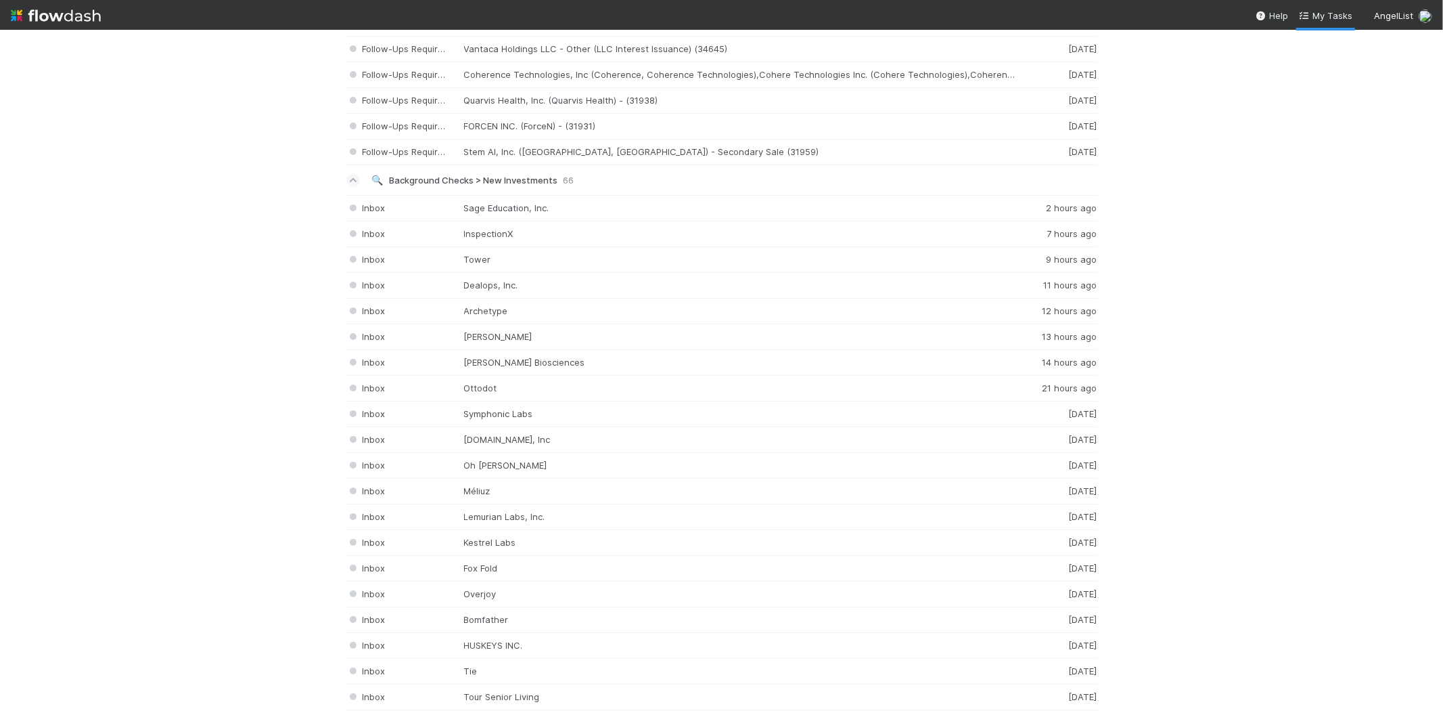
click at [46, 14] on img at bounding box center [56, 15] width 90 height 23
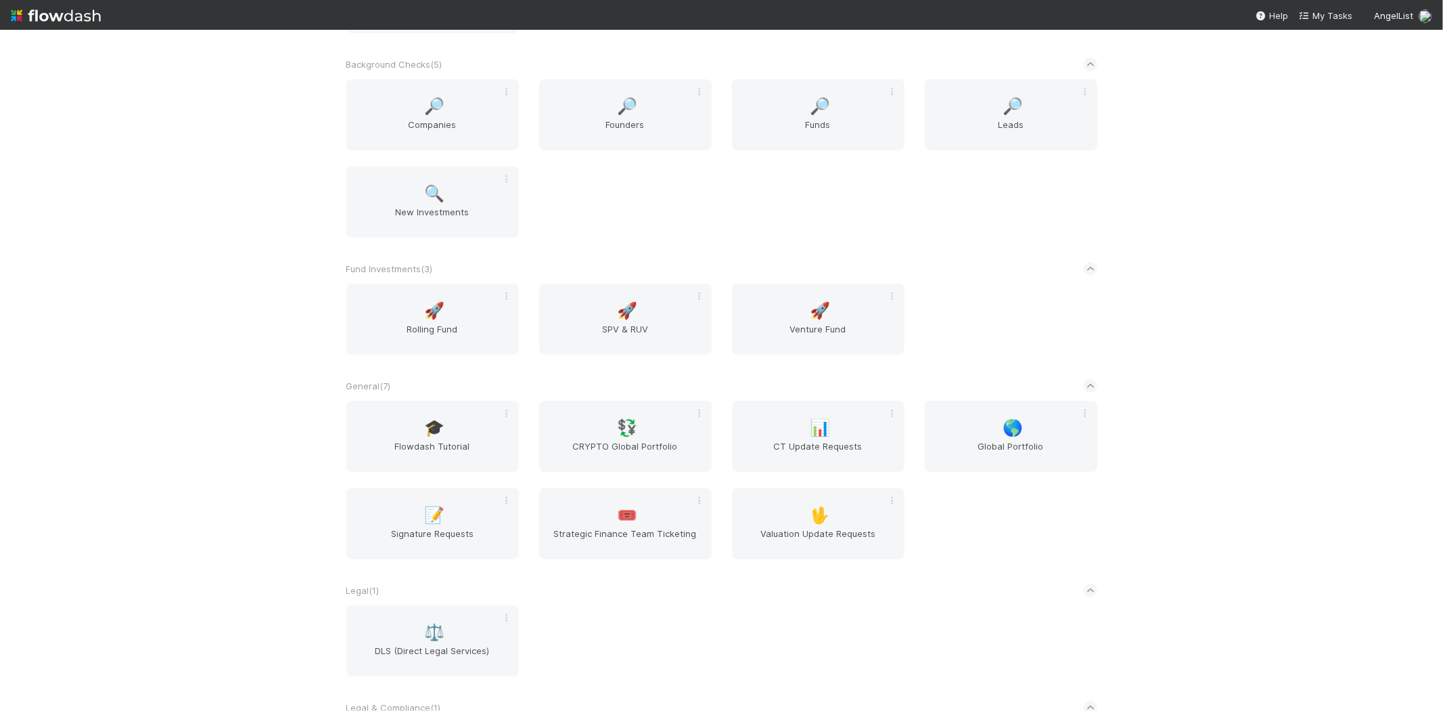
scroll to position [225, 0]
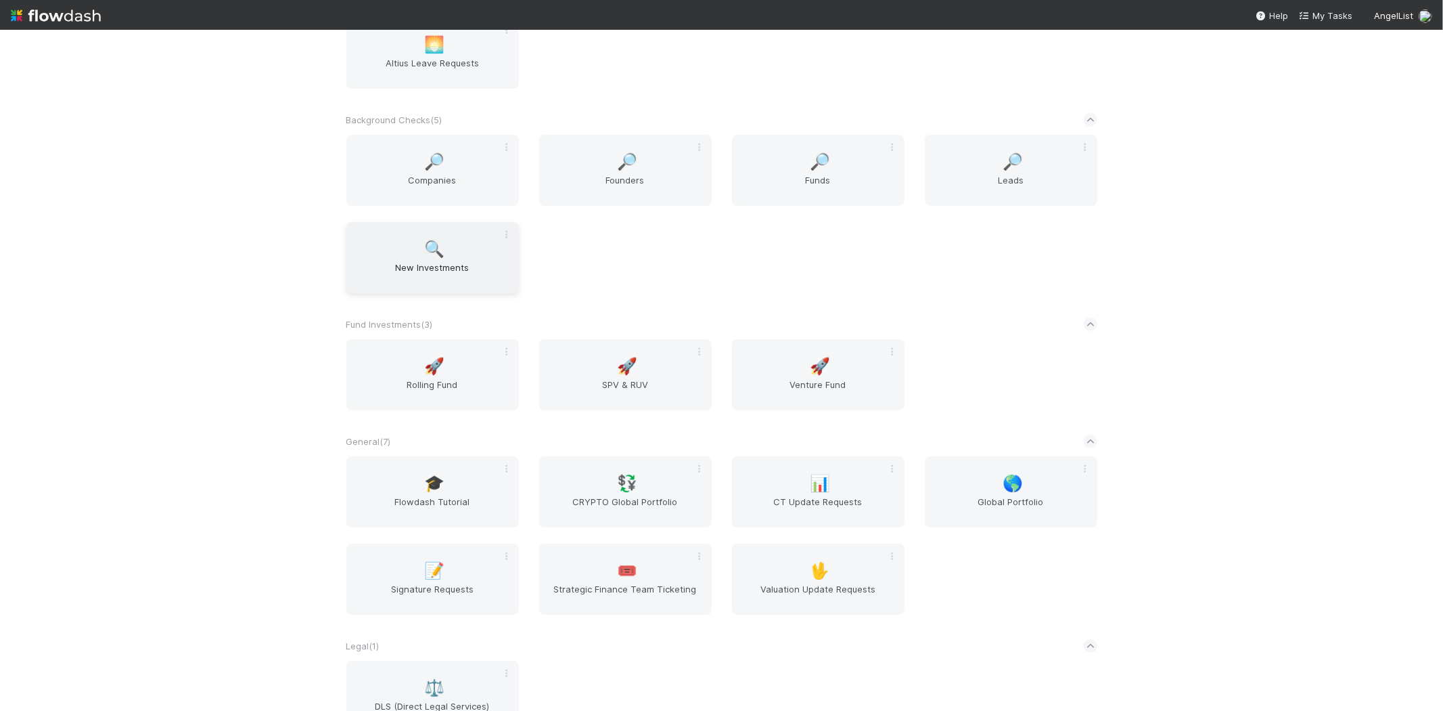
click at [433, 250] on span "🔍" at bounding box center [434, 249] width 20 height 18
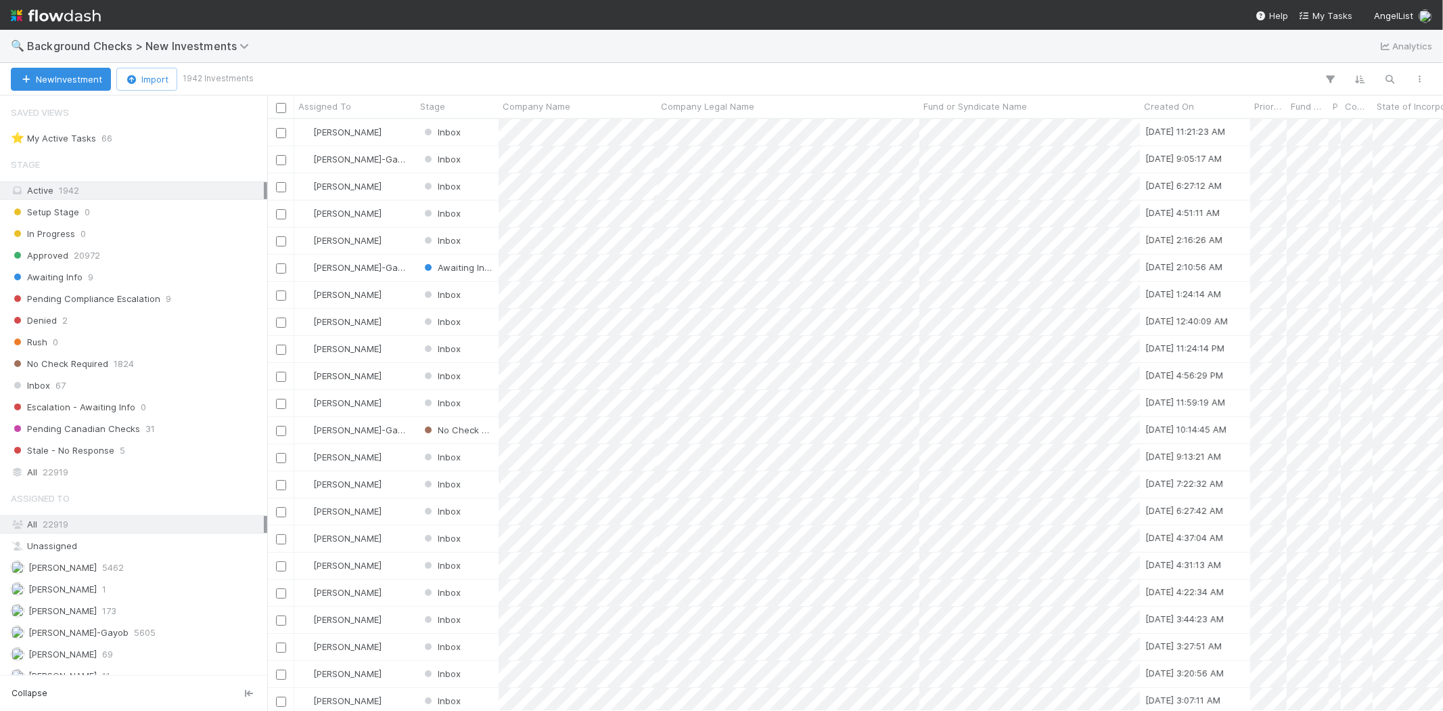
scroll to position [580, 1165]
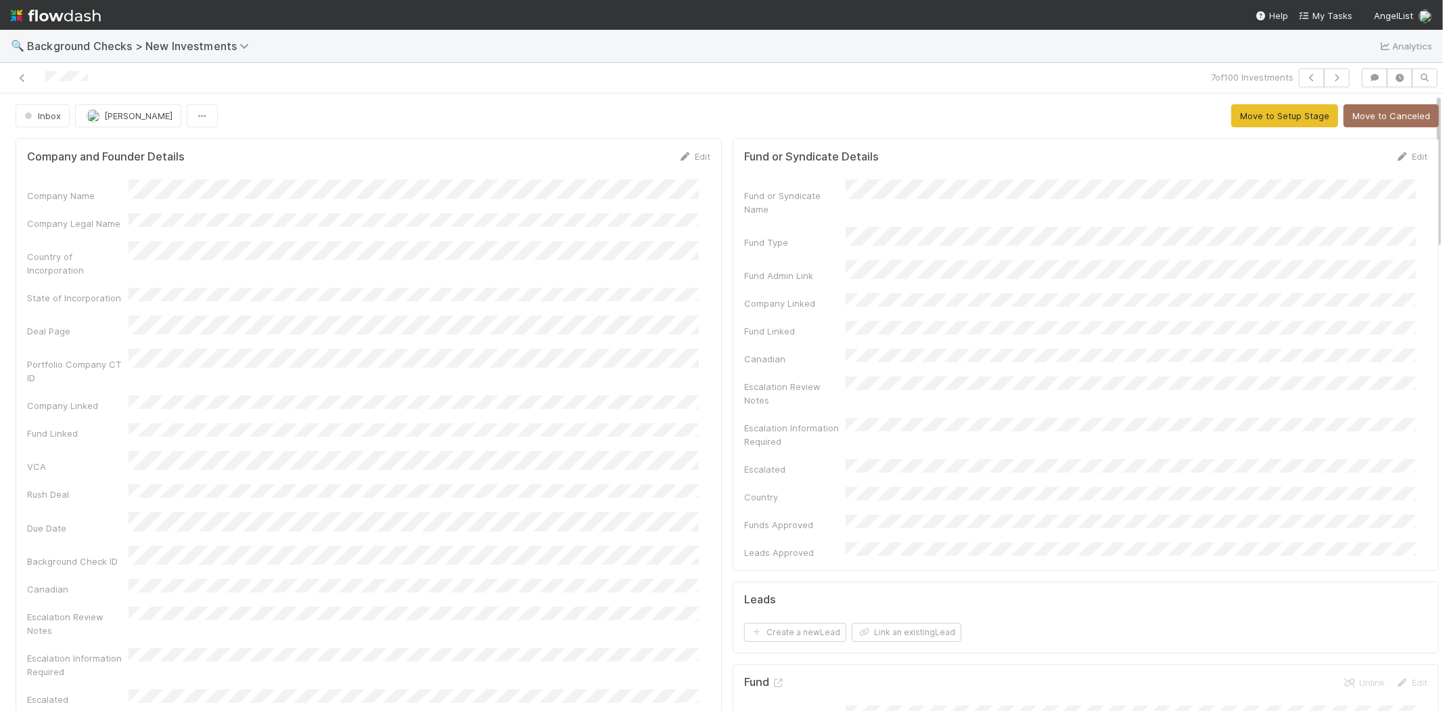
click at [45, 76] on div at bounding box center [343, 77] width 677 height 19
click at [688, 154] on link "Edit" at bounding box center [695, 156] width 32 height 11
click at [619, 160] on button "Save" at bounding box center [638, 161] width 39 height 23
click at [683, 158] on link "Edit" at bounding box center [695, 156] width 32 height 11
click at [619, 158] on button "Save" at bounding box center [638, 161] width 39 height 23
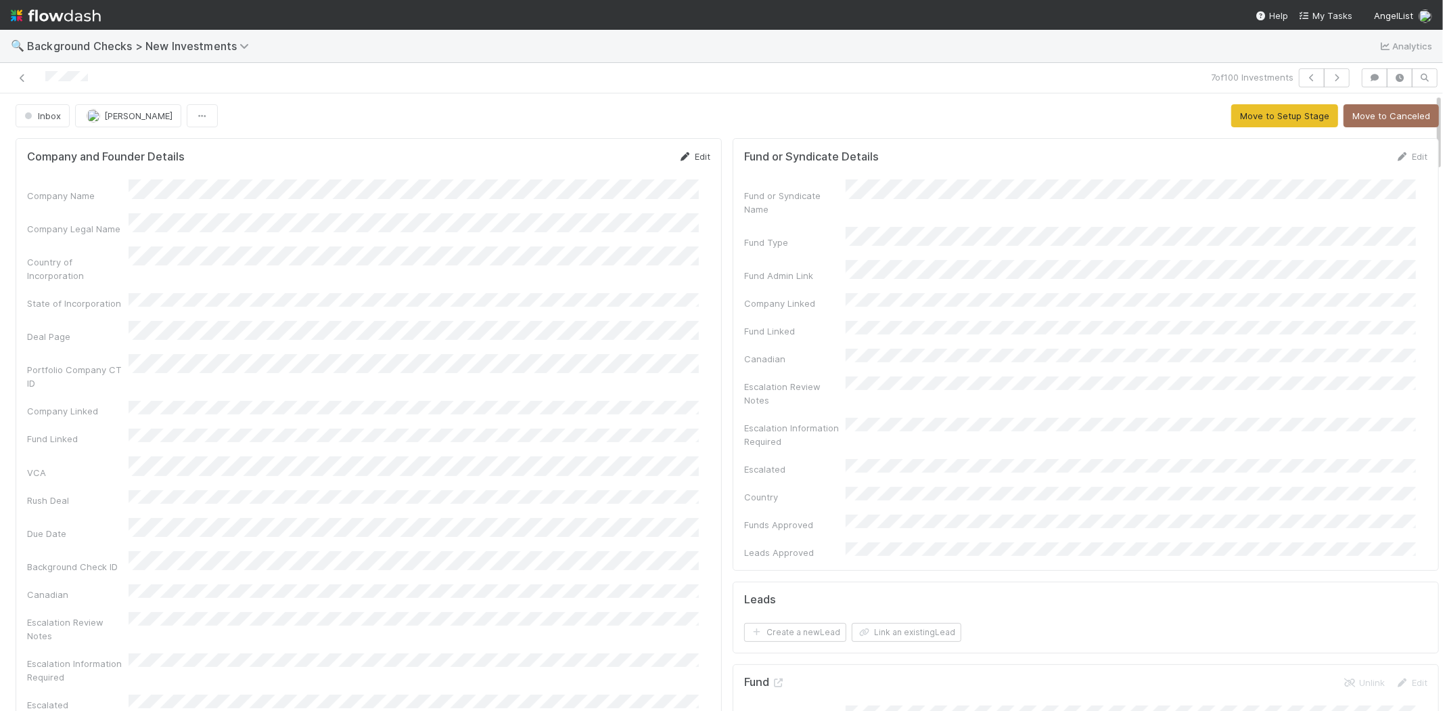
click at [696, 154] on link "Edit" at bounding box center [695, 156] width 32 height 11
click at [629, 156] on button "Save" at bounding box center [638, 161] width 39 height 23
click at [1242, 112] on button "Move to Setup Stage" at bounding box center [1285, 115] width 107 height 23
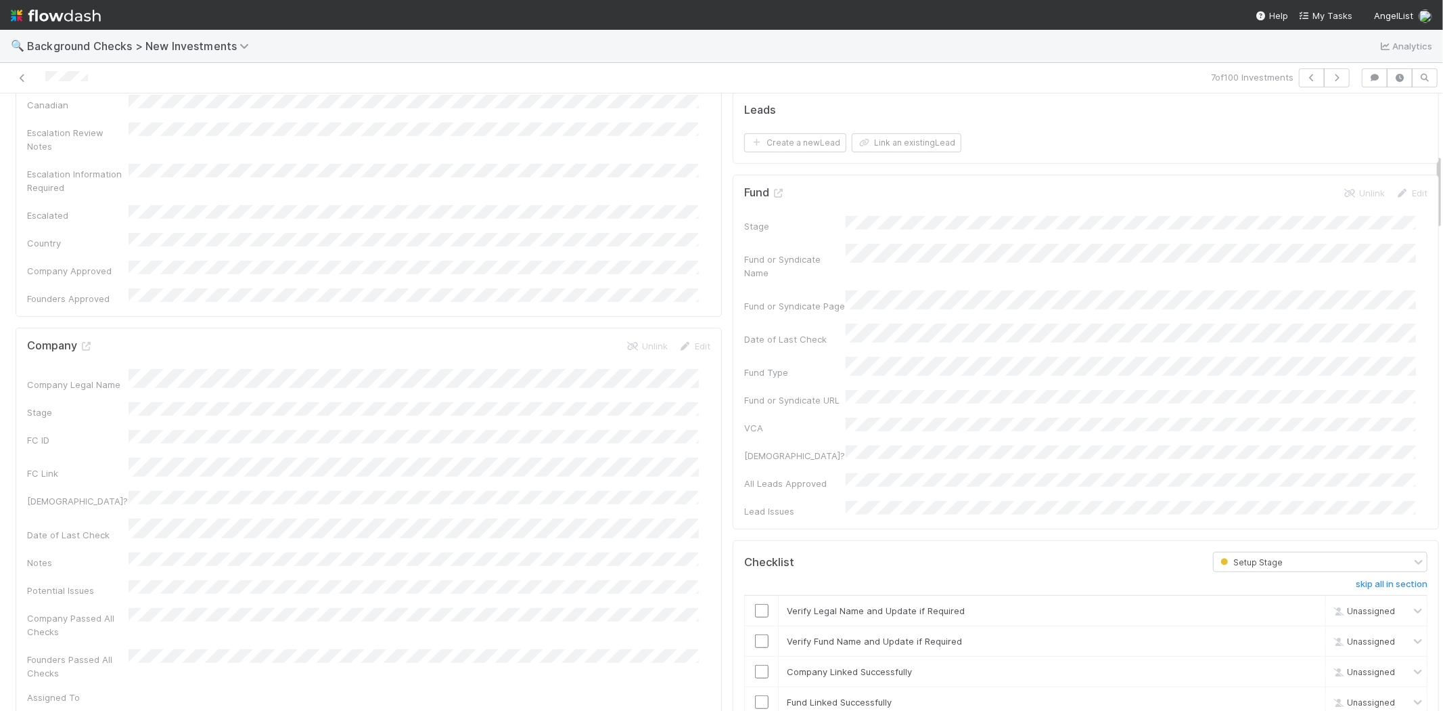
scroll to position [526, 0]
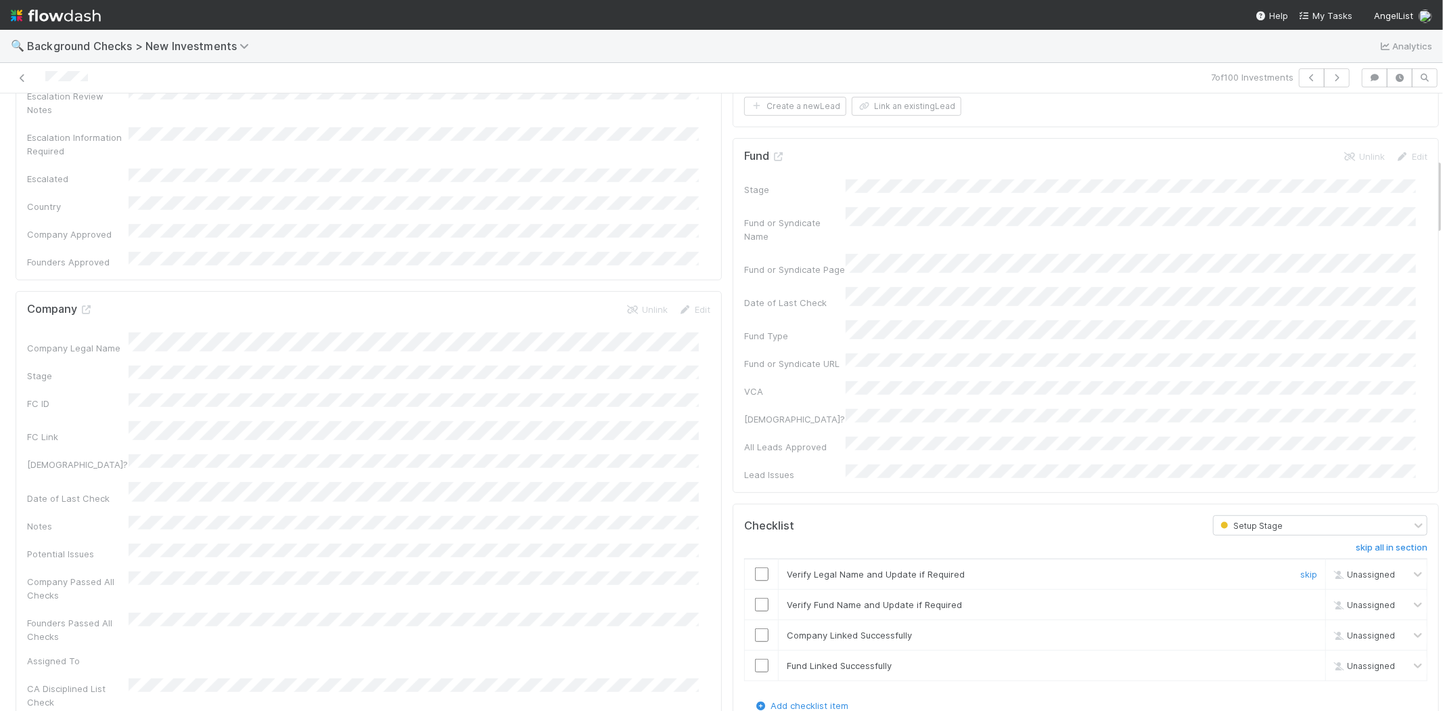
click at [755, 567] on input "checkbox" at bounding box center [762, 574] width 14 height 14
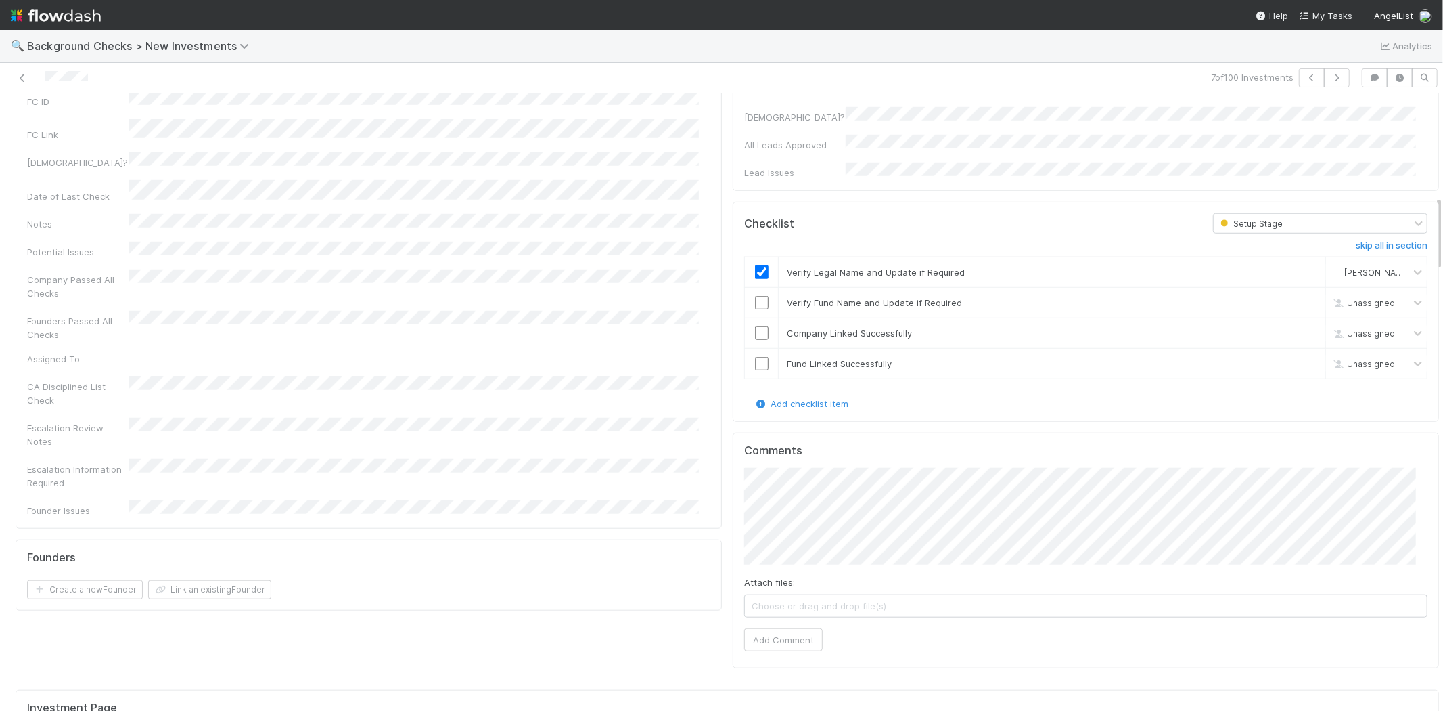
scroll to position [827, 0]
click at [755, 296] on input "checkbox" at bounding box center [762, 303] width 14 height 14
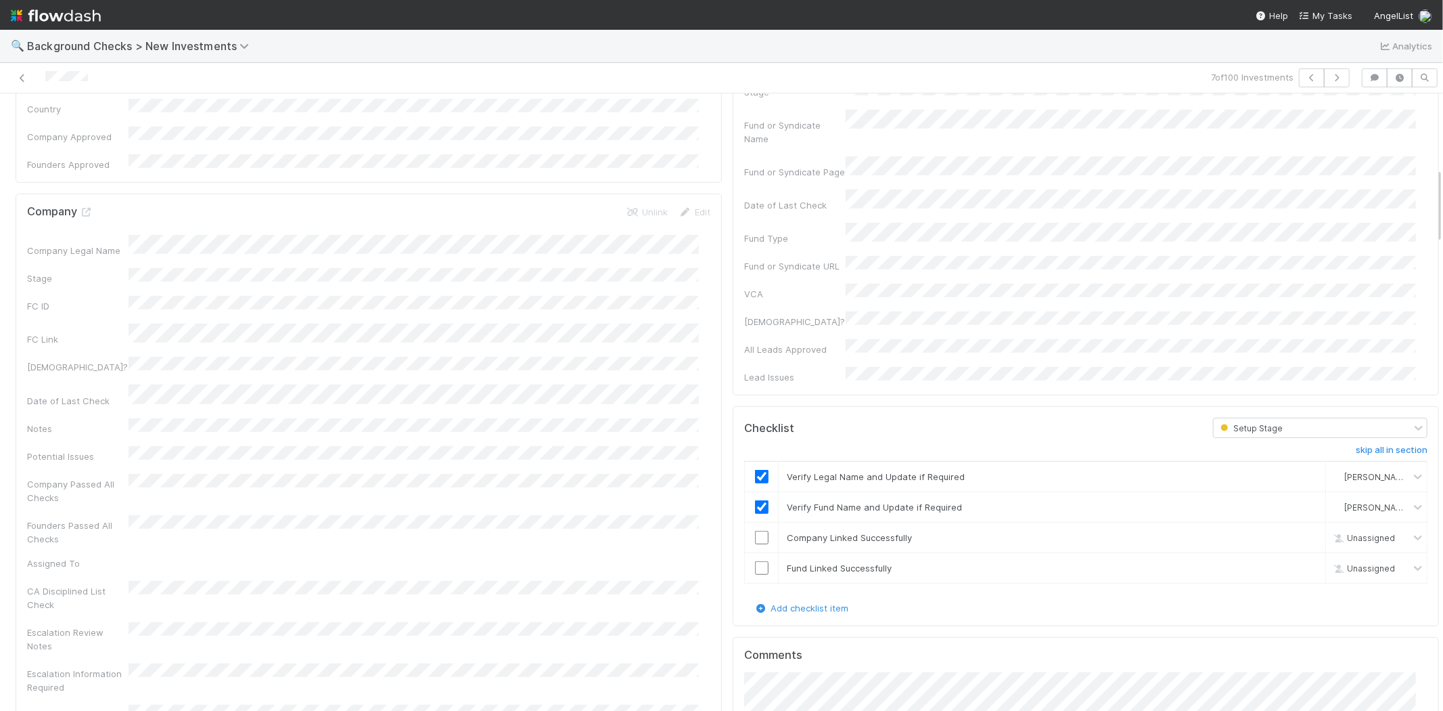
scroll to position [601, 0]
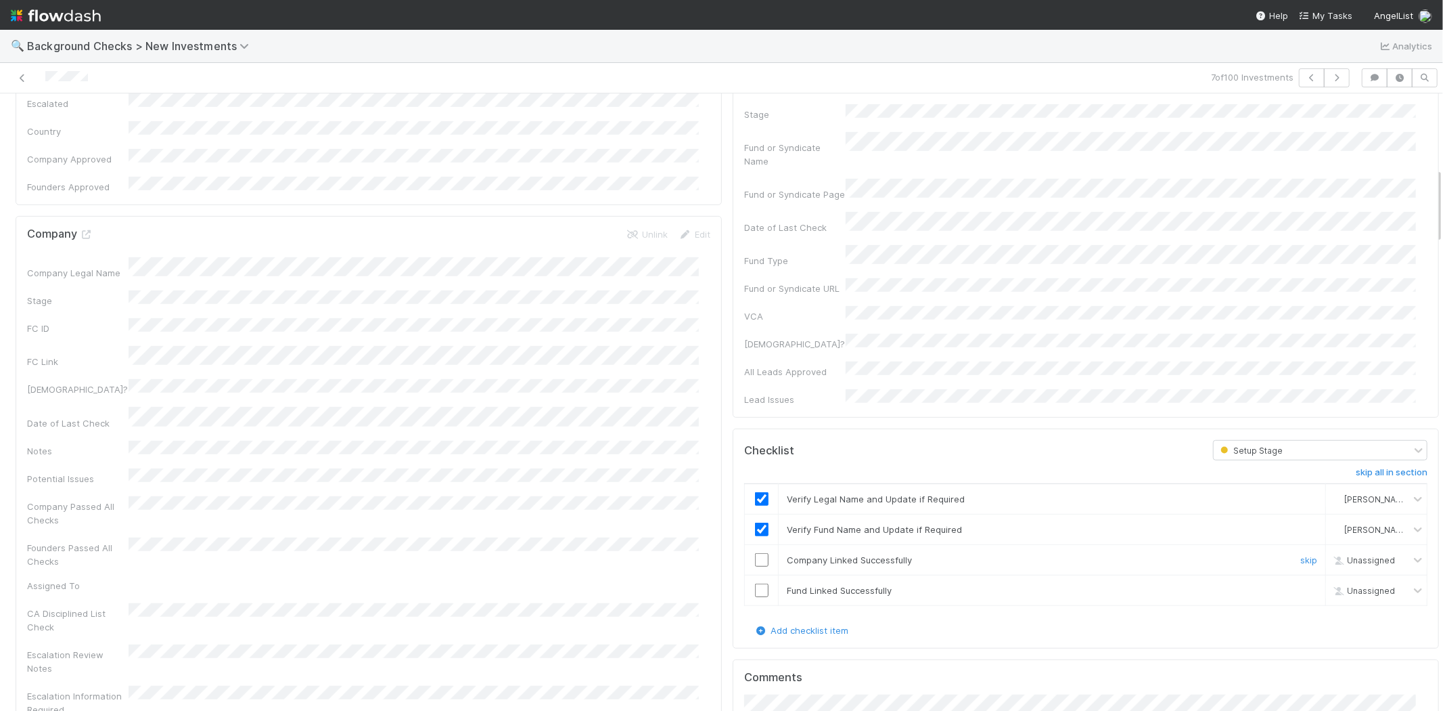
click at [755, 553] on input "checkbox" at bounding box center [762, 560] width 14 height 14
click at [755, 583] on input "checkbox" at bounding box center [762, 590] width 14 height 14
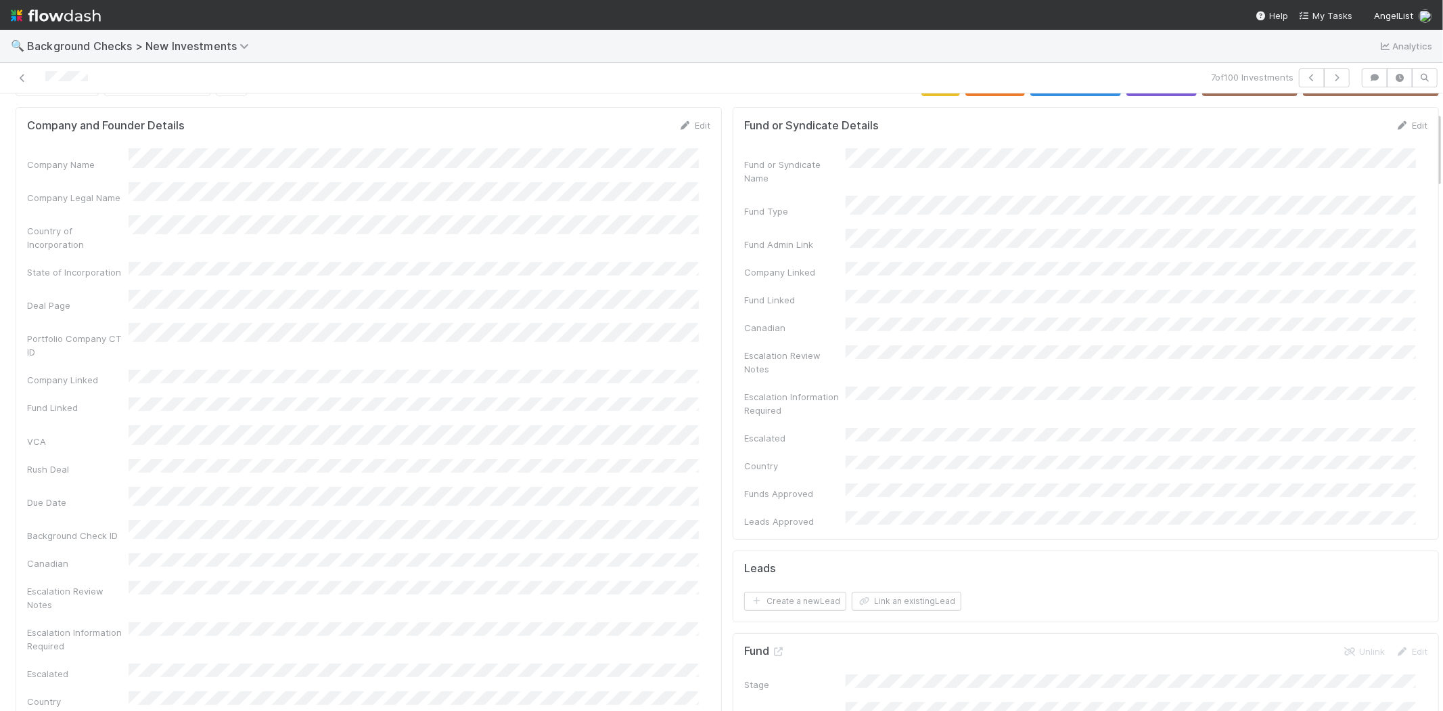
scroll to position [0, 0]
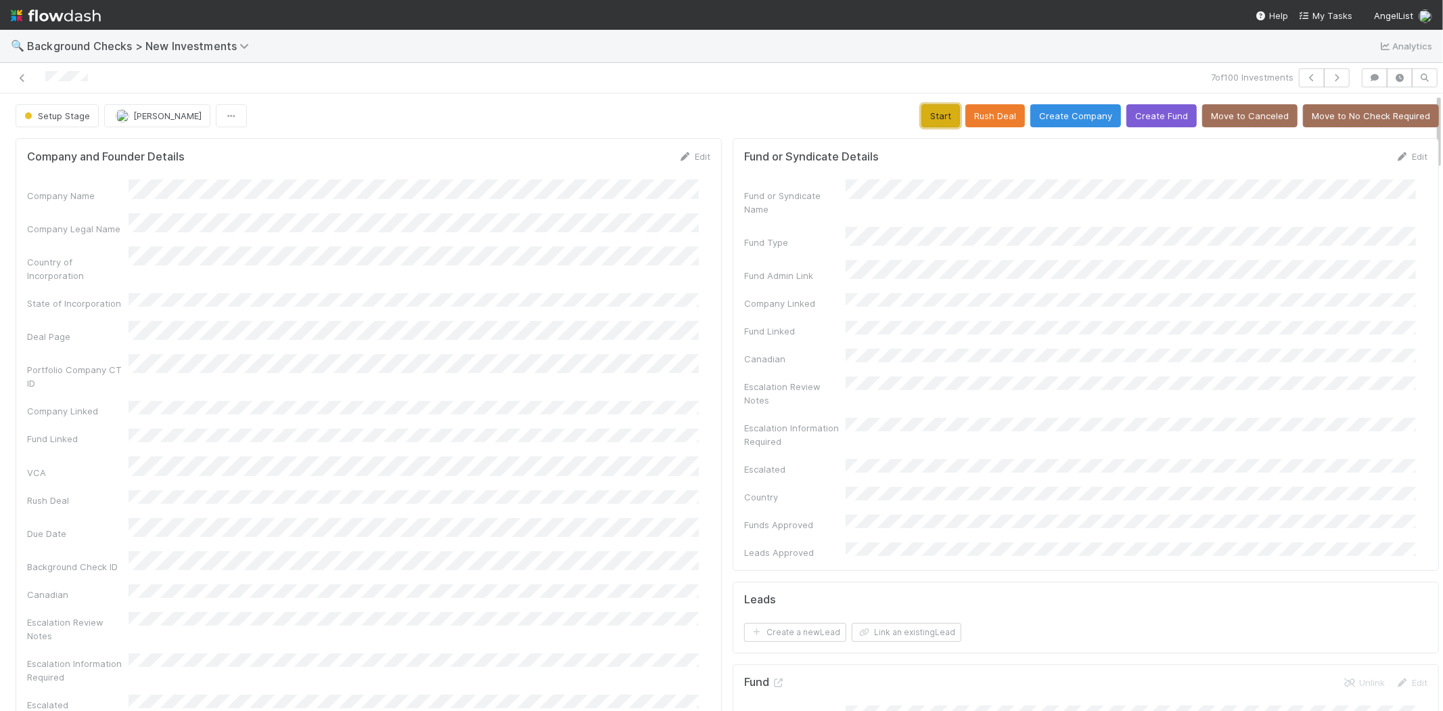
click at [922, 118] on button "Start" at bounding box center [941, 115] width 39 height 23
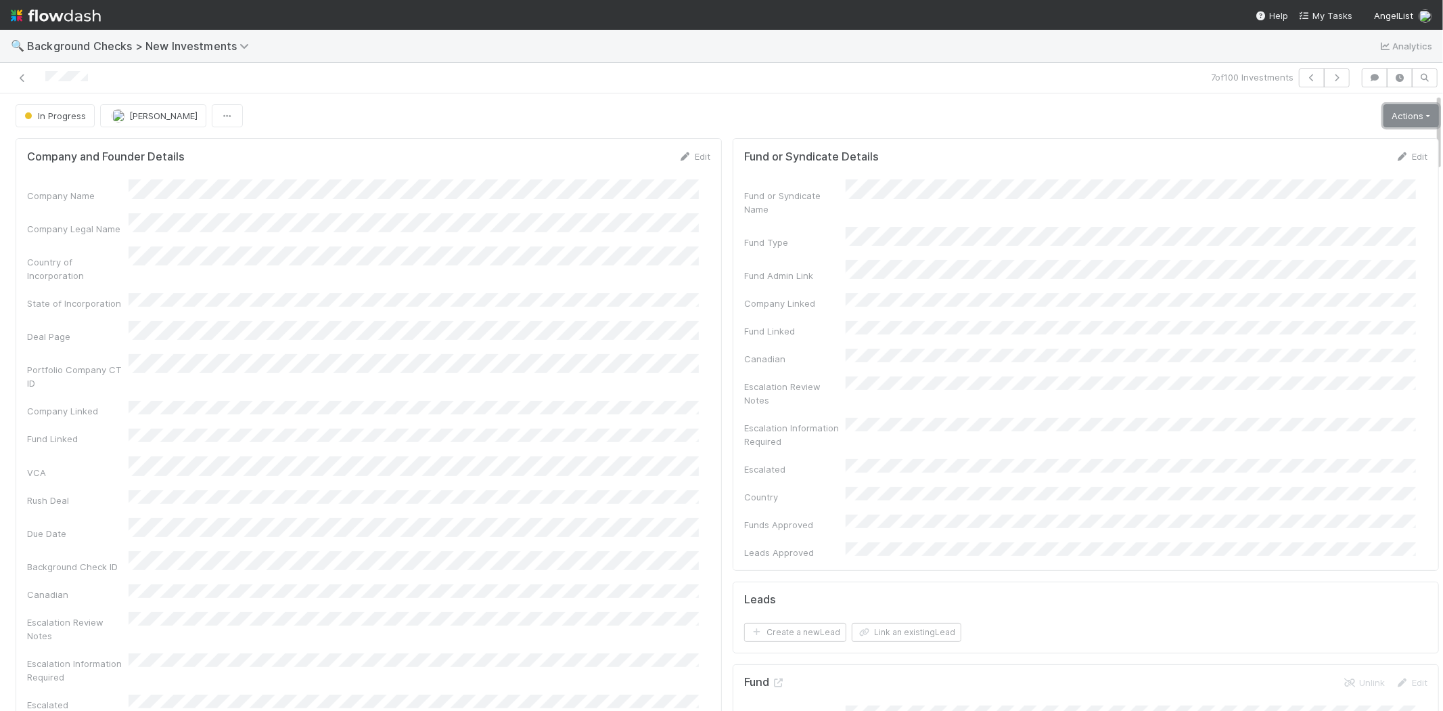
click at [1403, 120] on link "Actions" at bounding box center [1411, 115] width 55 height 23
click at [1305, 279] on button "Link Lead" at bounding box center [1365, 276] width 151 height 19
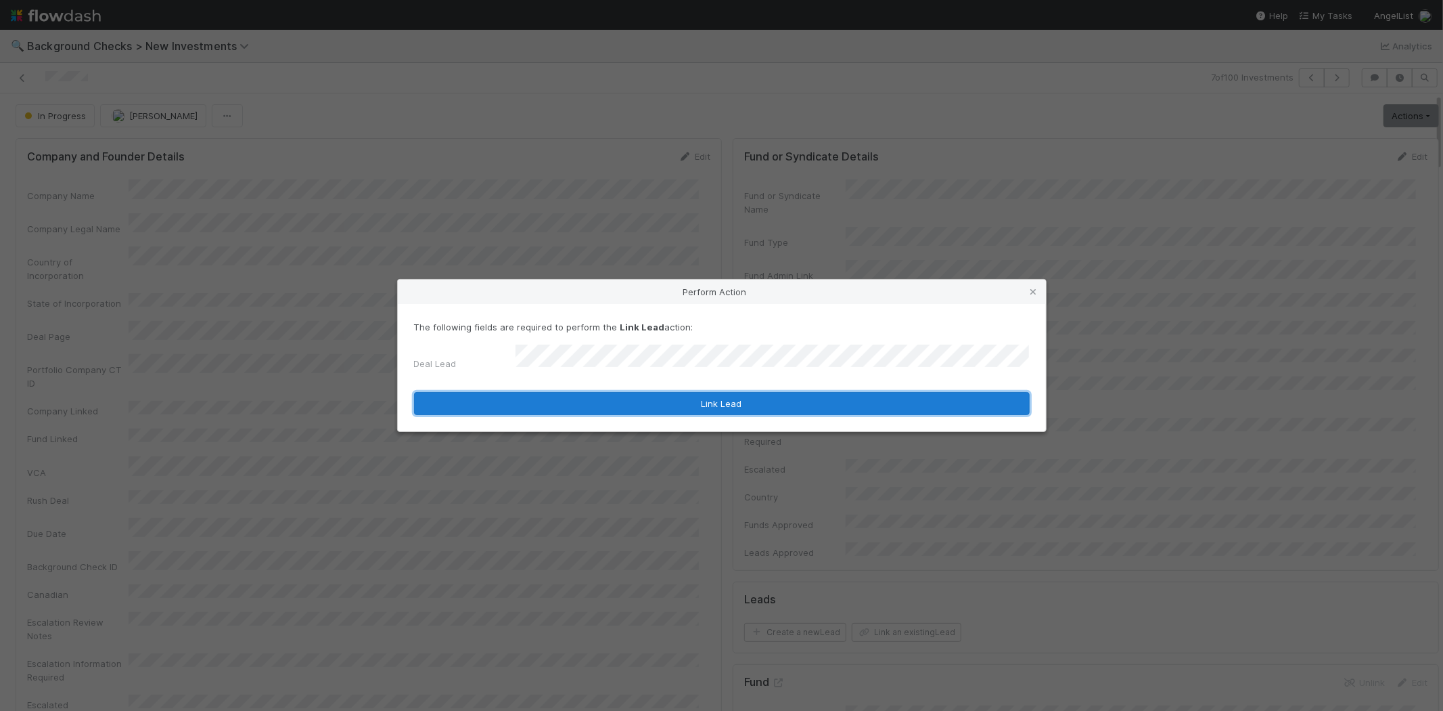
click at [705, 396] on button "Link Lead" at bounding box center [722, 403] width 616 height 23
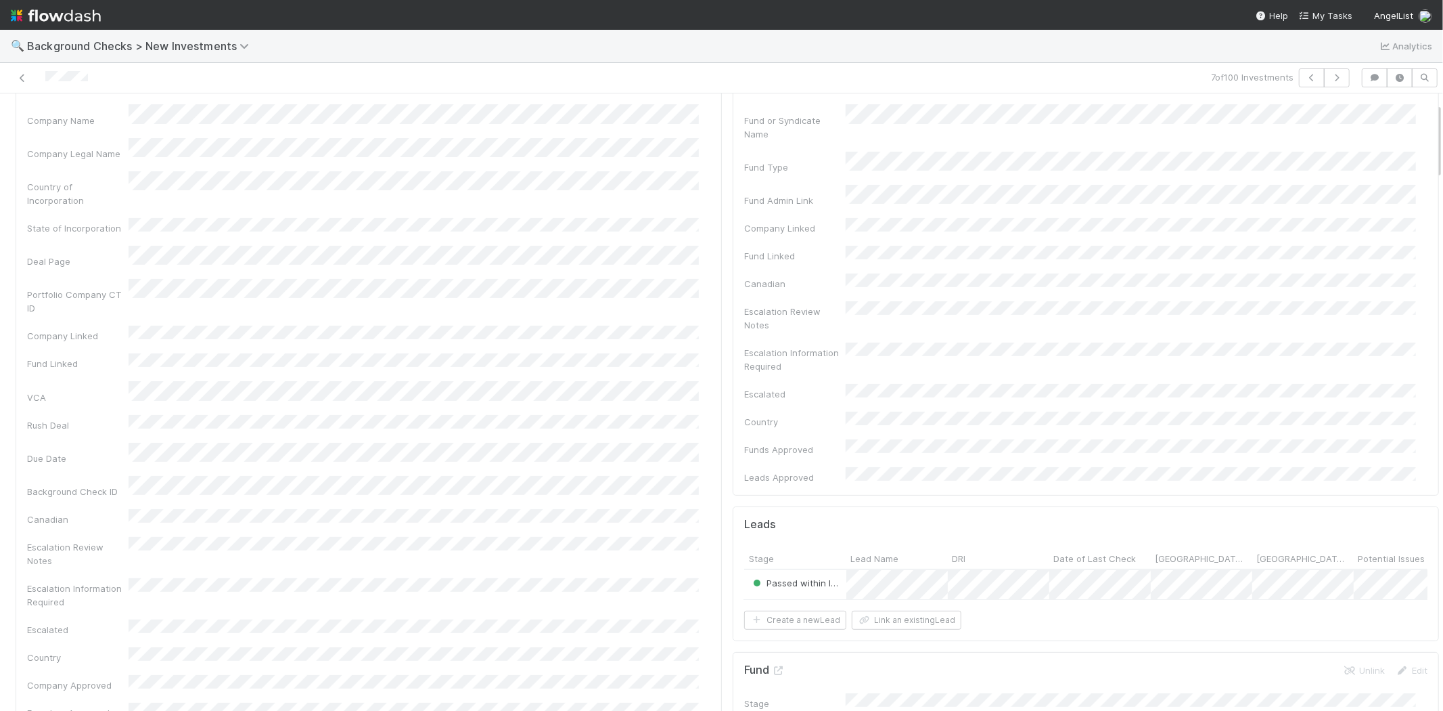
scroll to position [0, 161]
click at [909, 610] on button "Link an existing Lead" at bounding box center [907, 619] width 110 height 19
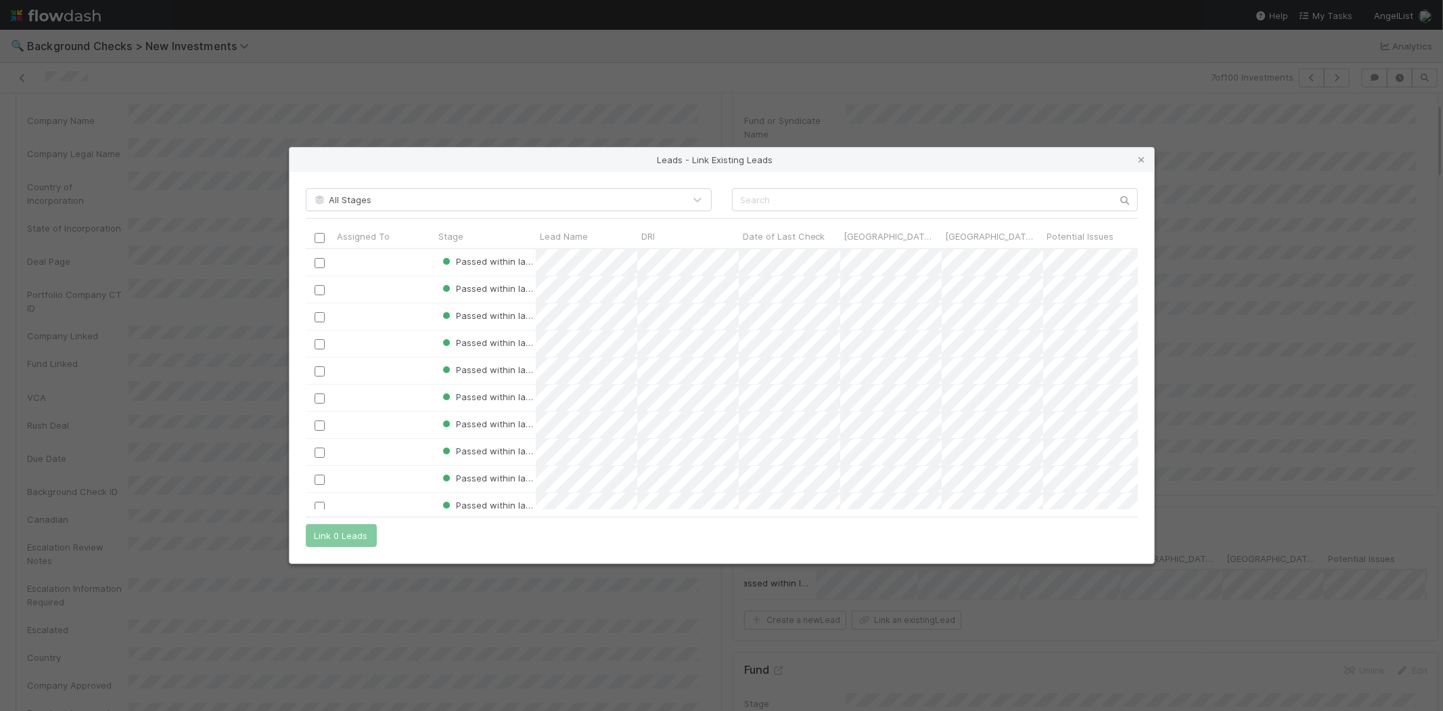
scroll to position [249, 821]
click at [773, 194] on input "text" at bounding box center [935, 199] width 406 height 23
paste input "Morgan Schwanke"
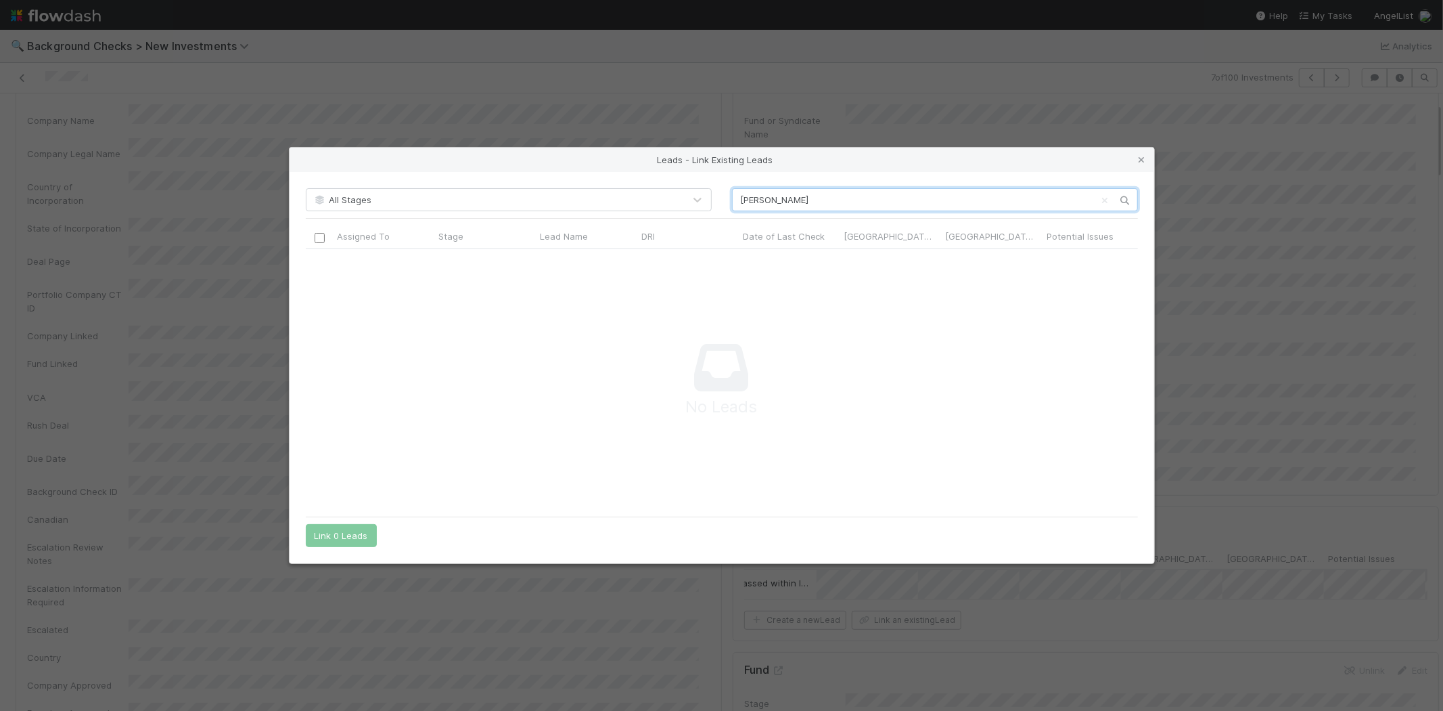
scroll to position [238, 809]
type input "M"
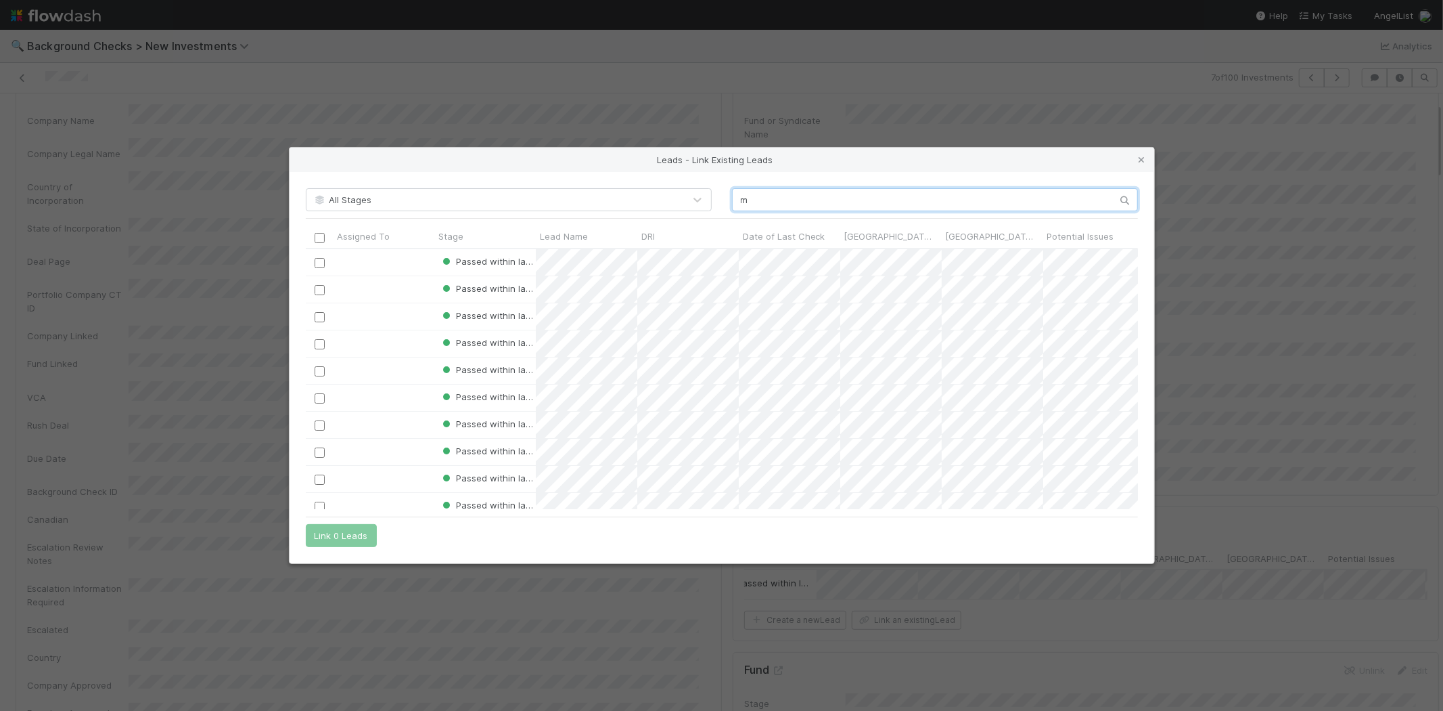
scroll to position [249, 821]
type input "morgan"
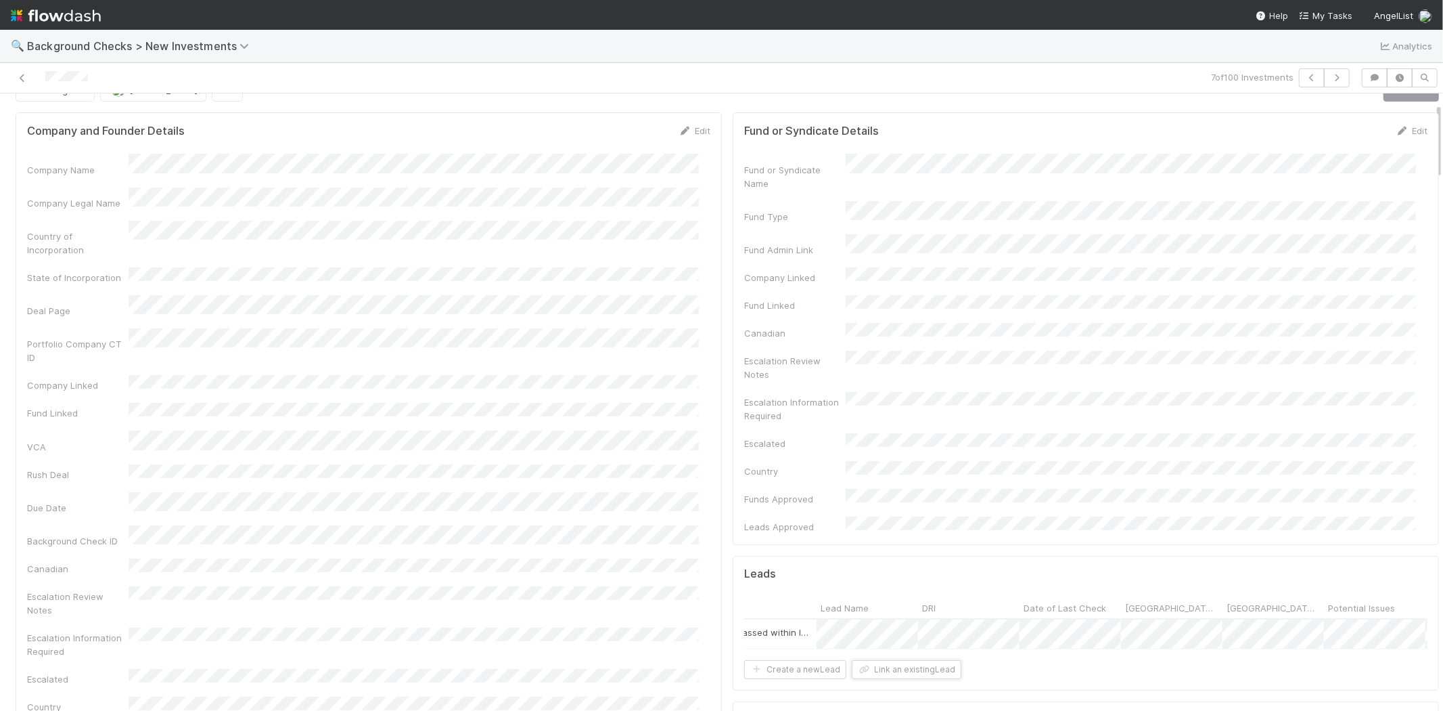
scroll to position [0, 0]
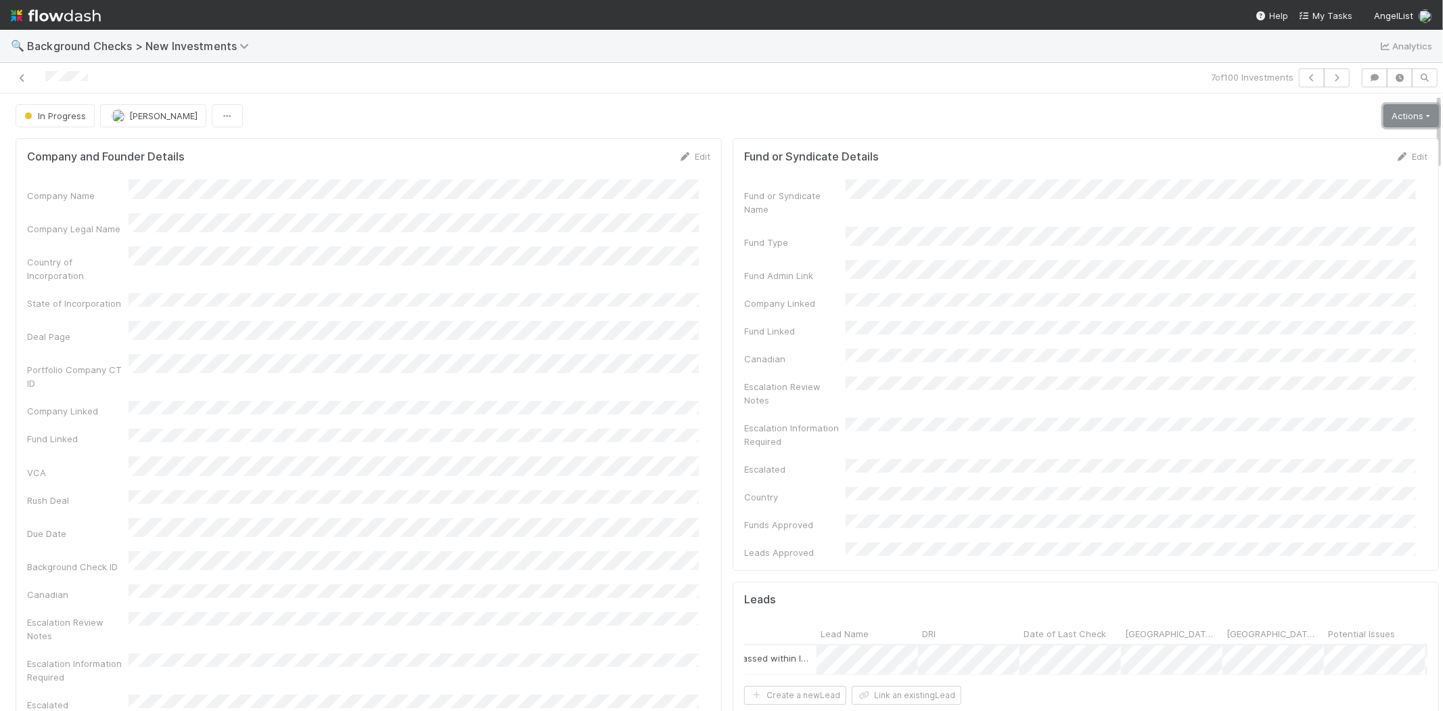
click at [1409, 115] on link "Actions" at bounding box center [1411, 115] width 55 height 23
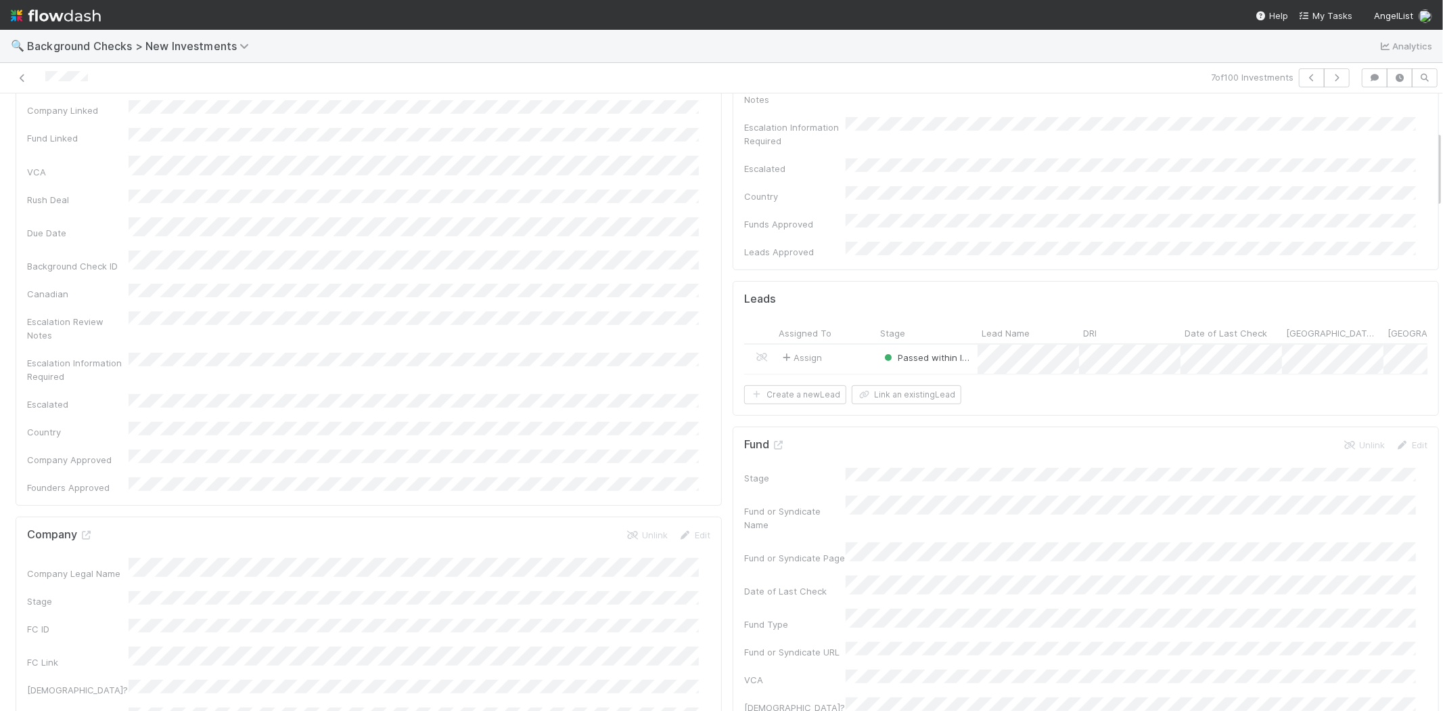
click at [836, 344] on div "Assign" at bounding box center [826, 358] width 102 height 29
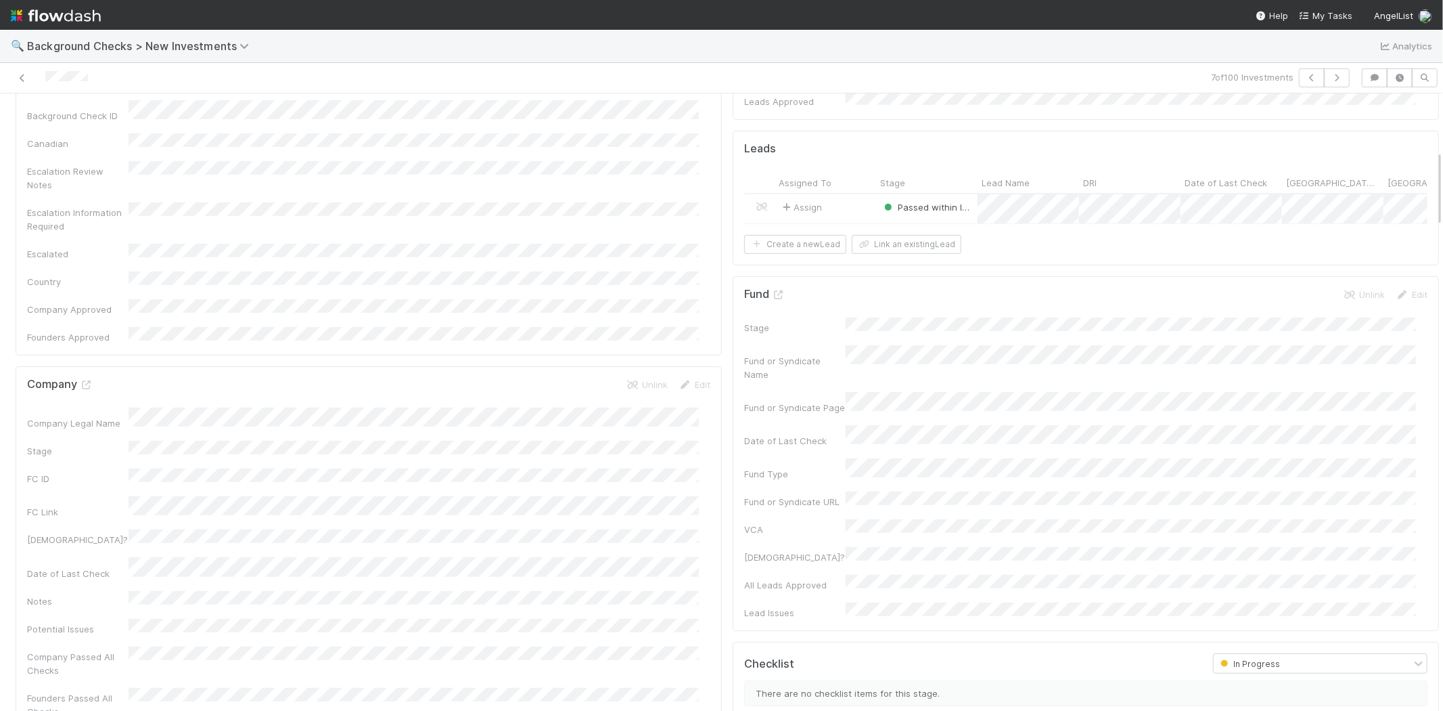
scroll to position [526, 0]
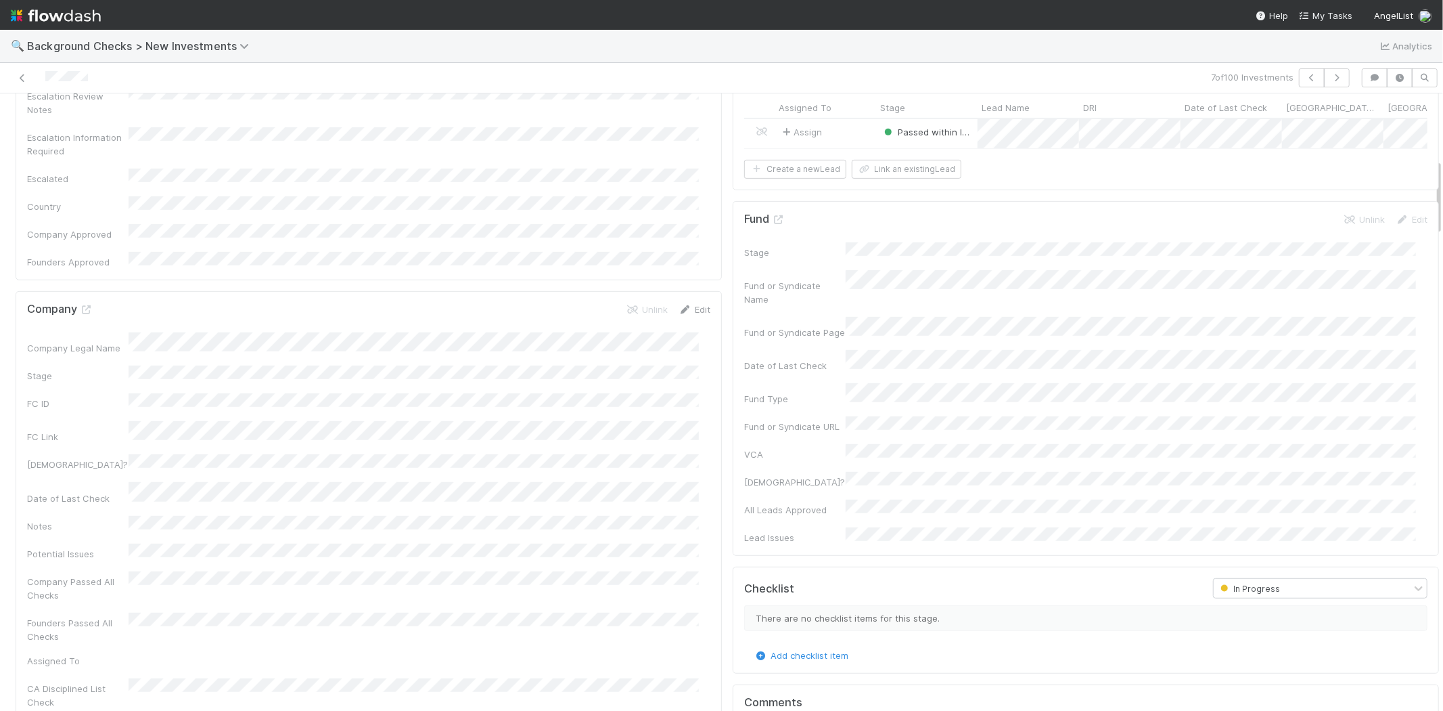
click at [685, 304] on link "Edit" at bounding box center [695, 309] width 32 height 11
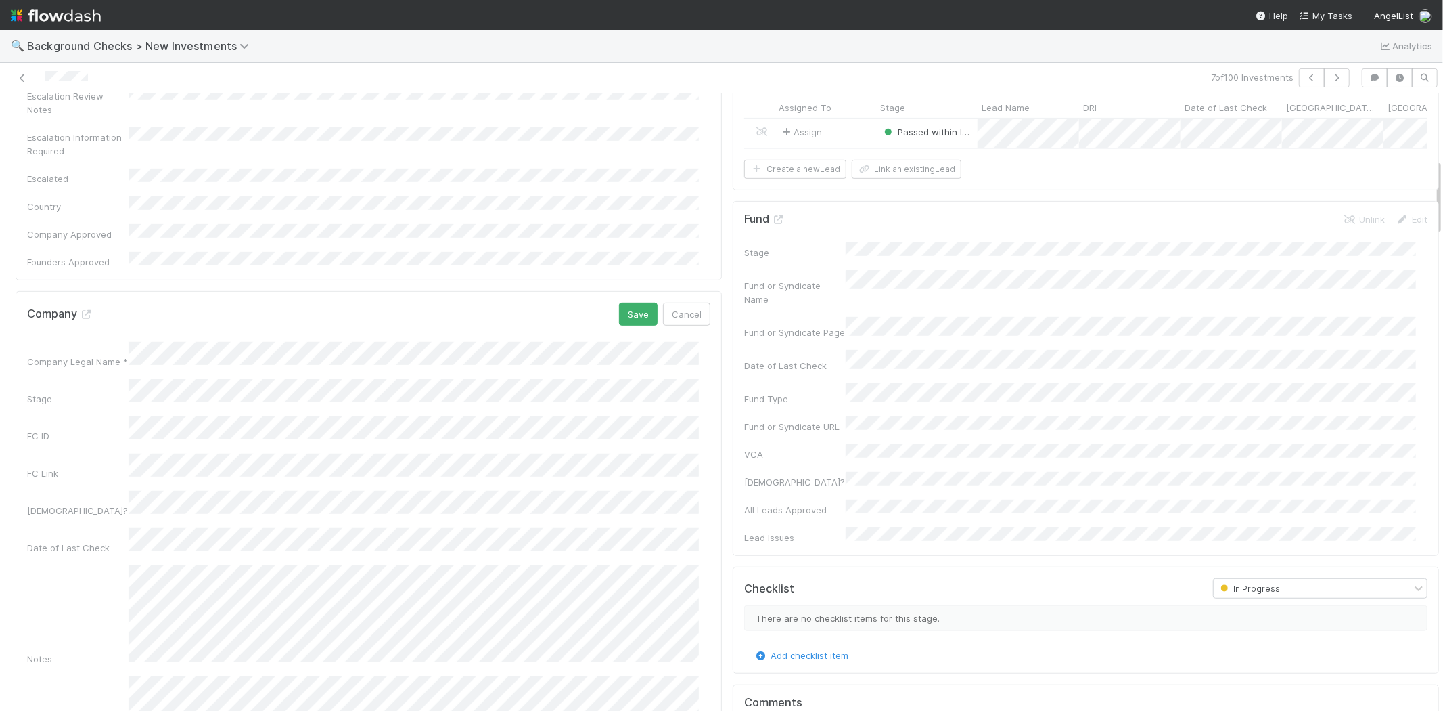
click at [562, 302] on div "Company Save Cancel" at bounding box center [368, 313] width 683 height 23
click at [619, 302] on button "Save" at bounding box center [638, 313] width 39 height 23
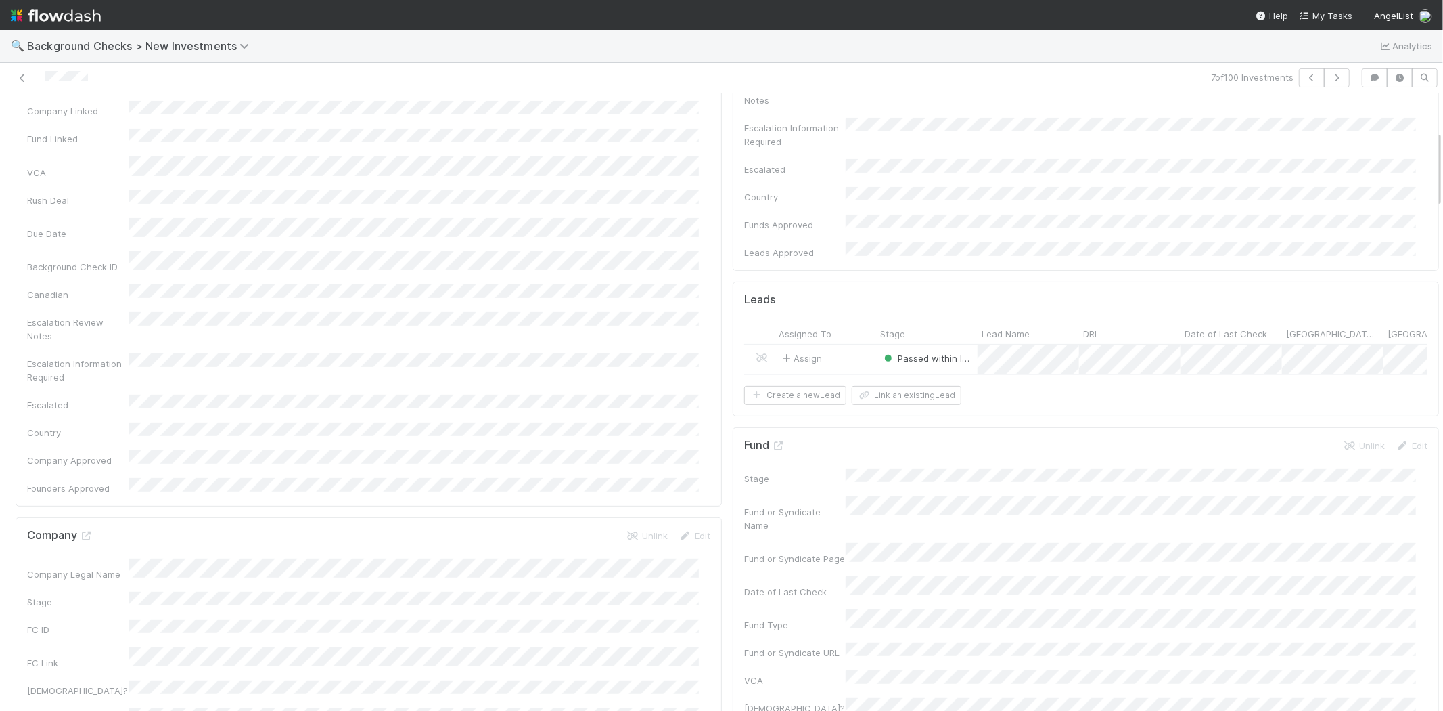
scroll to position [300, 0]
click at [85, 531] on icon at bounding box center [87, 535] width 14 height 9
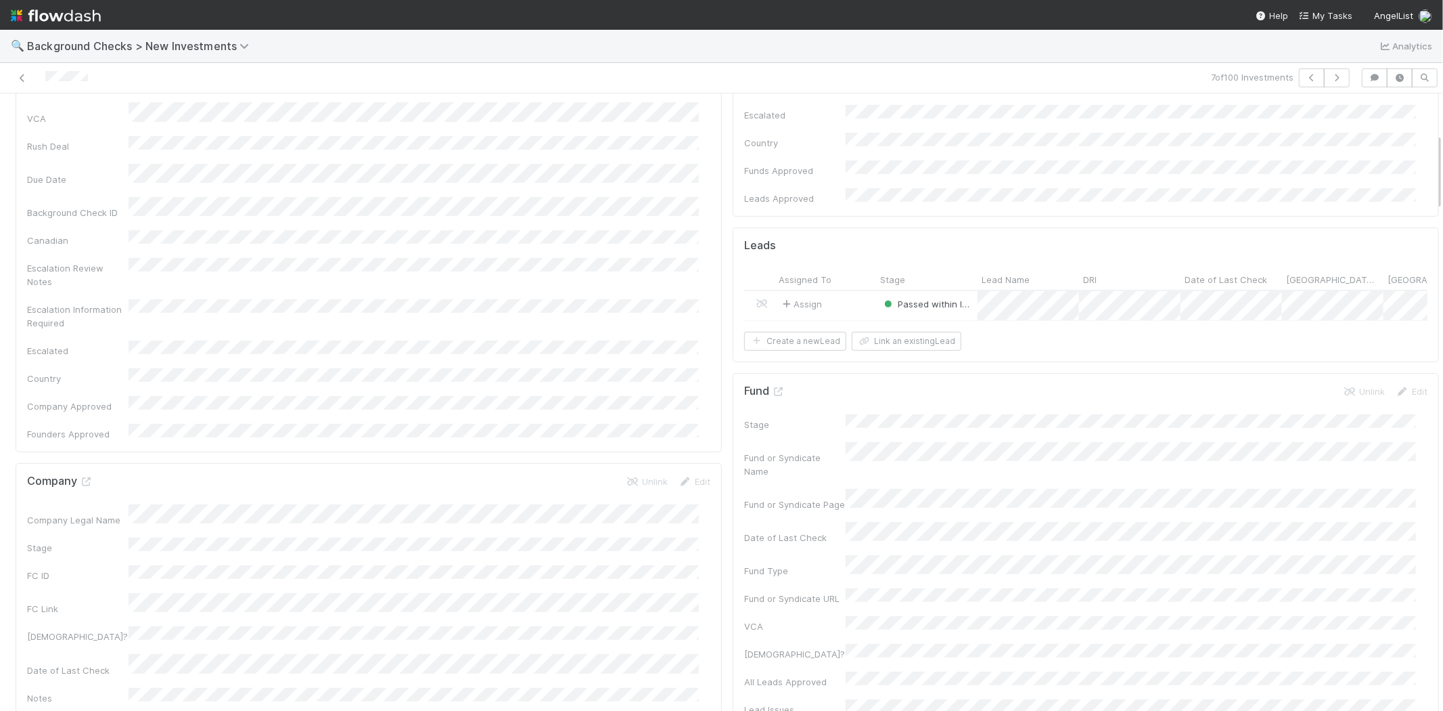
scroll to position [451, 0]
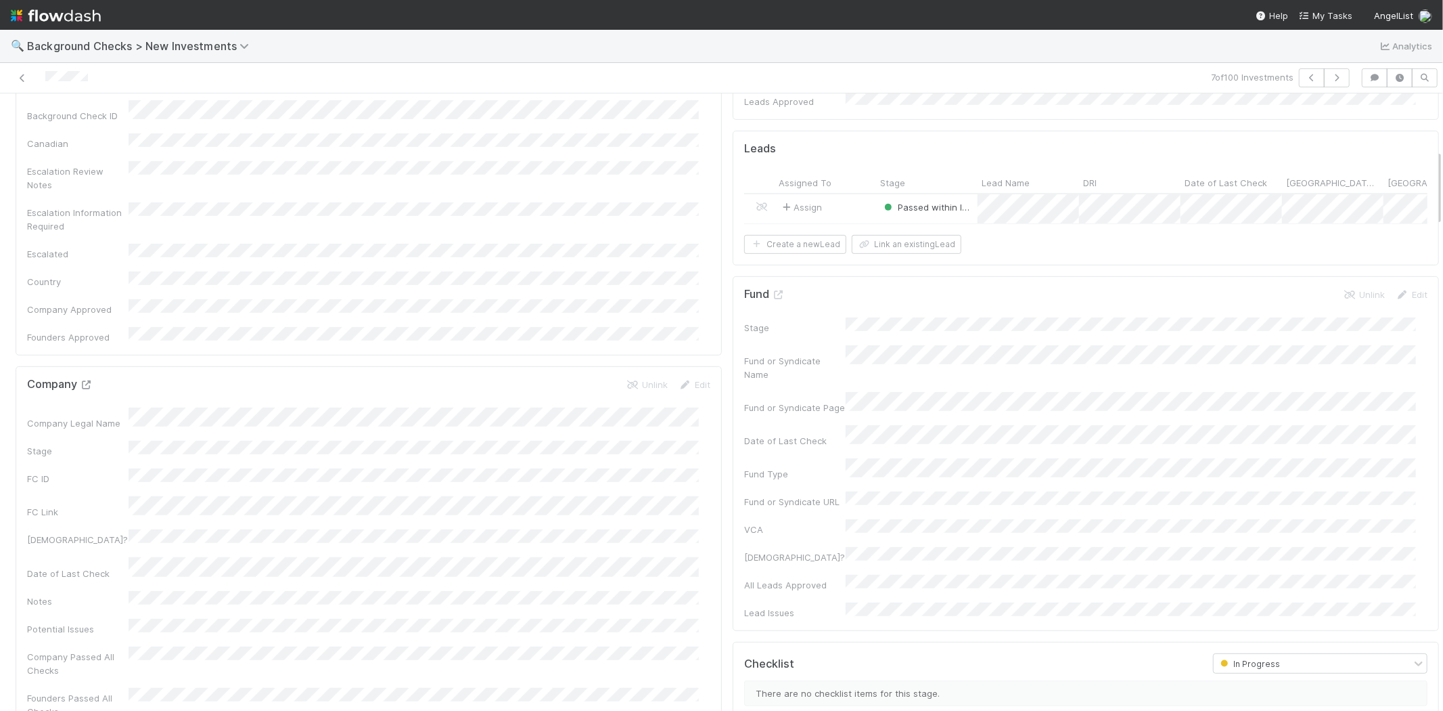
click at [89, 380] on icon at bounding box center [87, 384] width 14 height 9
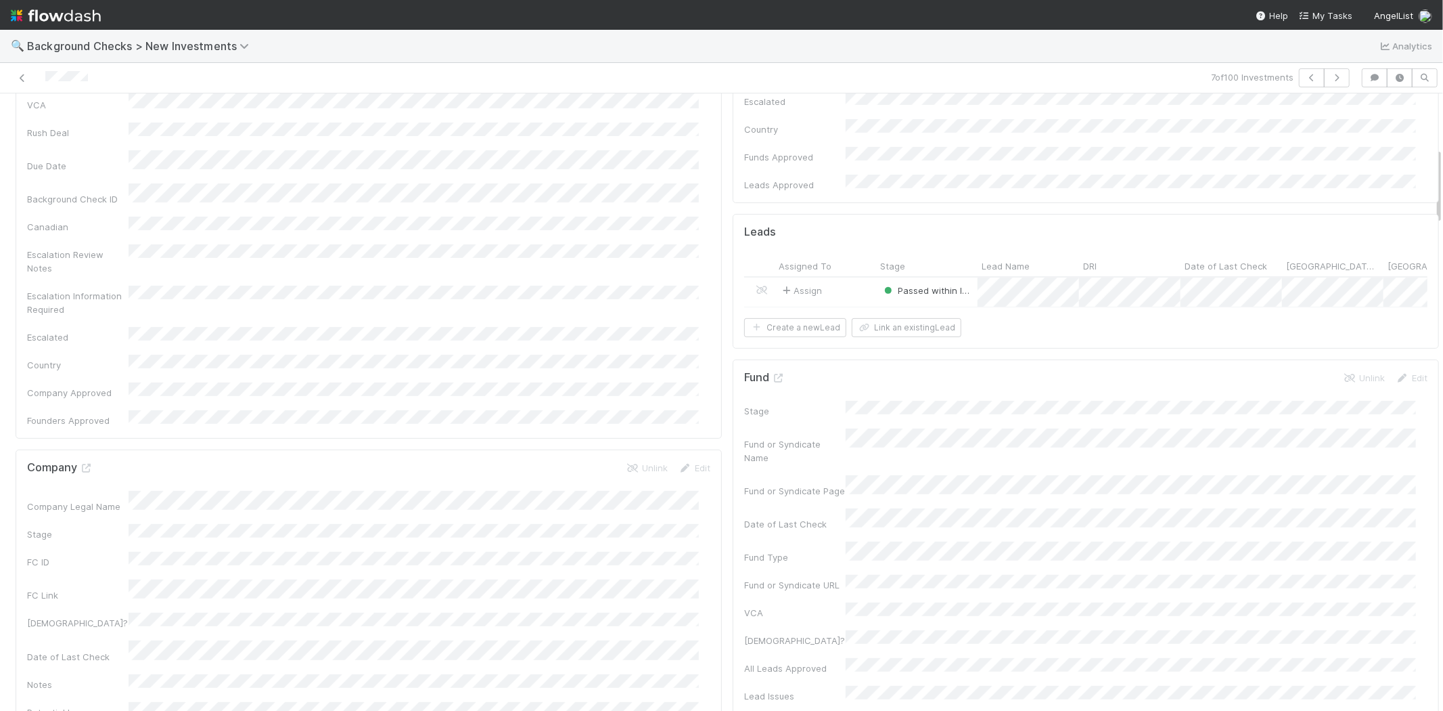
scroll to position [451, 0]
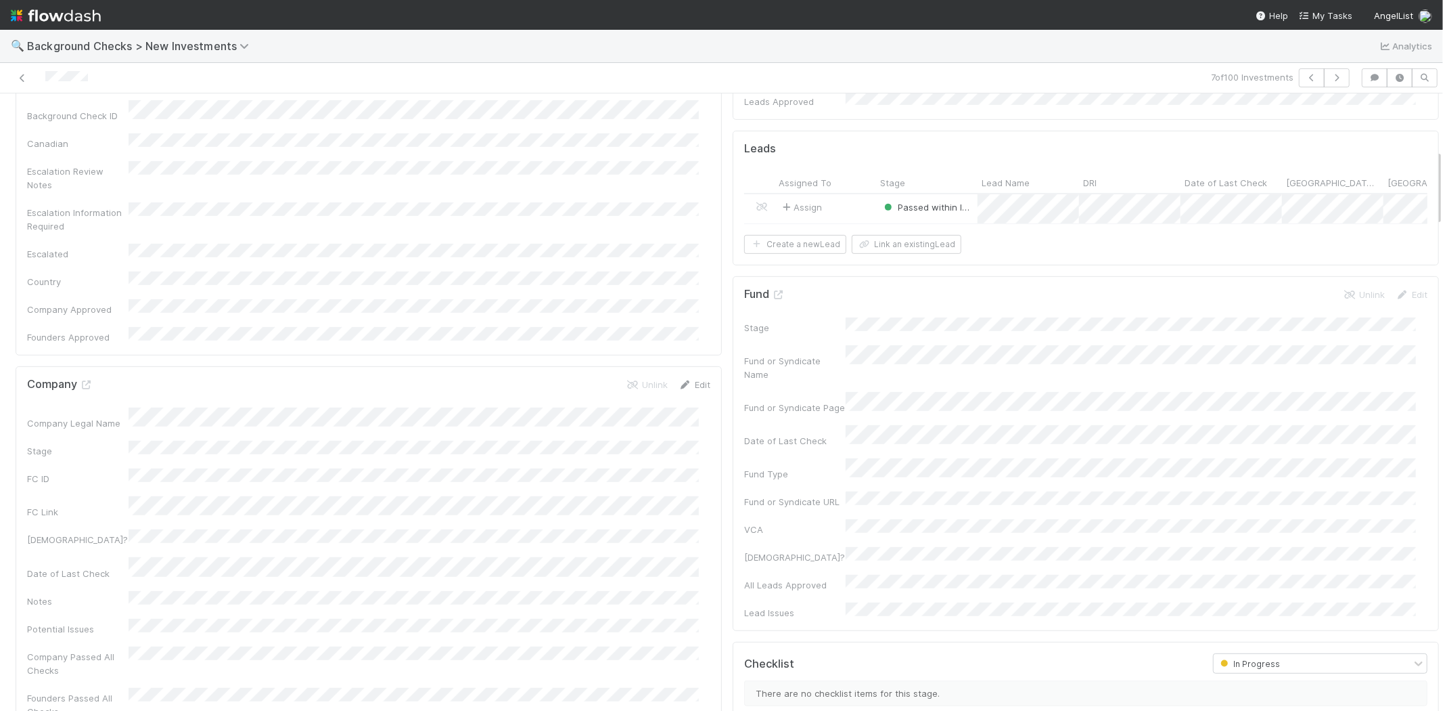
click at [691, 379] on link "Edit" at bounding box center [695, 384] width 32 height 11
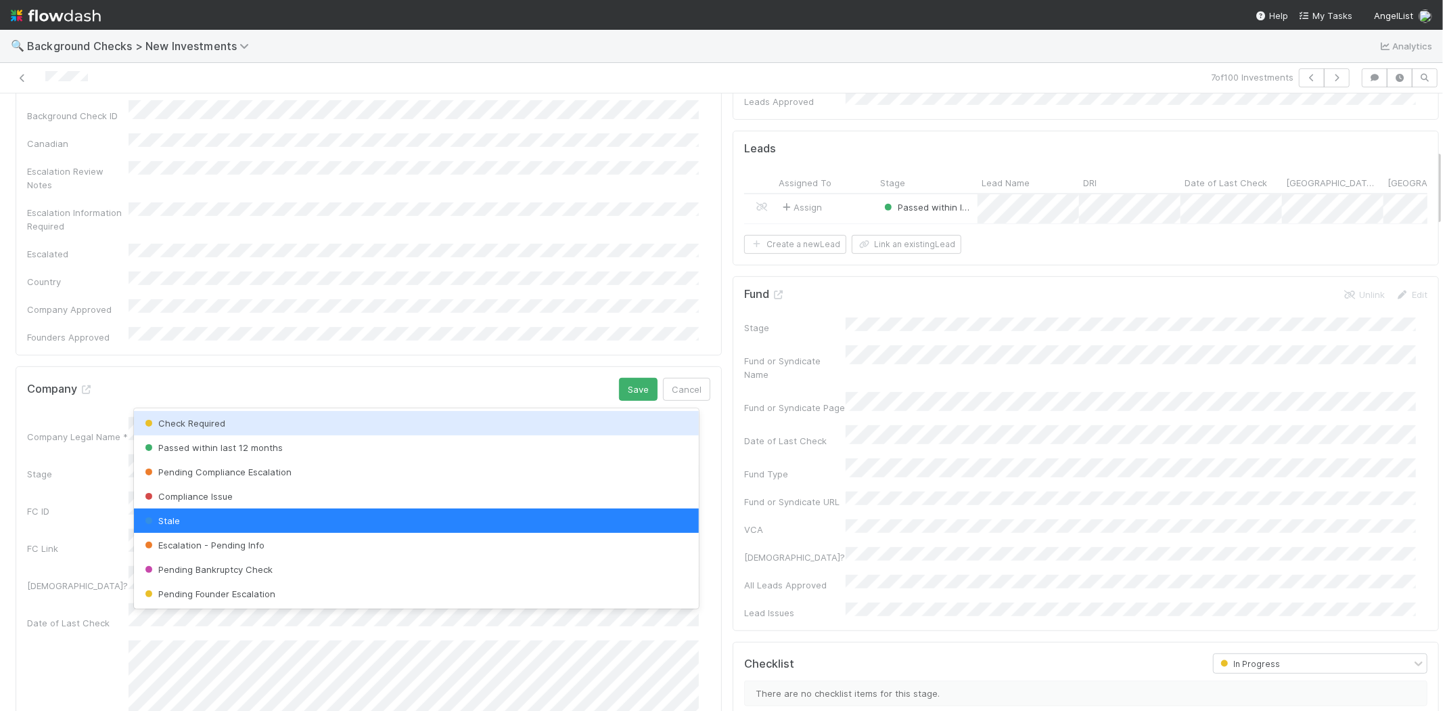
click at [295, 417] on div "Check Required" at bounding box center [416, 423] width 565 height 24
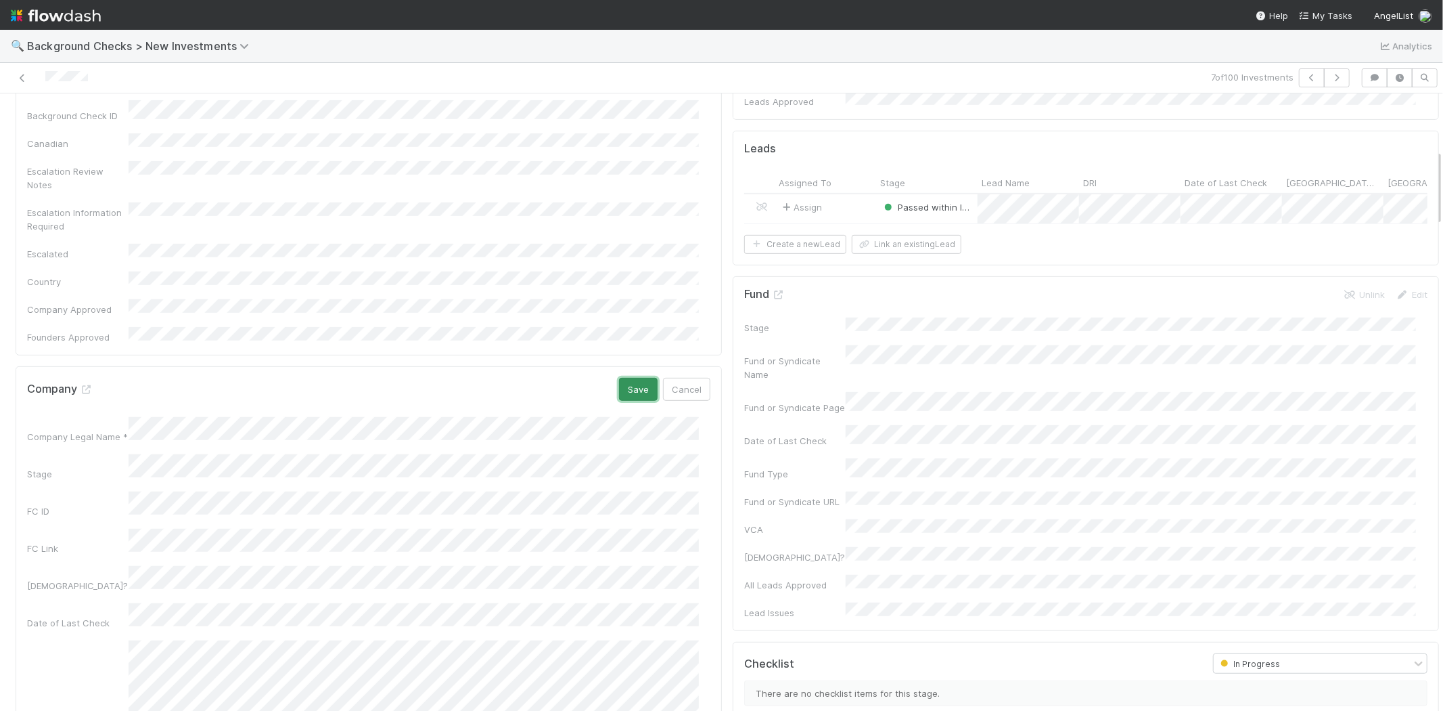
click at [624, 378] on button "Save" at bounding box center [638, 389] width 39 height 23
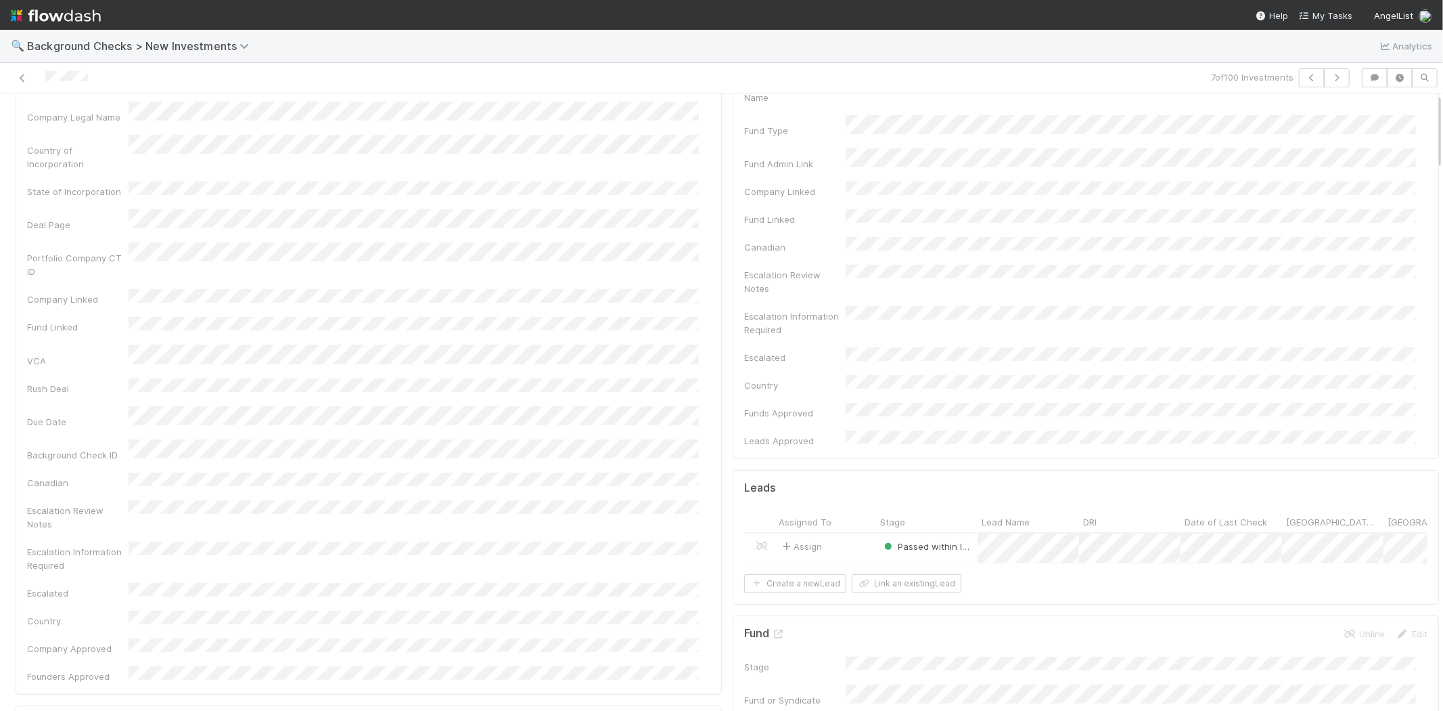
scroll to position [0, 0]
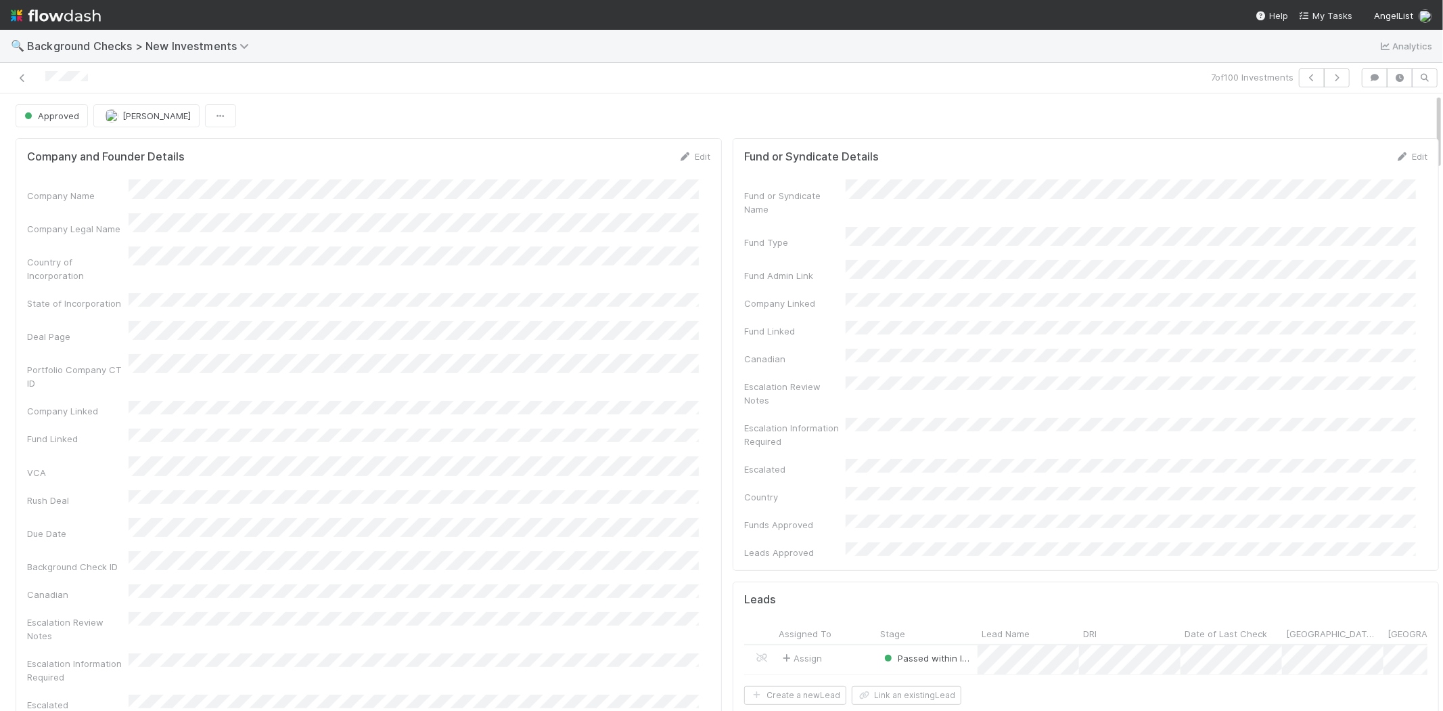
click at [46, 78] on div at bounding box center [343, 77] width 677 height 19
click at [1333, 11] on span "My Tasks" at bounding box center [1325, 15] width 53 height 11
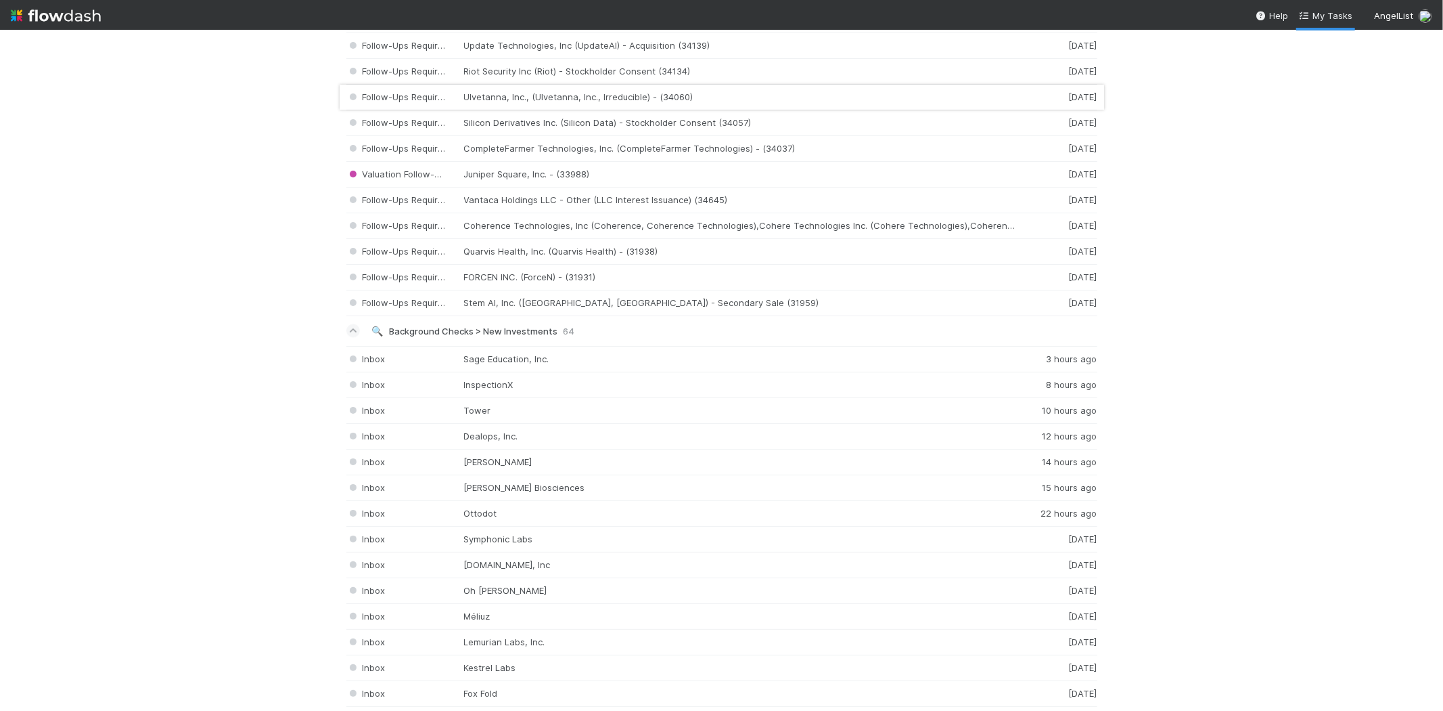
scroll to position [1879, 0]
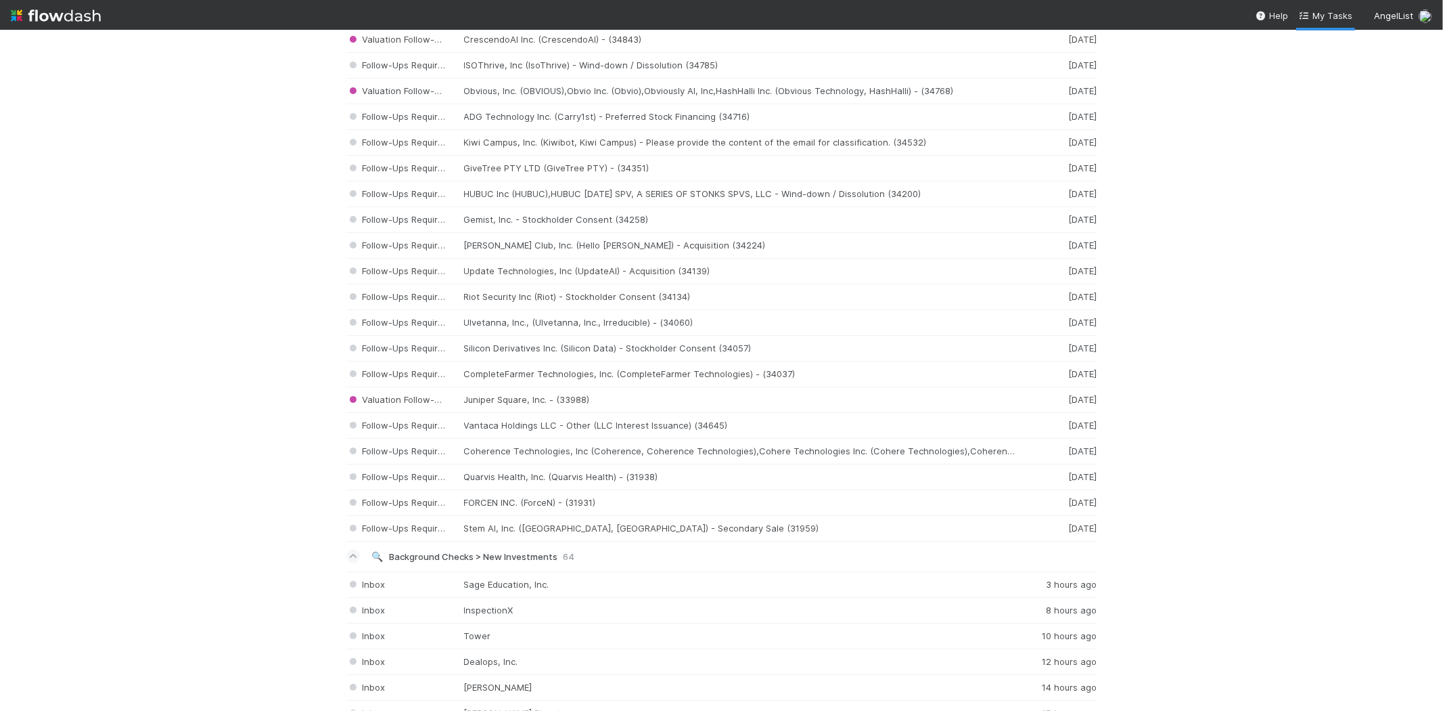
click at [71, 16] on img at bounding box center [56, 15] width 90 height 23
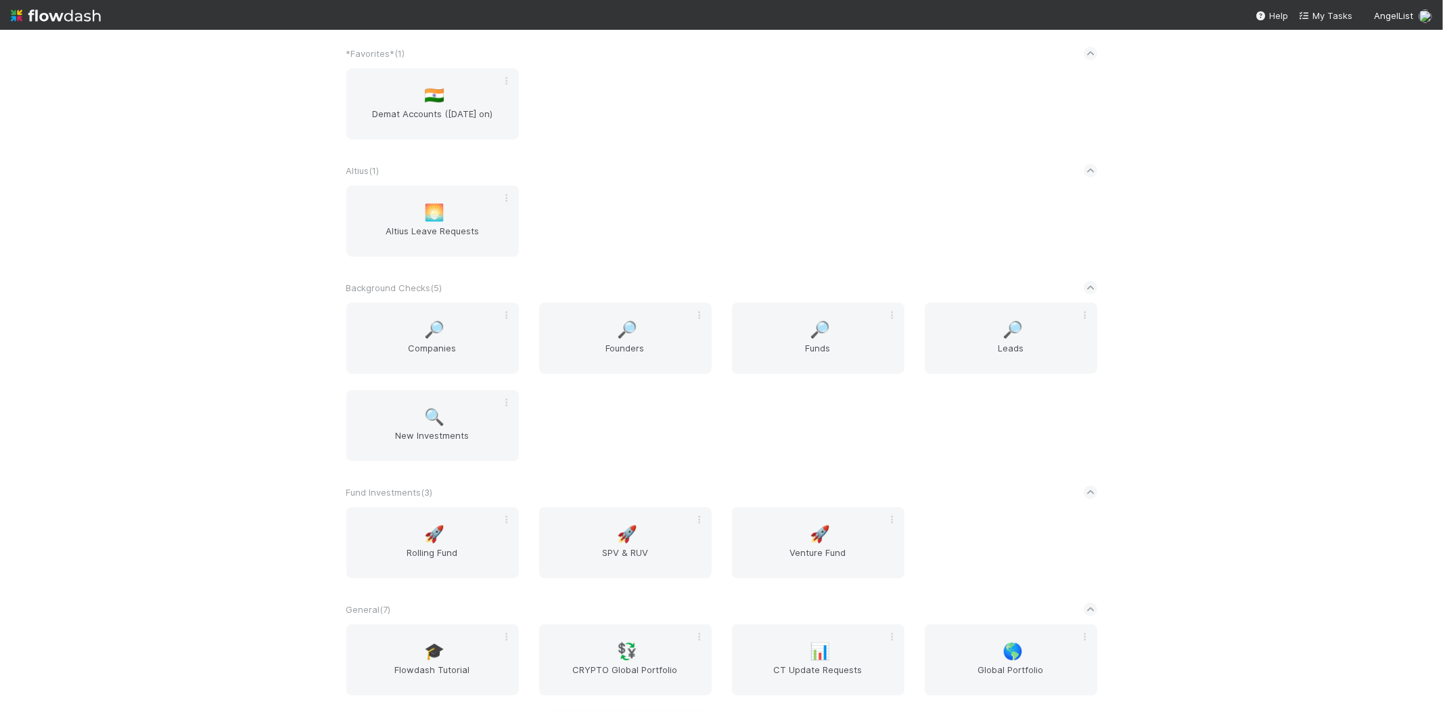
scroll to position [300, 0]
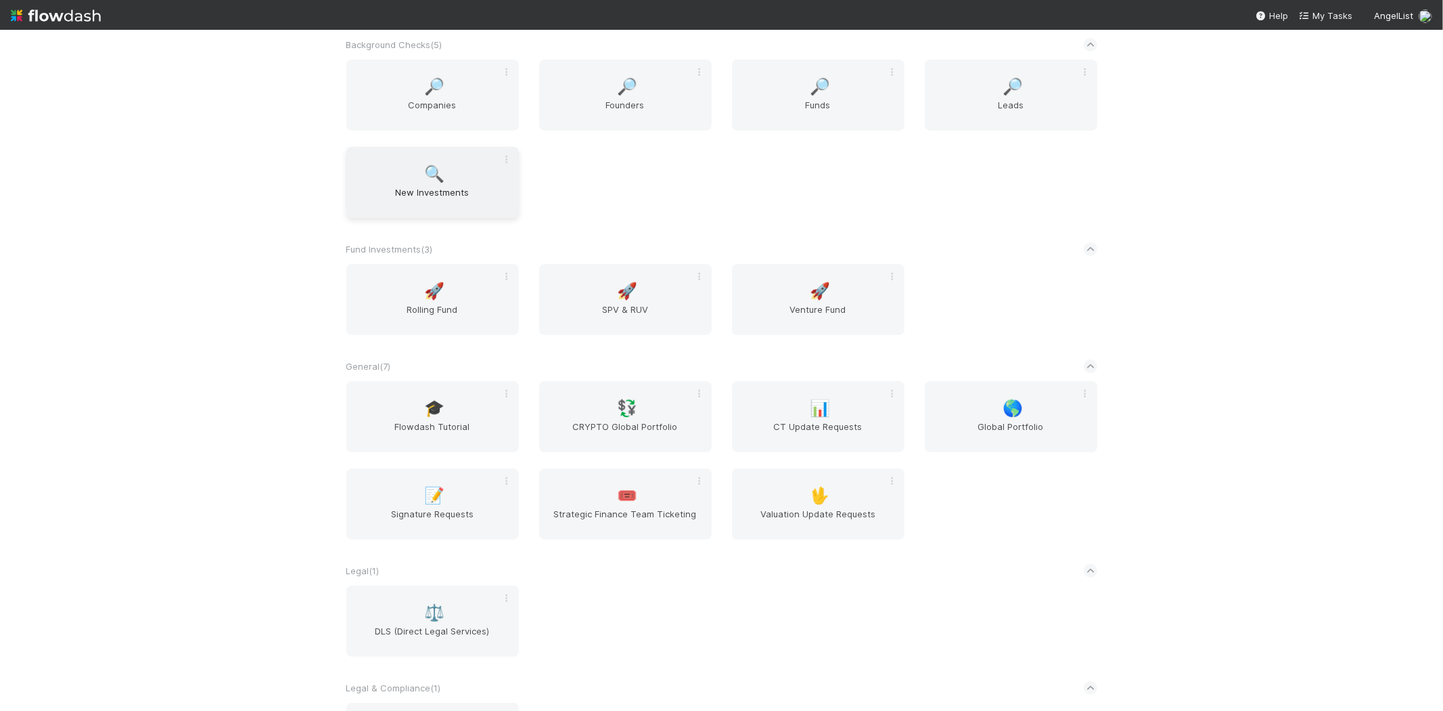
click at [424, 180] on span "🔍" at bounding box center [434, 174] width 20 height 18
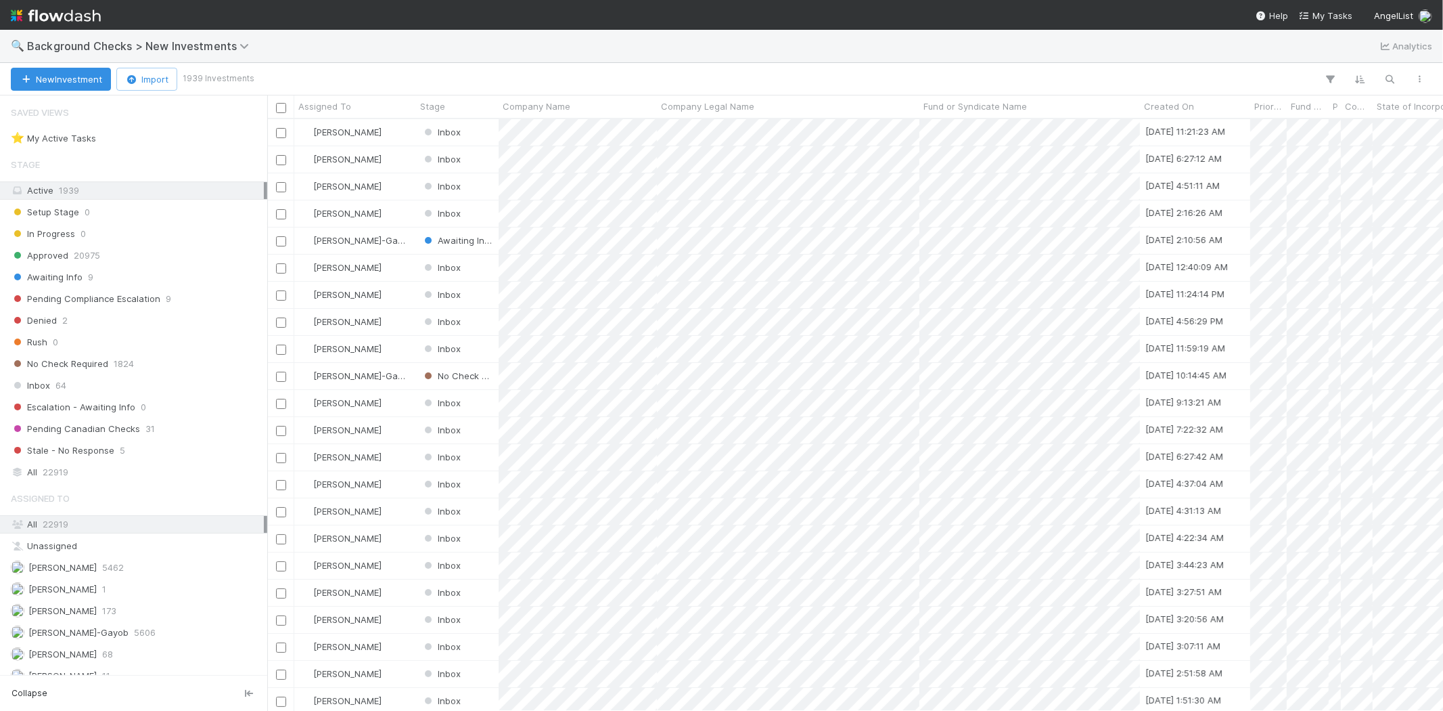
scroll to position [580, 1165]
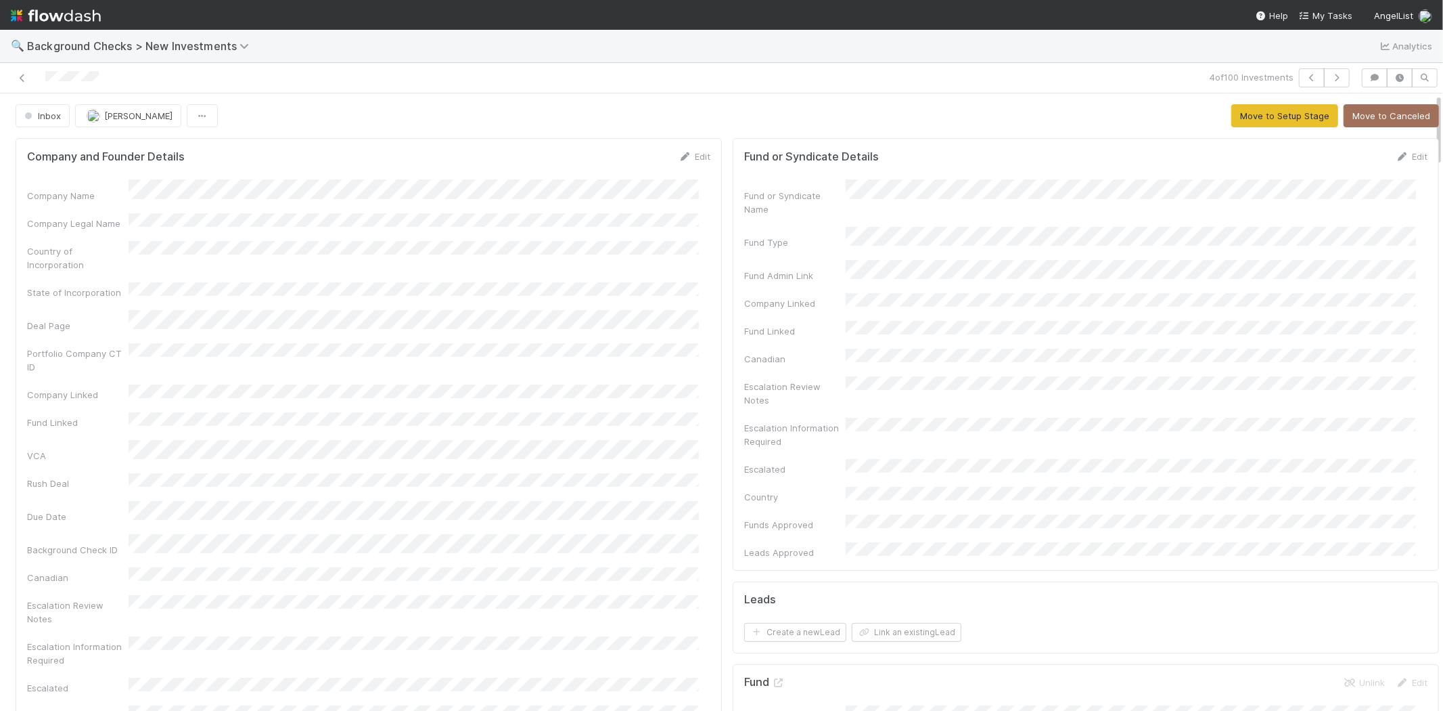
click at [207, 217] on div "Company Name Company Legal Name Country of Incorporation State of Incorporation…" at bounding box center [368, 478] width 683 height 598
click at [687, 151] on link "Edit" at bounding box center [695, 156] width 32 height 11
click at [619, 158] on button "Save" at bounding box center [638, 161] width 39 height 23
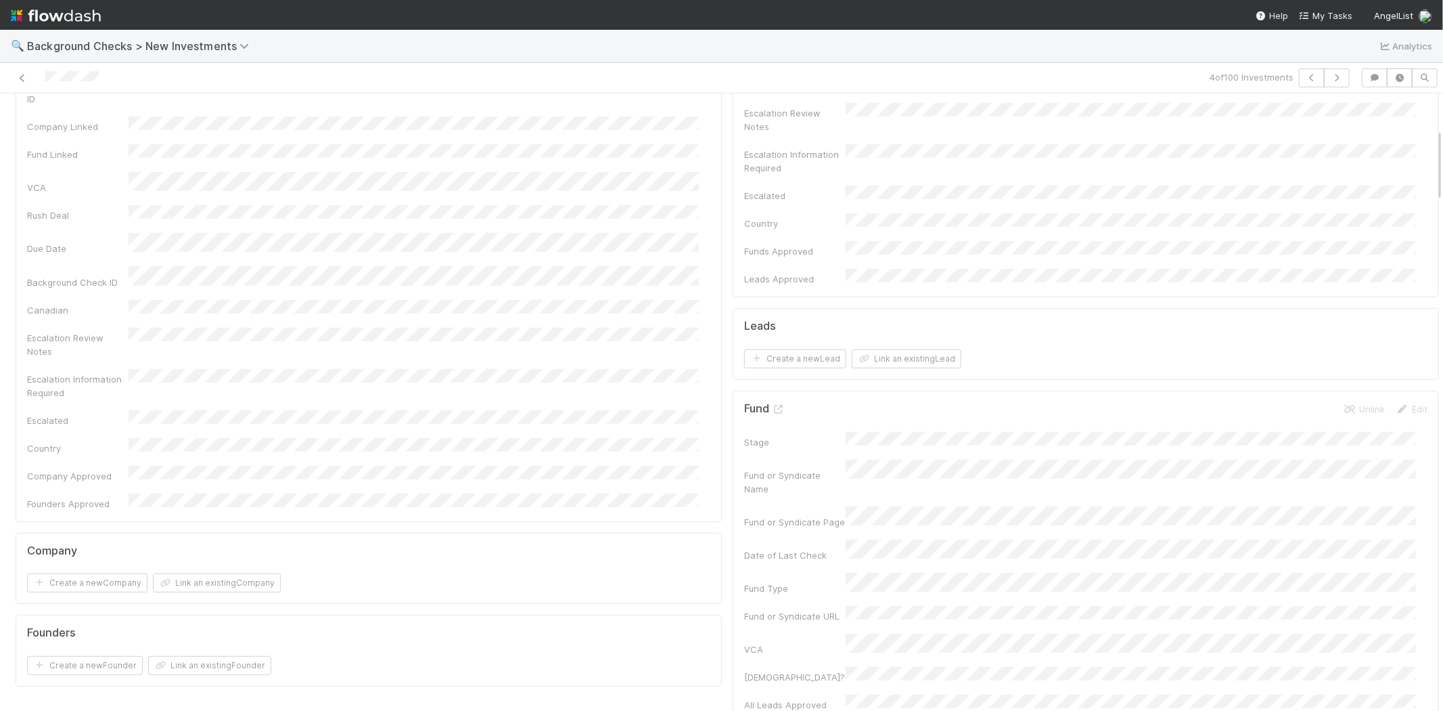
scroll to position [300, 0]
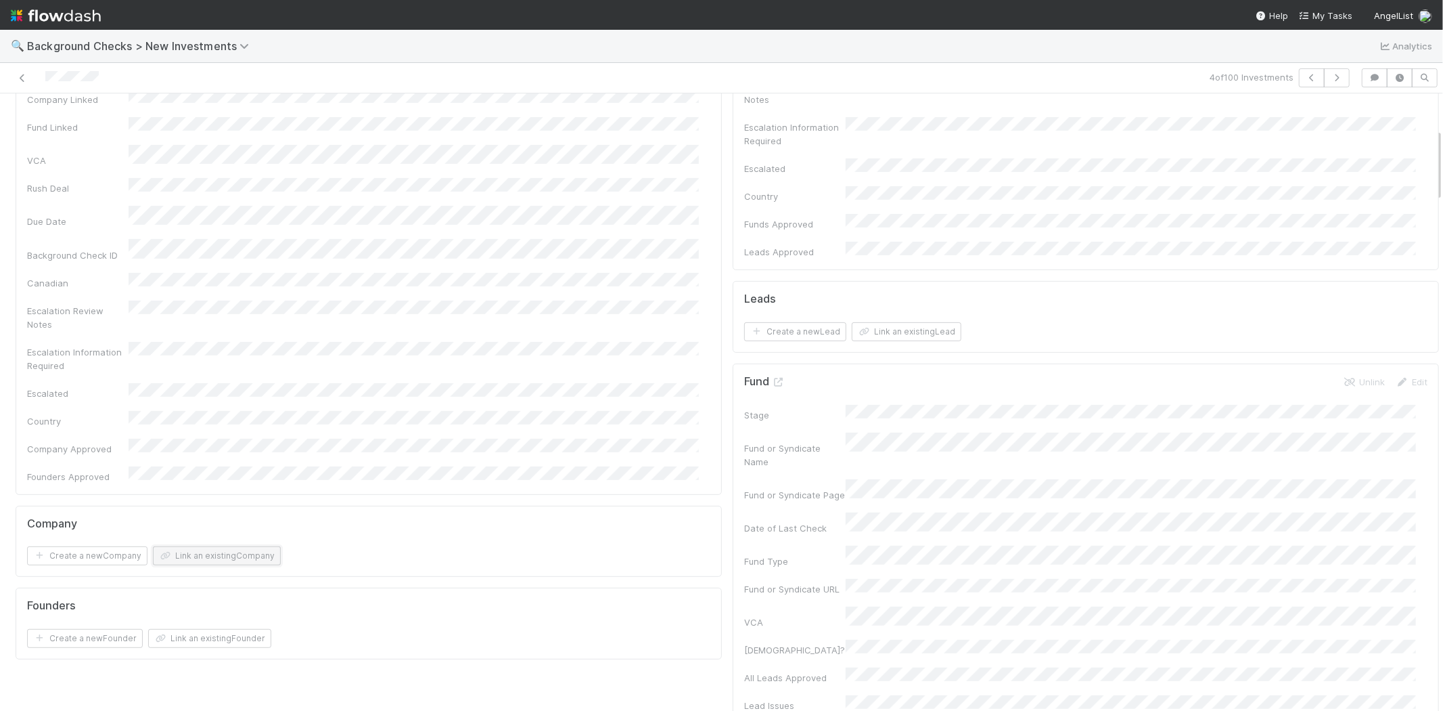
click at [194, 546] on button "Link an existing Company" at bounding box center [217, 555] width 128 height 19
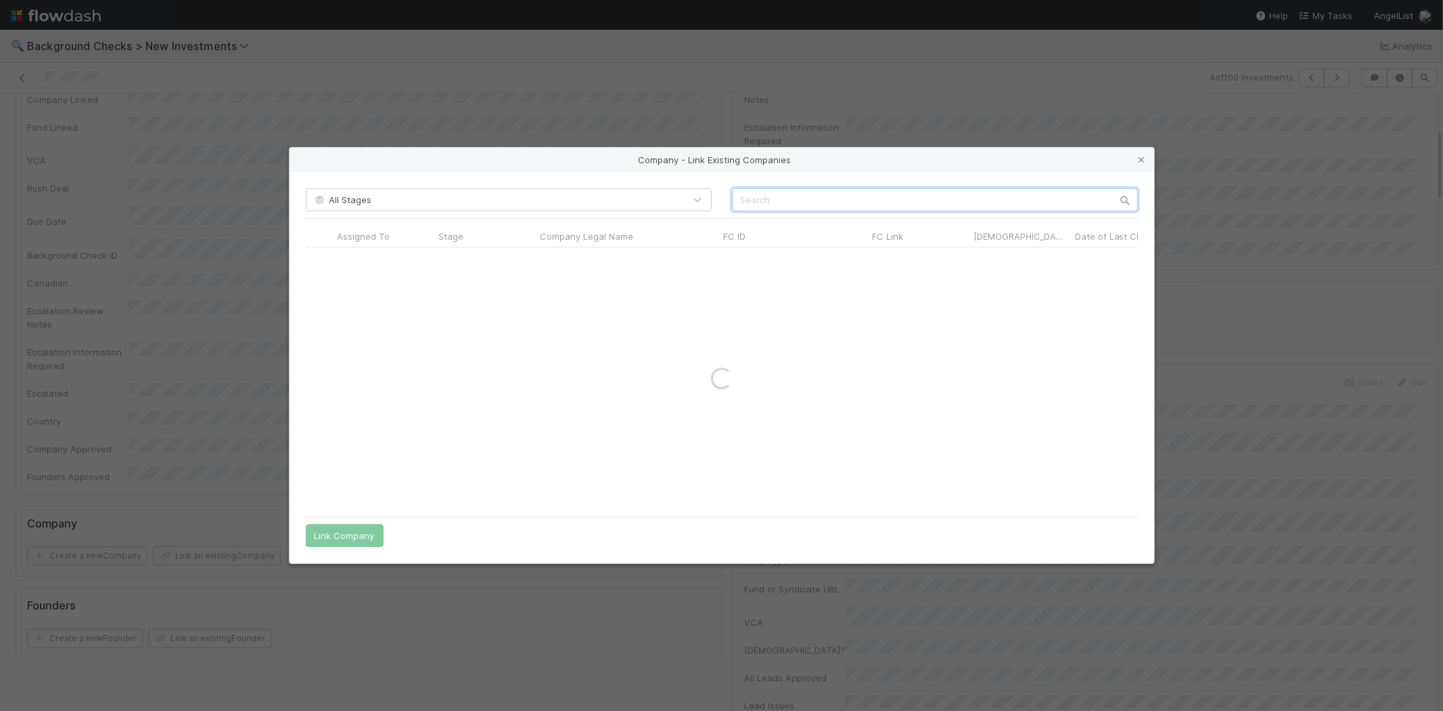
click at [750, 190] on input "text" at bounding box center [935, 199] width 406 height 23
type input "dealops"
click at [1138, 160] on icon at bounding box center [1142, 160] width 14 height 9
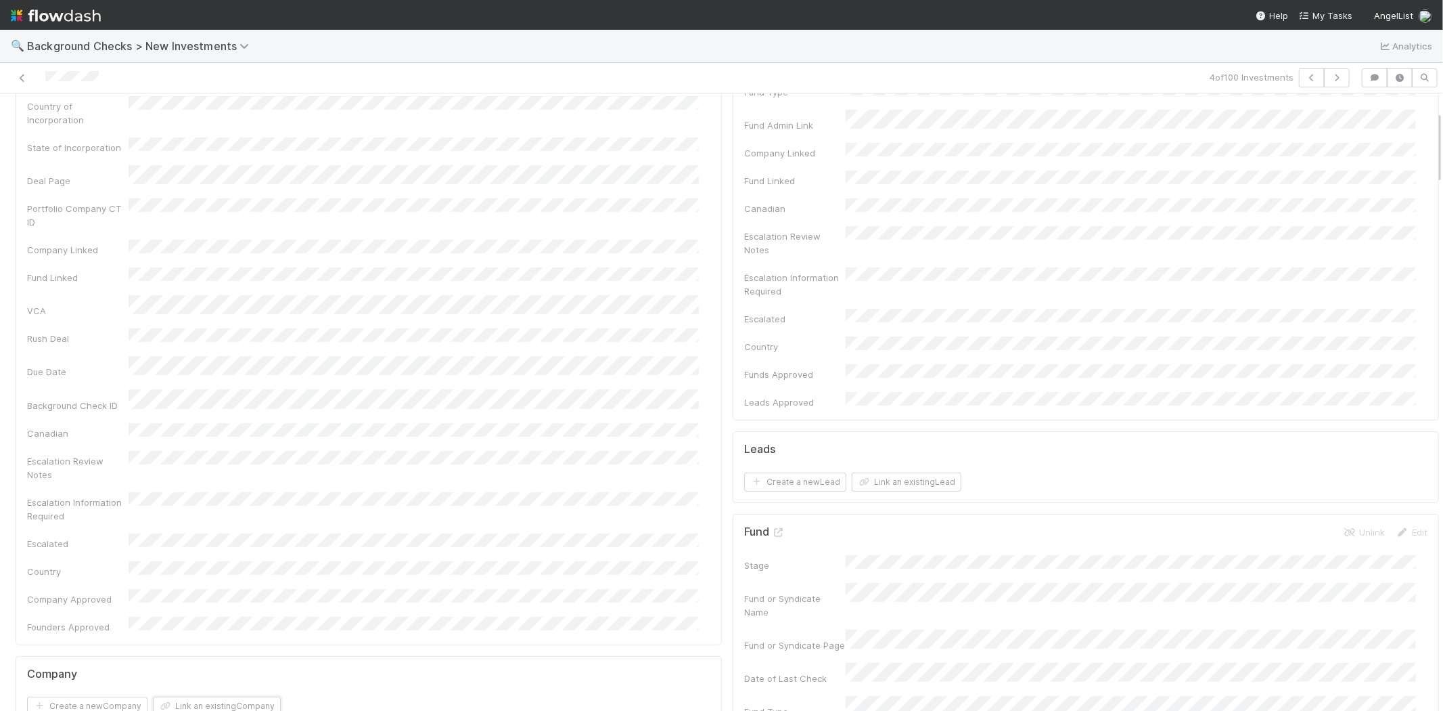
scroll to position [376, 0]
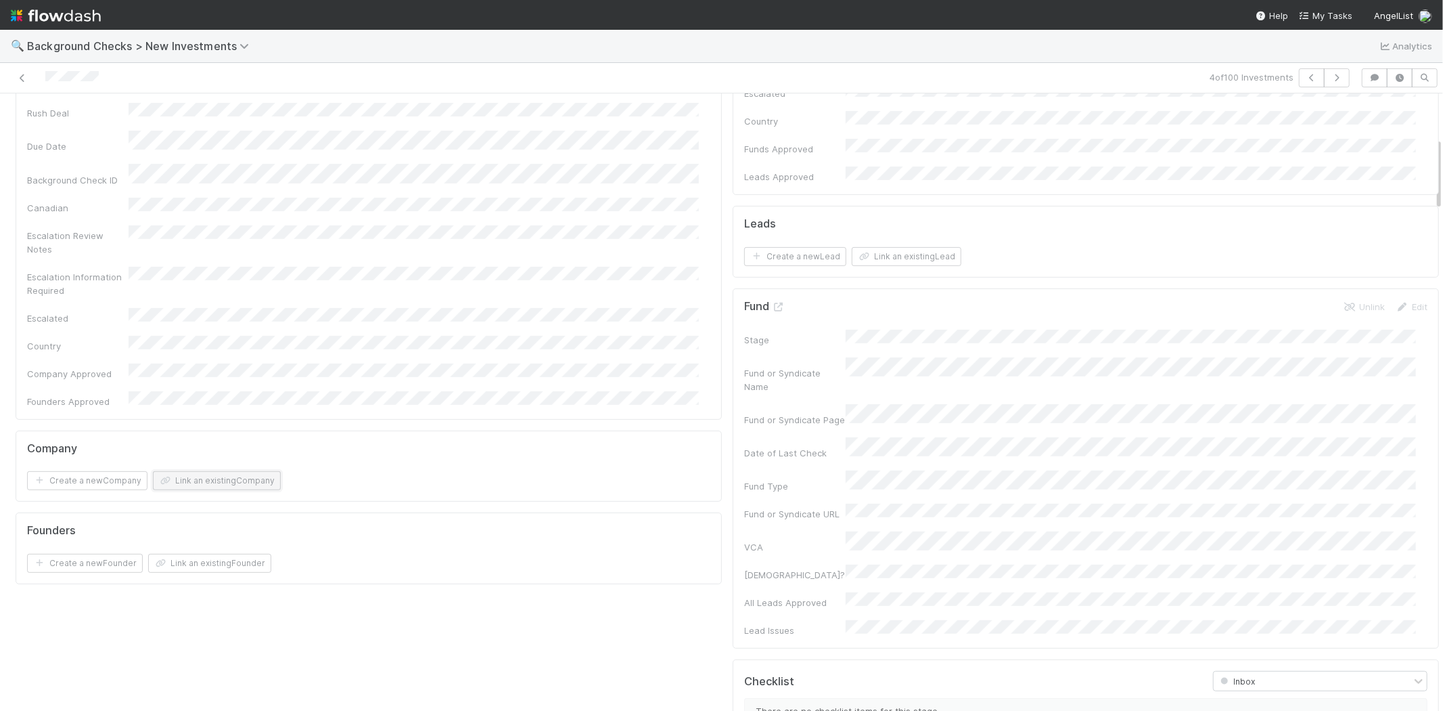
click at [202, 471] on button "Link an existing Company" at bounding box center [217, 480] width 128 height 19
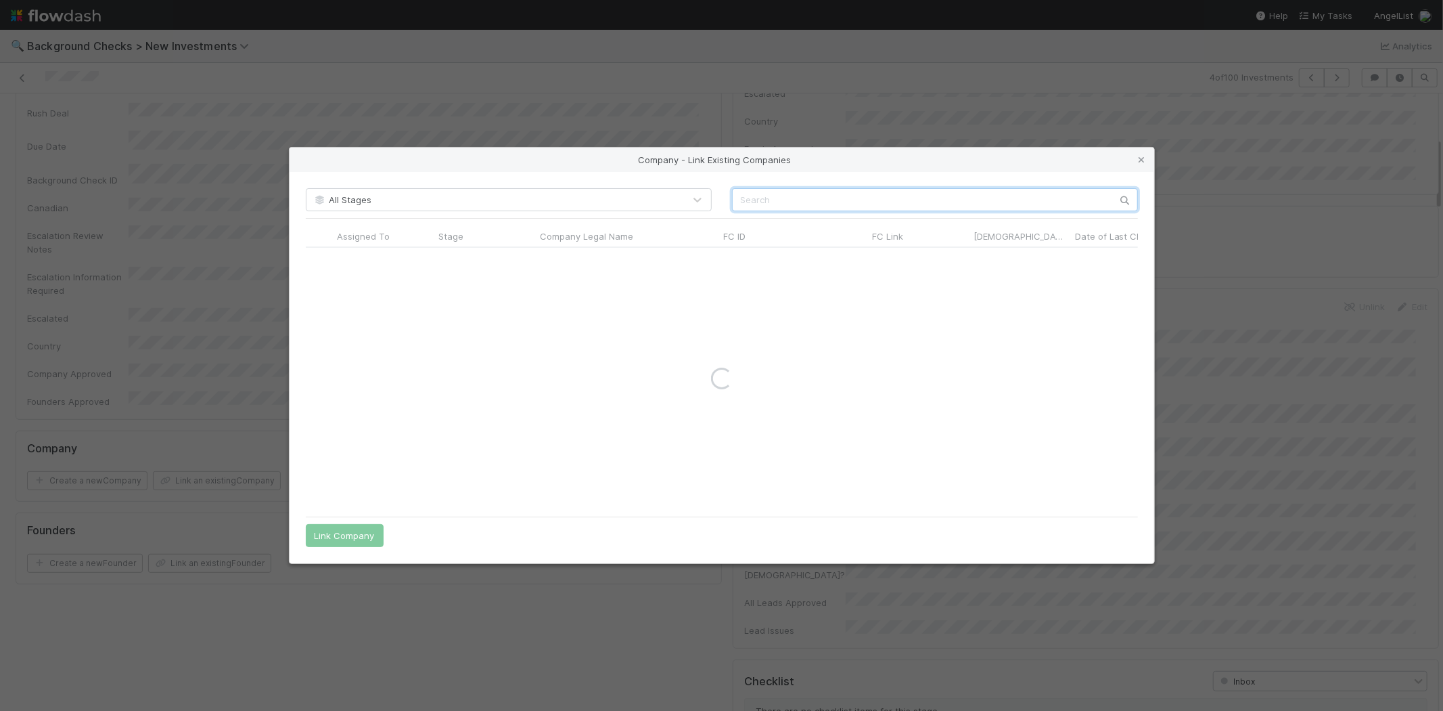
click at [785, 194] on input "text" at bounding box center [935, 199] width 406 height 23
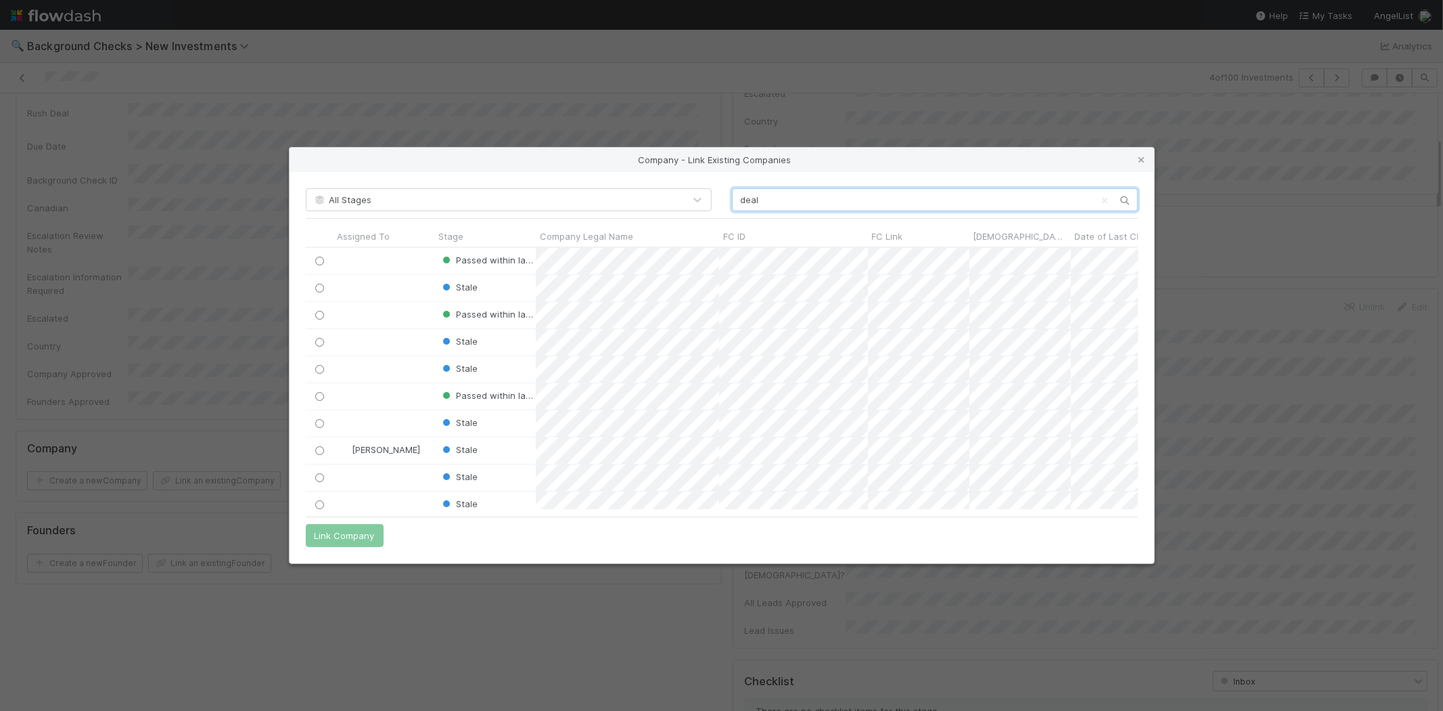
scroll to position [250, 821]
type input "deal"
click at [1141, 159] on icon at bounding box center [1142, 160] width 14 height 9
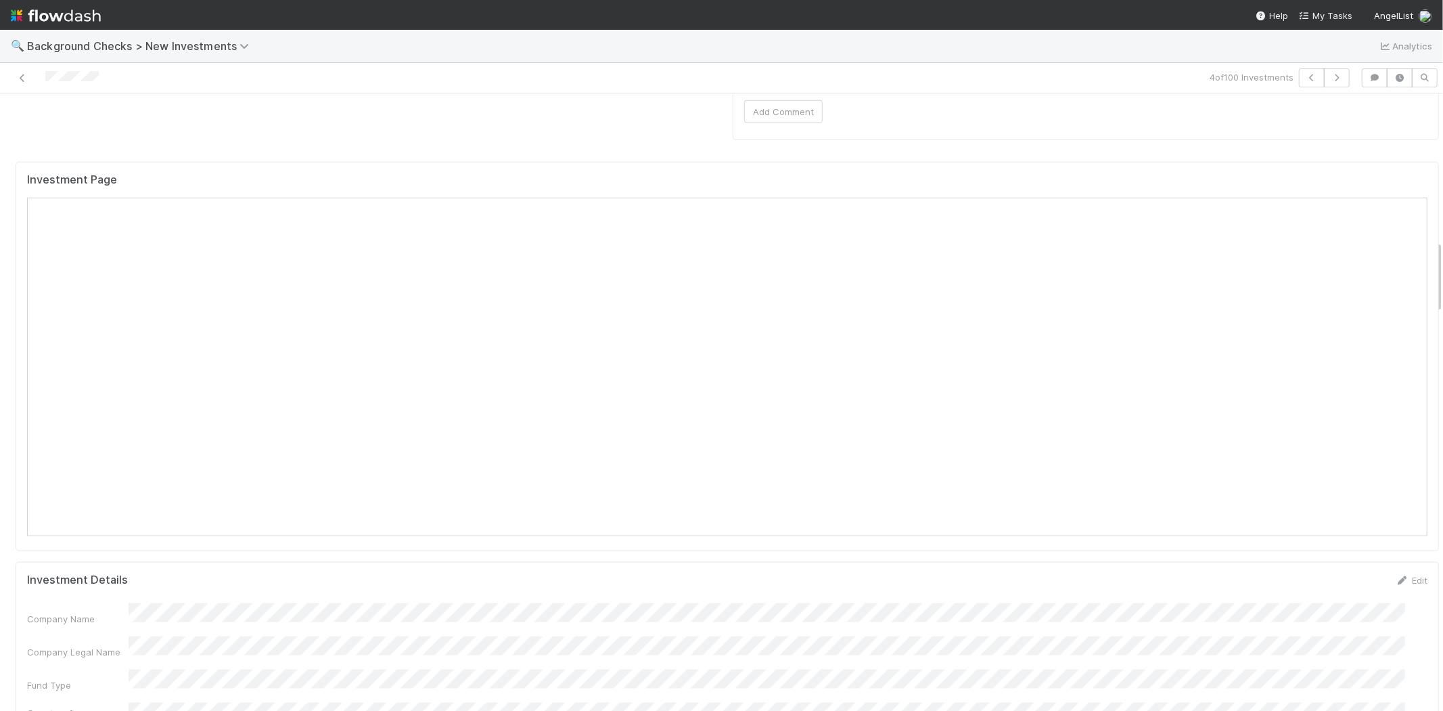
scroll to position [1288, 0]
drag, startPoint x: 1428, startPoint y: 177, endPoint x: 1406, endPoint y: 284, distance: 109.8
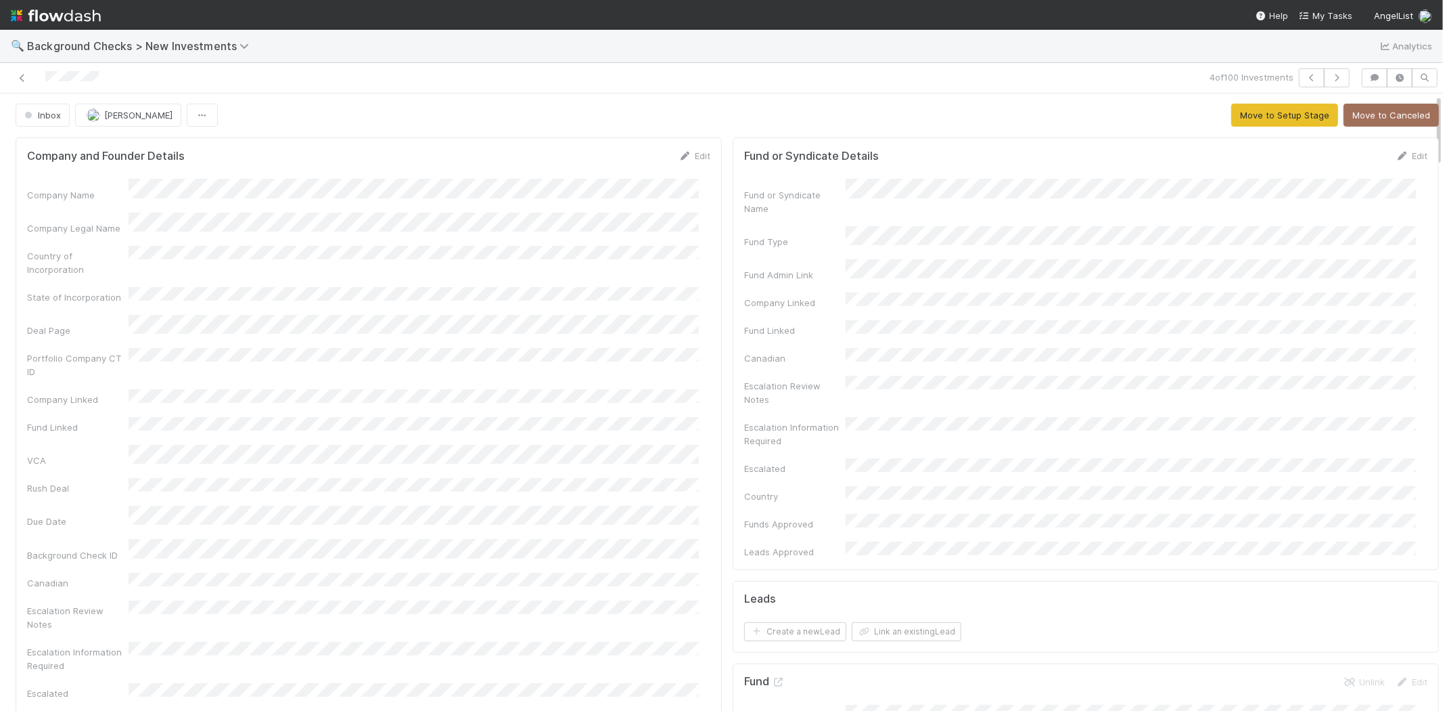
scroll to position [0, 0]
click at [686, 153] on link "Edit" at bounding box center [695, 156] width 32 height 11
click at [629, 162] on button "Save" at bounding box center [638, 161] width 39 height 23
click at [1250, 118] on button "Move to Setup Stage" at bounding box center [1285, 115] width 107 height 23
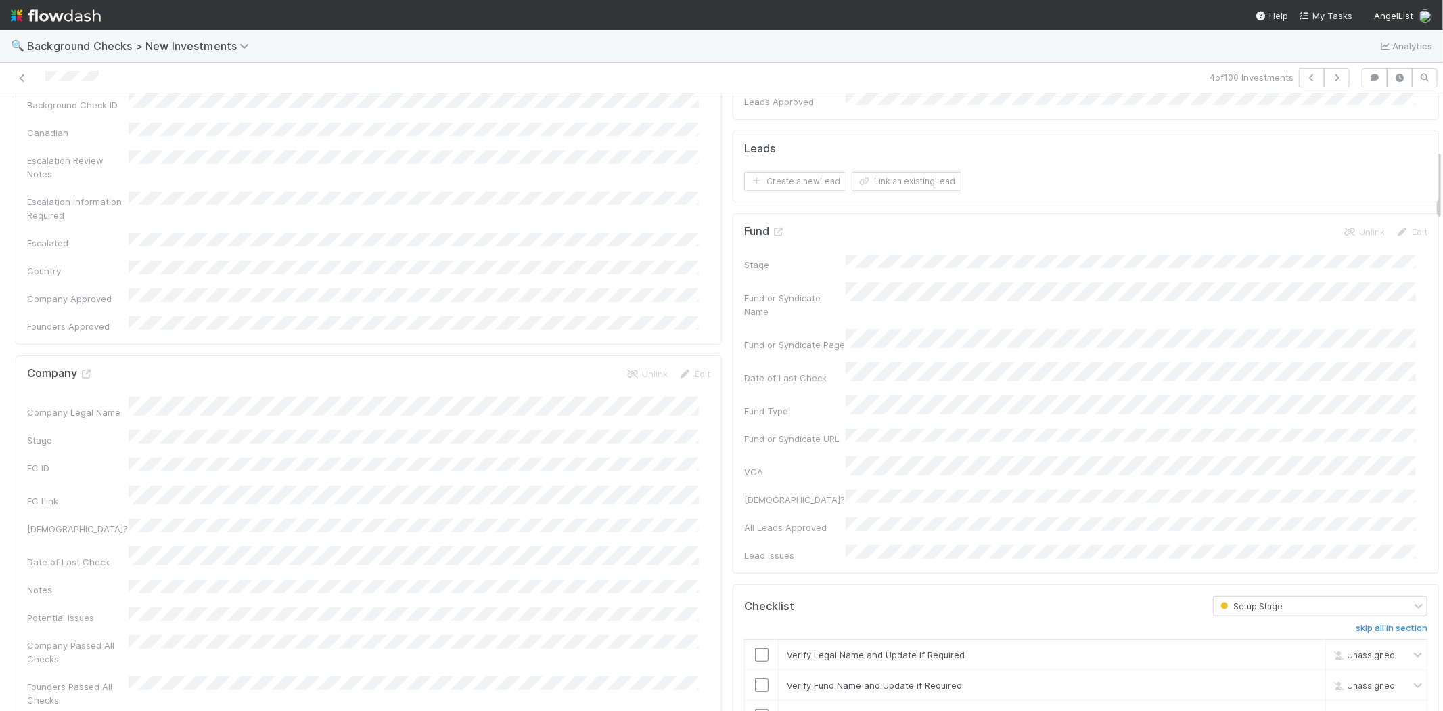
scroll to position [601, 0]
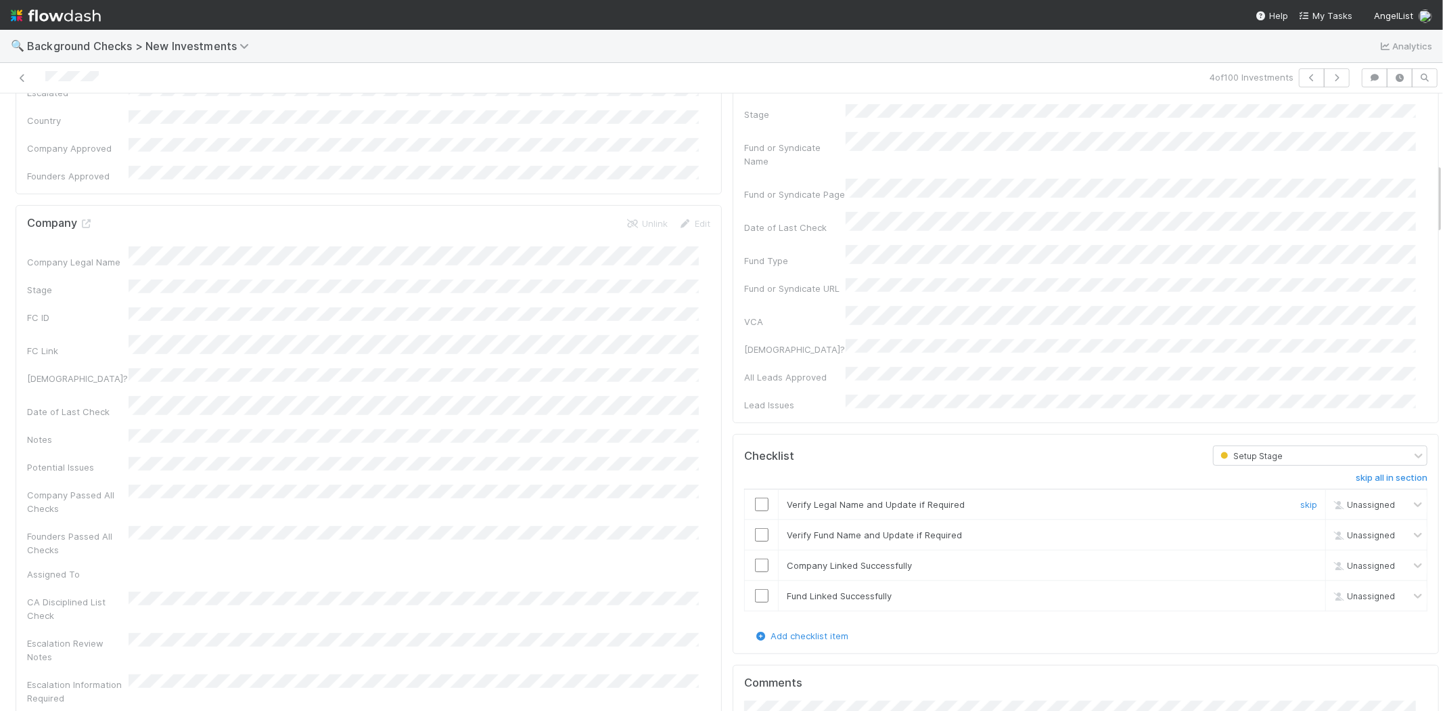
click at [755, 497] on input "checkbox" at bounding box center [762, 504] width 14 height 14
click at [755, 528] on input "checkbox" at bounding box center [762, 535] width 14 height 14
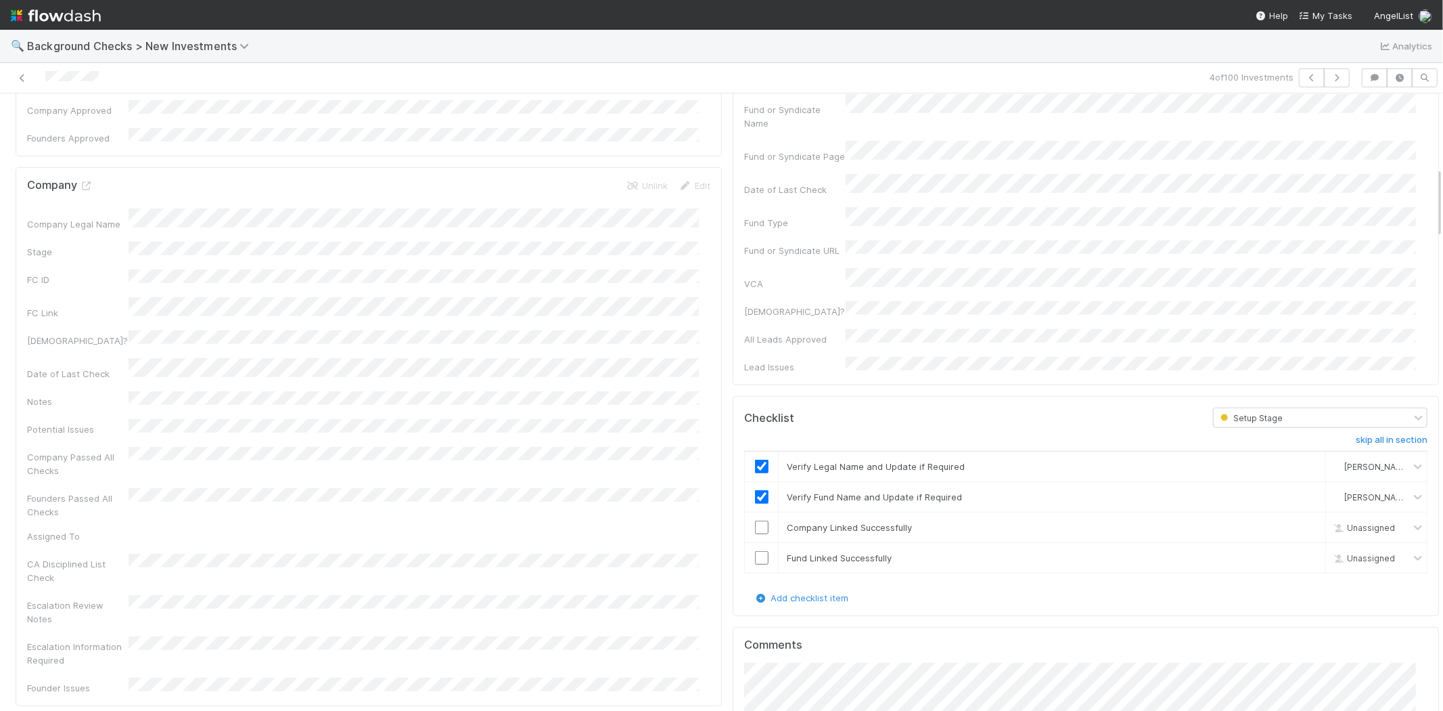
scroll to position [677, 0]
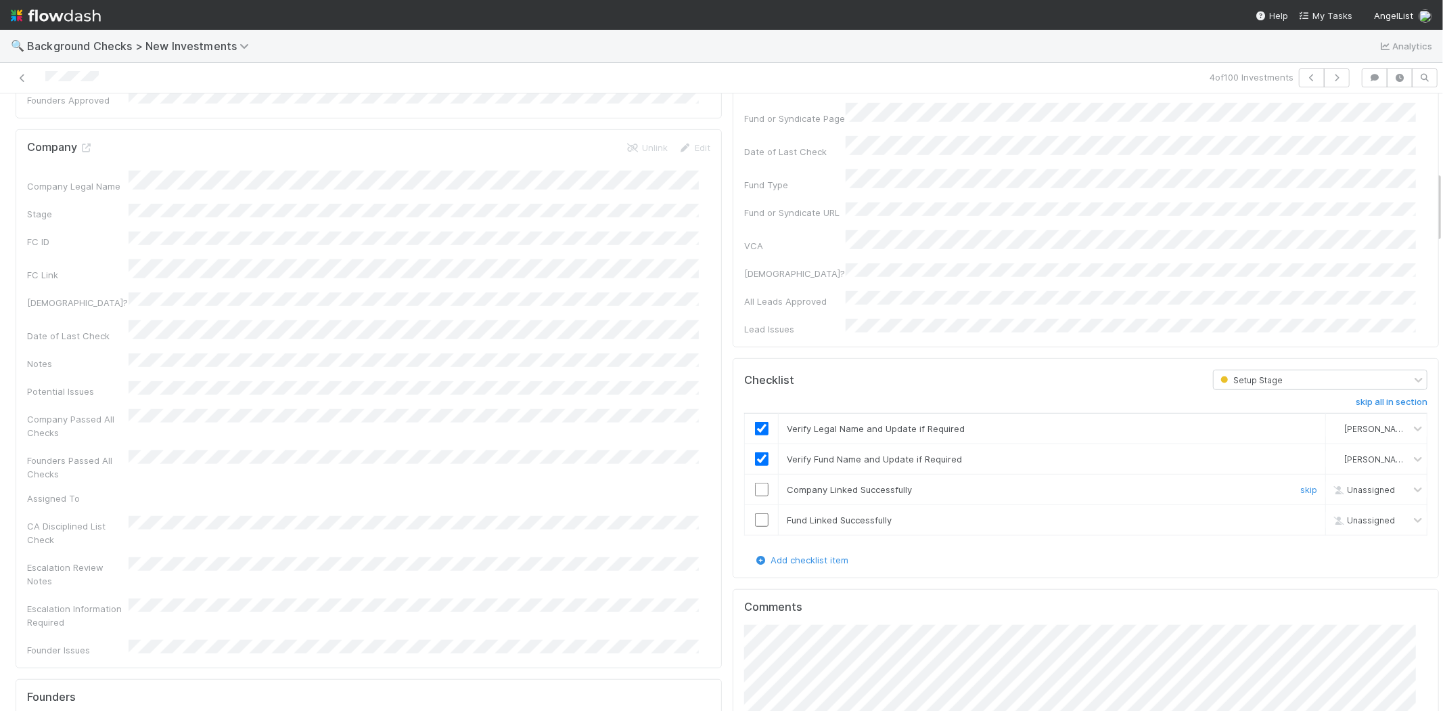
click at [755, 482] on input "checkbox" at bounding box center [762, 489] width 14 height 14
click at [755, 513] on input "checkbox" at bounding box center [762, 520] width 14 height 14
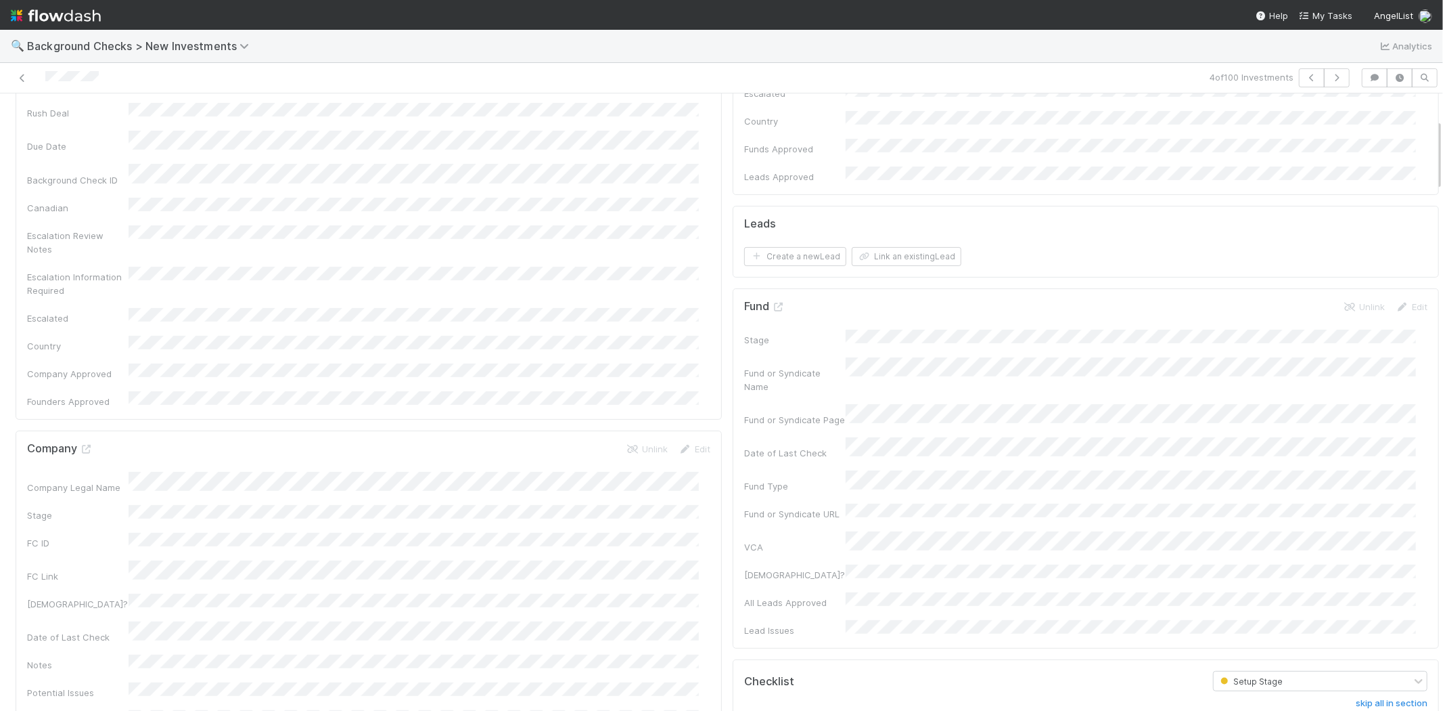
scroll to position [0, 0]
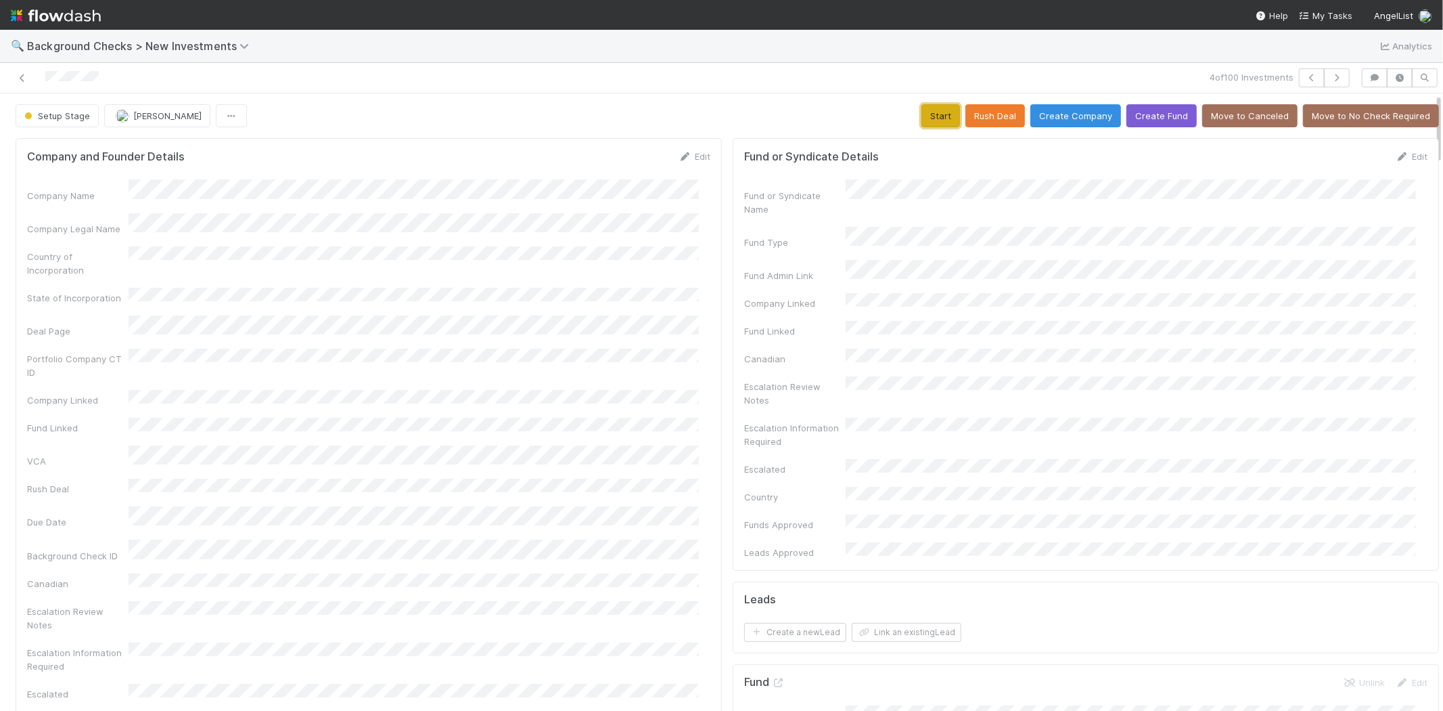
click at [930, 119] on button "Start" at bounding box center [941, 115] width 39 height 23
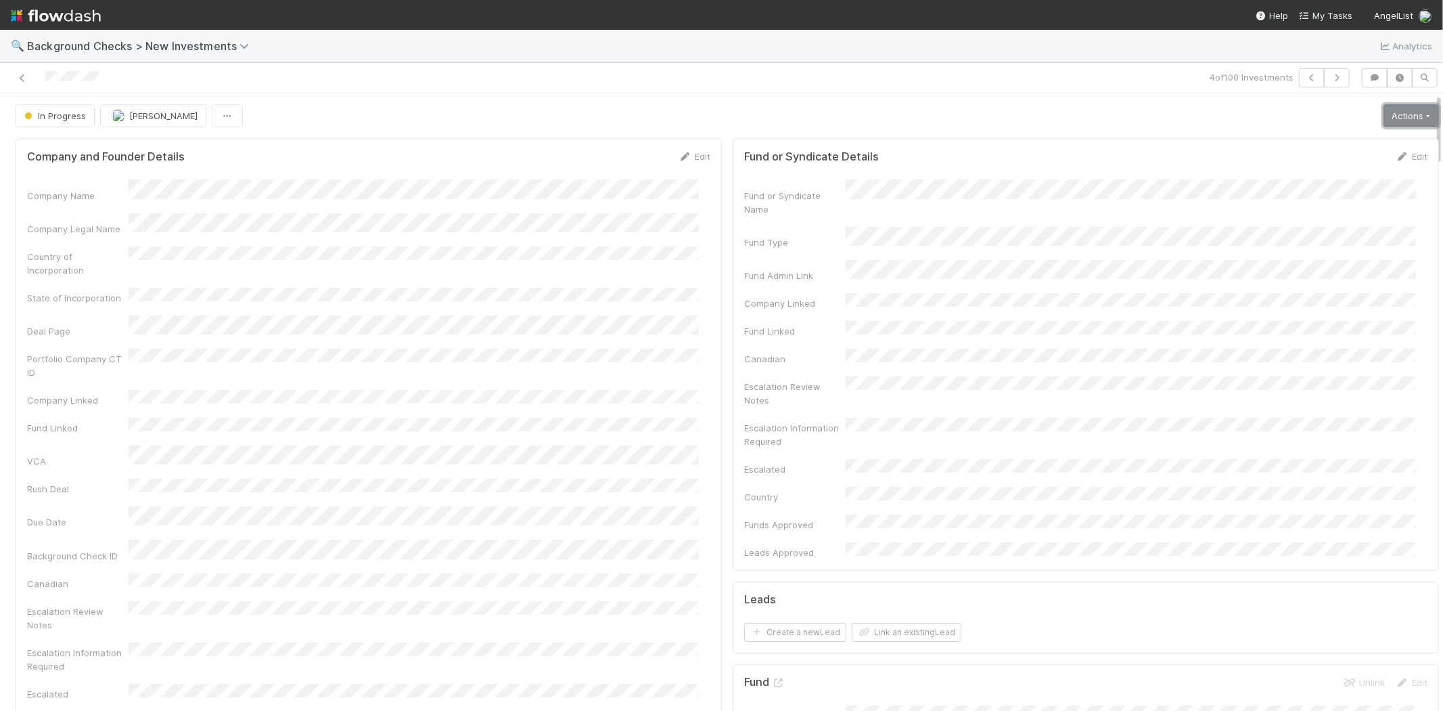
click at [1384, 118] on link "Actions" at bounding box center [1411, 115] width 55 height 23
click at [1328, 273] on button "Link Lead" at bounding box center [1365, 276] width 151 height 19
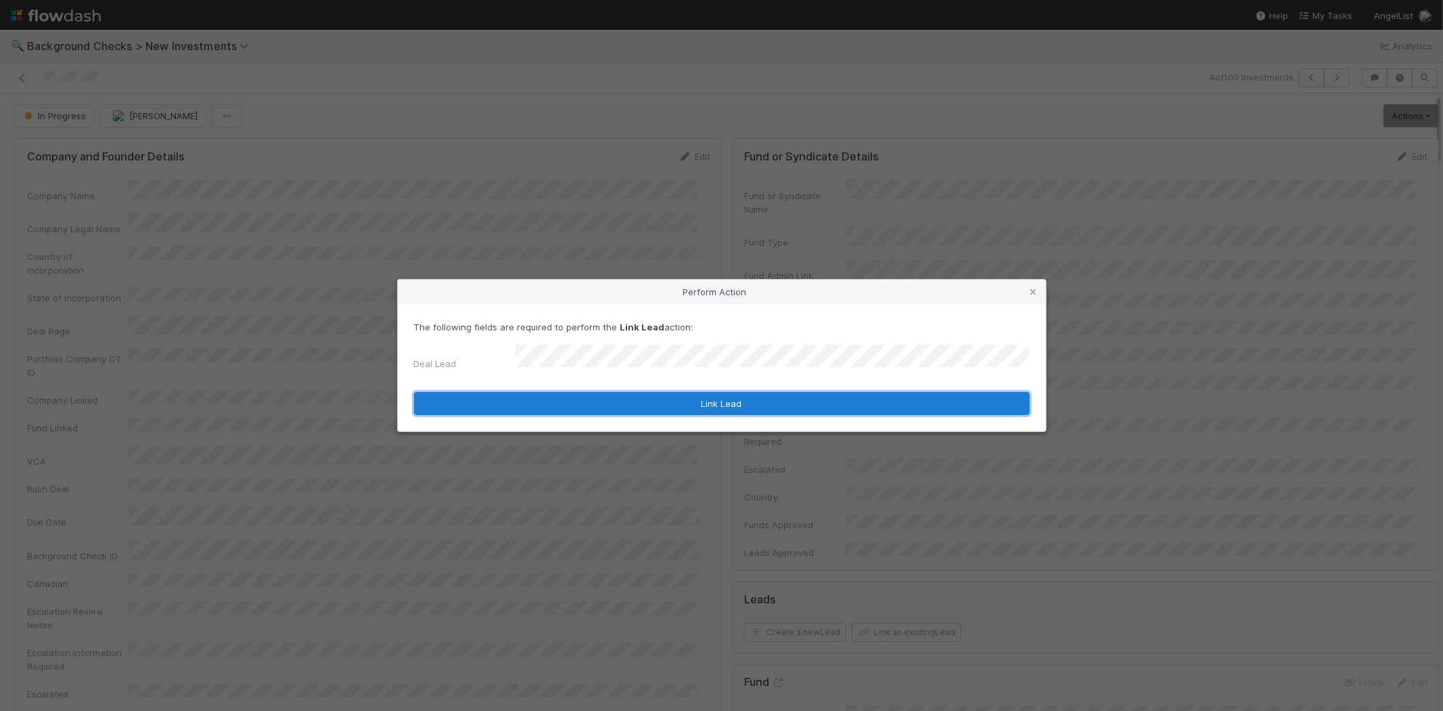
click at [745, 397] on button "Link Lead" at bounding box center [722, 403] width 616 height 23
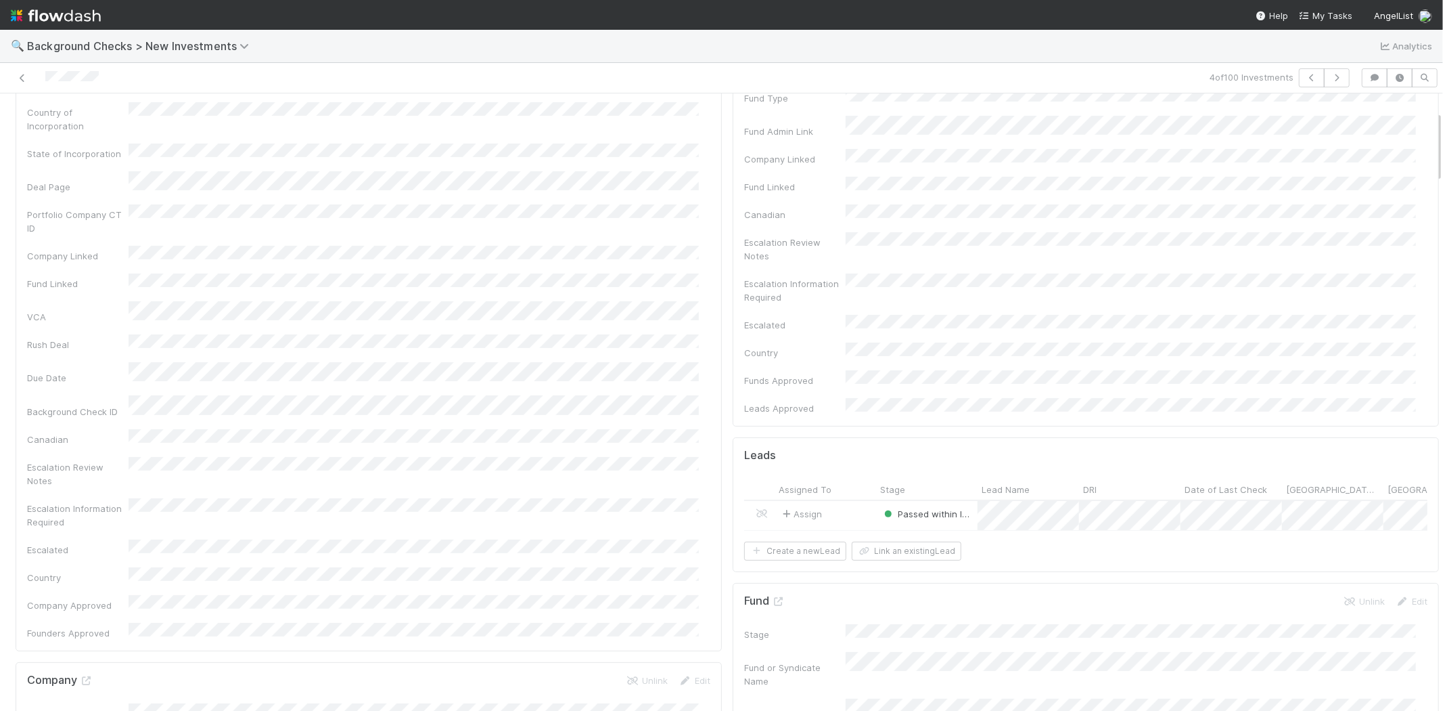
scroll to position [225, 0]
click at [845, 420] on div "Assign" at bounding box center [826, 434] width 102 height 29
click at [91, 445] on icon at bounding box center [87, 449] width 14 height 9
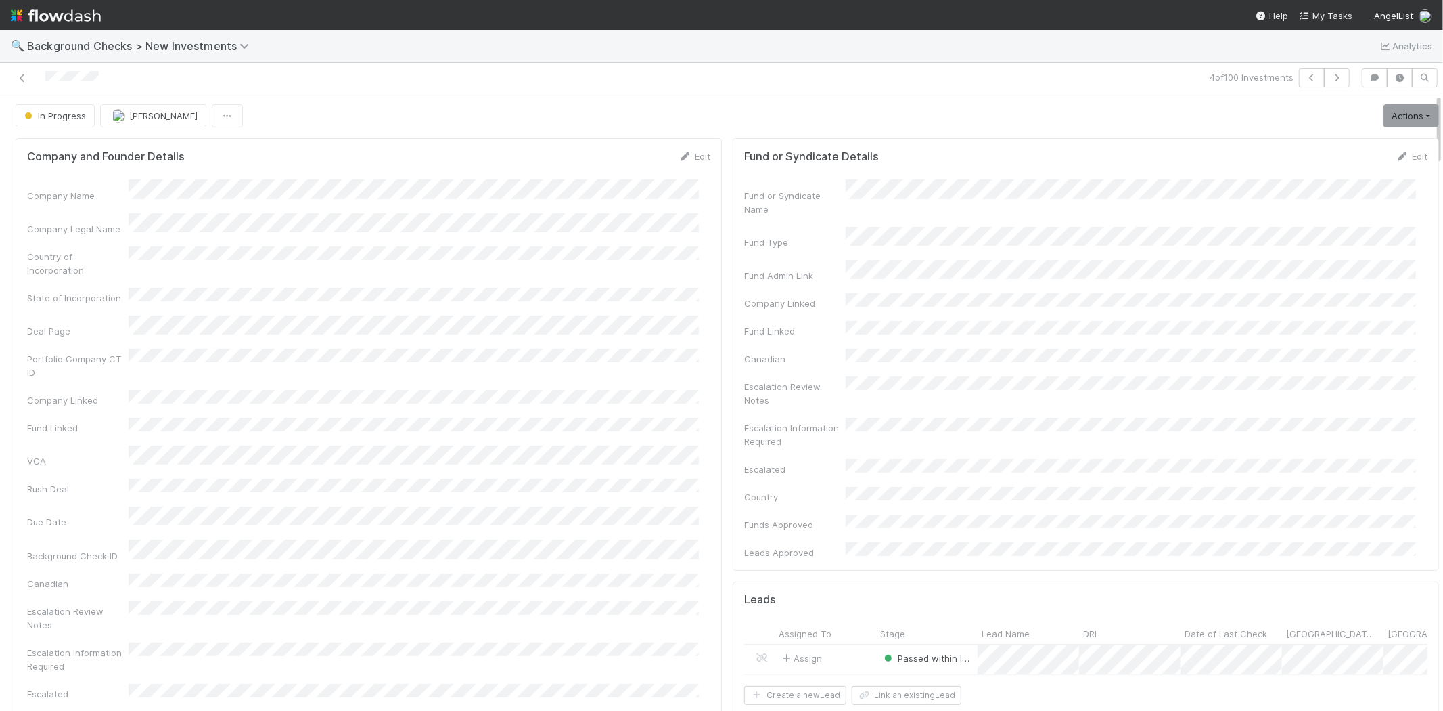
drag, startPoint x: 106, startPoint y: 78, endPoint x: 46, endPoint y: 71, distance: 59.9
click at [46, 71] on div at bounding box center [343, 77] width 677 height 19
click at [1406, 118] on link "Actions" at bounding box center [1411, 115] width 55 height 23
click at [1236, 118] on div "In Progress Michael Capilitan Actions Finish Request Info Escalate Rush Deal Mo…" at bounding box center [728, 115] width 1424 height 23
click at [1384, 118] on link "Actions" at bounding box center [1411, 115] width 55 height 23
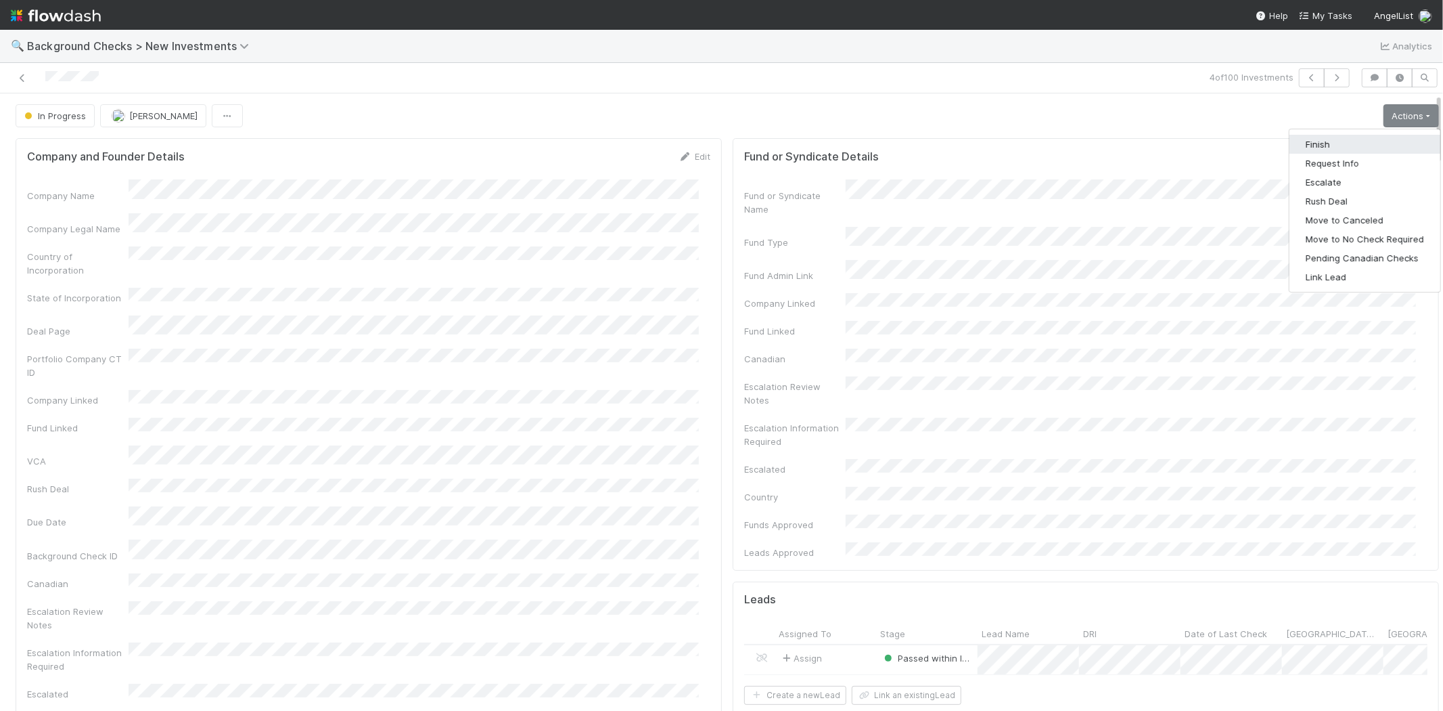
click at [1341, 147] on button "Finish" at bounding box center [1365, 144] width 151 height 19
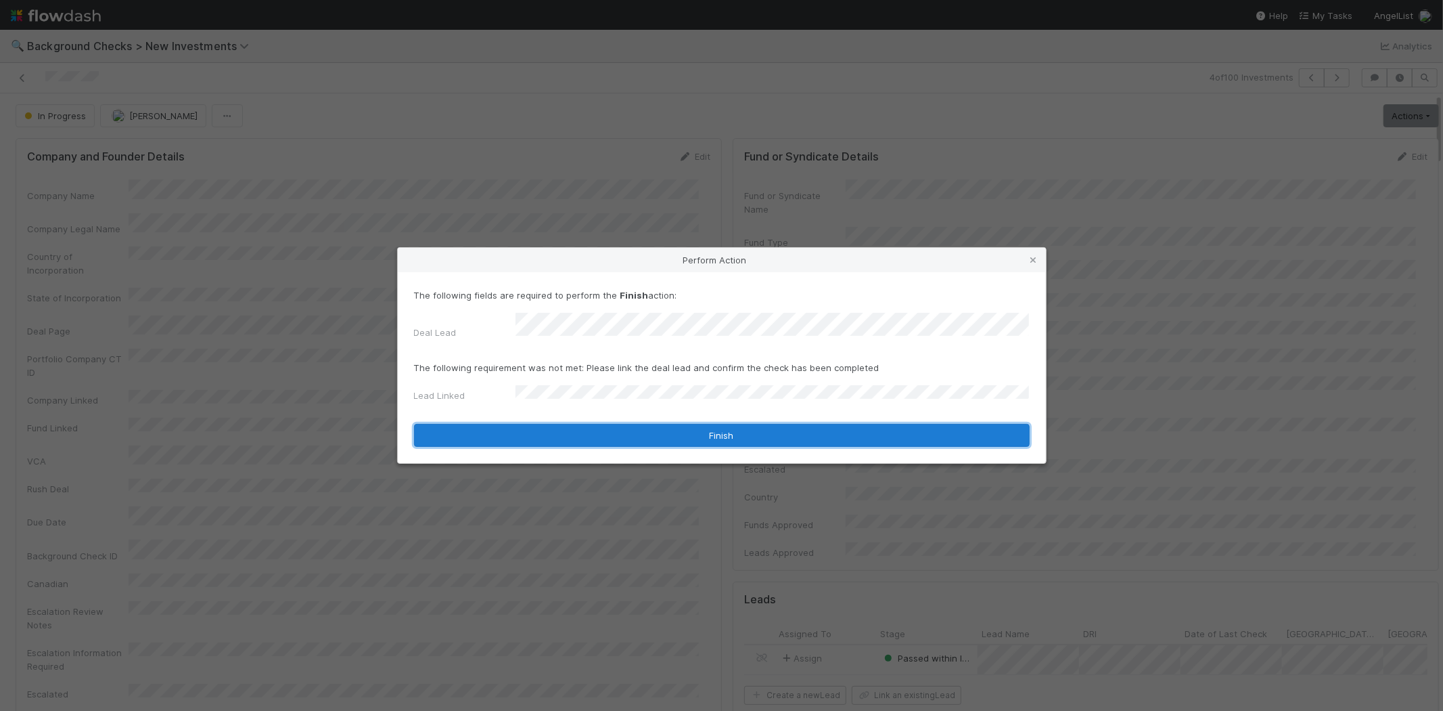
click at [731, 428] on button "Finish" at bounding box center [722, 435] width 616 height 23
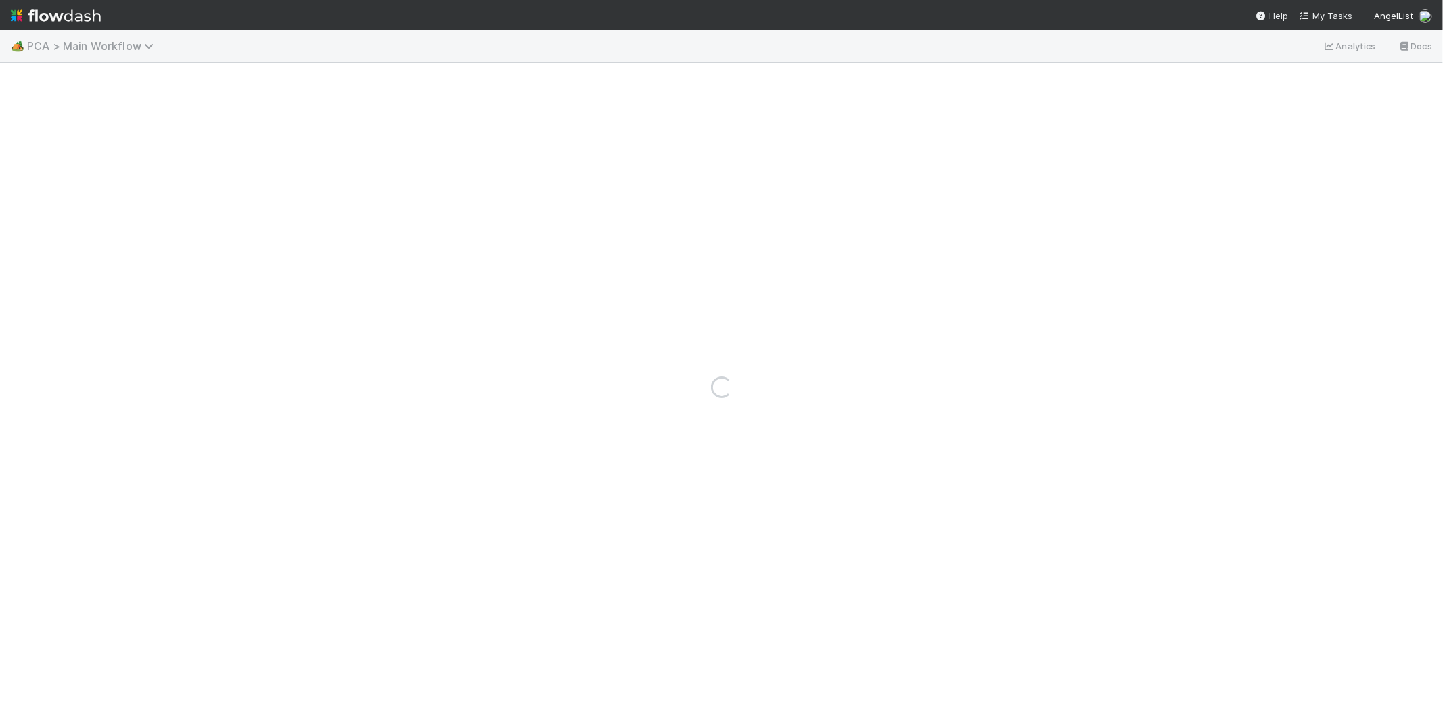
click at [42, 44] on span "PCA > Main Workflow" at bounding box center [93, 46] width 133 height 14
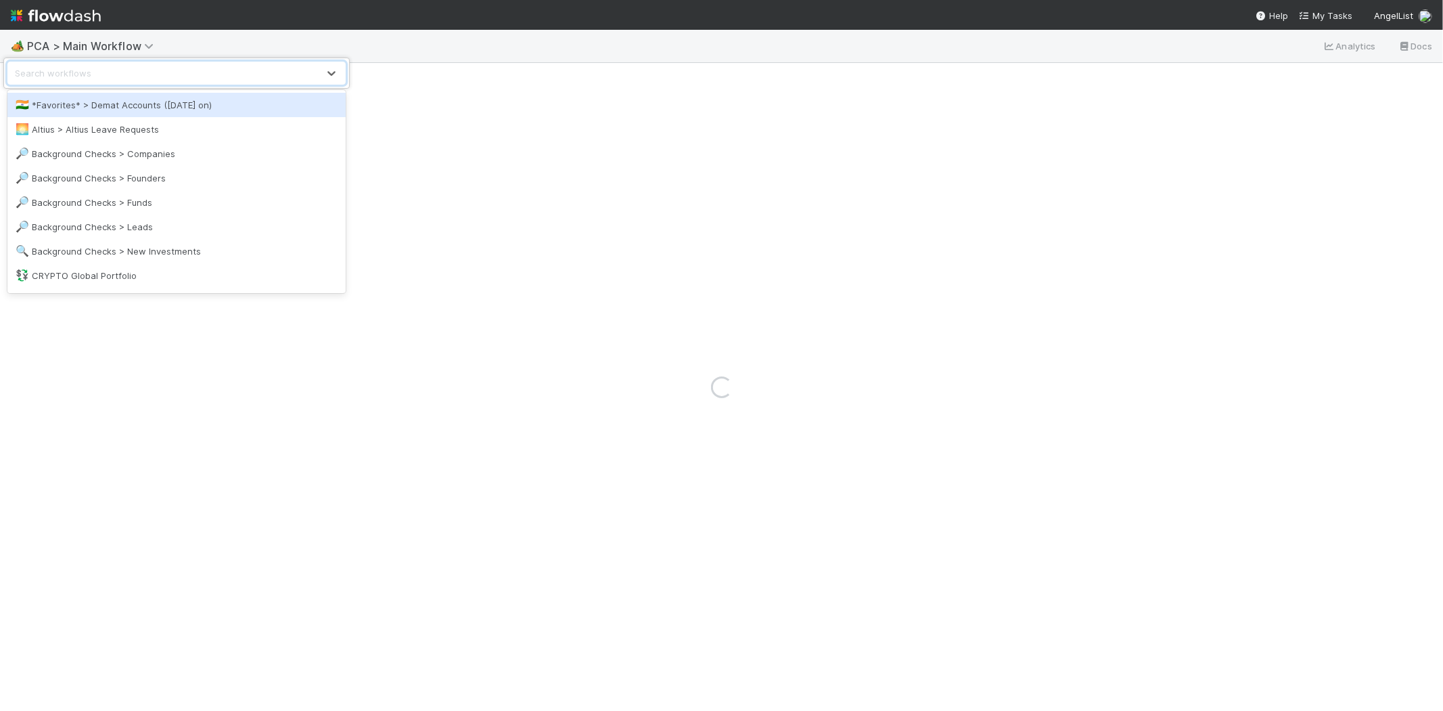
click at [56, 9] on div "option *Favorites* > Demat Accounts ([DATE] on) focused, 1 of 23. 23 results av…" at bounding box center [721, 355] width 1443 height 711
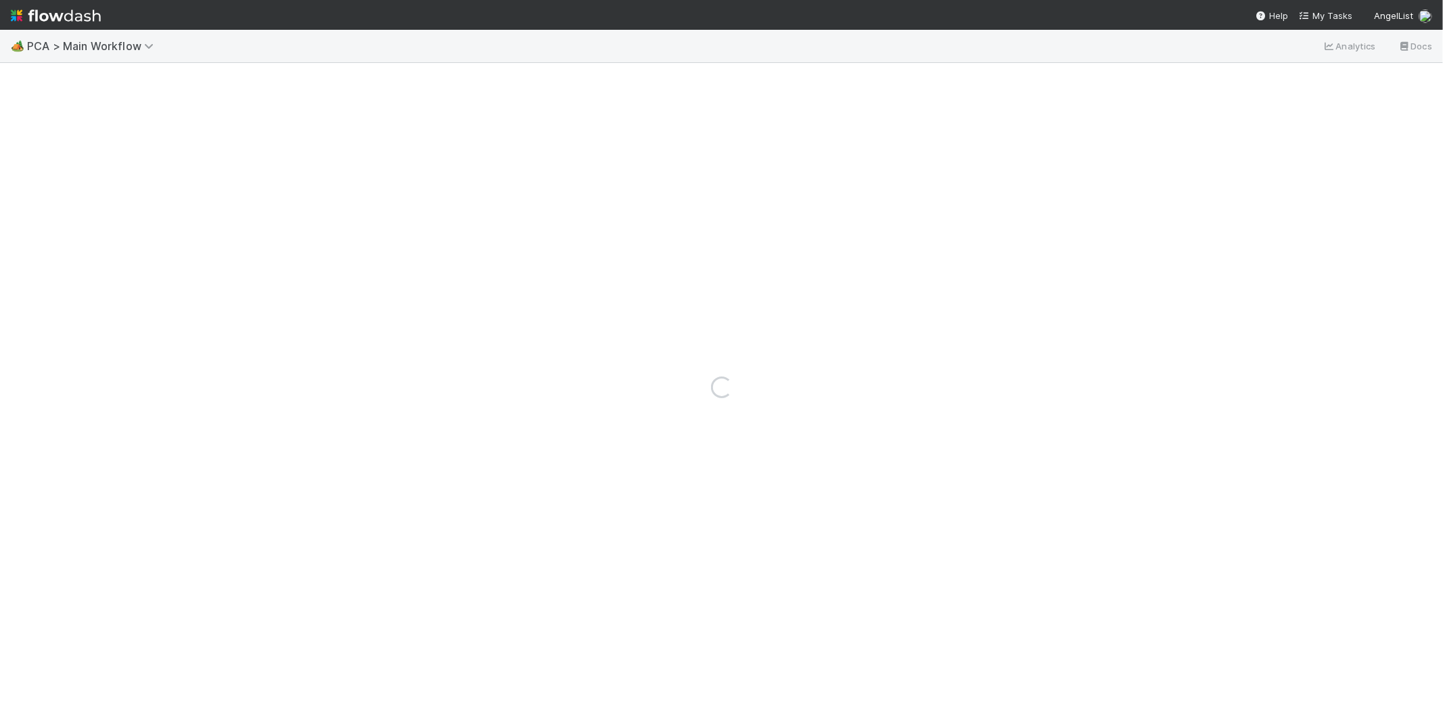
click at [61, 14] on img at bounding box center [56, 15] width 90 height 23
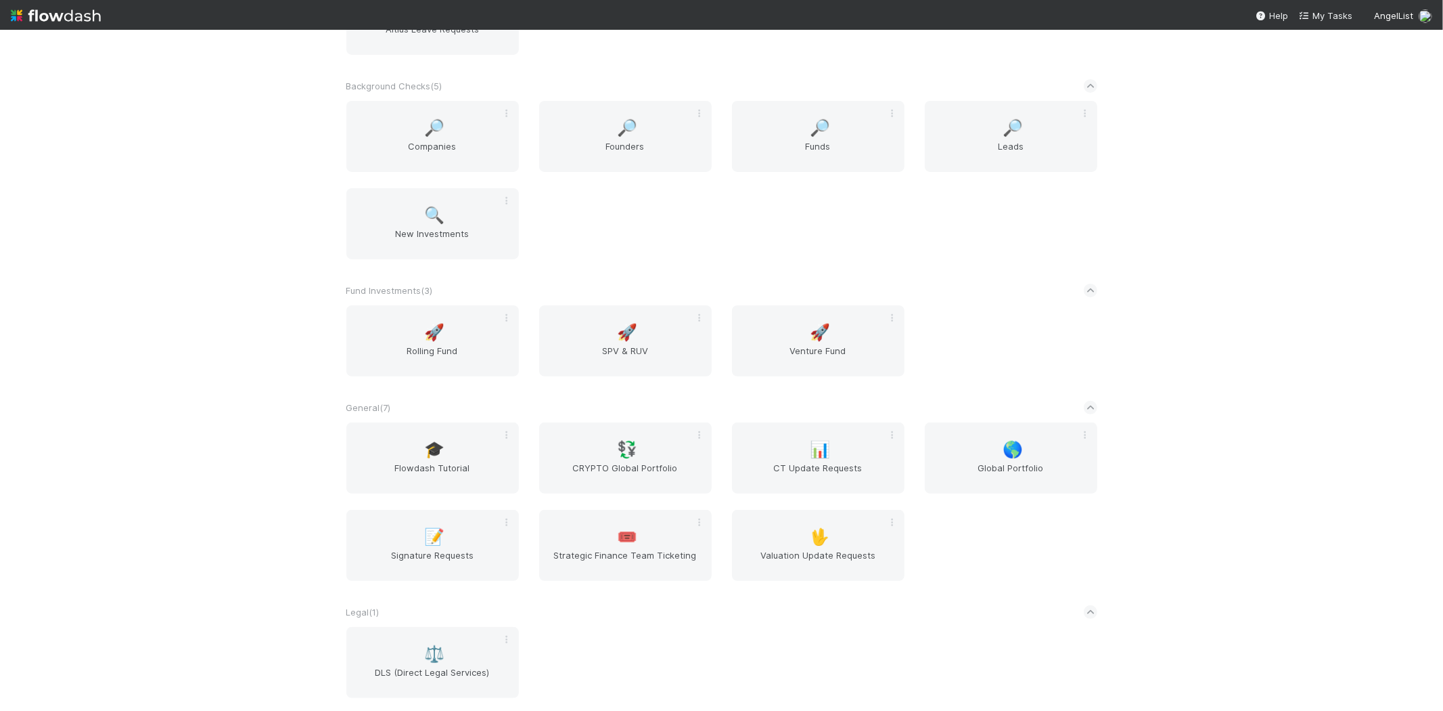
scroll to position [225, 0]
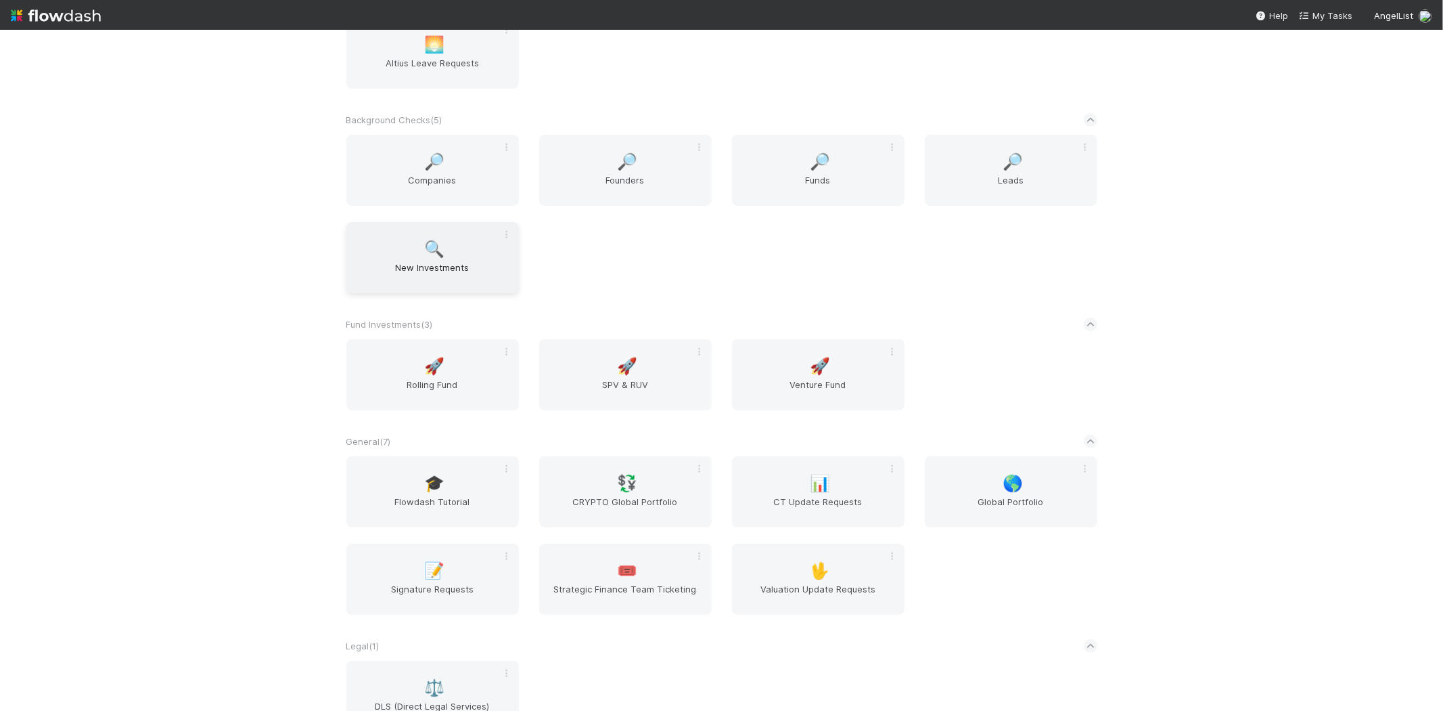
click at [449, 245] on div "🔍 New Investments" at bounding box center [432, 257] width 173 height 71
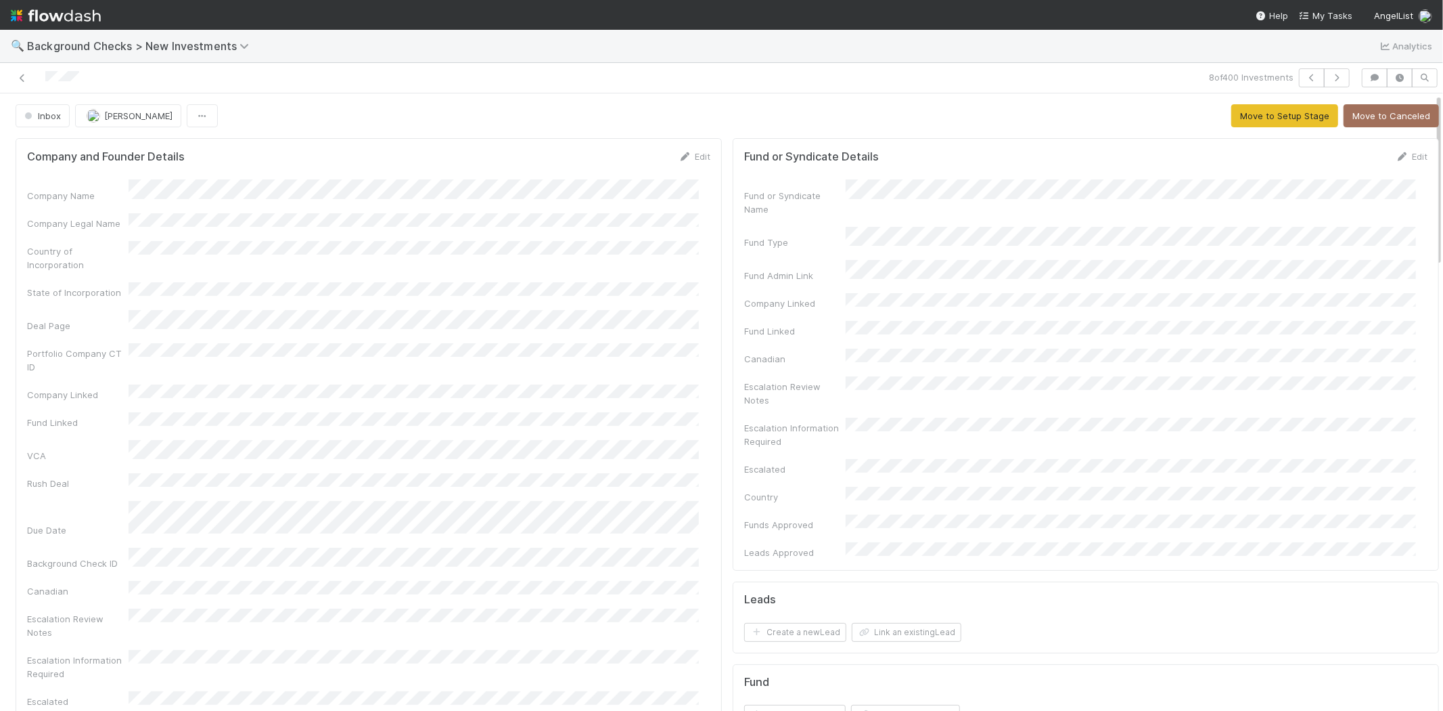
drag, startPoint x: 89, startPoint y: 76, endPoint x: 44, endPoint y: 83, distance: 45.8
click at [44, 83] on div at bounding box center [343, 77] width 677 height 19
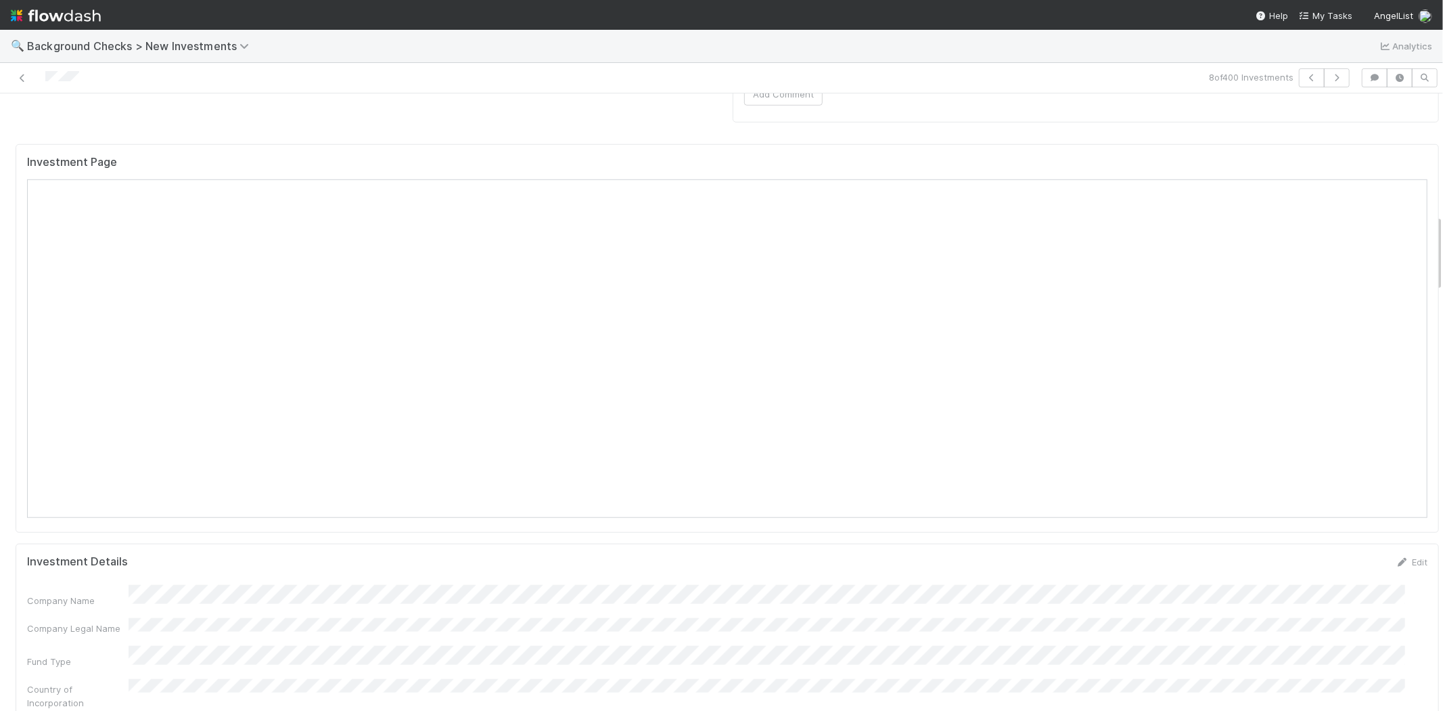
scroll to position [902, 0]
click at [1317, 10] on span "My Tasks" at bounding box center [1325, 15] width 53 height 11
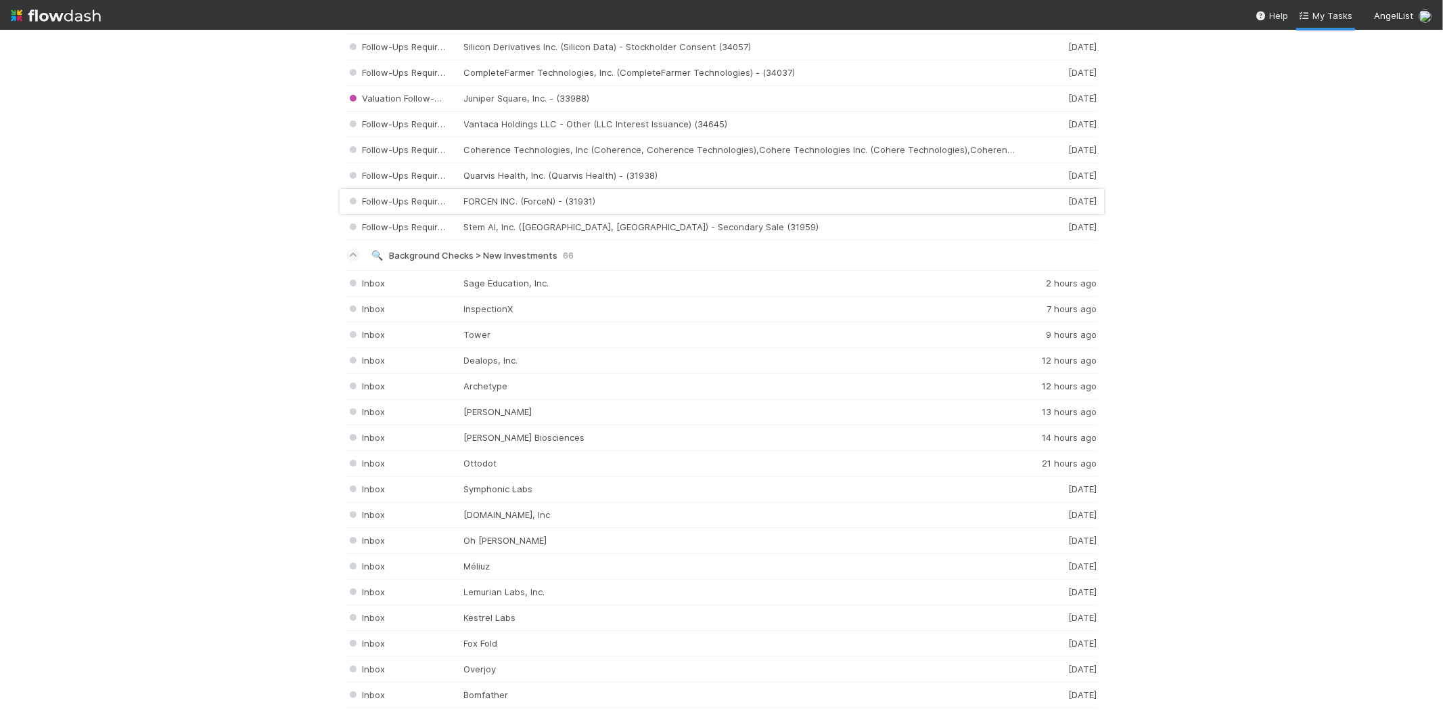
scroll to position [1954, 0]
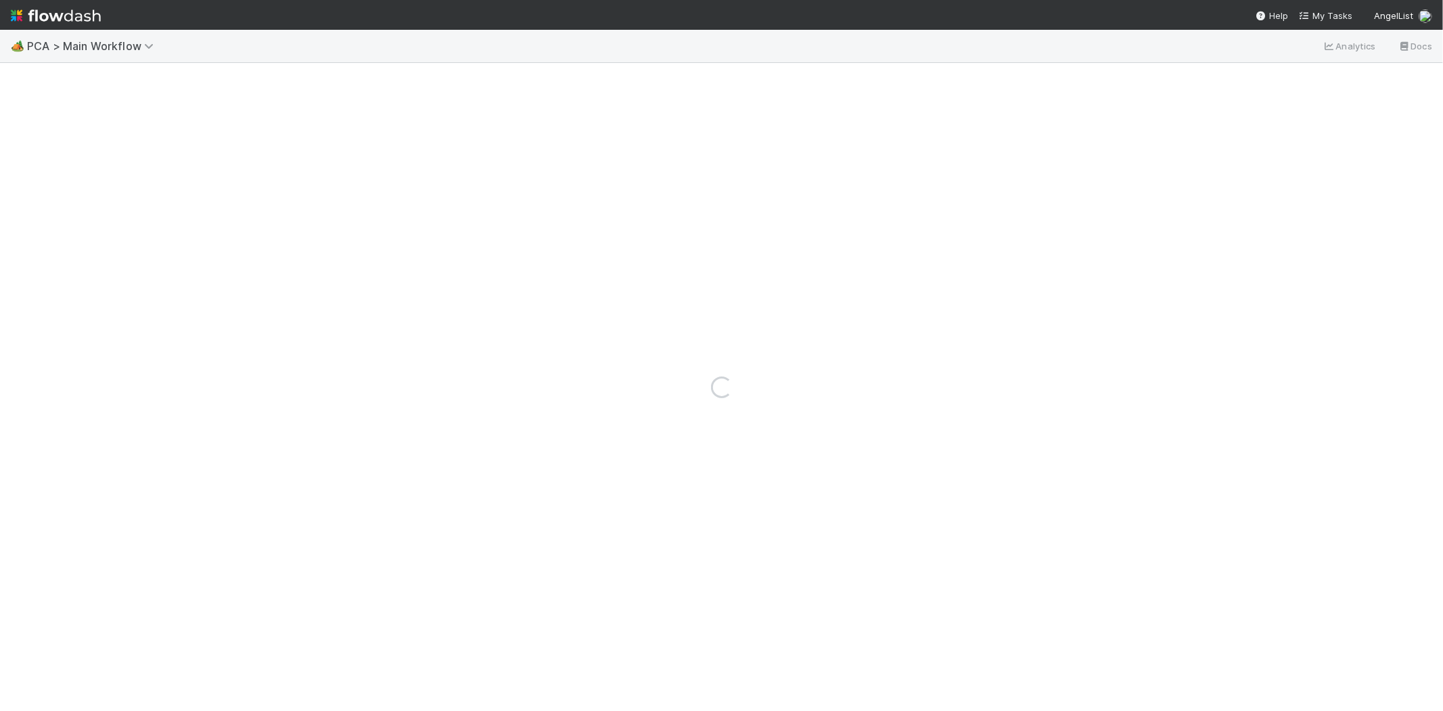
click at [39, 18] on img at bounding box center [56, 15] width 90 height 23
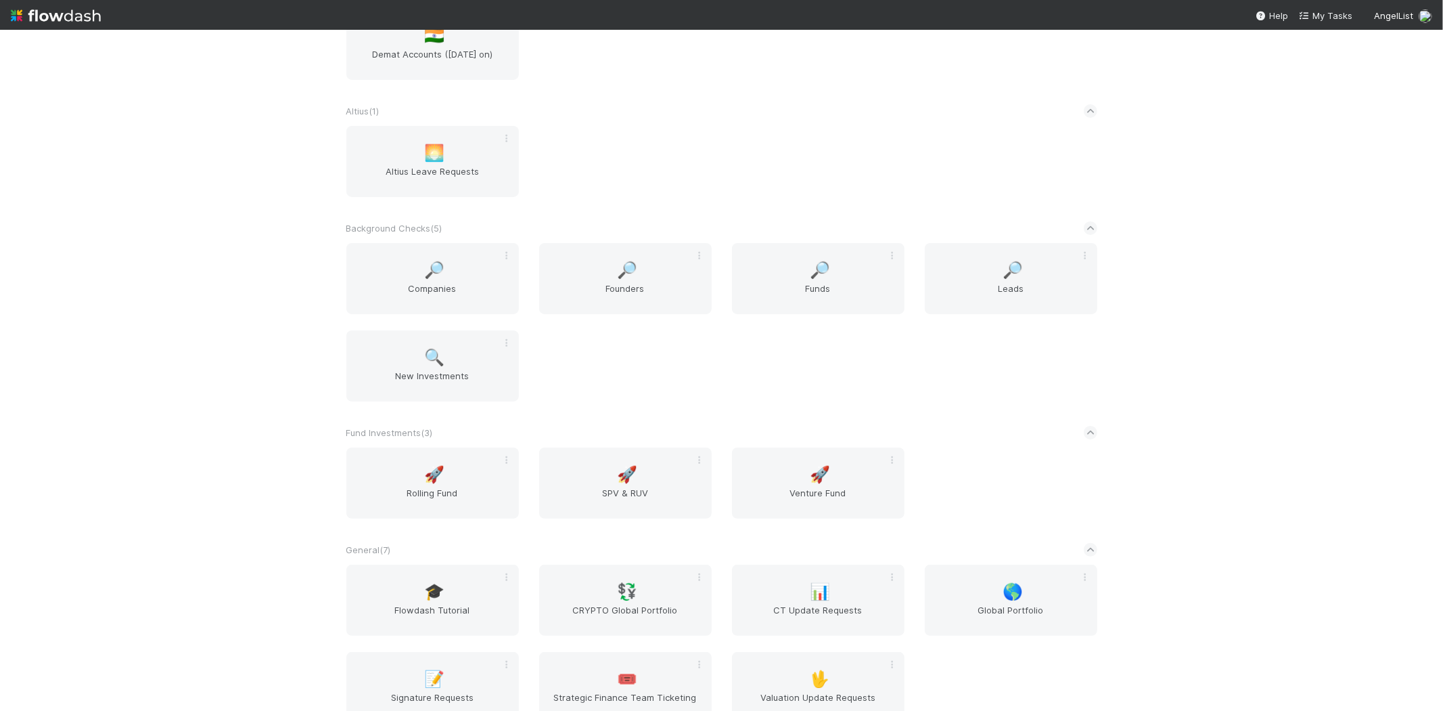
scroll to position [150, 0]
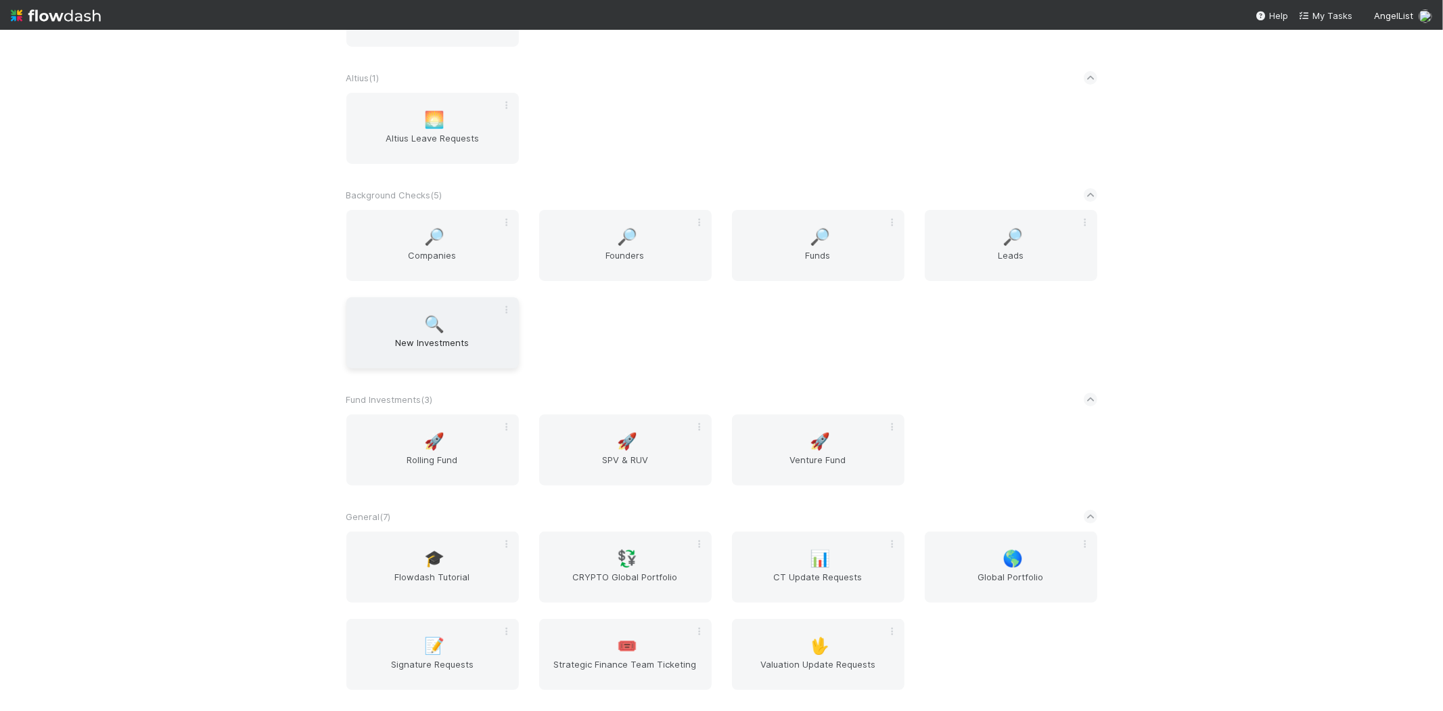
click at [451, 325] on div "🔍 New Investments" at bounding box center [432, 332] width 173 height 71
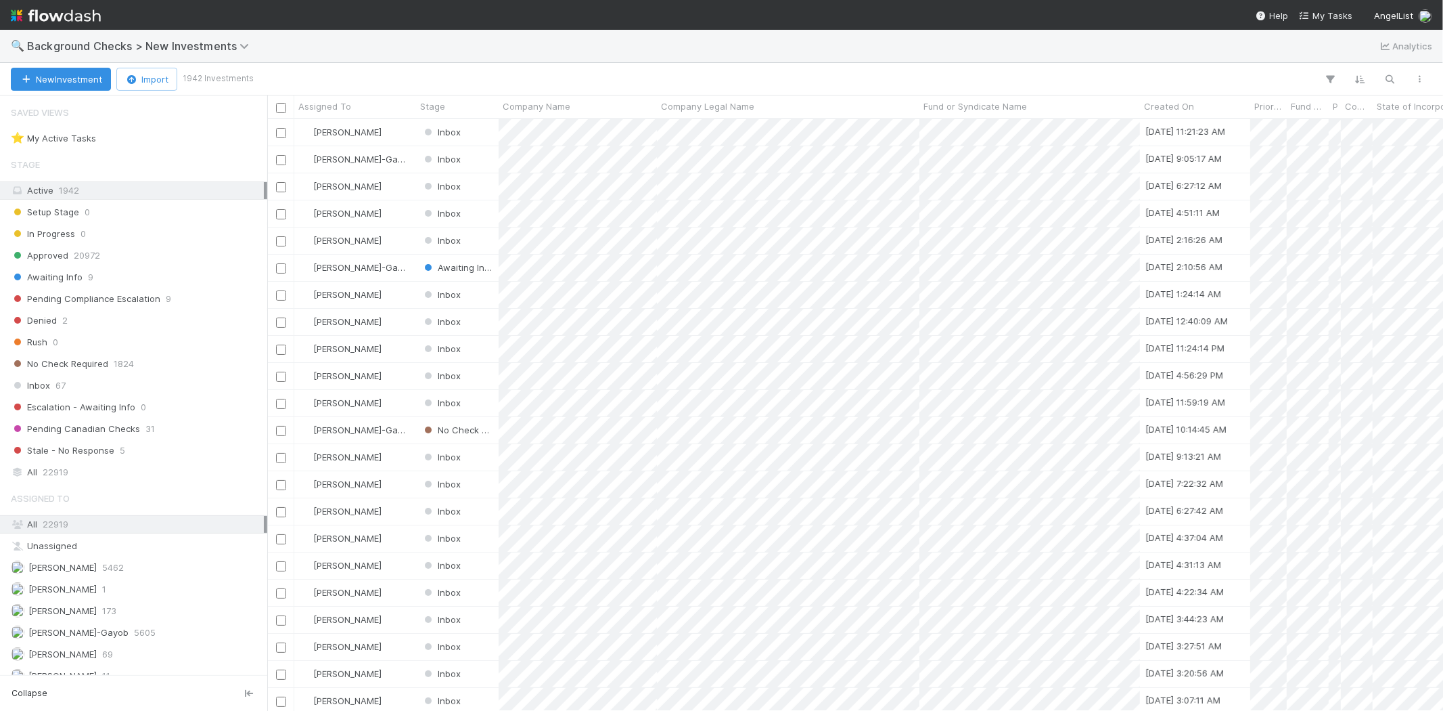
scroll to position [580, 1165]
click at [1391, 75] on icon "button" at bounding box center [1391, 79] width 14 height 12
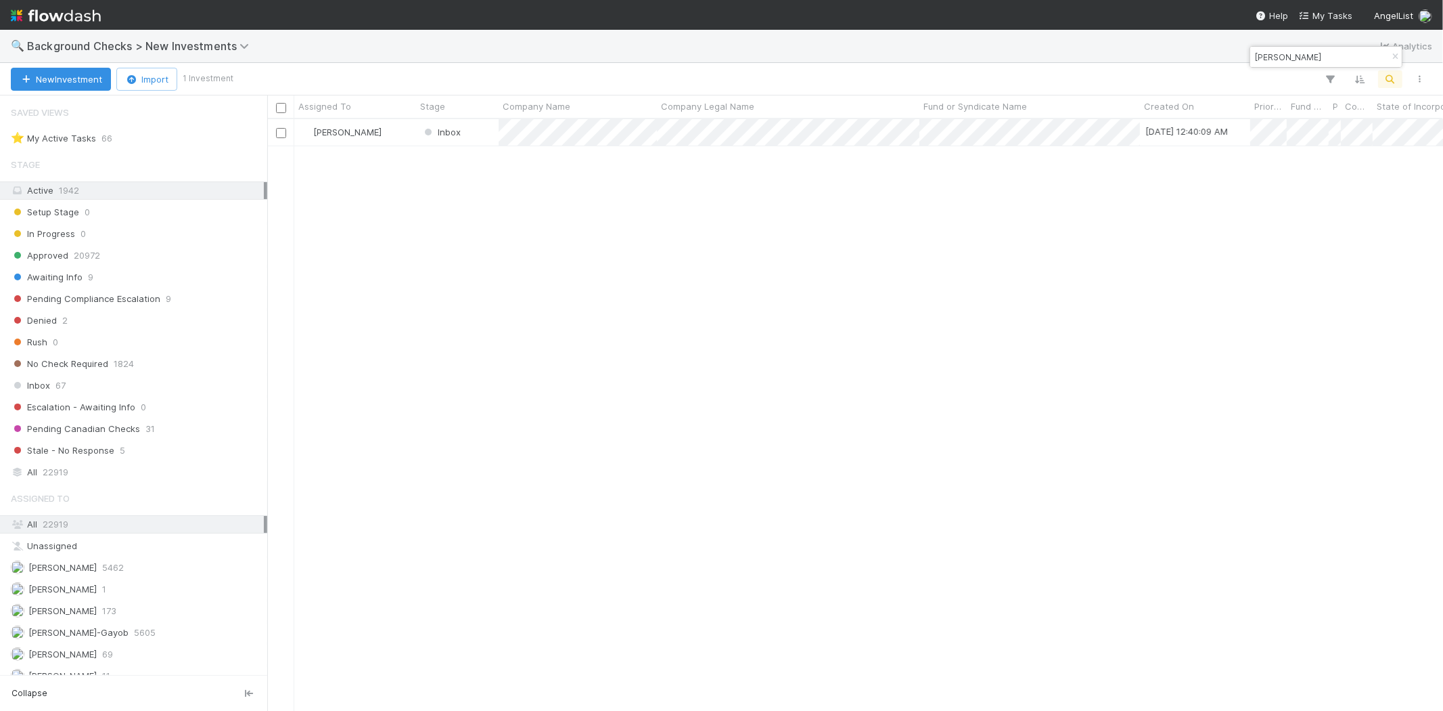
drag, startPoint x: 1305, startPoint y: 54, endPoint x: 1214, endPoint y: 50, distance: 90.8
click at [1214, 50] on body "🔍 Background Checks > New Investments Analytics New Investment Import 1 Investm…" at bounding box center [721, 355] width 1443 height 711
drag, startPoint x: 1304, startPoint y: 54, endPoint x: 1253, endPoint y: 53, distance: 51.4
click at [1253, 53] on input "[PERSON_NAME]" at bounding box center [1320, 57] width 135 height 16
paste input "Archetype"
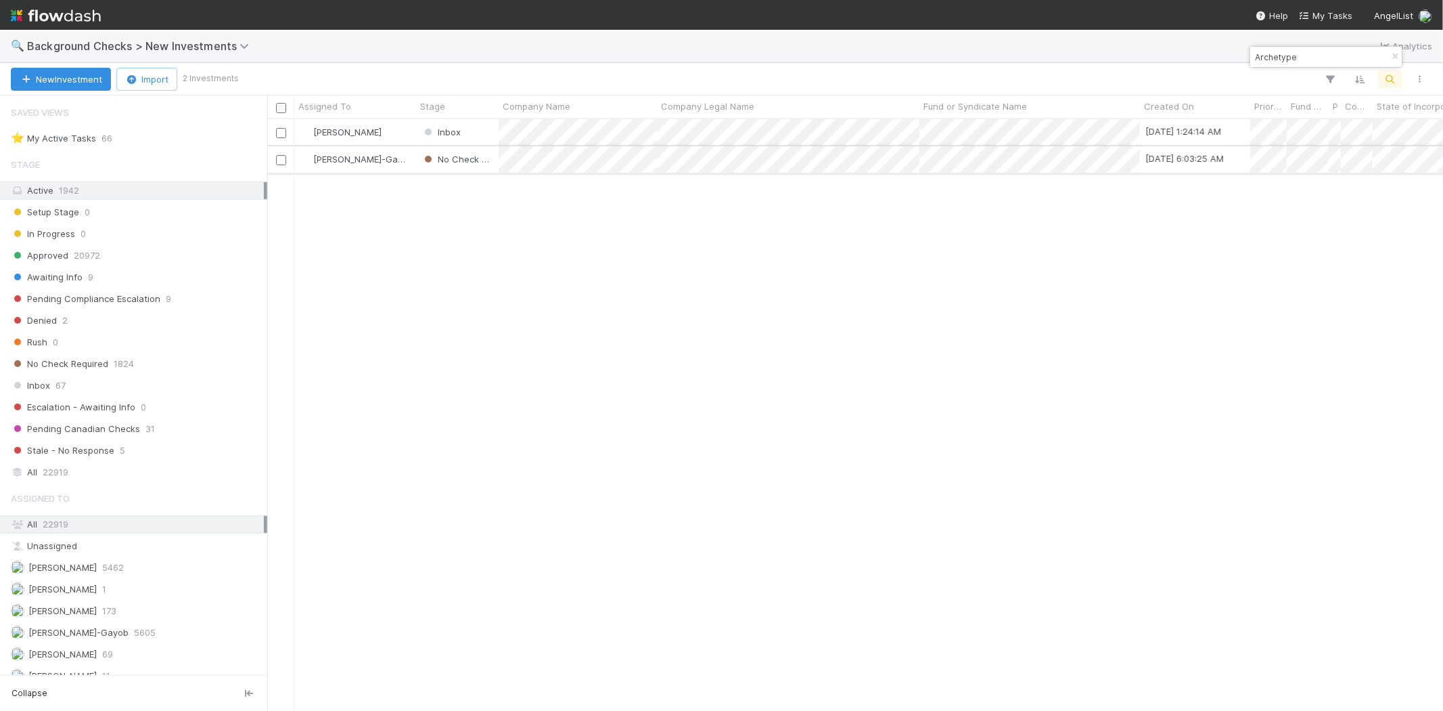
type input "Archetype"
click at [402, 157] on div "[PERSON_NAME]-Gayob" at bounding box center [355, 159] width 122 height 26
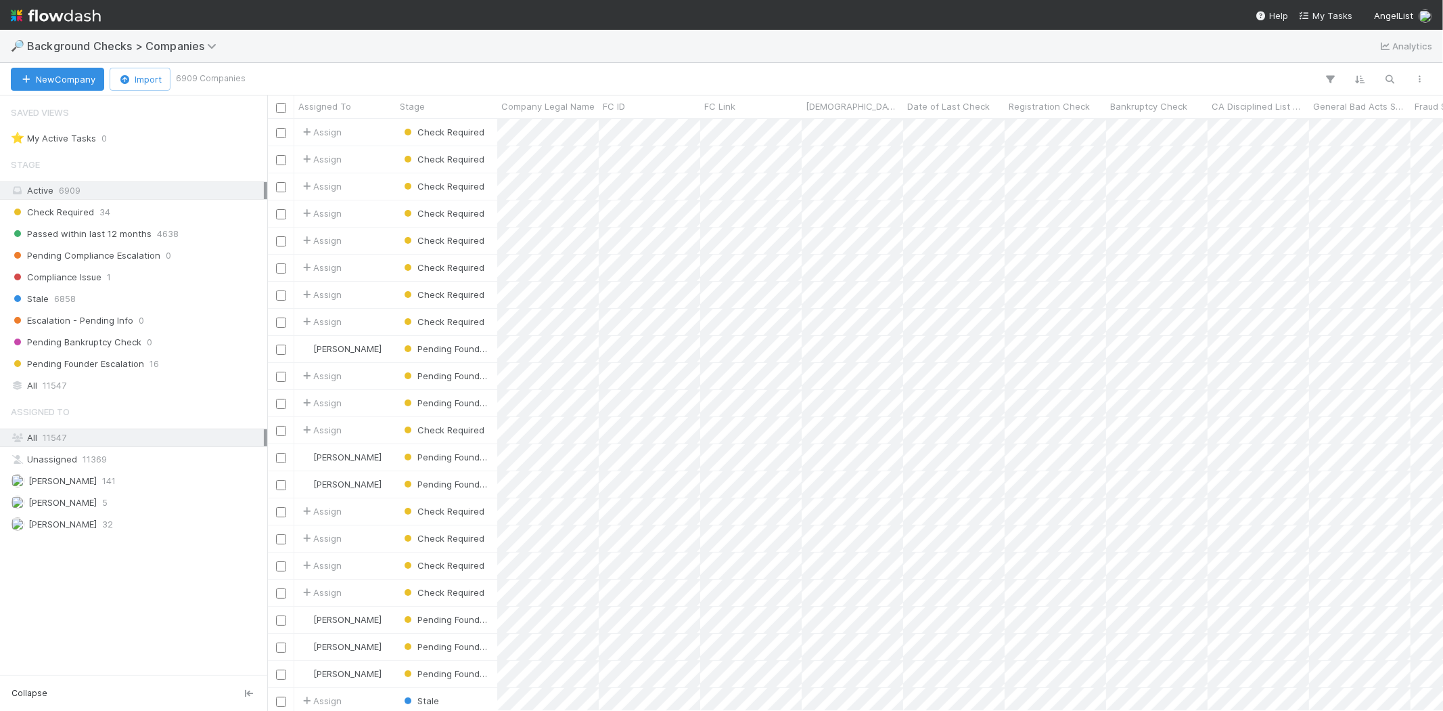
scroll to position [580, 1165]
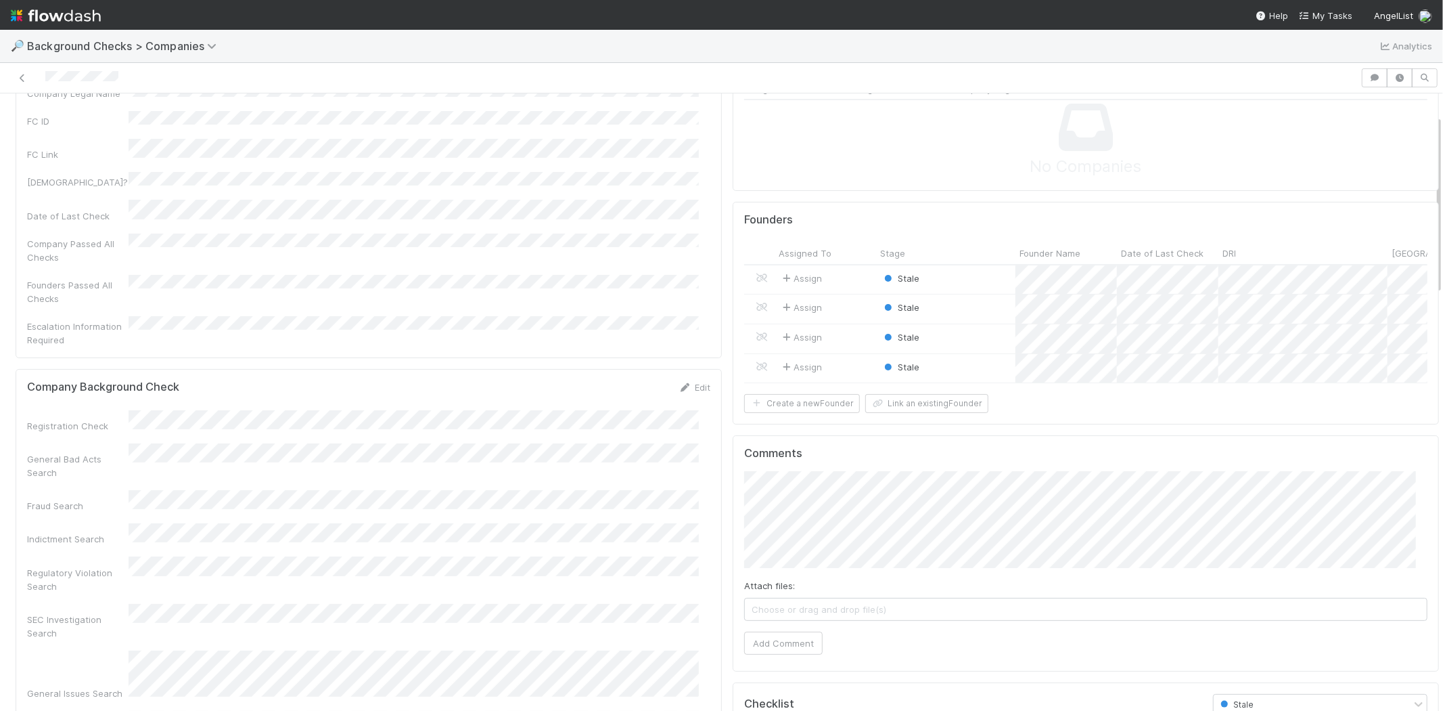
scroll to position [75, 0]
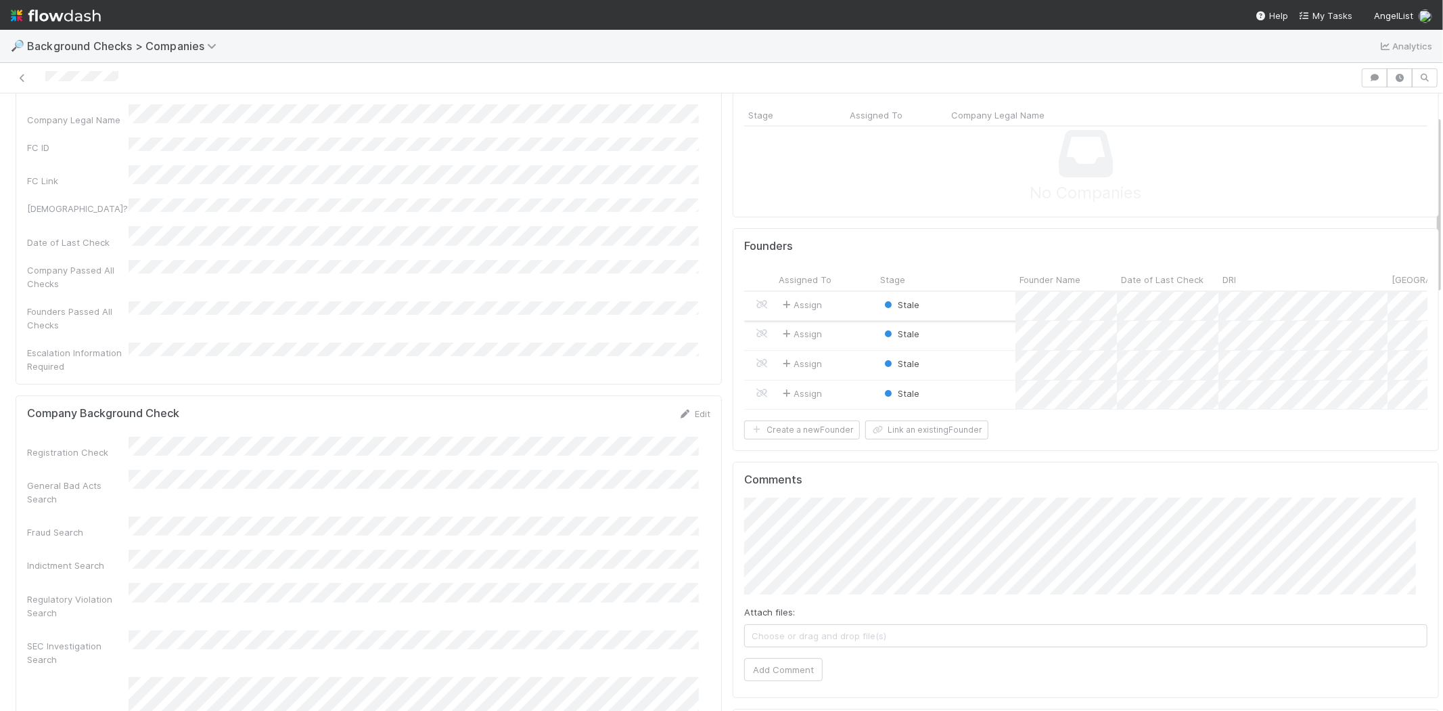
click at [830, 298] on div "Assign" at bounding box center [826, 306] width 102 height 29
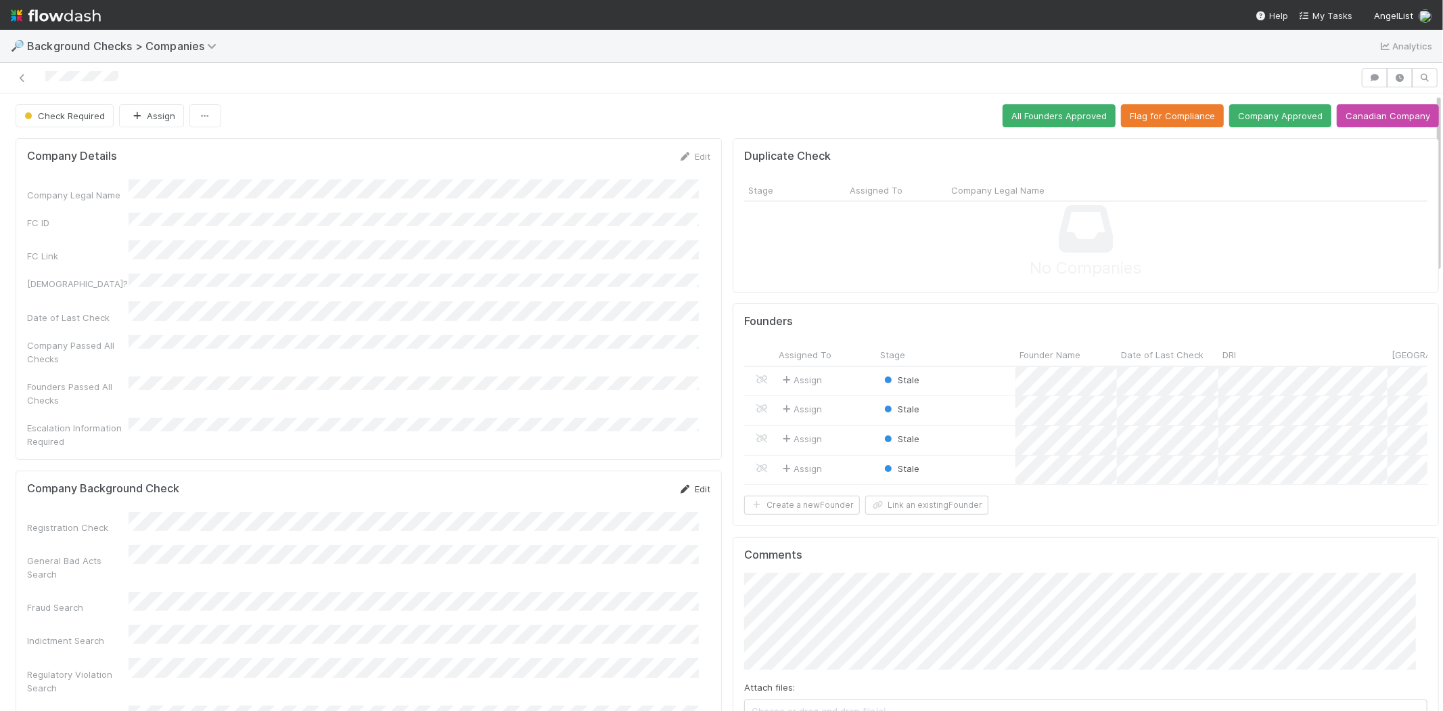
click at [690, 483] on link "Edit" at bounding box center [695, 488] width 32 height 11
click at [625, 482] on button "Save" at bounding box center [638, 493] width 39 height 23
click at [901, 378] on span "Stale" at bounding box center [901, 379] width 38 height 11
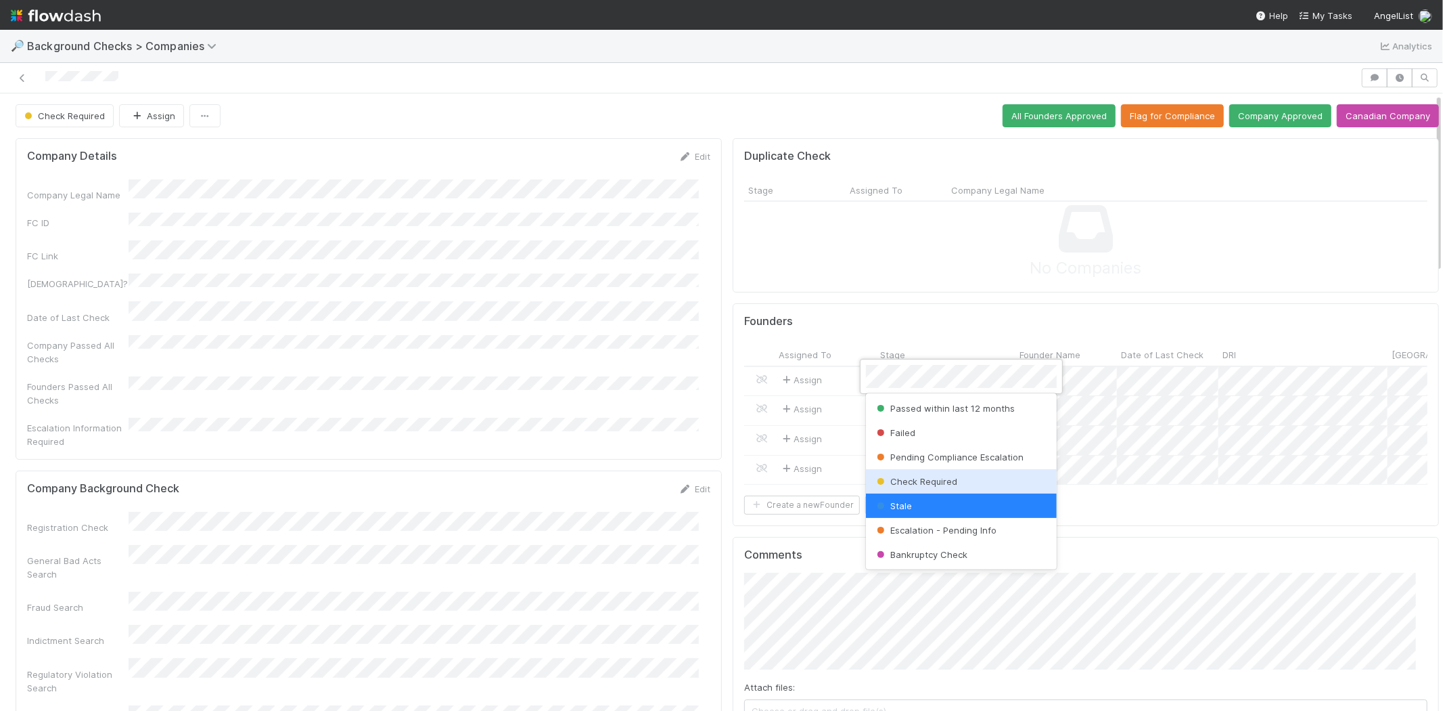
click at [917, 474] on div "Check Required" at bounding box center [961, 481] width 191 height 24
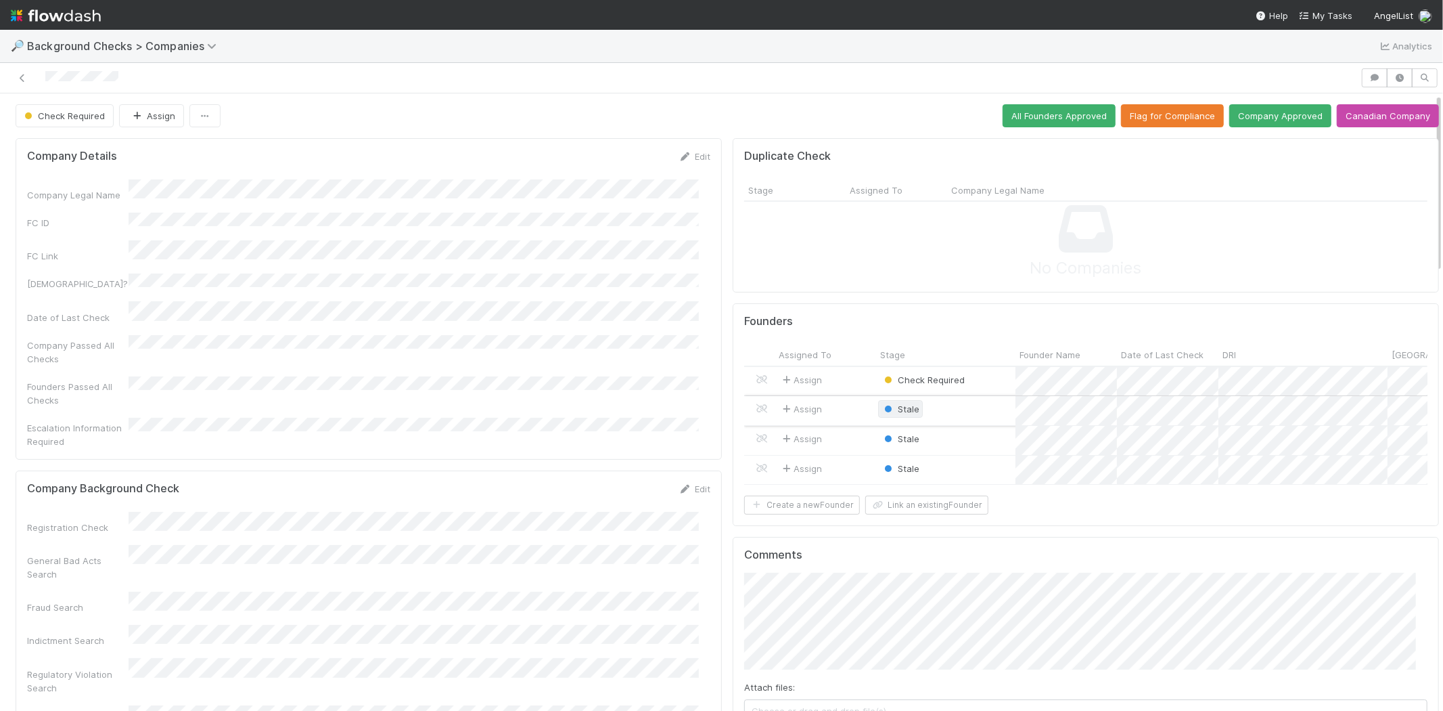
click at [897, 409] on span "Stale" at bounding box center [901, 408] width 38 height 11
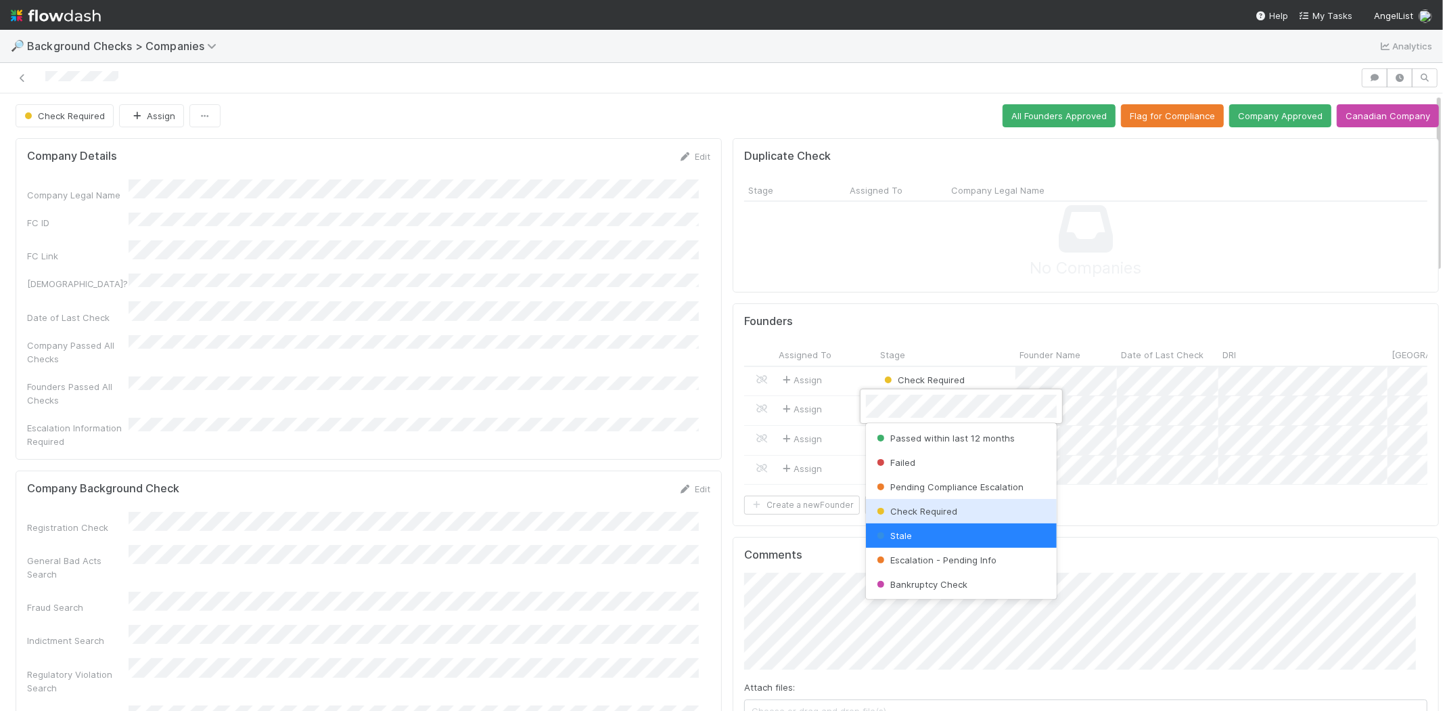
click at [915, 505] on span "Check Required" at bounding box center [915, 510] width 83 height 11
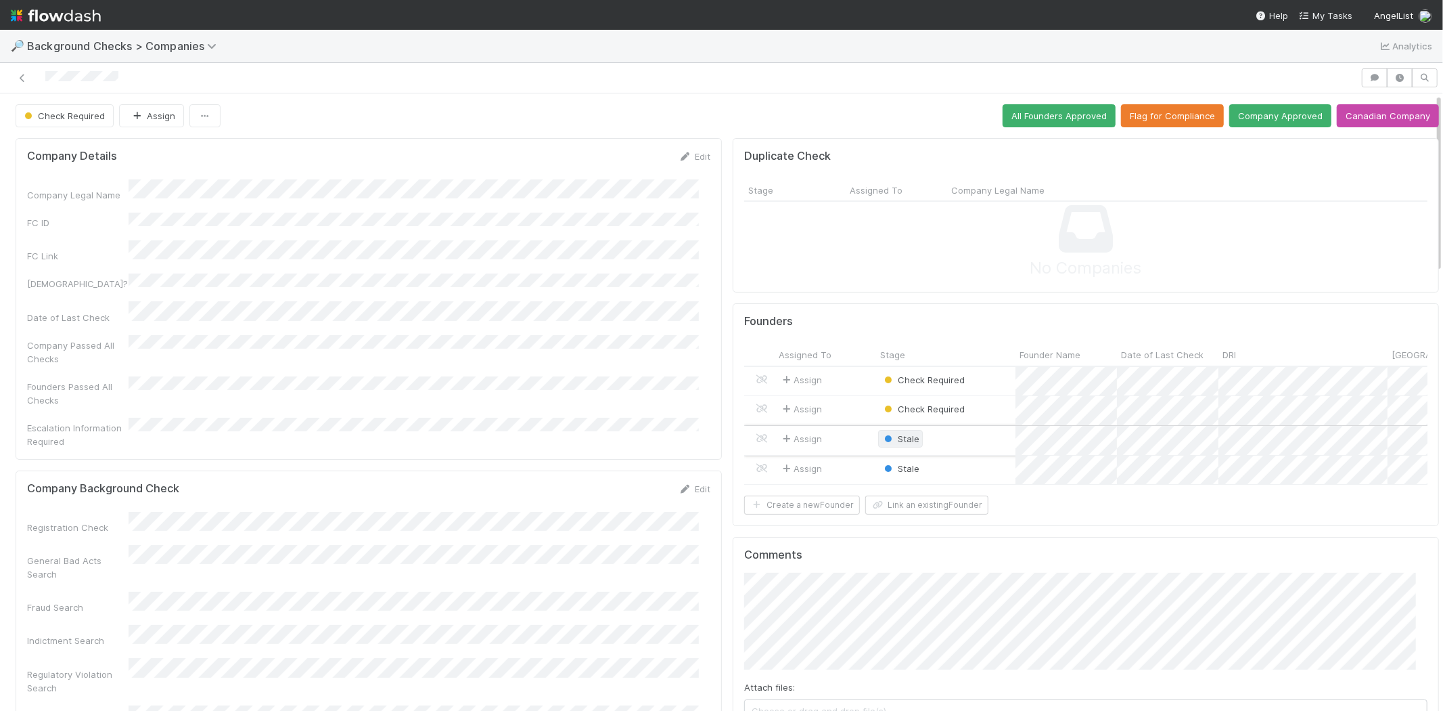
click at [890, 436] on span "Stale" at bounding box center [901, 438] width 38 height 11
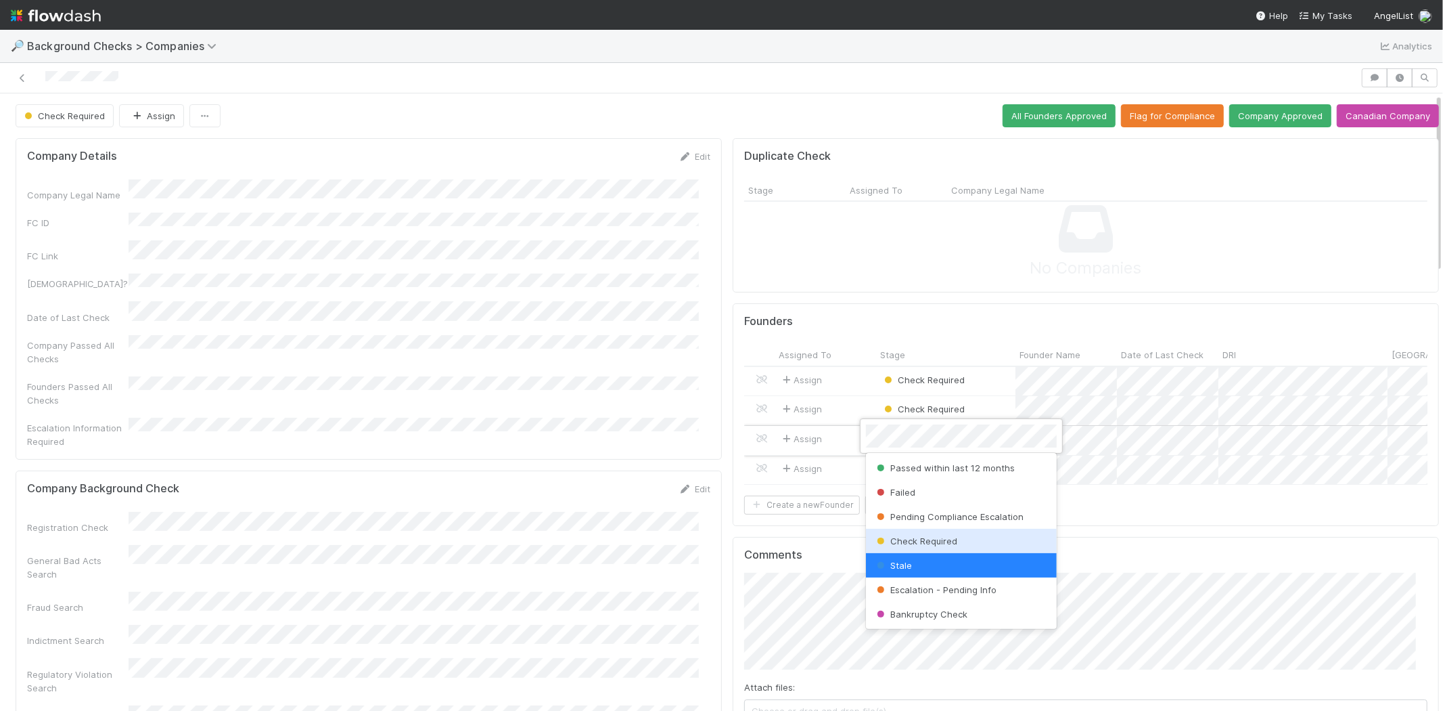
click at [915, 542] on span "Check Required" at bounding box center [915, 540] width 83 height 11
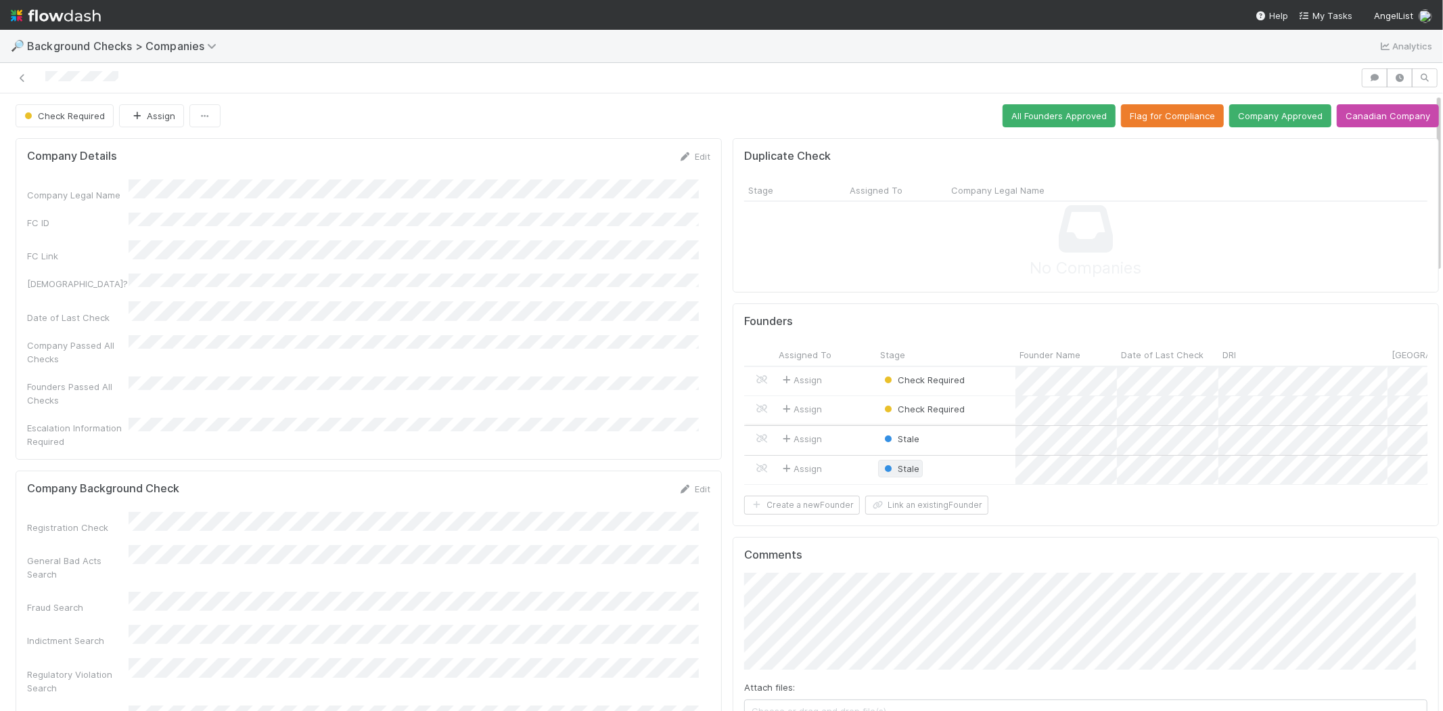
click at [895, 466] on span "Stale" at bounding box center [901, 468] width 38 height 11
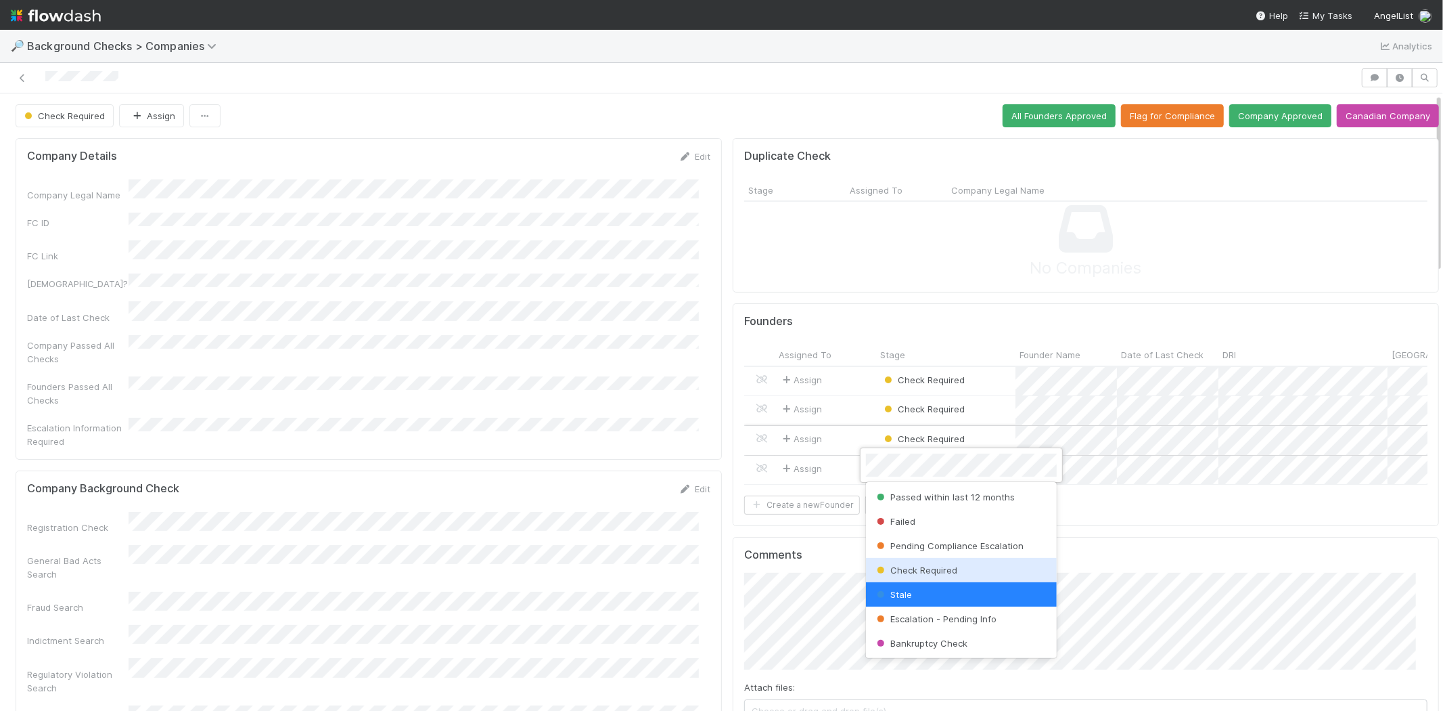
click at [914, 568] on span "Check Required" at bounding box center [915, 569] width 83 height 11
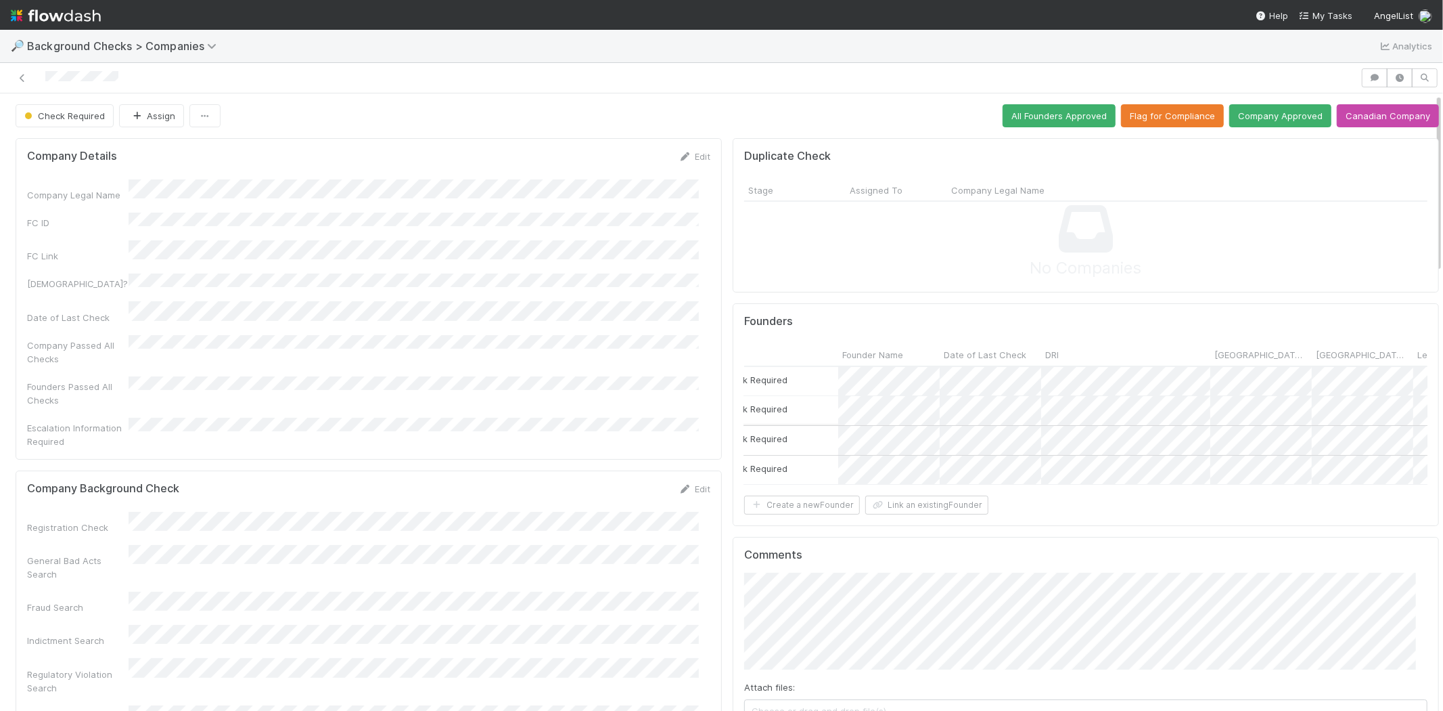
scroll to position [0, 180]
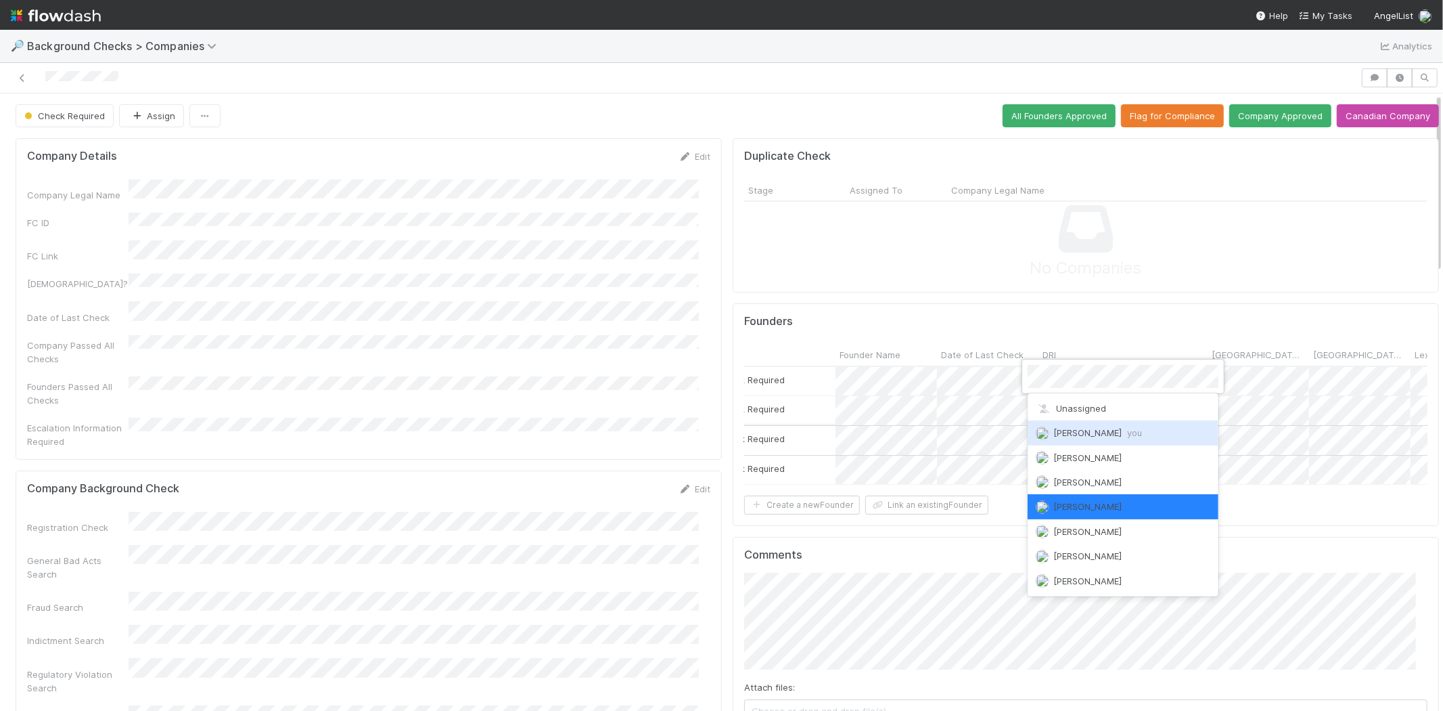
click at [1099, 431] on span "Michael Capilitan you" at bounding box center [1098, 432] width 89 height 11
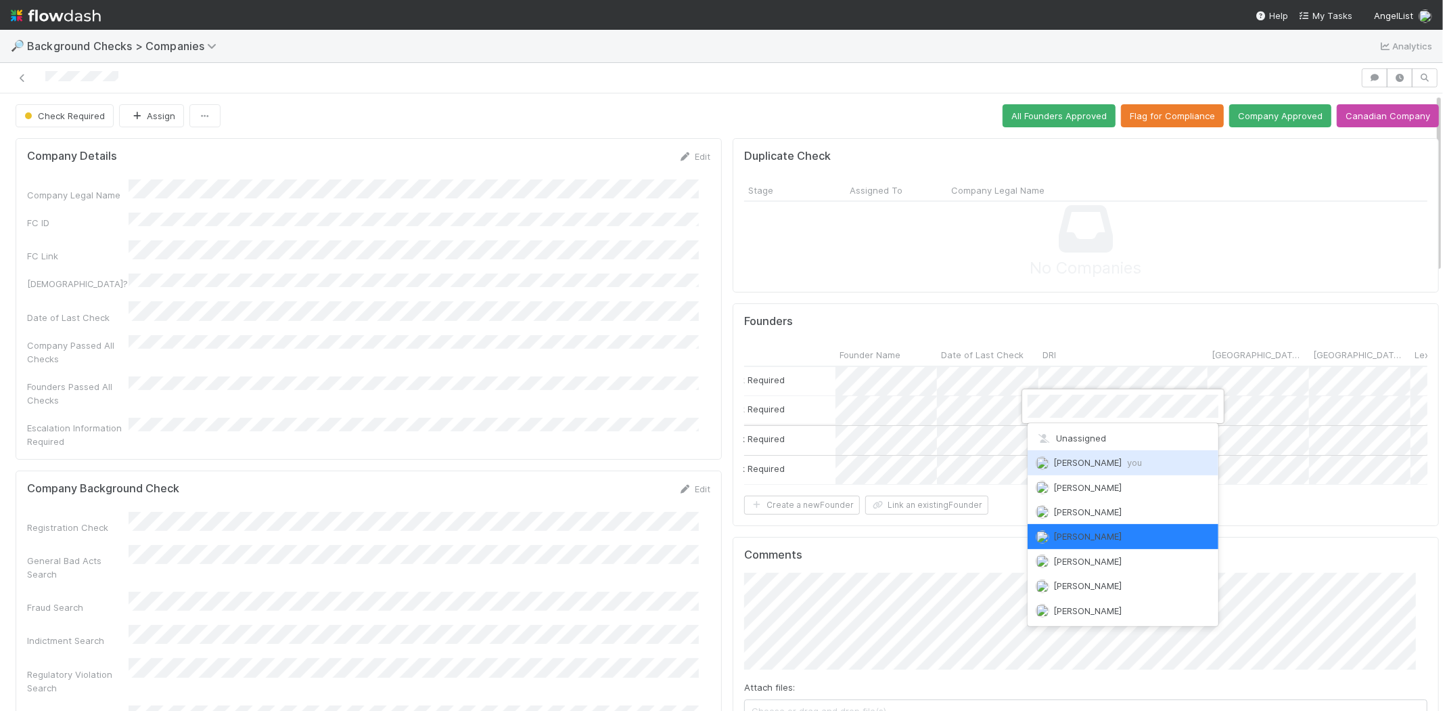
click at [1084, 461] on span "Michael Capilitan you" at bounding box center [1098, 462] width 89 height 11
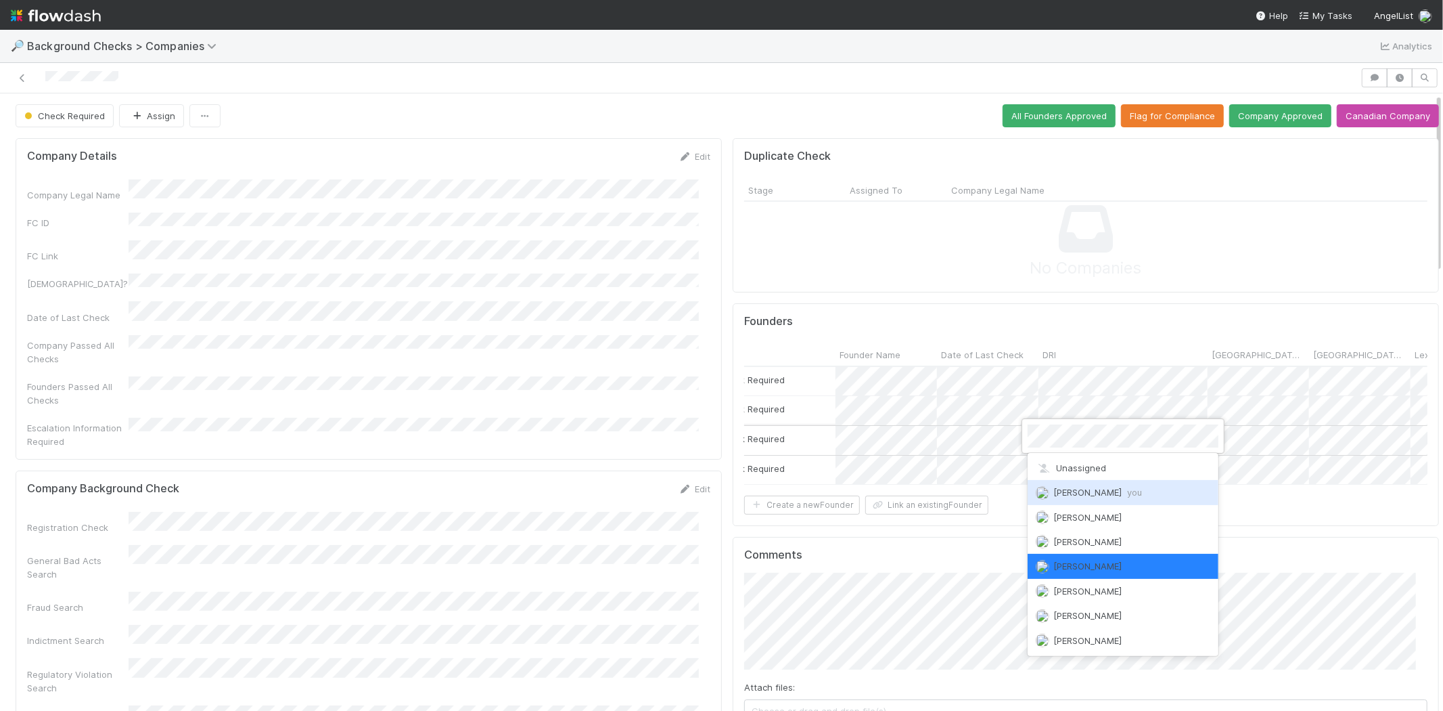
click at [1087, 491] on span "Michael Capilitan you" at bounding box center [1098, 492] width 89 height 11
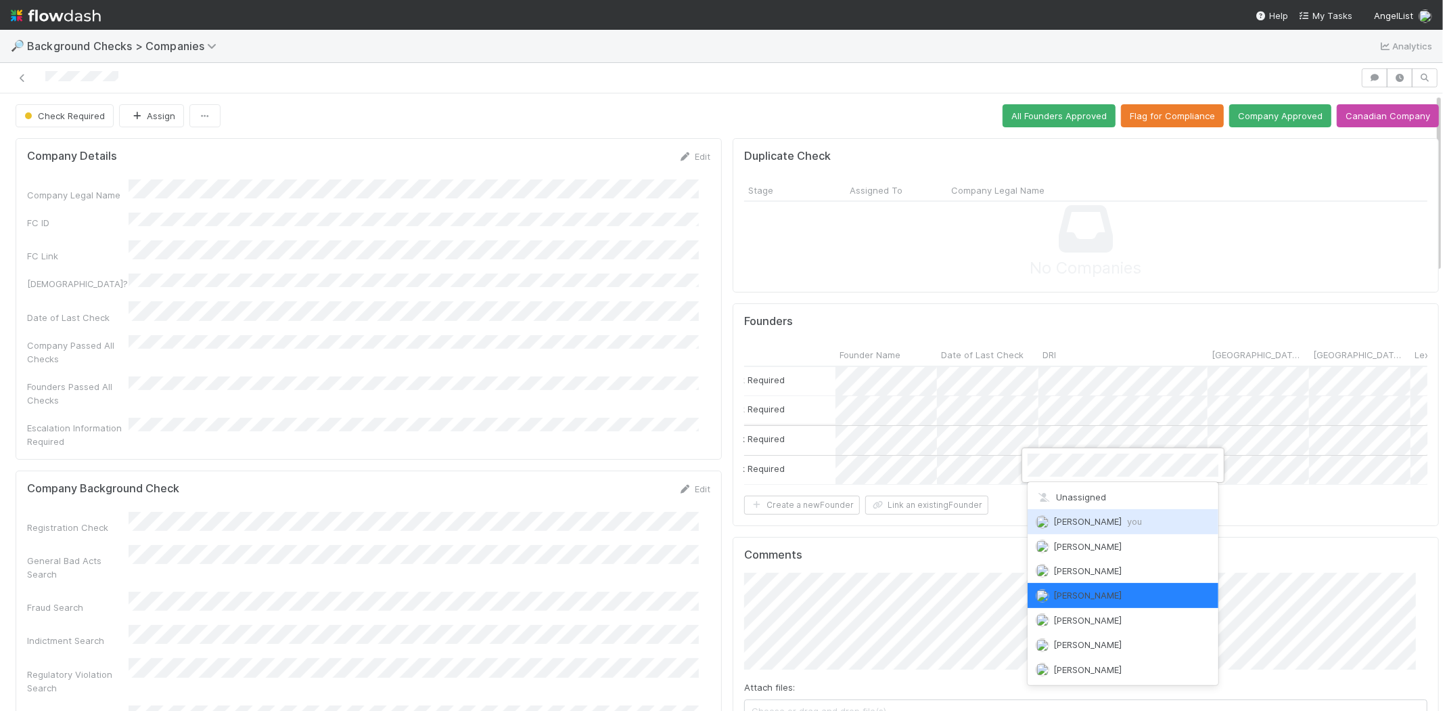
click at [1087, 518] on span "Michael Capilitan you" at bounding box center [1098, 521] width 89 height 11
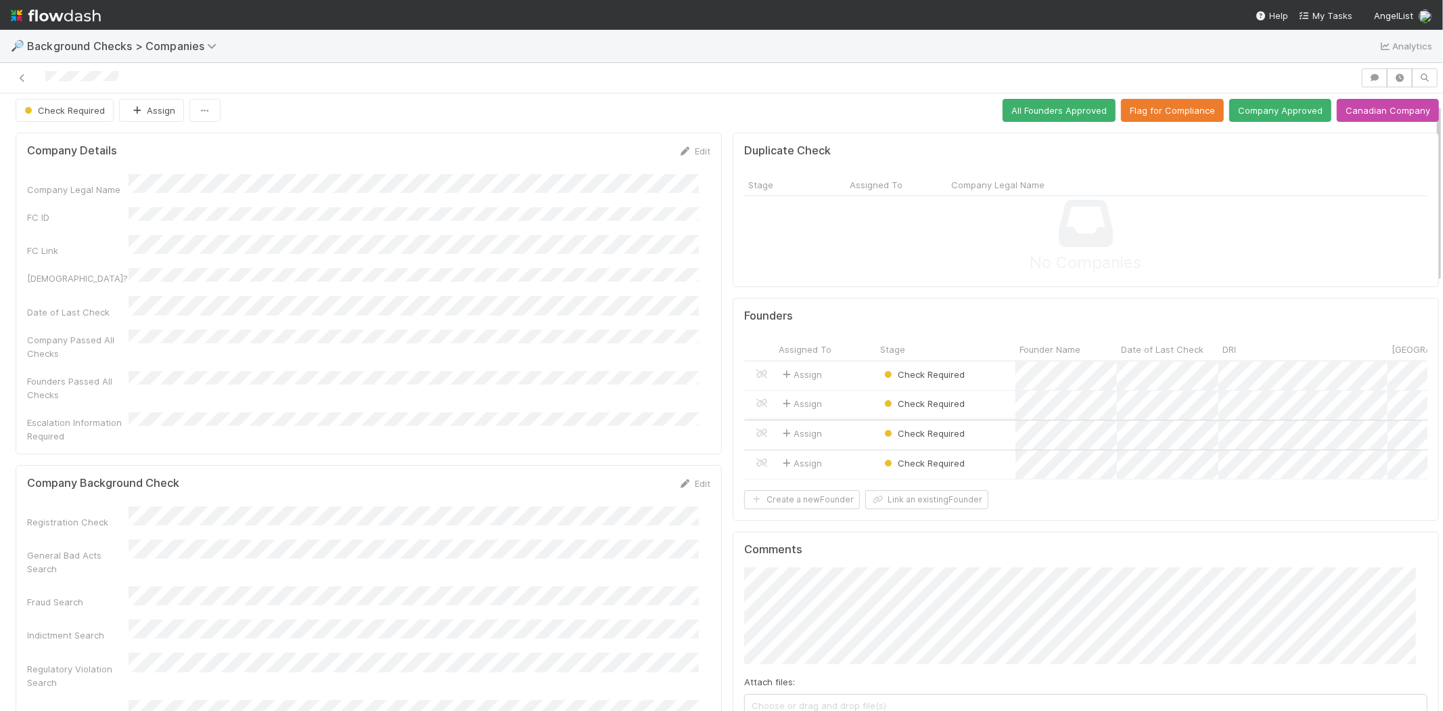
scroll to position [0, 0]
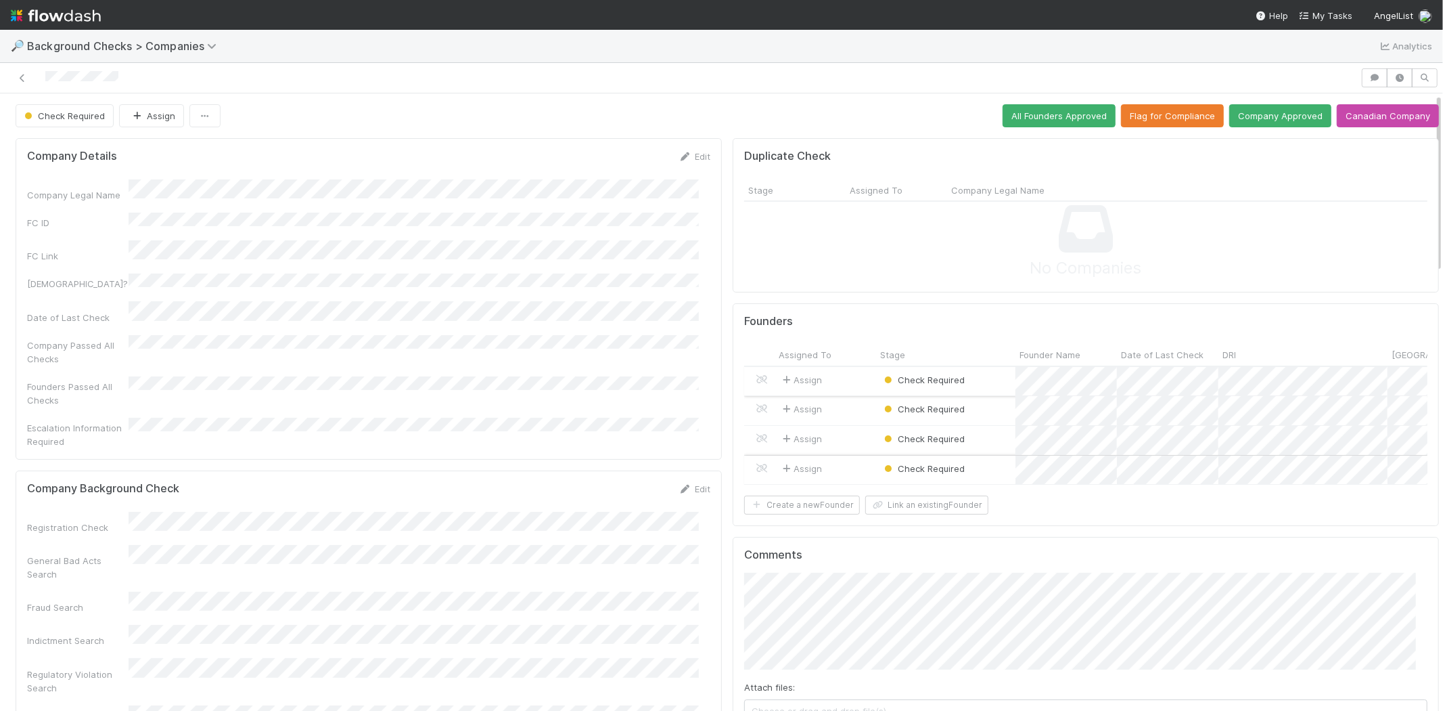
click at [842, 374] on div "Assign" at bounding box center [826, 381] width 102 height 29
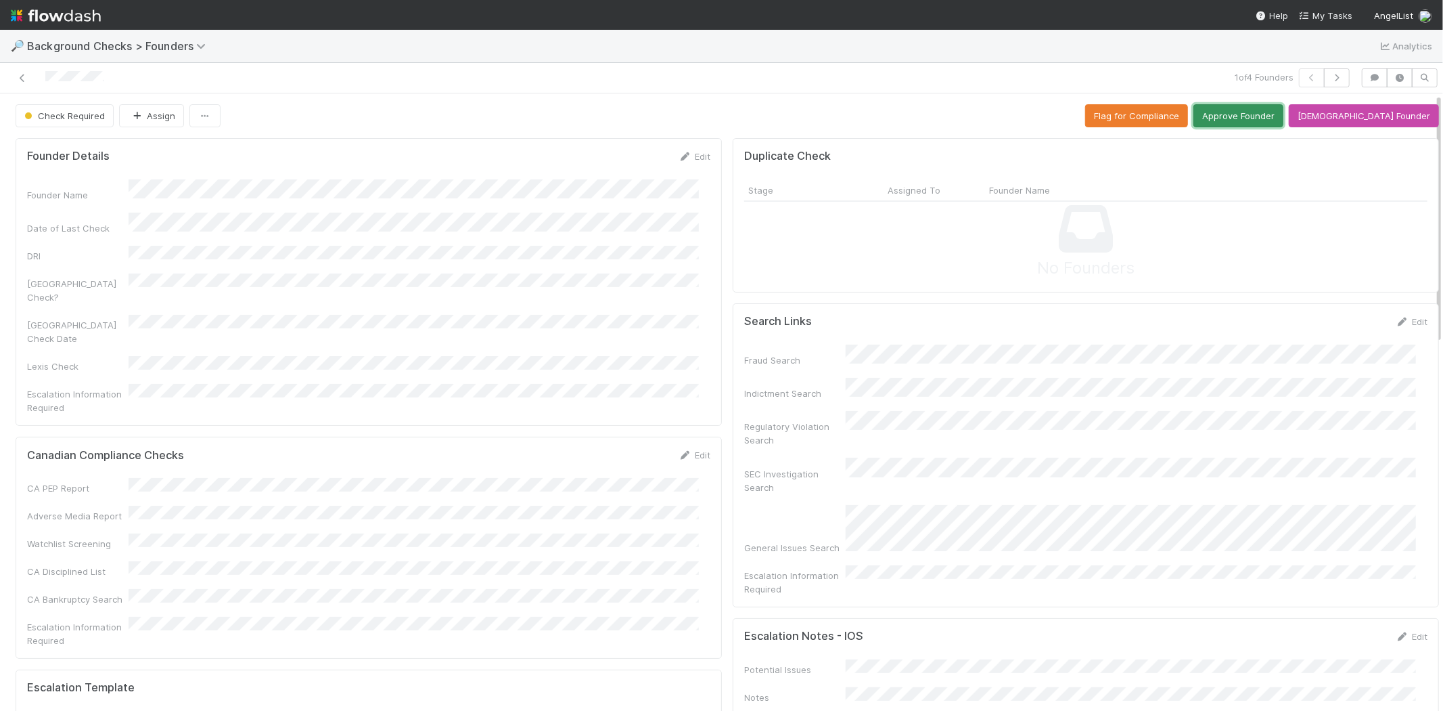
click at [1267, 118] on button "Approve Founder" at bounding box center [1239, 115] width 90 height 23
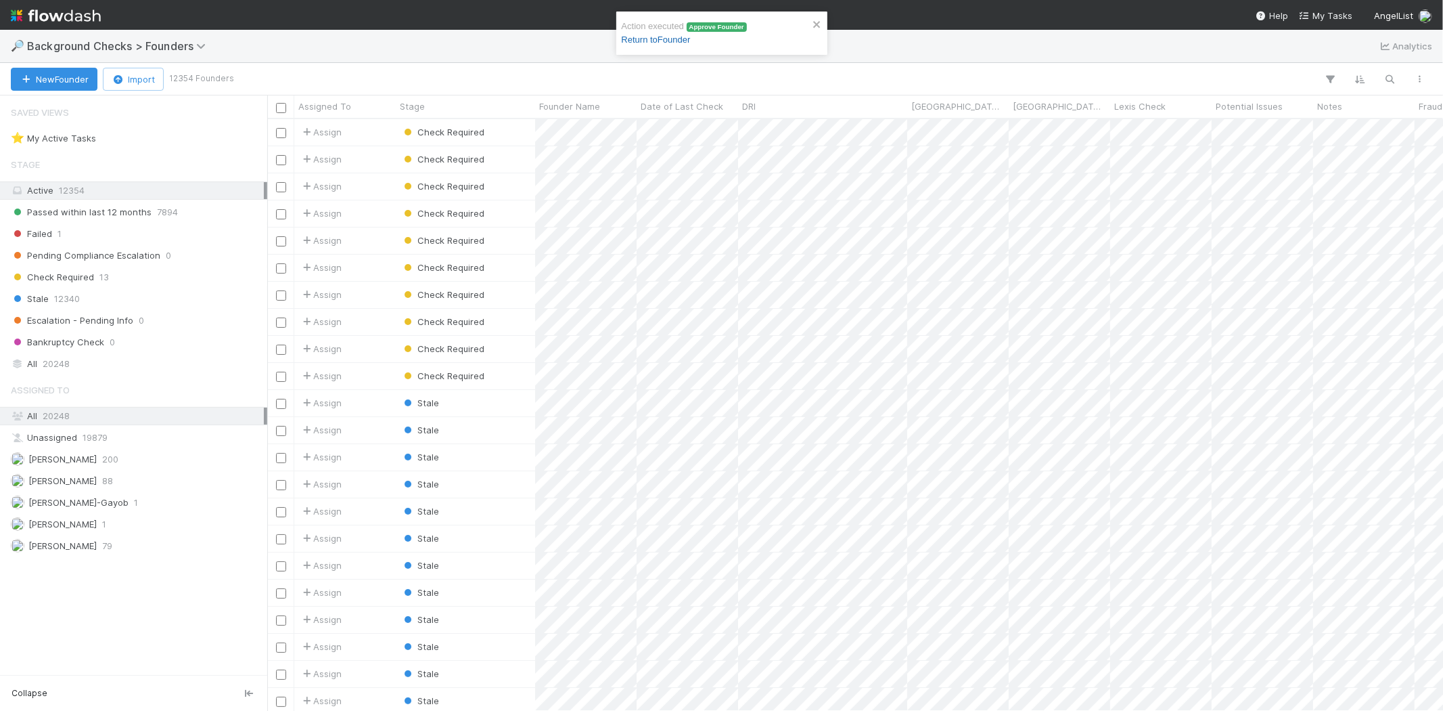
scroll to position [580, 1165]
click at [650, 39] on link "Return to Founder" at bounding box center [656, 40] width 69 height 10
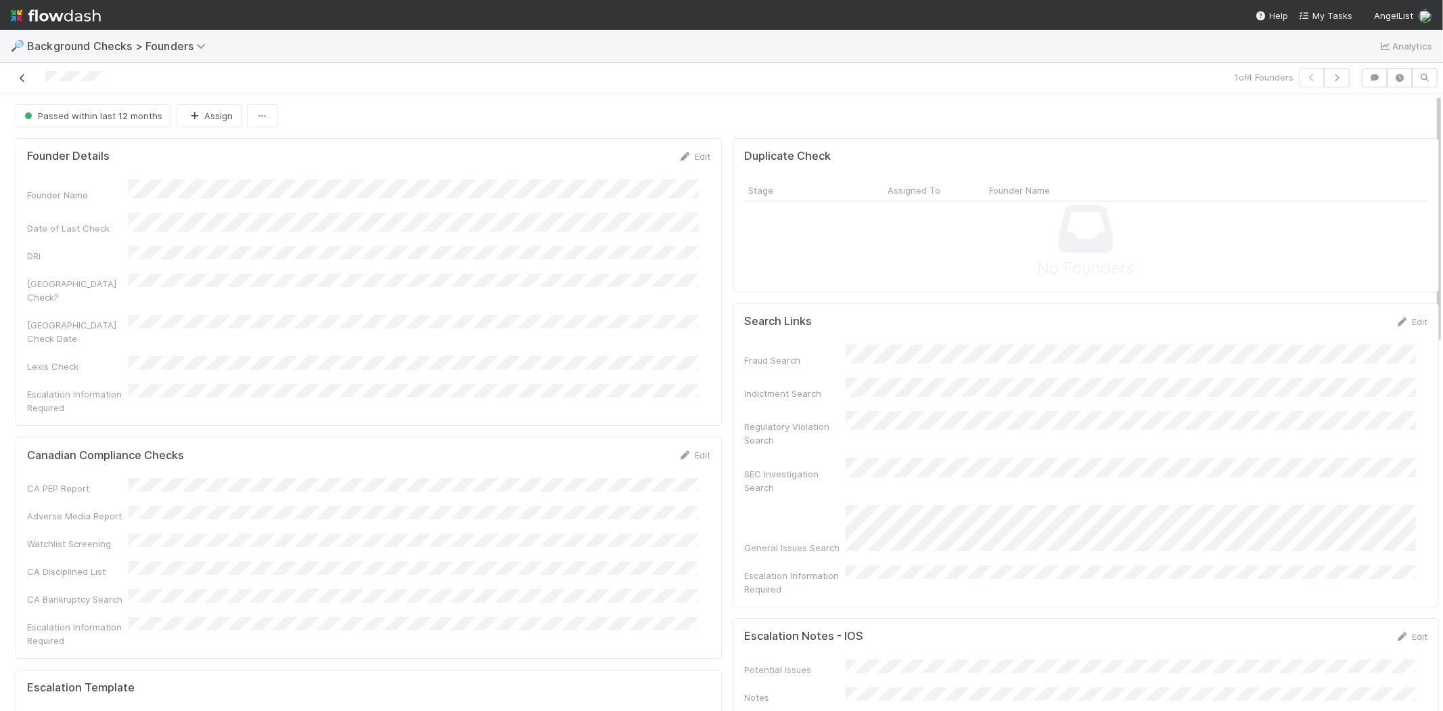
click at [23, 76] on icon at bounding box center [23, 78] width 14 height 9
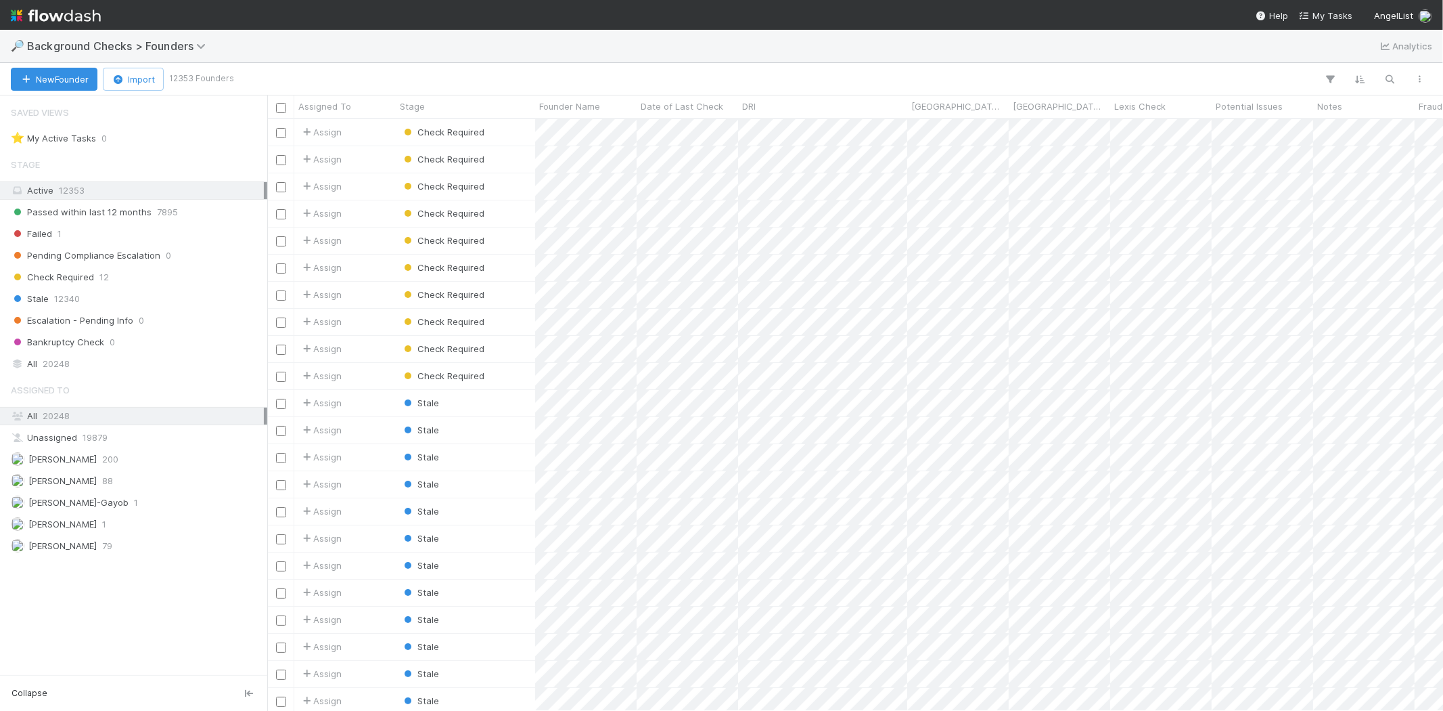
scroll to position [12, 11]
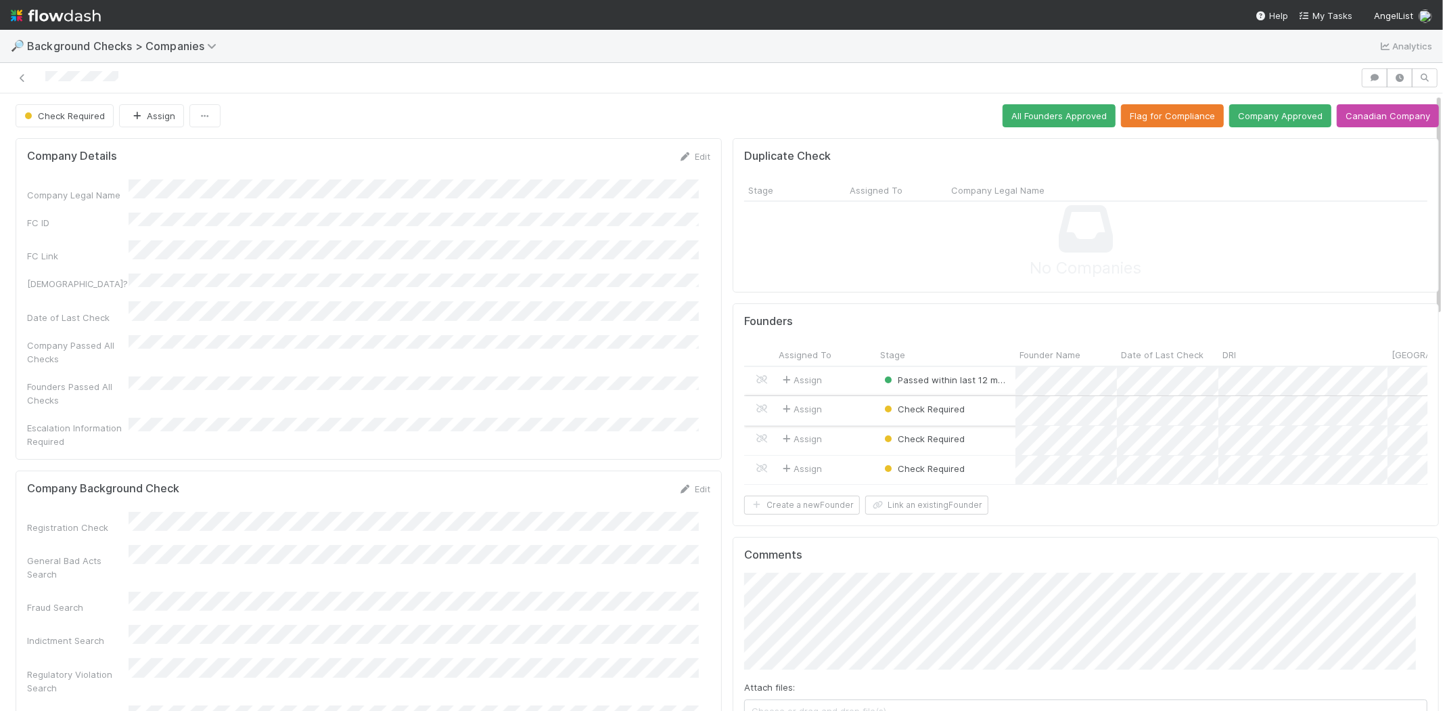
click at [834, 409] on div "Assign" at bounding box center [826, 410] width 102 height 29
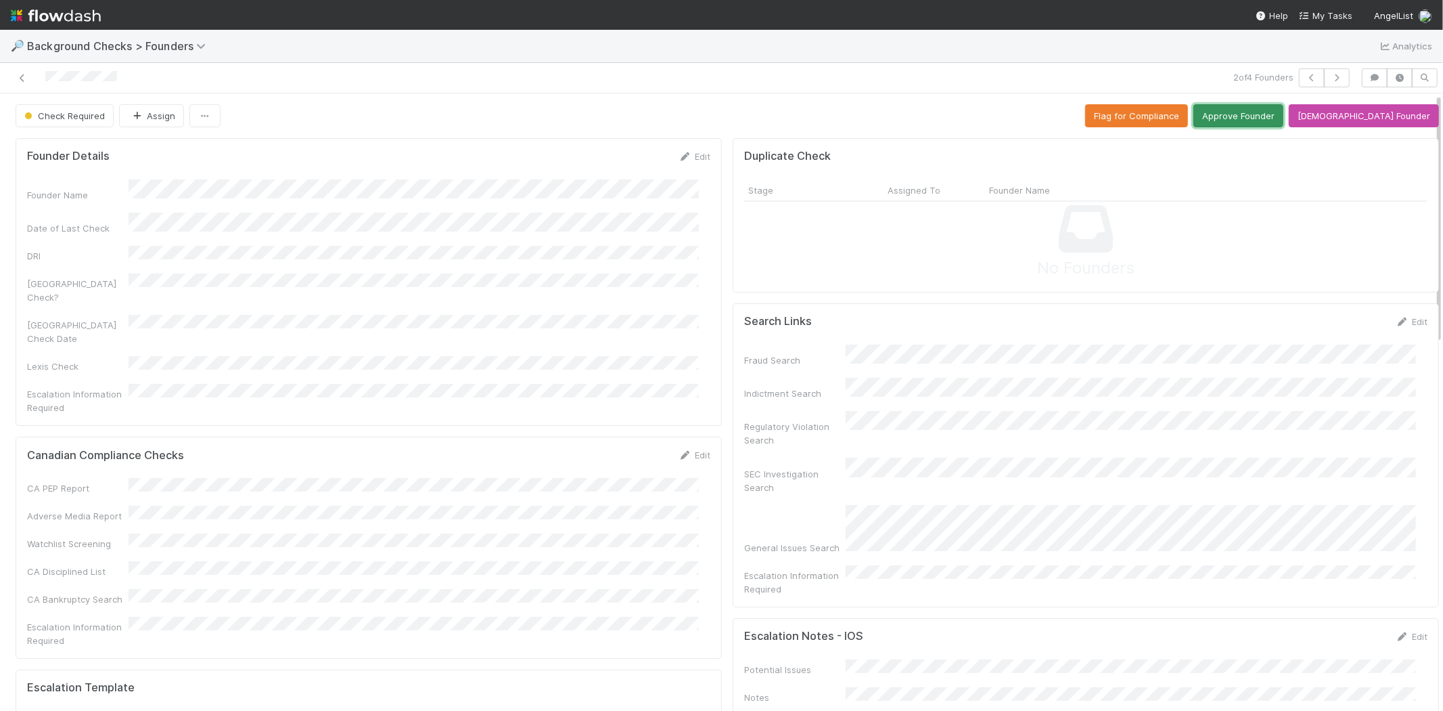
click at [1268, 116] on button "Approve Founder" at bounding box center [1239, 115] width 90 height 23
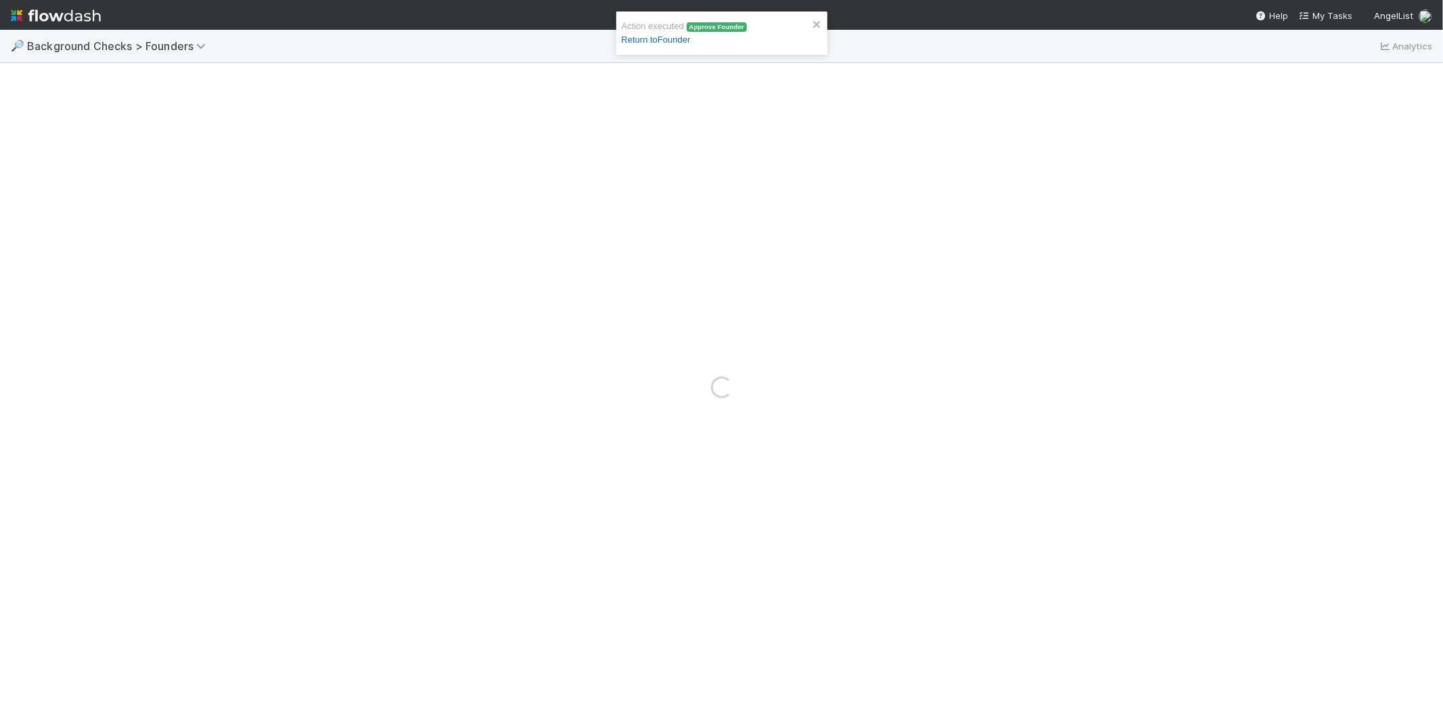
click at [648, 37] on link "Return to Founder" at bounding box center [656, 40] width 69 height 10
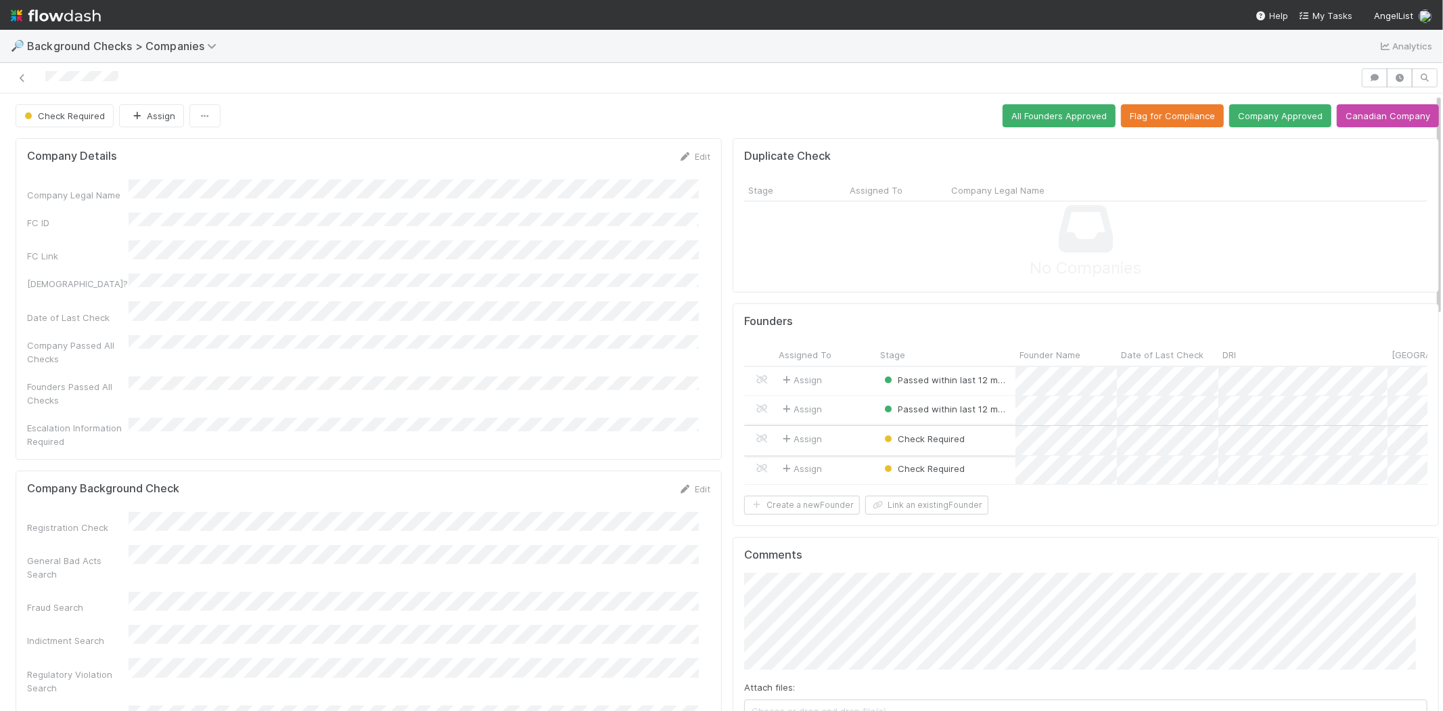
click at [830, 437] on div "Assign" at bounding box center [826, 440] width 102 height 29
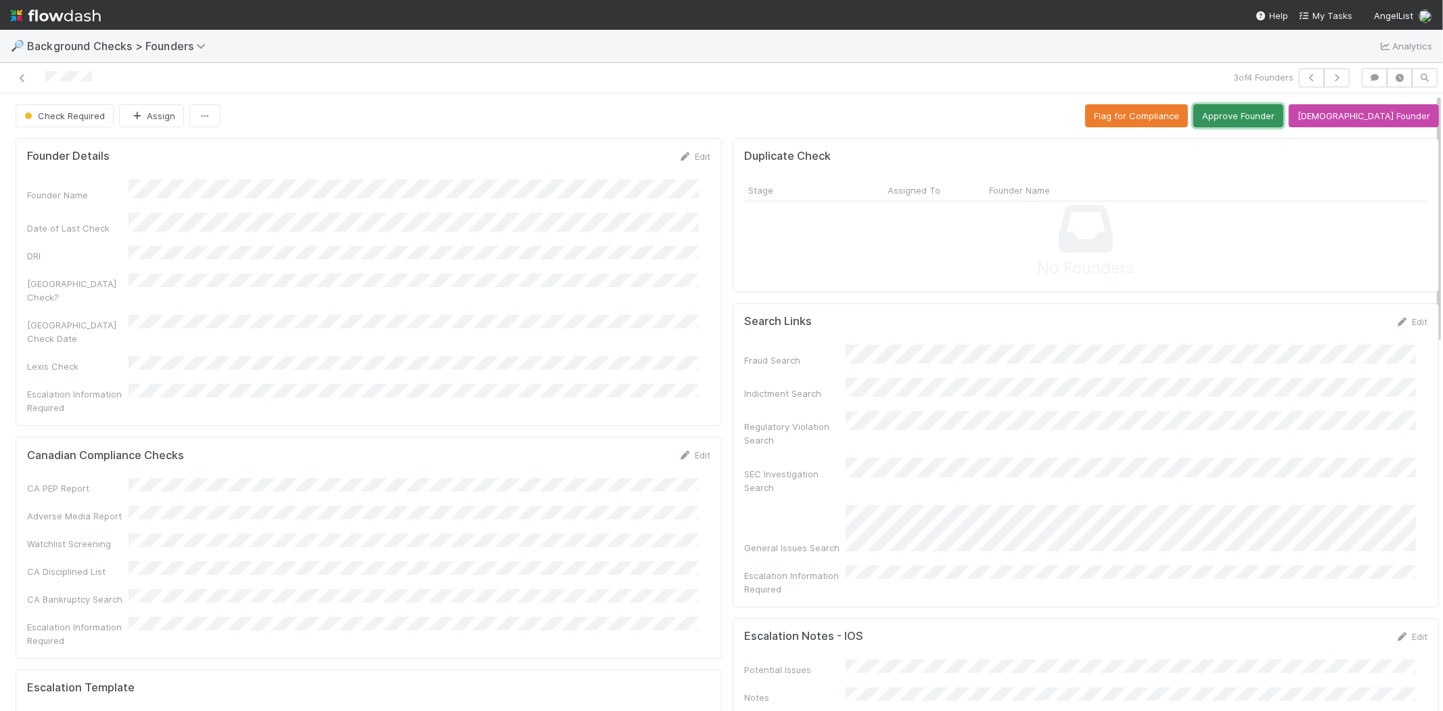
click at [1278, 117] on button "Approve Founder" at bounding box center [1239, 115] width 90 height 23
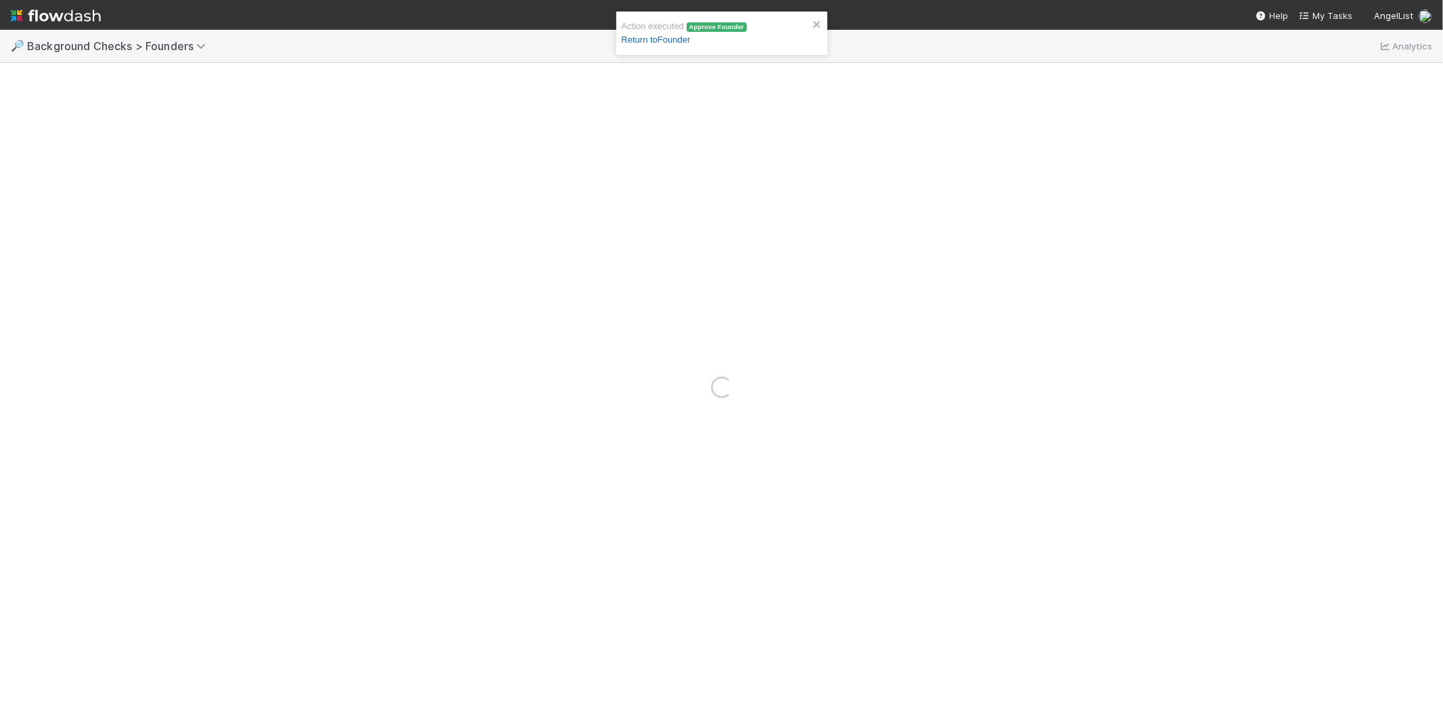
click at [677, 41] on link "Return to Founder" at bounding box center [656, 40] width 69 height 10
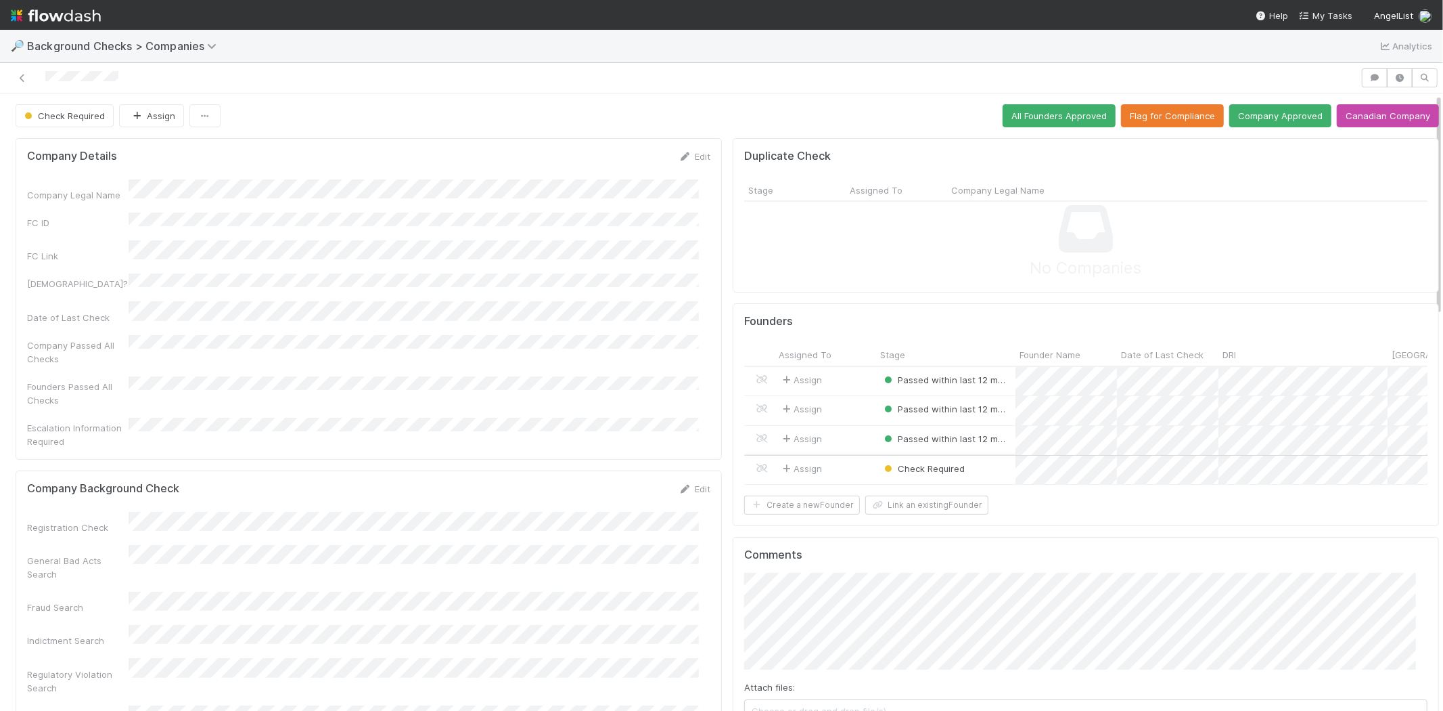
click at [837, 464] on div "Assign" at bounding box center [826, 469] width 102 height 29
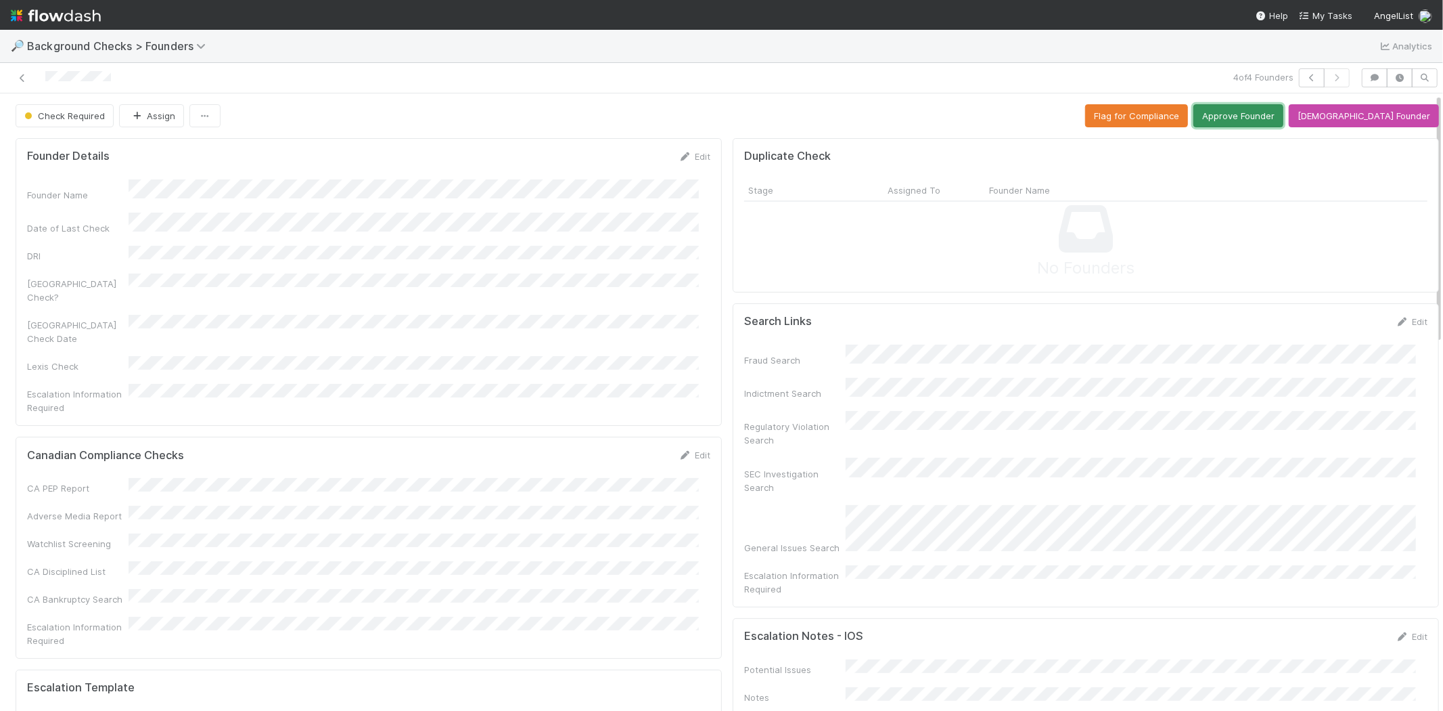
click at [1259, 114] on button "Approve Founder" at bounding box center [1239, 115] width 90 height 23
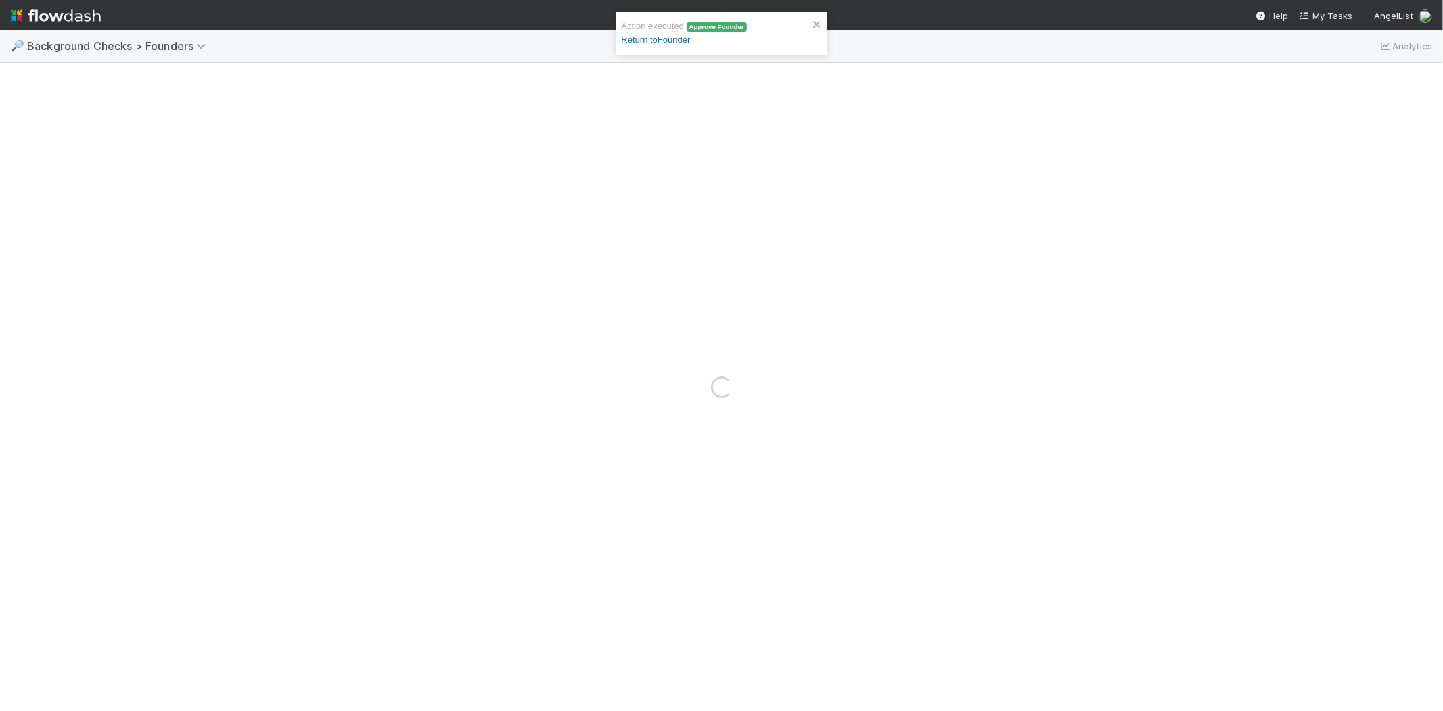
click at [672, 41] on link "Return to Founder" at bounding box center [656, 40] width 69 height 10
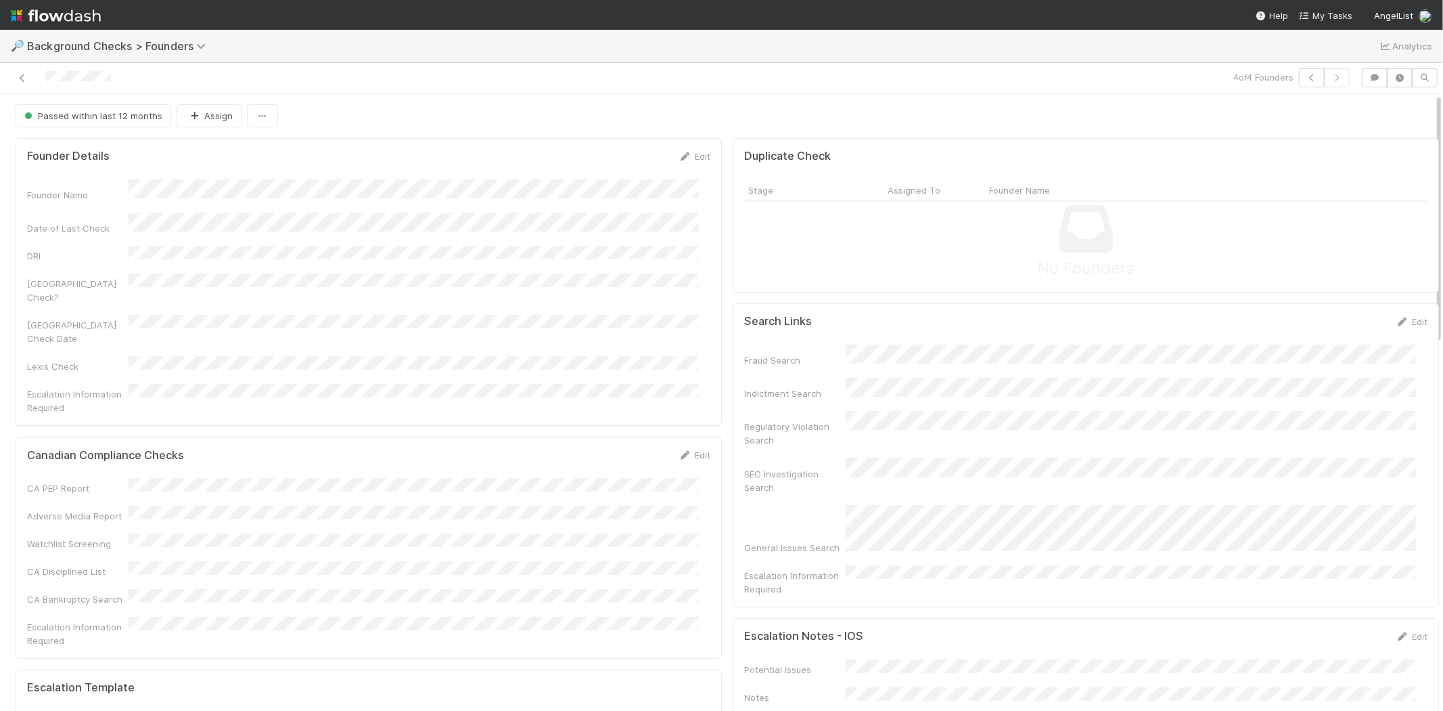
click at [30, 16] on img at bounding box center [56, 15] width 90 height 23
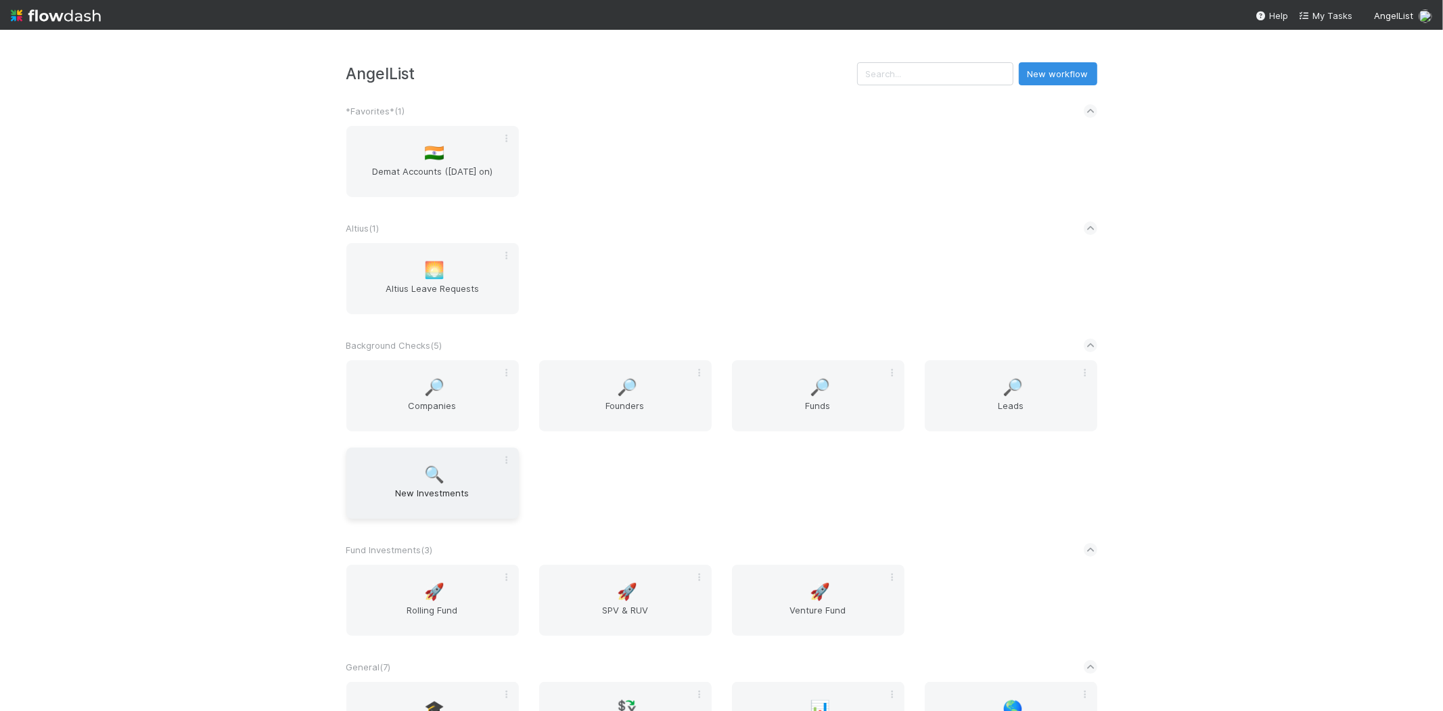
scroll to position [75, 0]
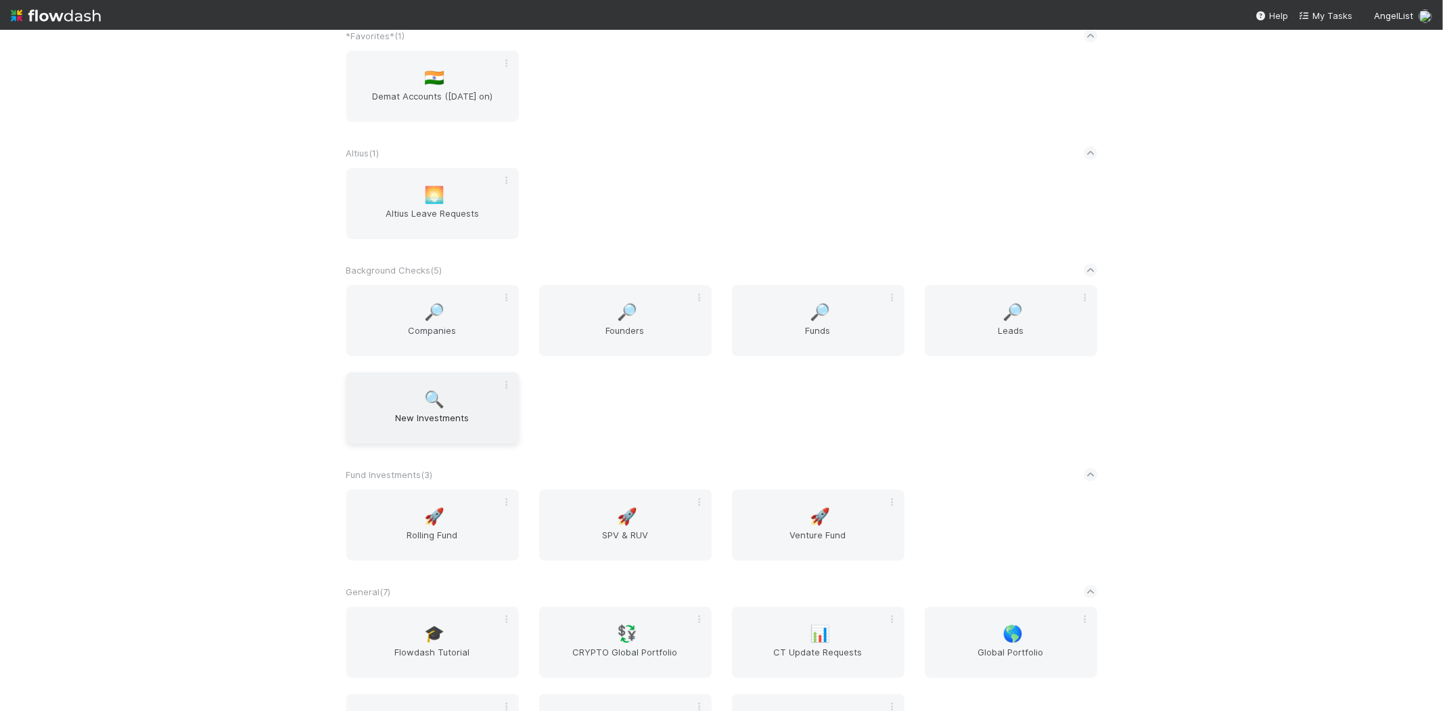
click at [438, 408] on div "🔍 New Investments" at bounding box center [432, 407] width 173 height 71
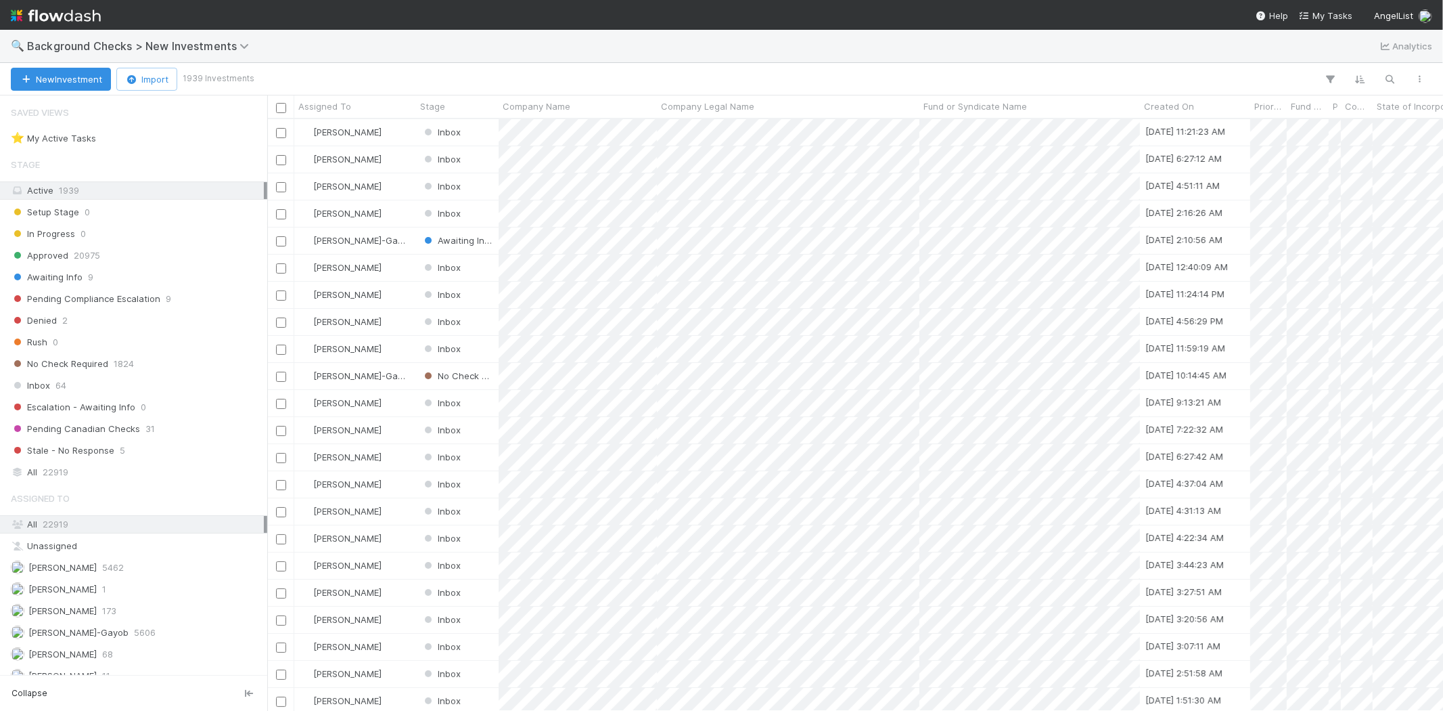
scroll to position [580, 1165]
click at [1385, 78] on icon "button" at bounding box center [1391, 79] width 14 height 12
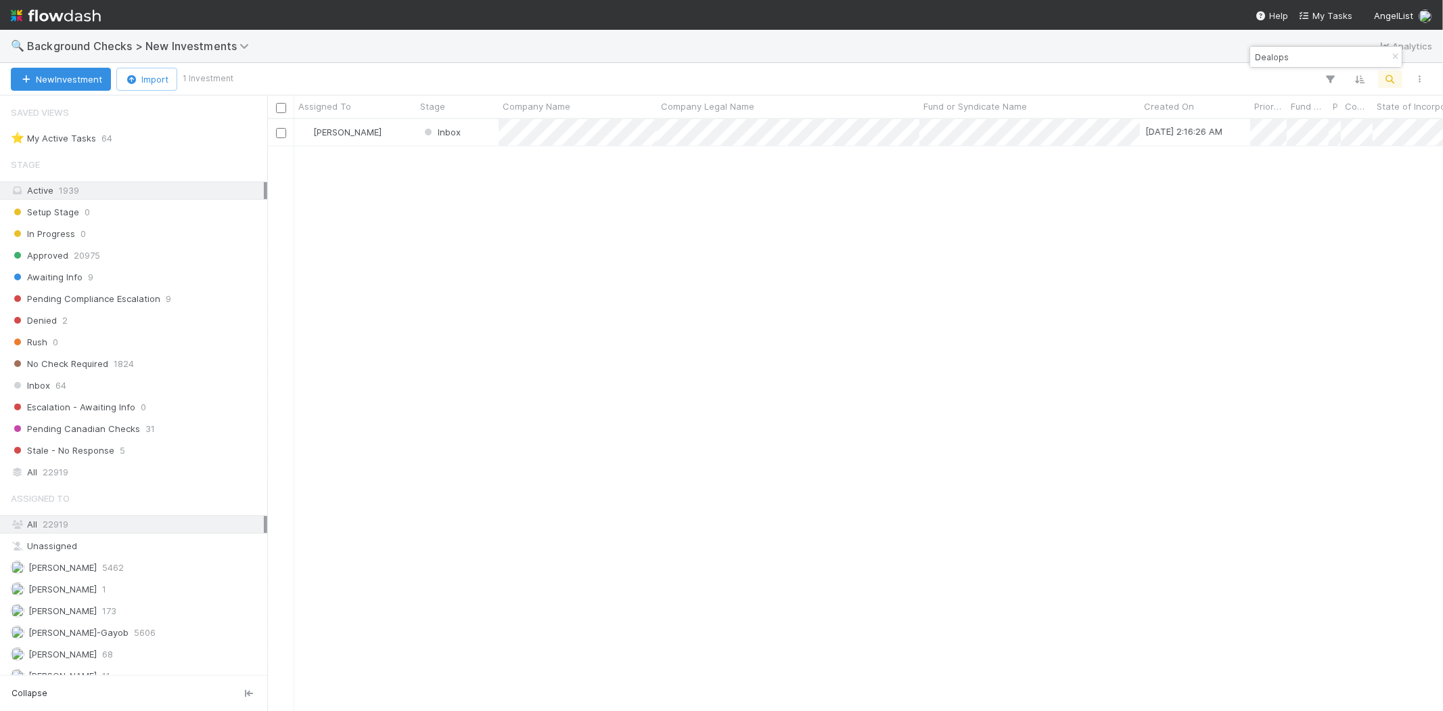
click at [1277, 57] on input "Dealops" at bounding box center [1320, 57] width 135 height 16
paste input "DealOps, Inc."
drag, startPoint x: 1300, startPoint y: 55, endPoint x: 1230, endPoint y: 49, distance: 70.6
click at [1223, 51] on body "🔍 Background Checks > New Investments Analytics New Investment Import 1 Investm…" at bounding box center [721, 355] width 1443 height 711
drag, startPoint x: 1338, startPoint y: 56, endPoint x: 1253, endPoint y: 58, distance: 86.0
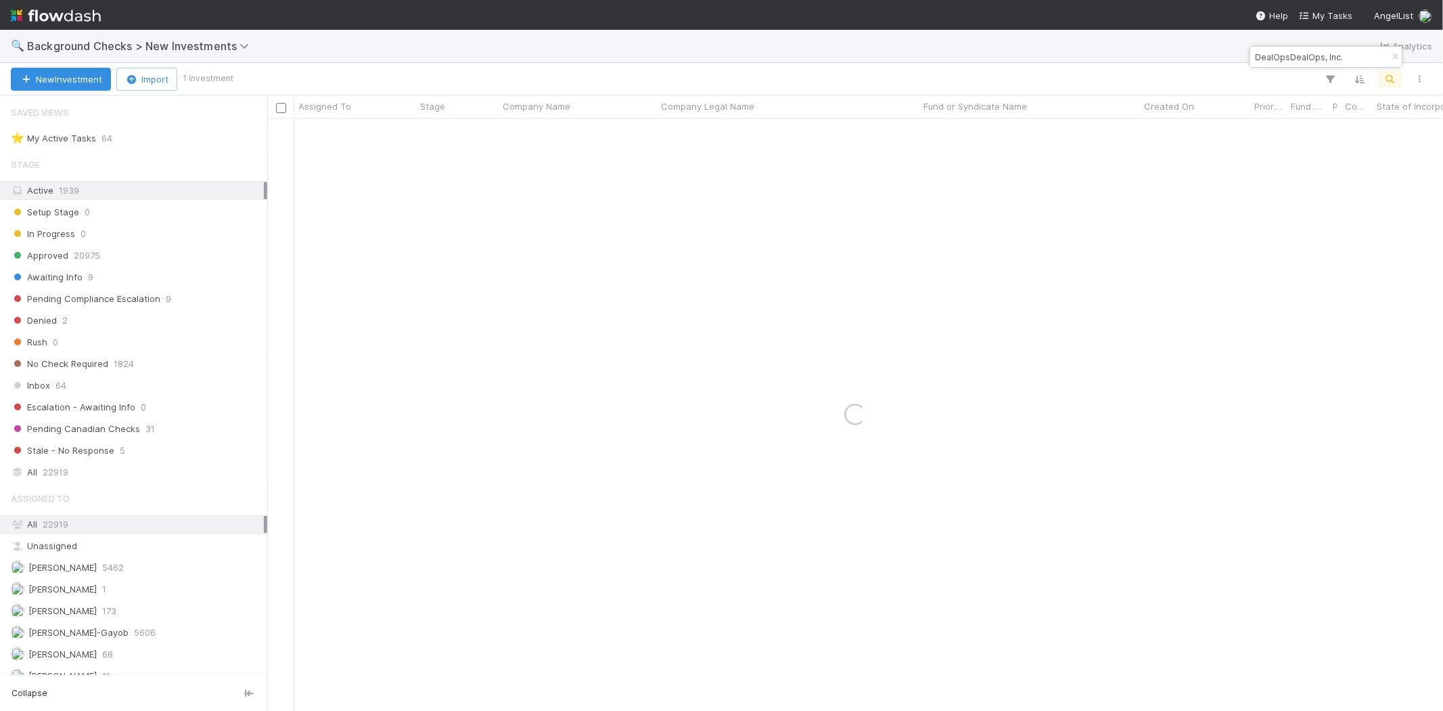
click at [1253, 58] on input "DealOpsDealOps, Inc." at bounding box center [1320, 57] width 135 height 16
paste input
type input "D"
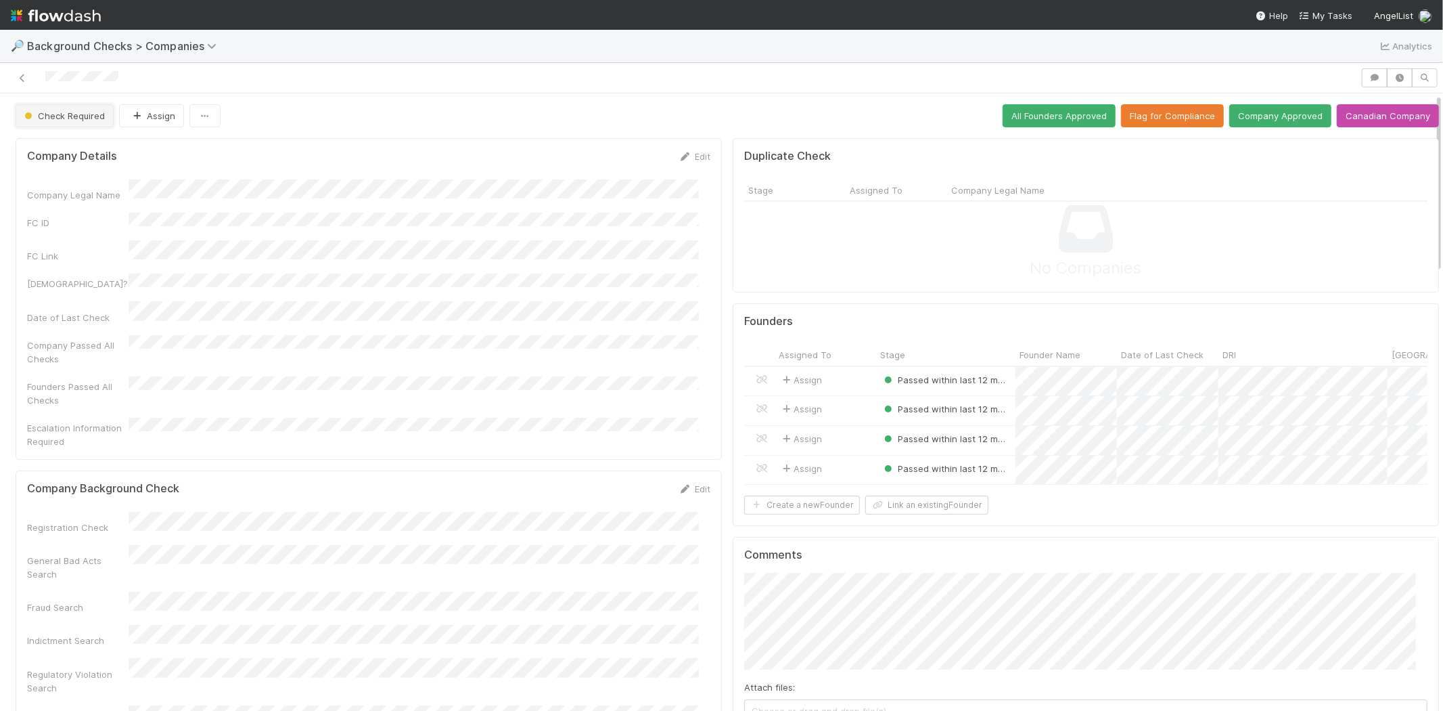
click at [95, 122] on button "Check Required" at bounding box center [65, 115] width 98 height 23
click at [390, 159] on div at bounding box center [721, 355] width 1443 height 711
click at [73, 117] on span "Check Required" at bounding box center [63, 115] width 83 height 11
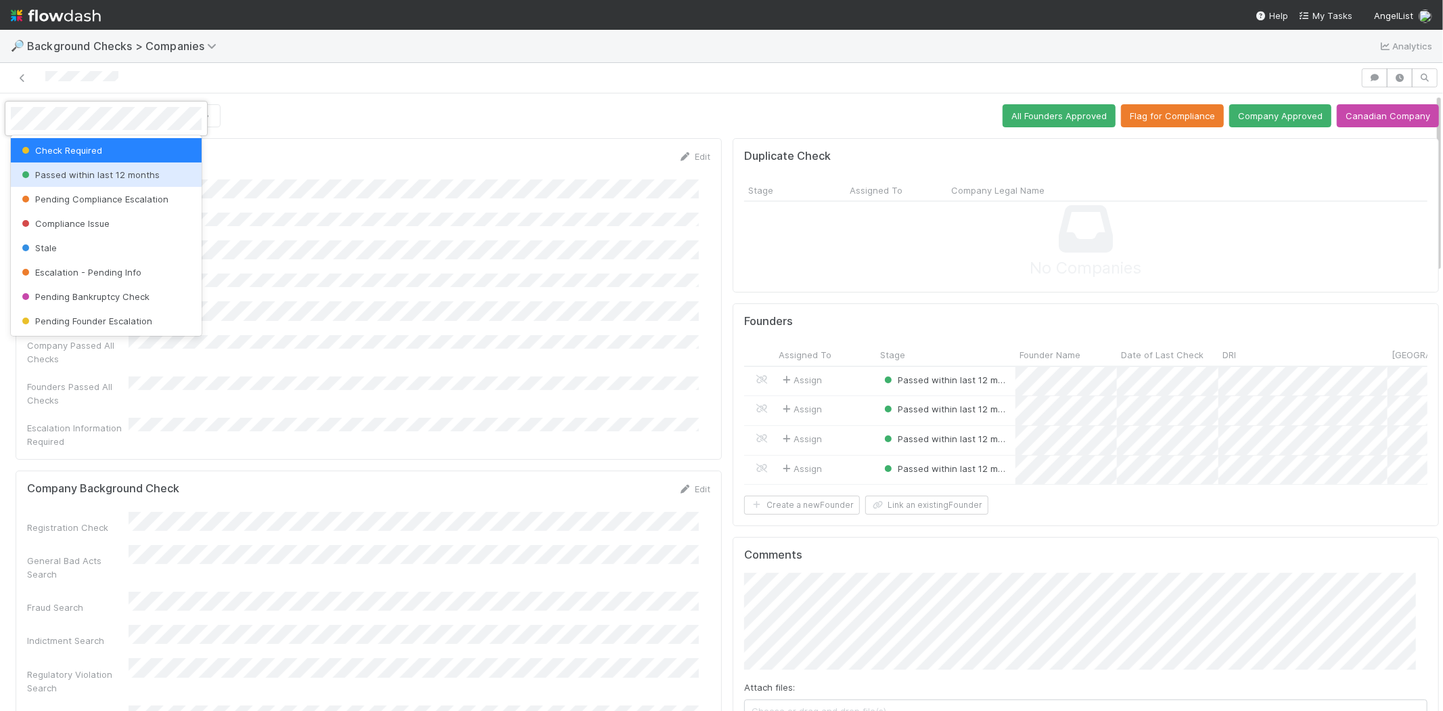
click at [80, 168] on div "Passed within last 12 months" at bounding box center [106, 174] width 191 height 24
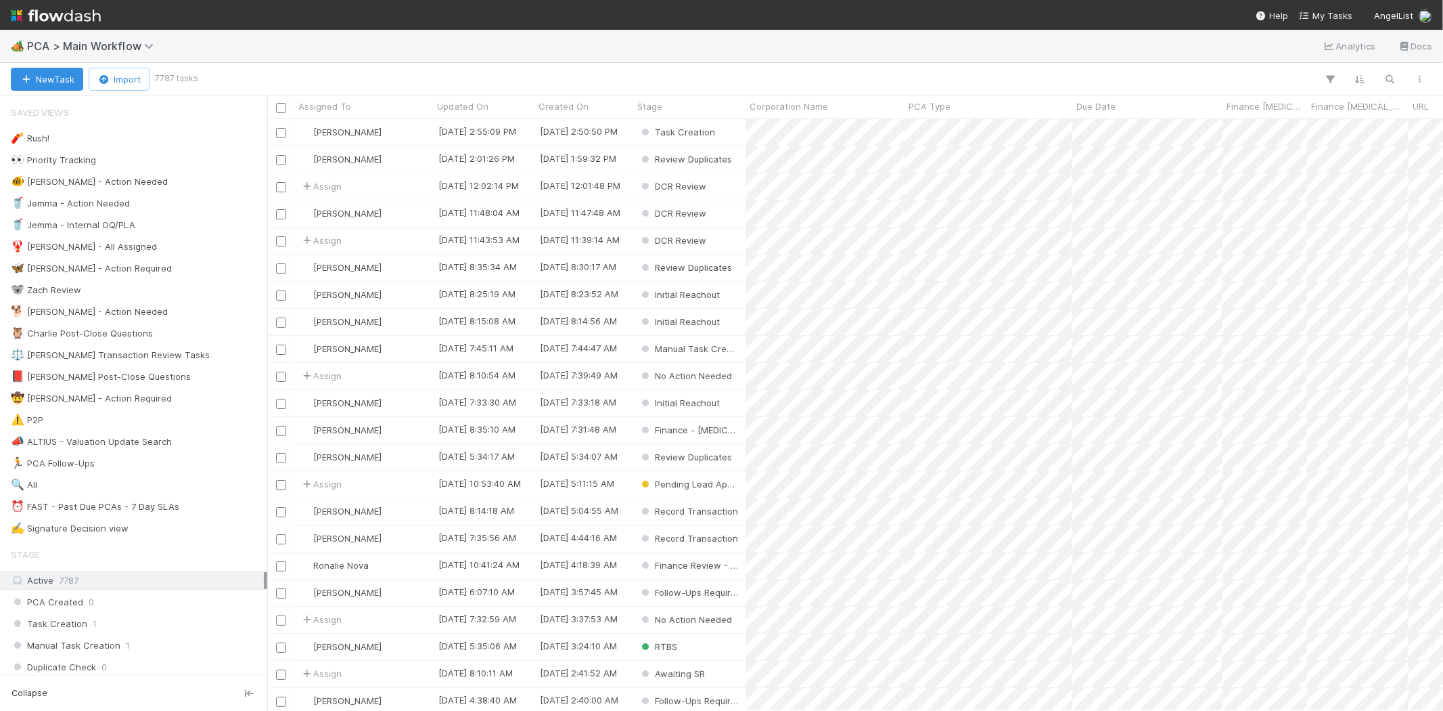
scroll to position [580, 1165]
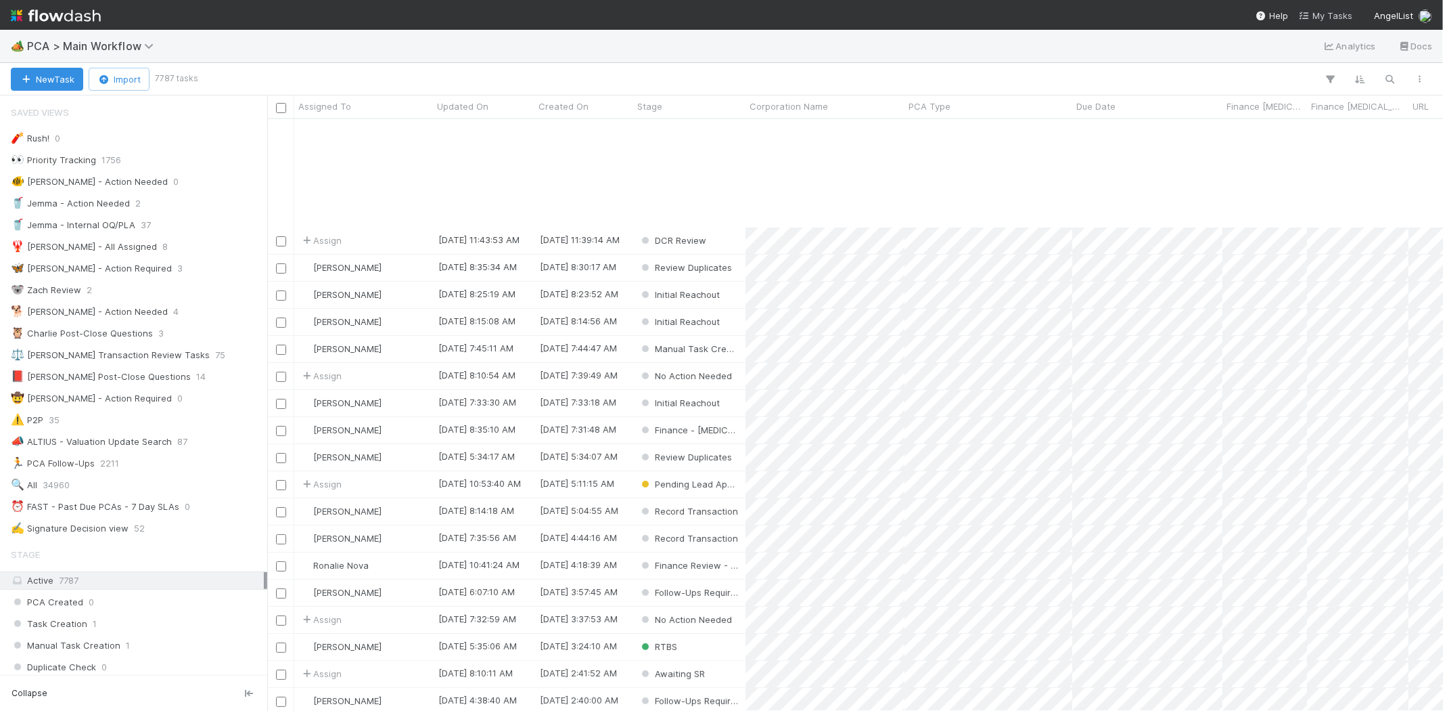
click at [1330, 12] on span "My Tasks" at bounding box center [1325, 15] width 53 height 11
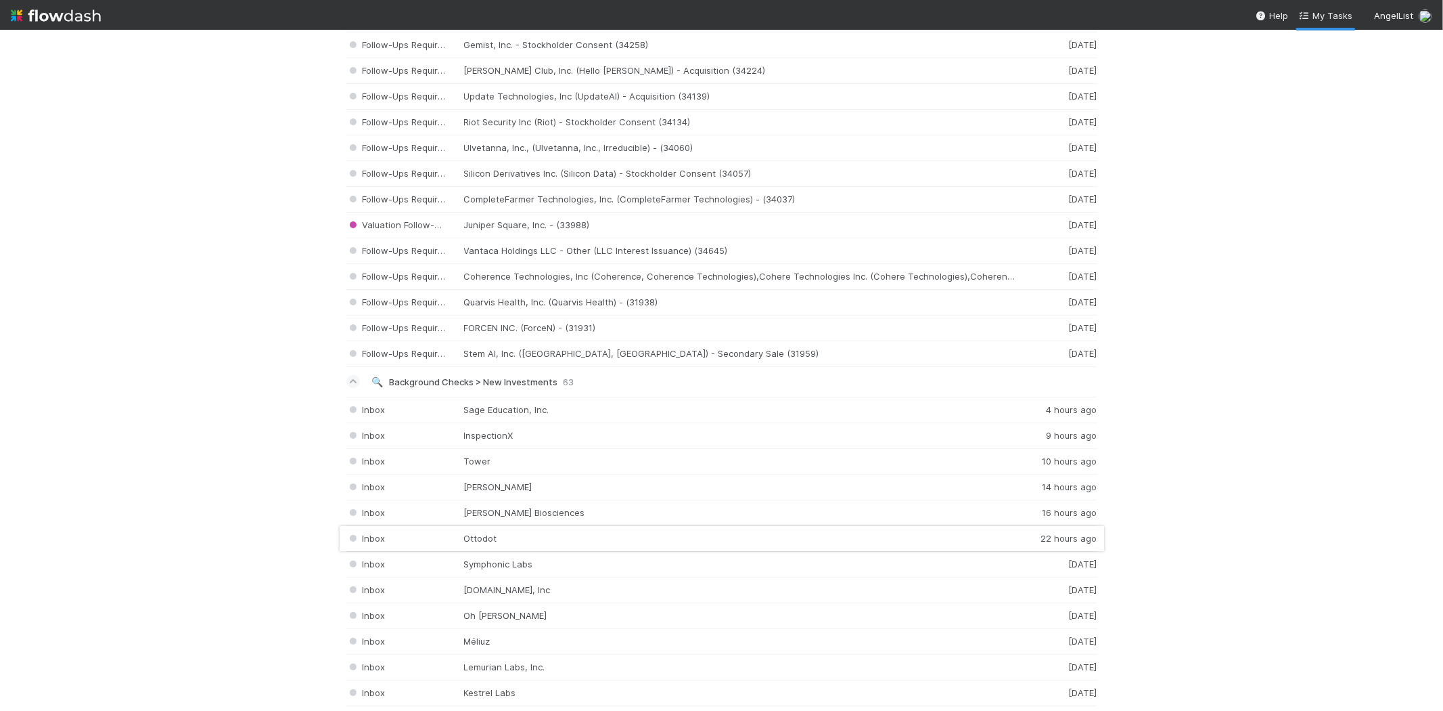
scroll to position [2255, 0]
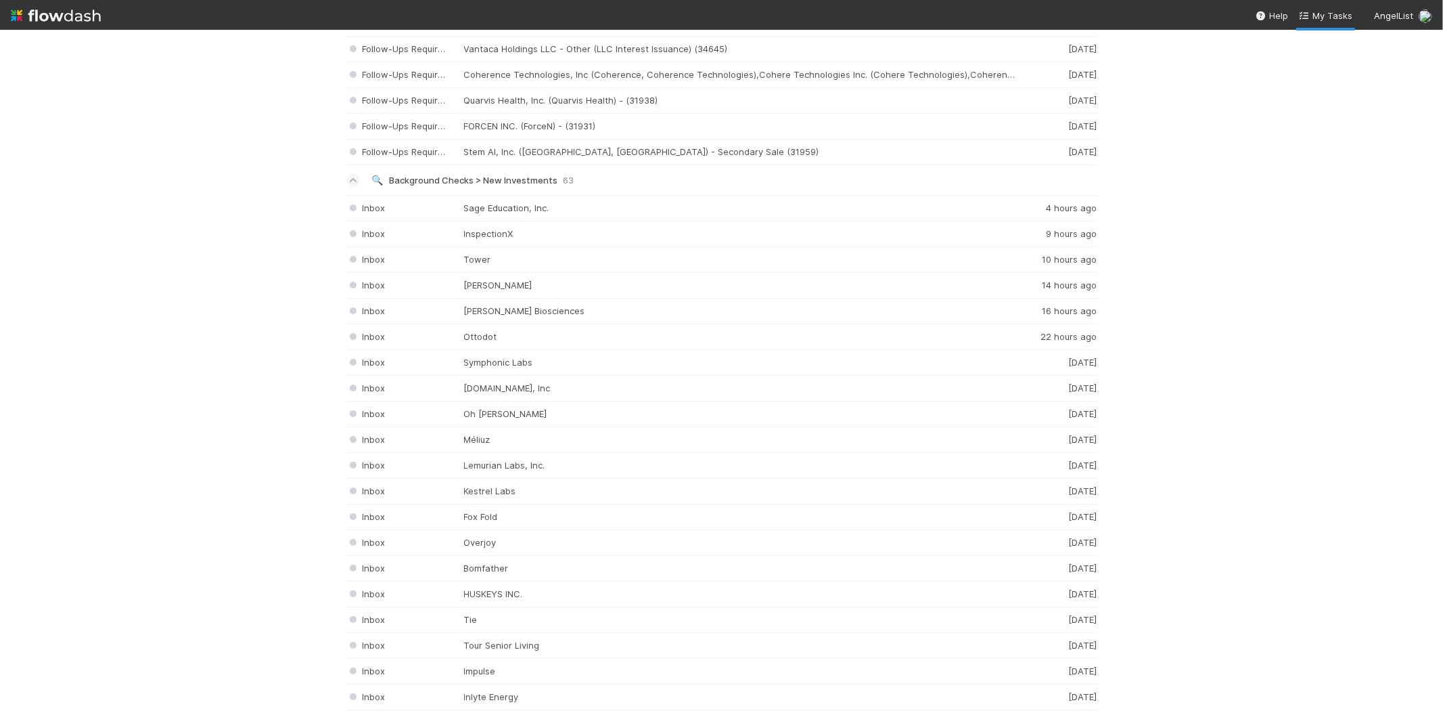
click at [58, 18] on img at bounding box center [56, 15] width 90 height 23
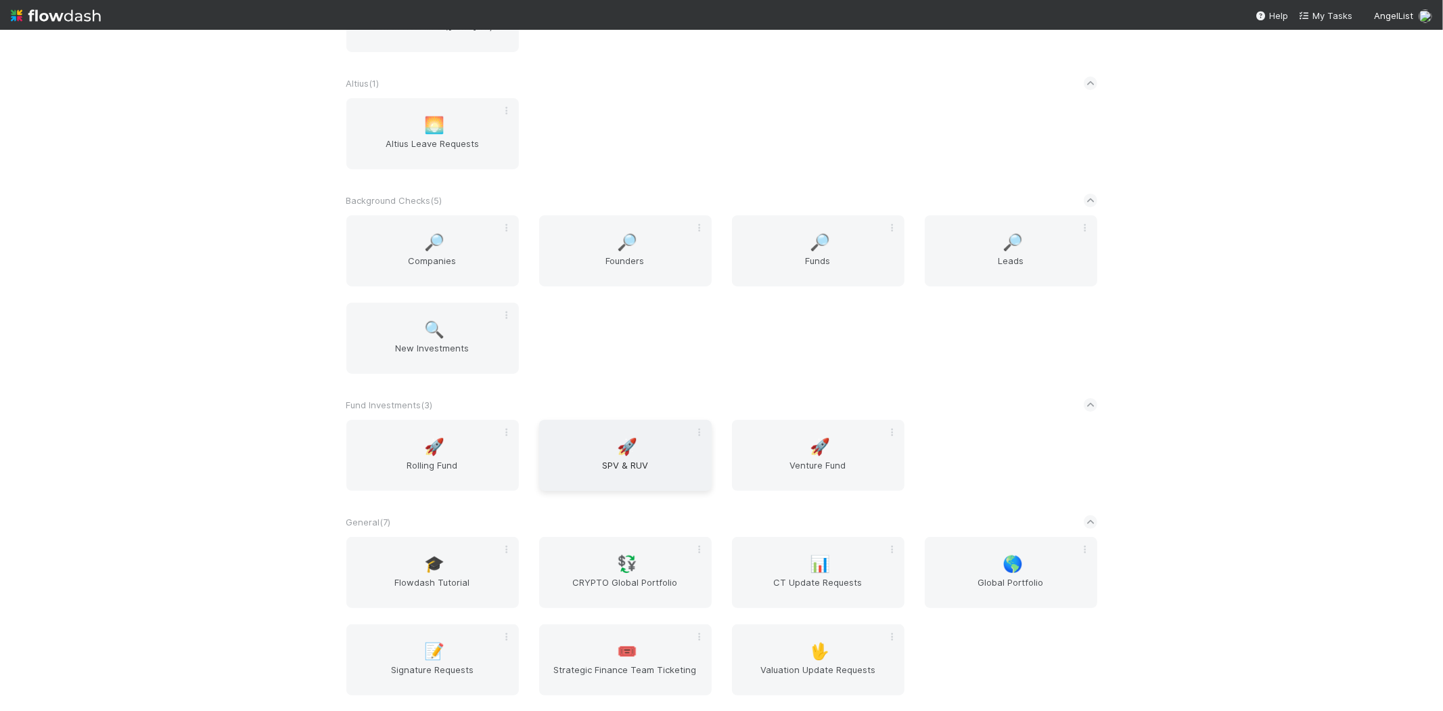
scroll to position [150, 0]
click at [424, 336] on span "New Investments" at bounding box center [433, 349] width 162 height 27
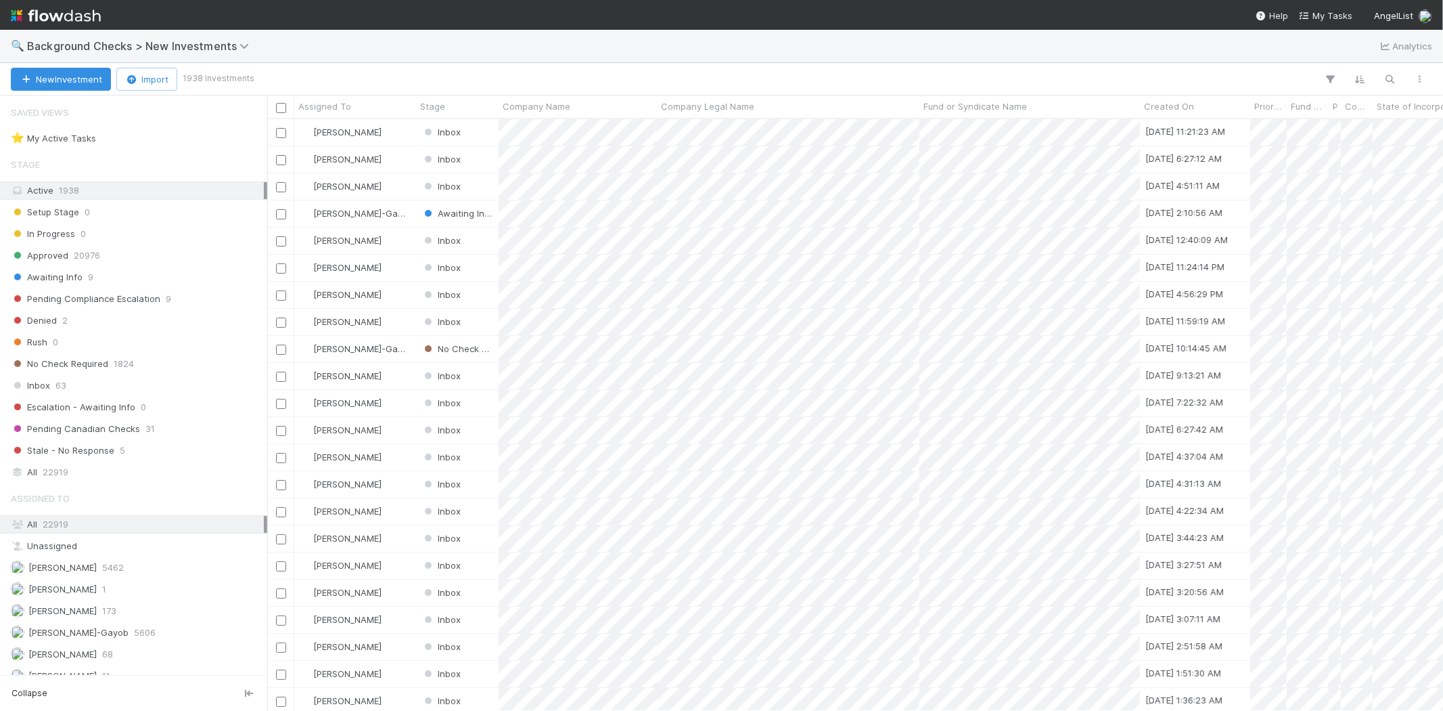
scroll to position [580, 1165]
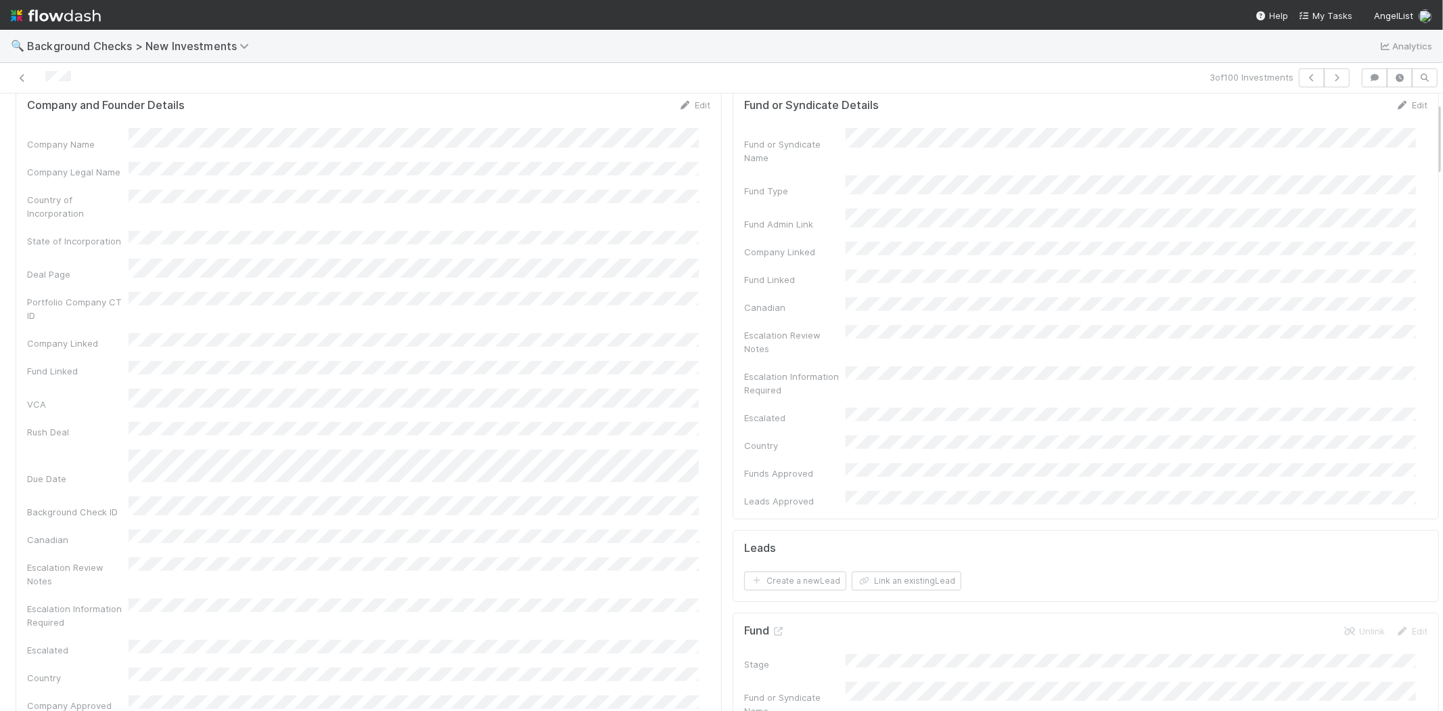
scroll to position [75, 0]
